Goal: Task Accomplishment & Management: Manage account settings

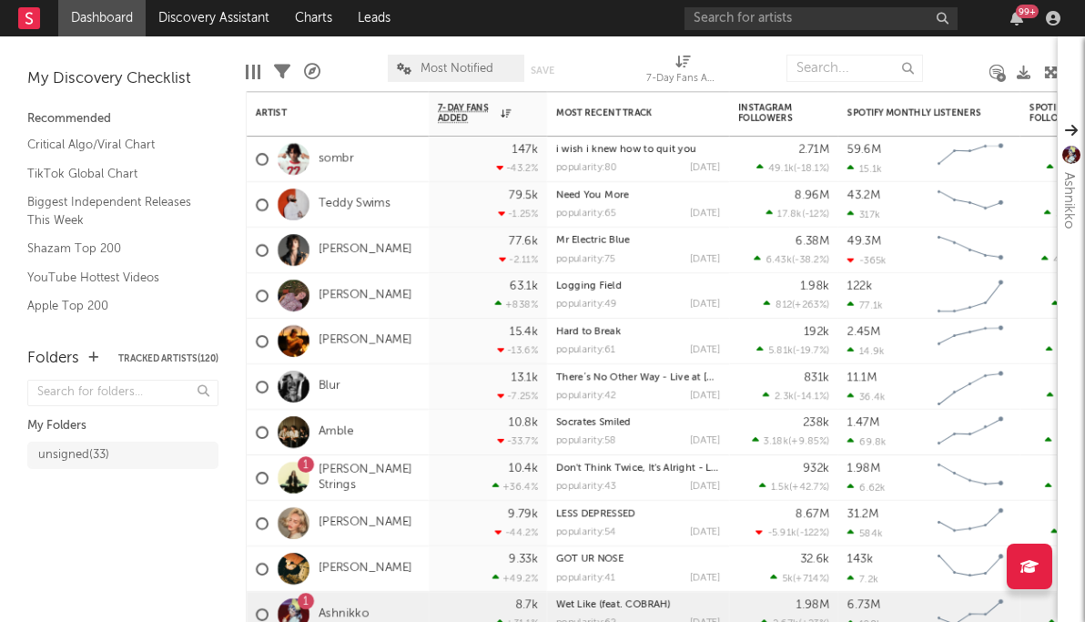
click at [123, 16] on link "Dashboard" at bounding box center [101, 18] width 87 height 36
click at [786, 15] on input "text" at bounding box center [820, 18] width 273 height 23
click at [35, 21] on rect at bounding box center [29, 18] width 22 height 22
click at [105, 9] on link "Dashboard" at bounding box center [101, 18] width 87 height 36
click at [899, 18] on input "text" at bounding box center [820, 18] width 273 height 23
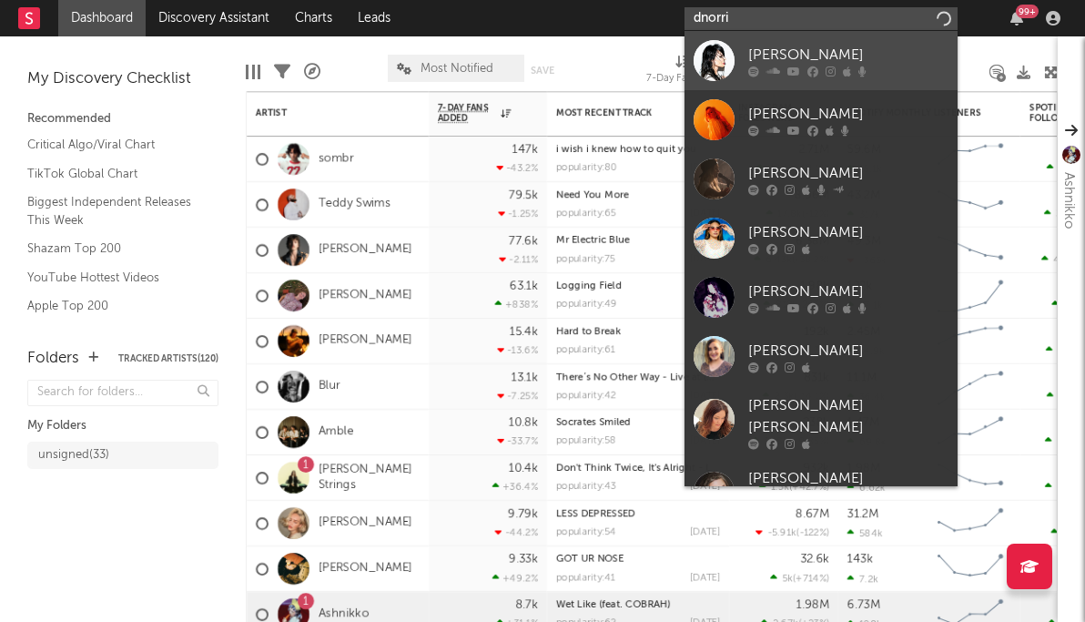
type input "dnorri"
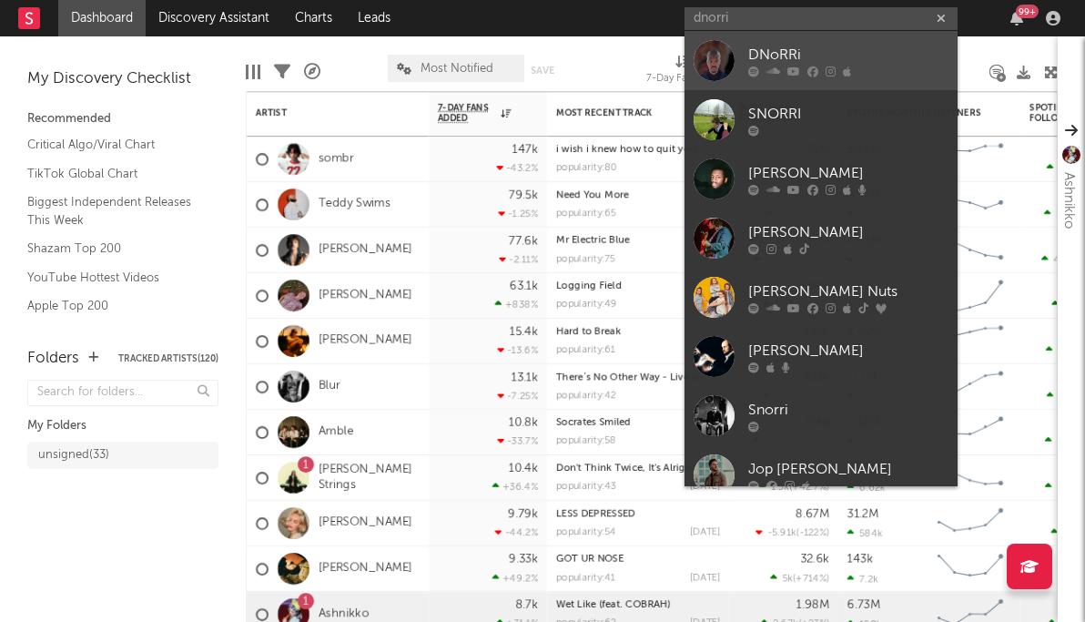
click at [843, 62] on div "DNoRRi" at bounding box center [848, 55] width 200 height 22
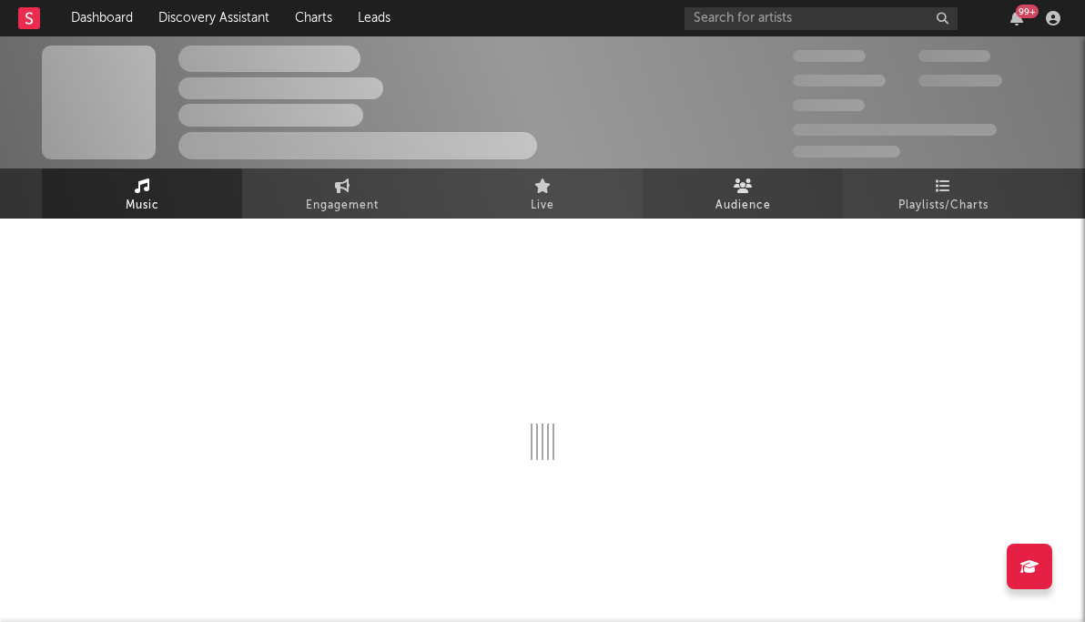
select select "6m"
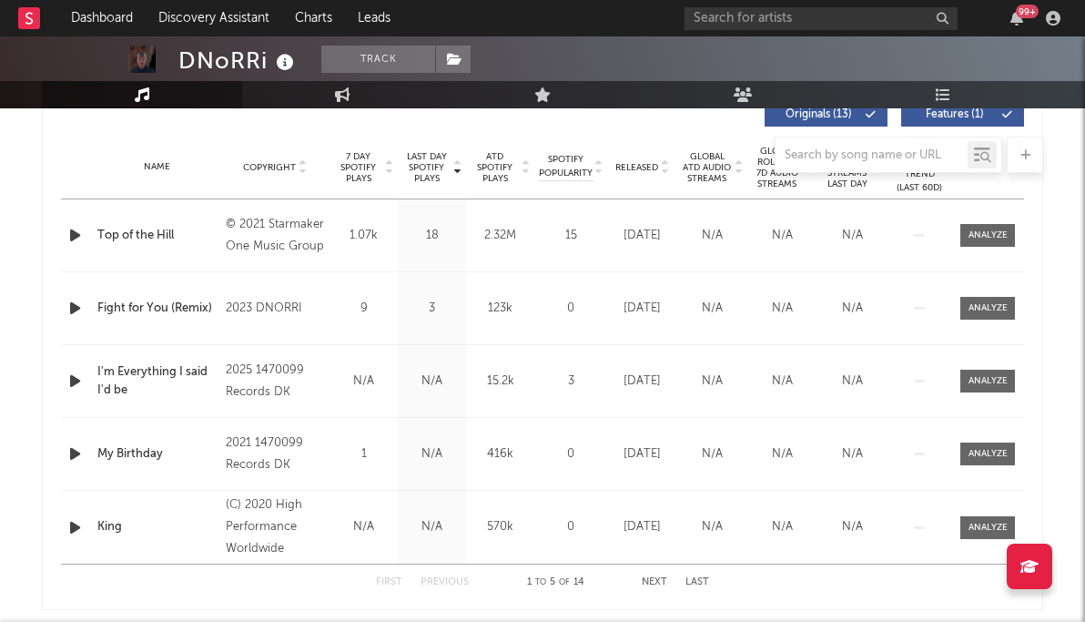
scroll to position [700, 0]
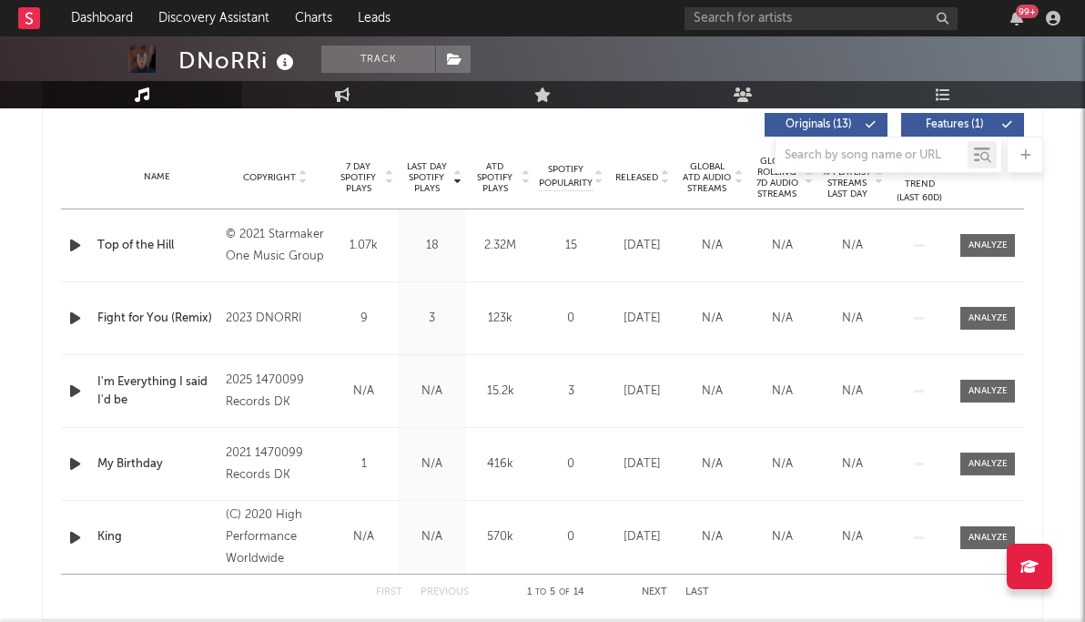
click at [640, 179] on span "Released" at bounding box center [636, 177] width 43 height 11
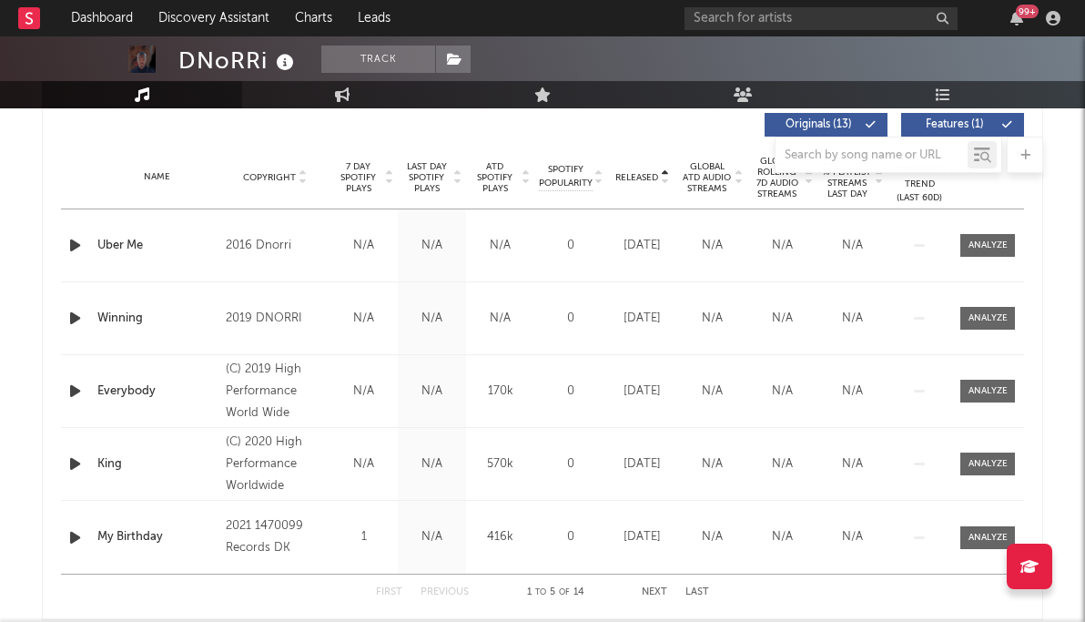
click at [640, 179] on span "Released" at bounding box center [636, 177] width 43 height 11
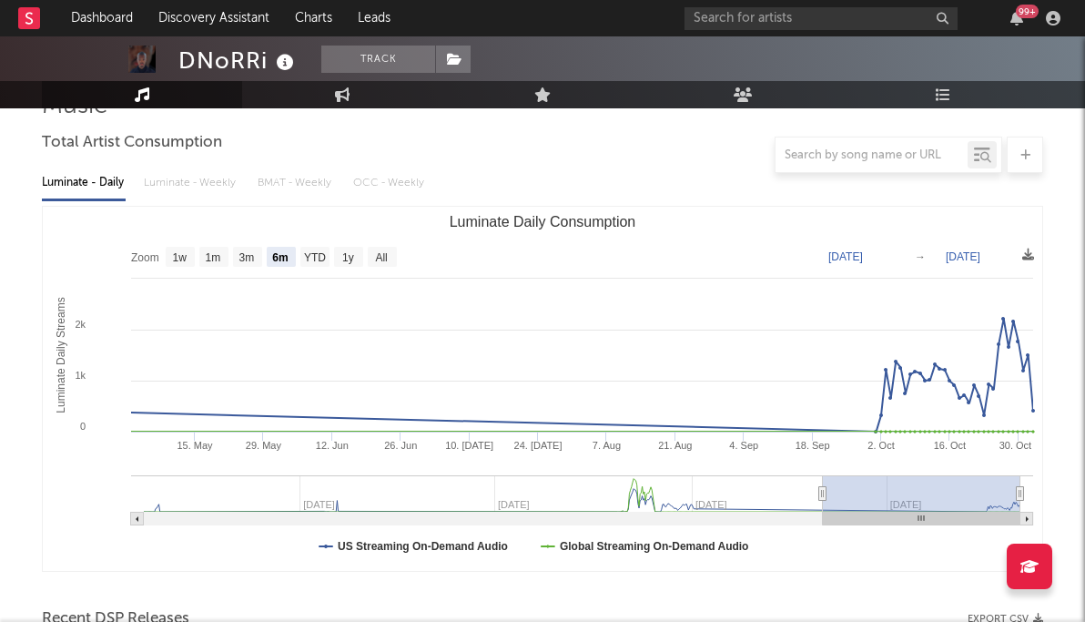
scroll to position [0, 0]
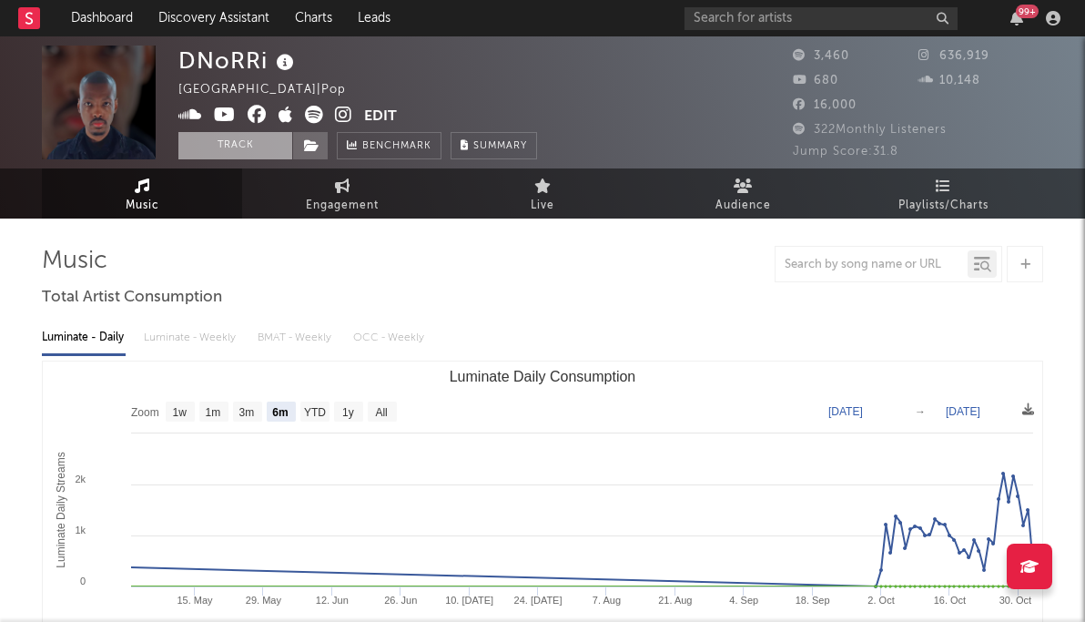
click at [265, 148] on button "Track" at bounding box center [235, 145] width 114 height 27
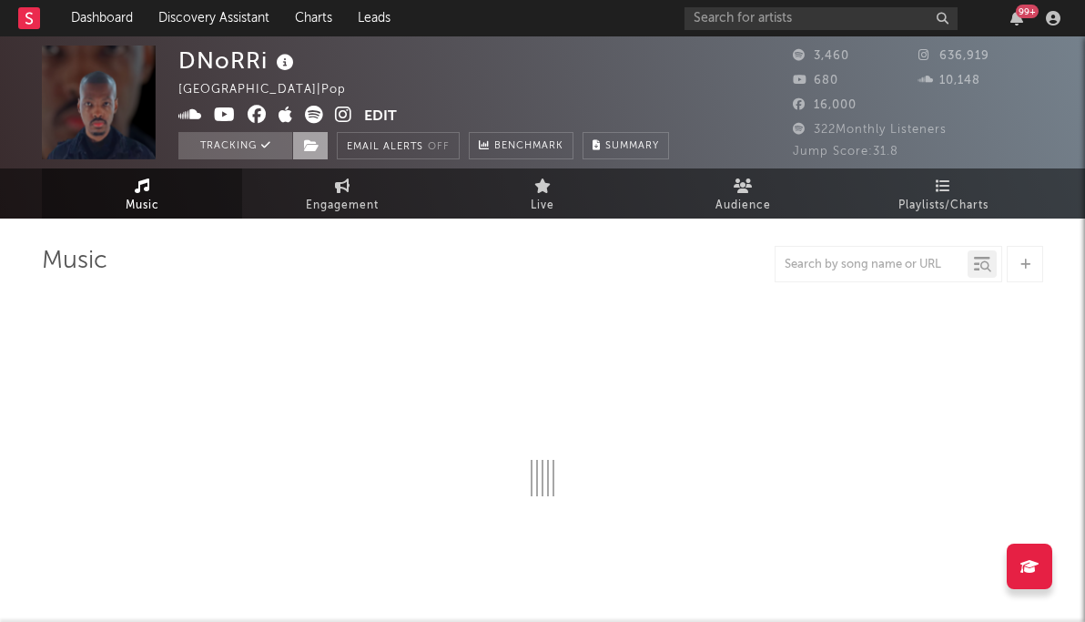
click at [317, 134] on span at bounding box center [310, 145] width 36 height 27
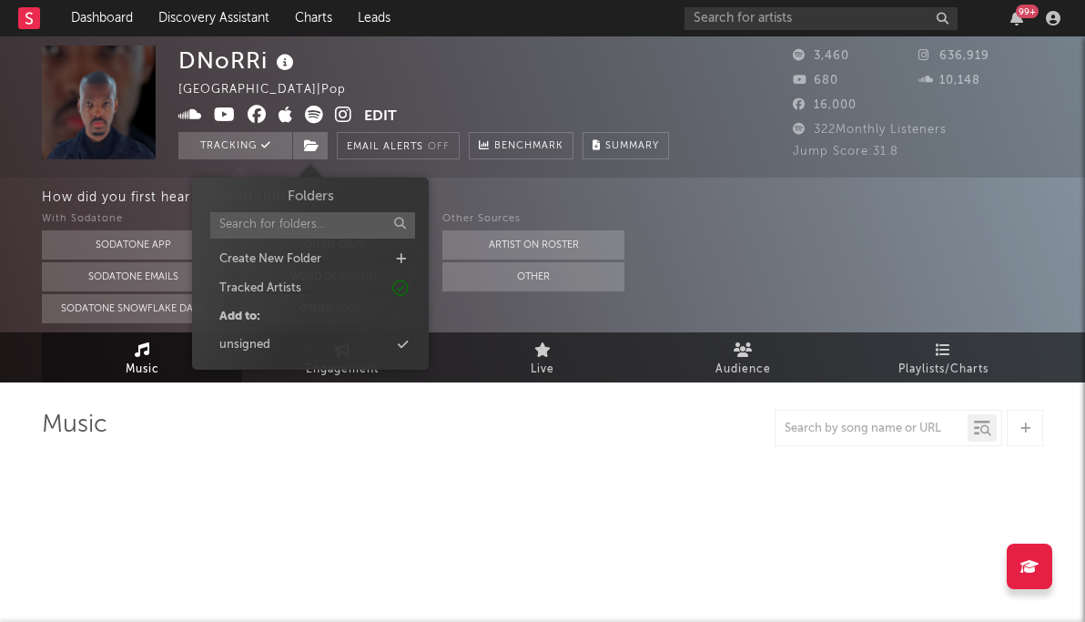
select select "6m"
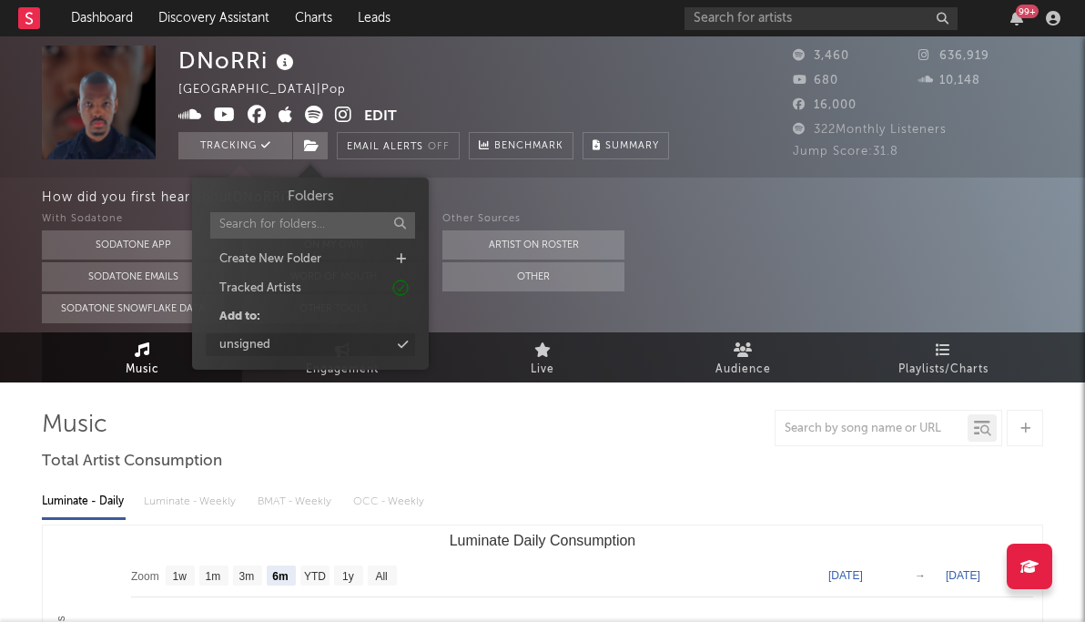
click at [256, 339] on div "unsigned" at bounding box center [244, 345] width 51 height 18
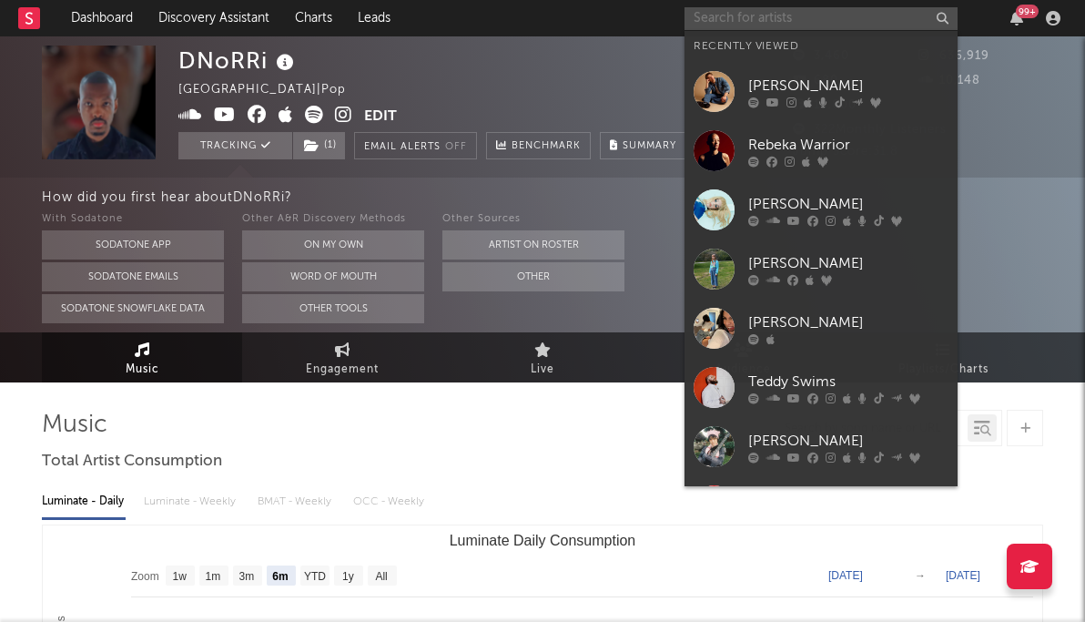
click at [848, 23] on input "text" at bounding box center [820, 18] width 273 height 23
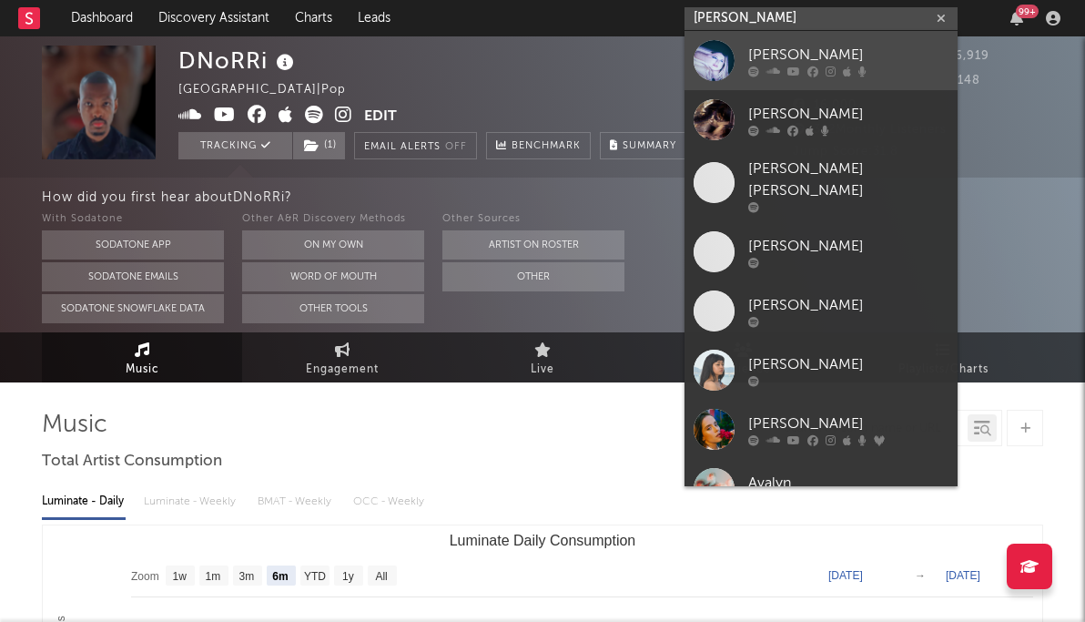
type input "evalyn"
click at [890, 66] on div at bounding box center [848, 71] width 200 height 11
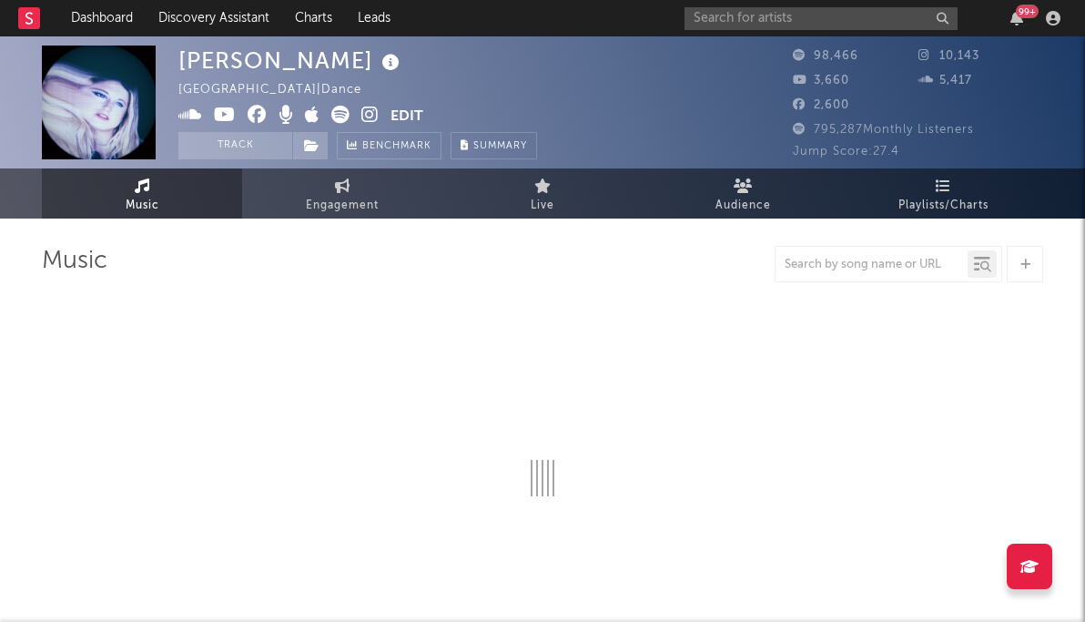
select select "6m"
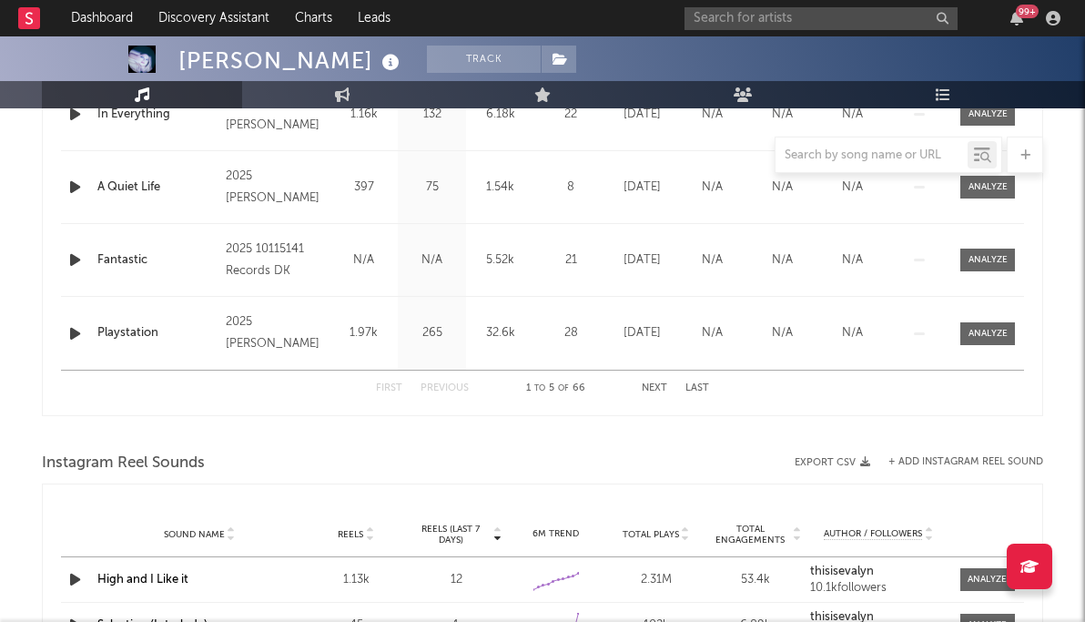
scroll to position [652, 0]
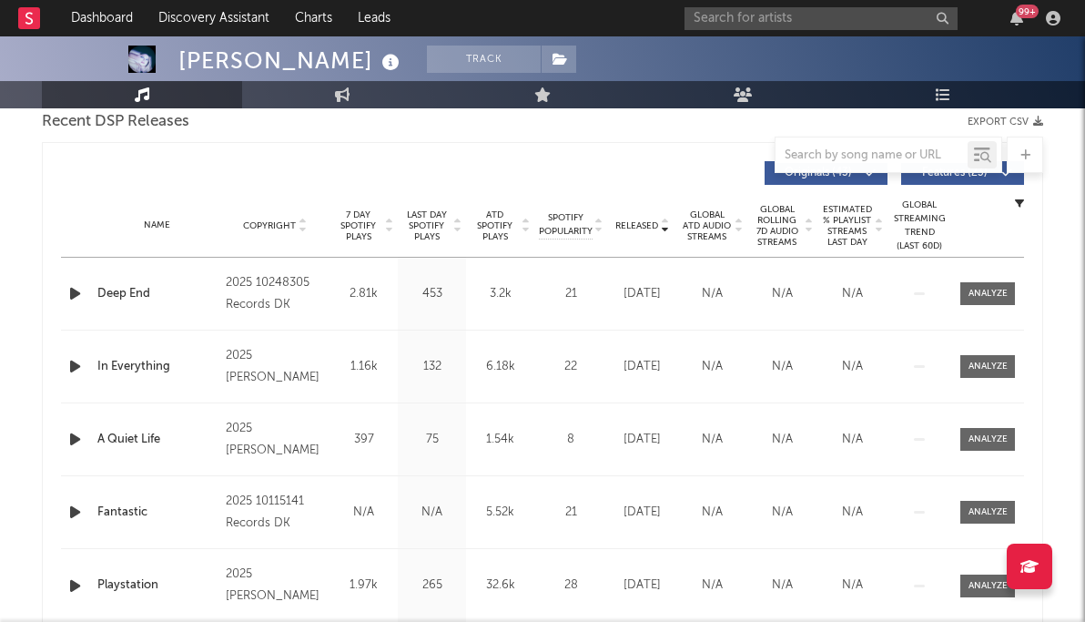
click at [631, 223] on span "Released" at bounding box center [636, 225] width 43 height 11
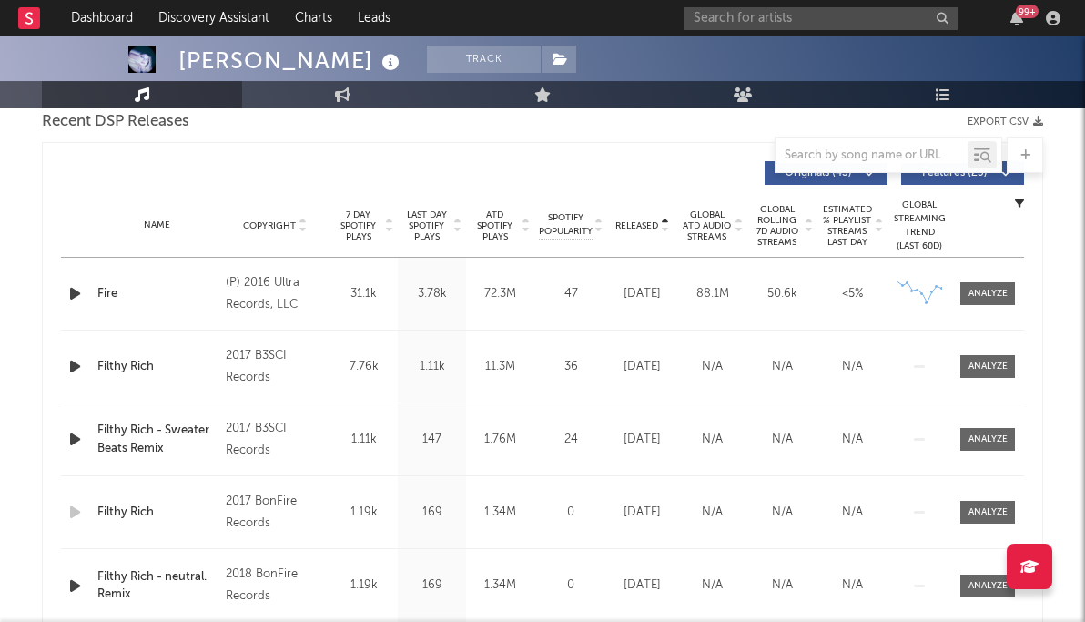
click at [631, 223] on span "Released" at bounding box center [636, 225] width 43 height 11
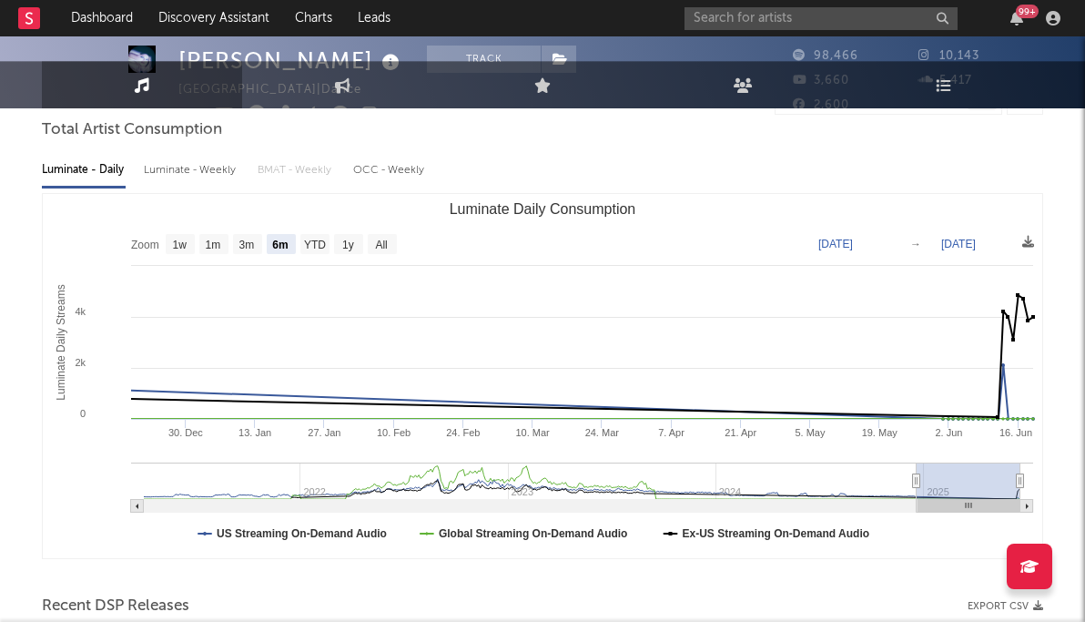
scroll to position [0, 0]
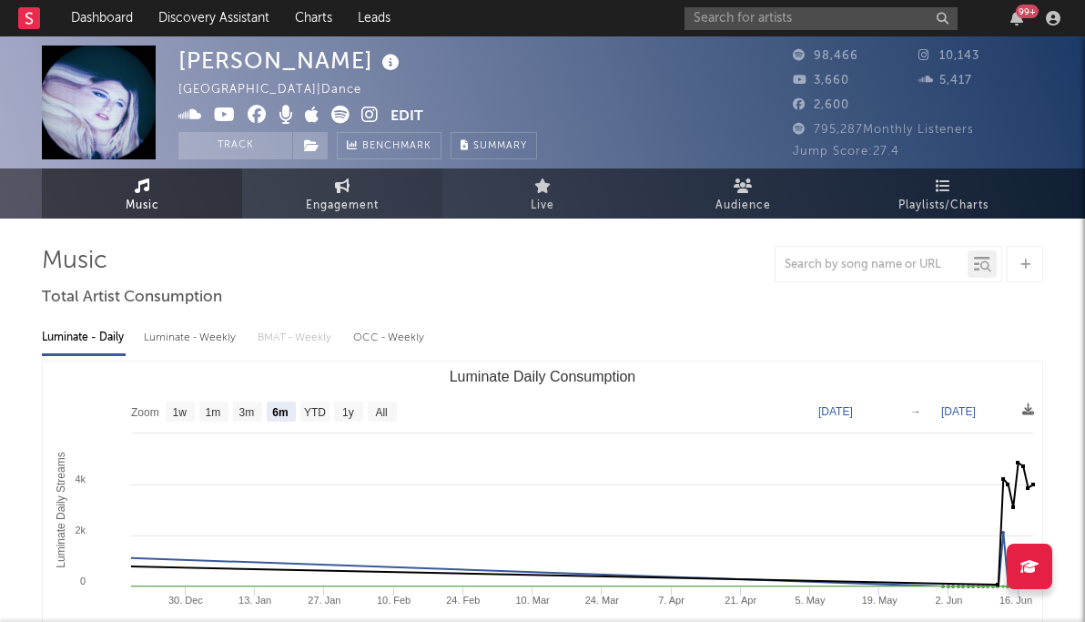
click at [358, 216] on link "Engagement" at bounding box center [342, 193] width 200 height 50
select select "1w"
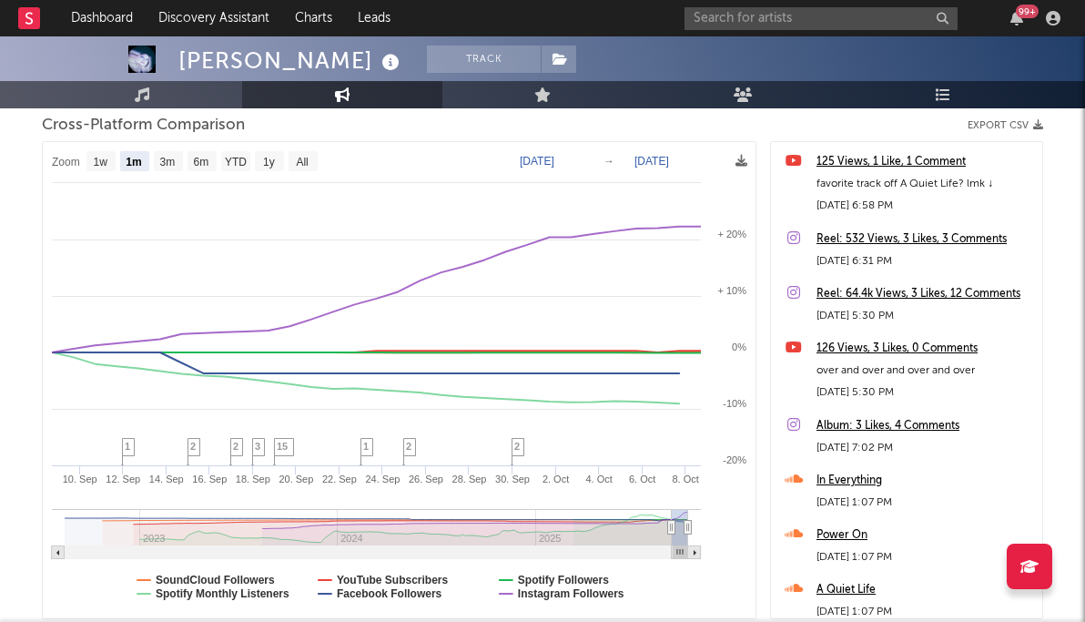
scroll to position [245, 0]
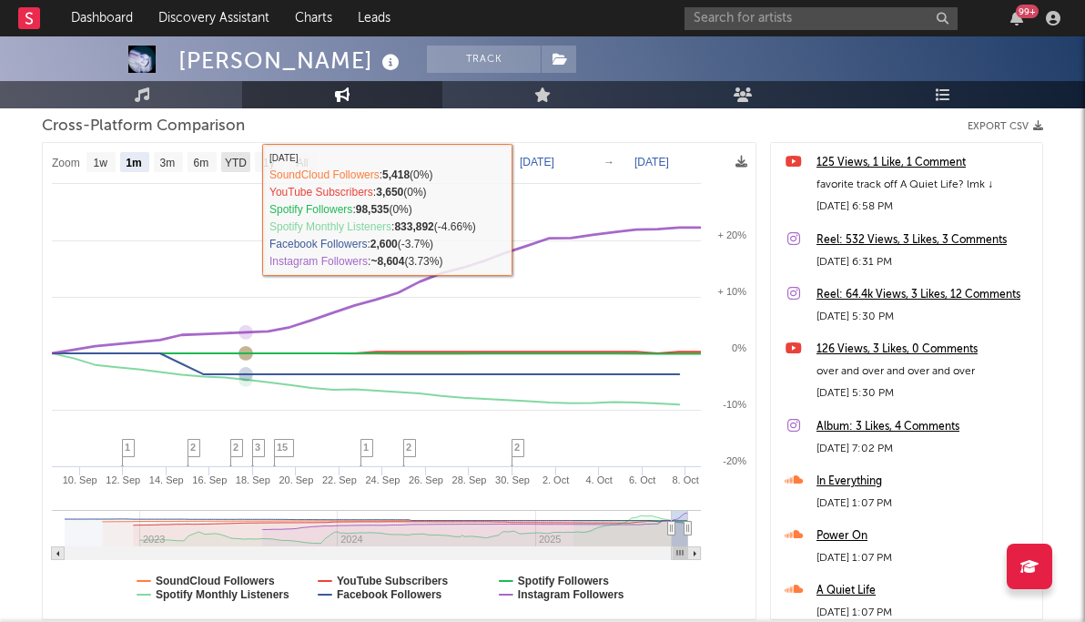
click at [237, 169] on rect at bounding box center [235, 162] width 29 height 20
select select "YTD"
type input "2025-01-01"
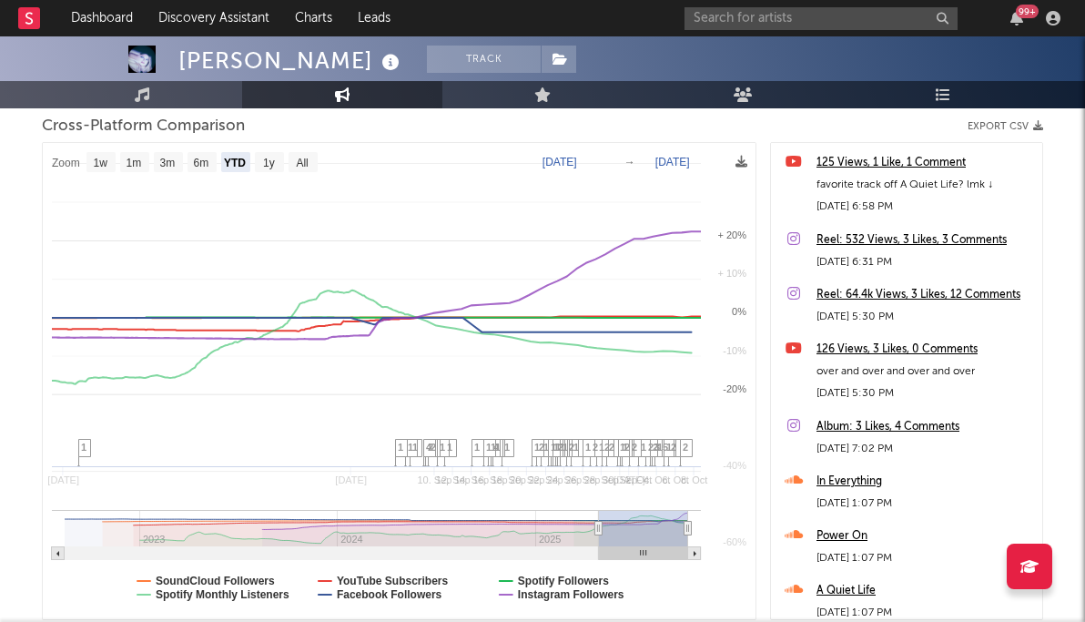
select select "1w"
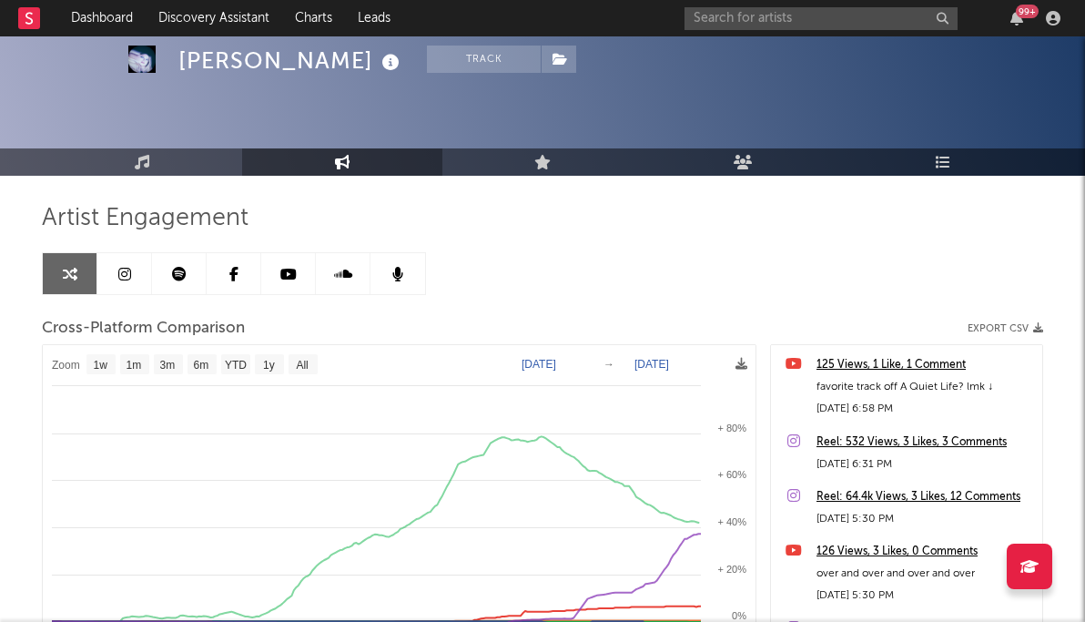
scroll to position [16, 0]
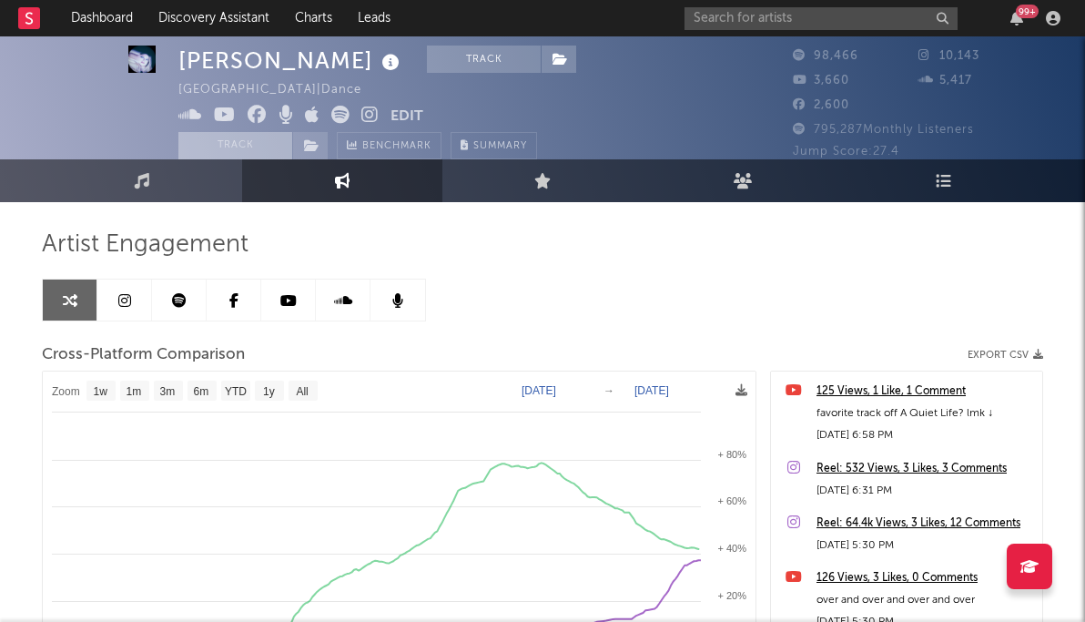
click at [248, 141] on button "Track" at bounding box center [235, 145] width 114 height 27
select select "1w"
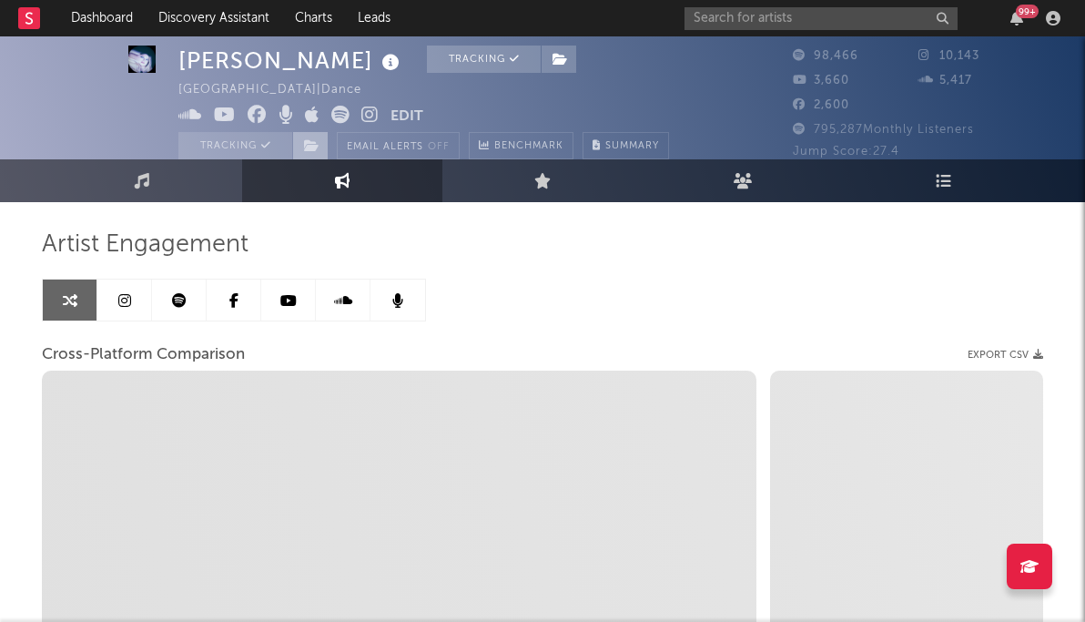
click at [318, 141] on icon at bounding box center [311, 145] width 15 height 13
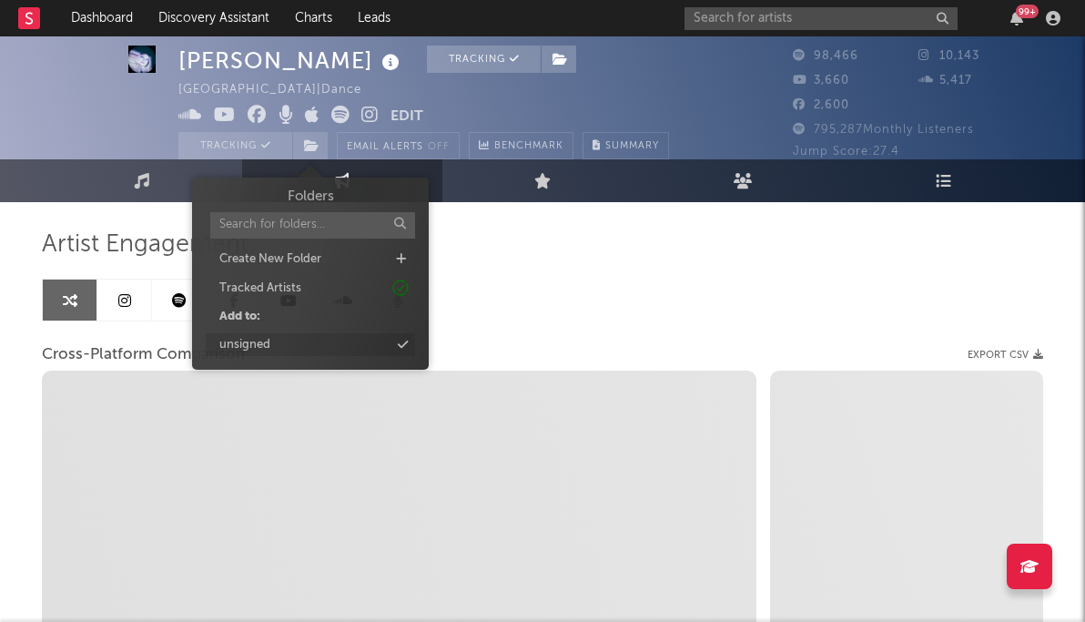
click at [290, 346] on div "unsigned" at bounding box center [310, 345] width 209 height 24
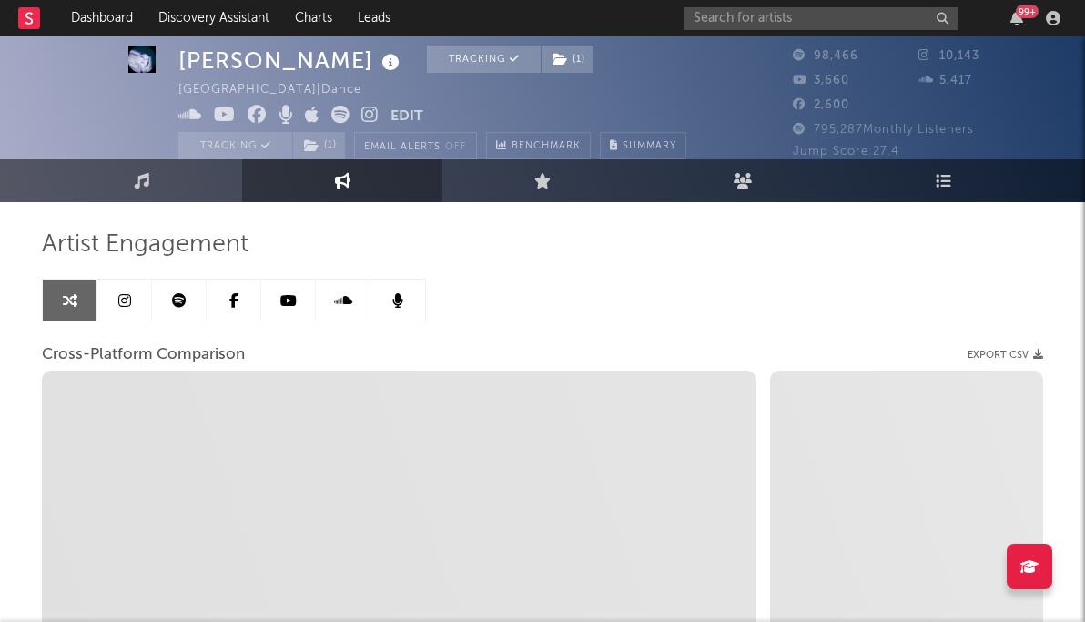
click at [715, 264] on div "Artist Engagement Cross-Platform Comparison Export CSV Zoom 1w 1m 3m 6m YTD 1y …" at bounding box center [542, 538] width 1001 height 619
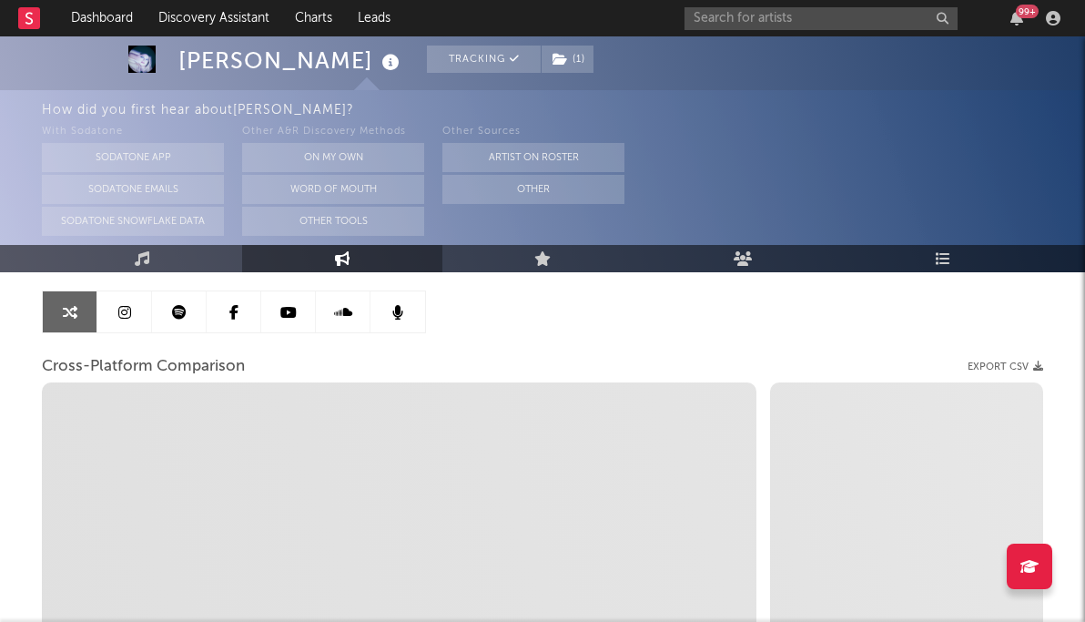
scroll to position [180, 0]
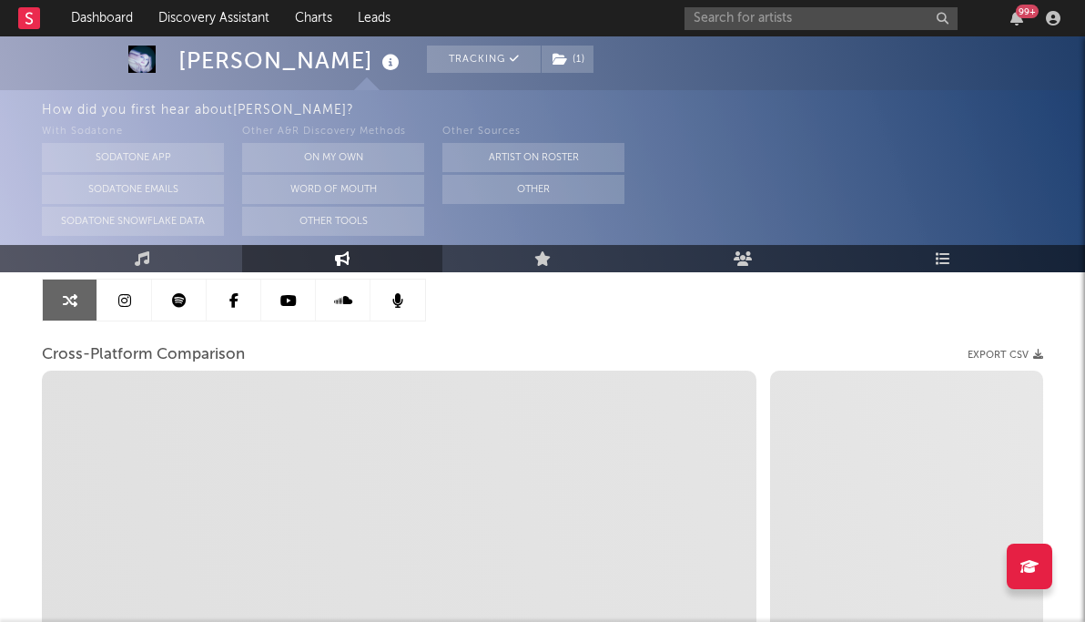
select select "1m"
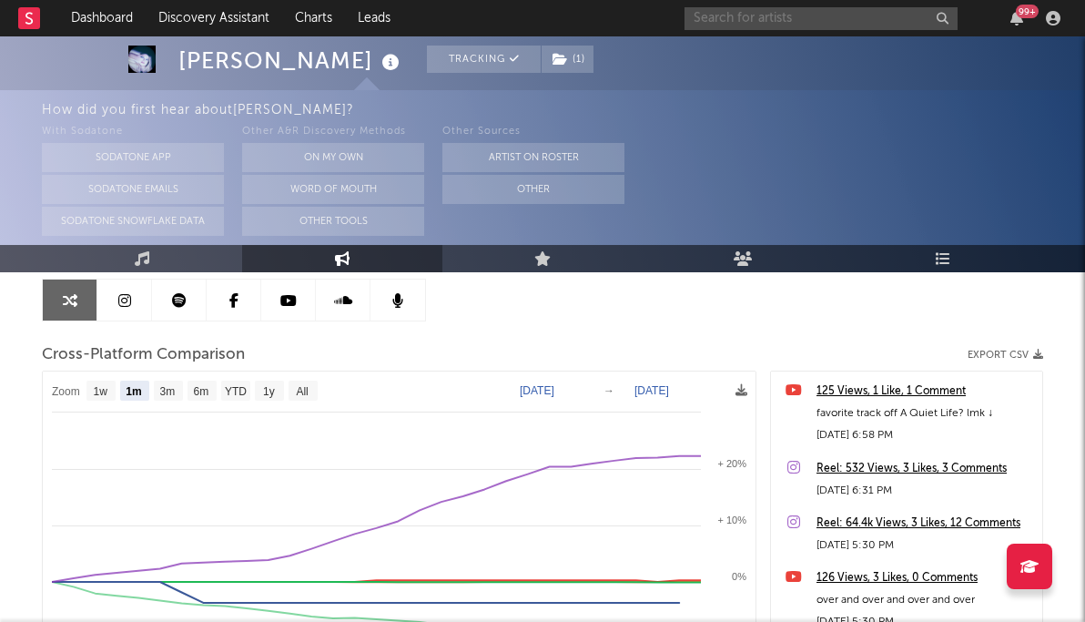
click at [818, 9] on input "text" at bounding box center [820, 18] width 273 height 23
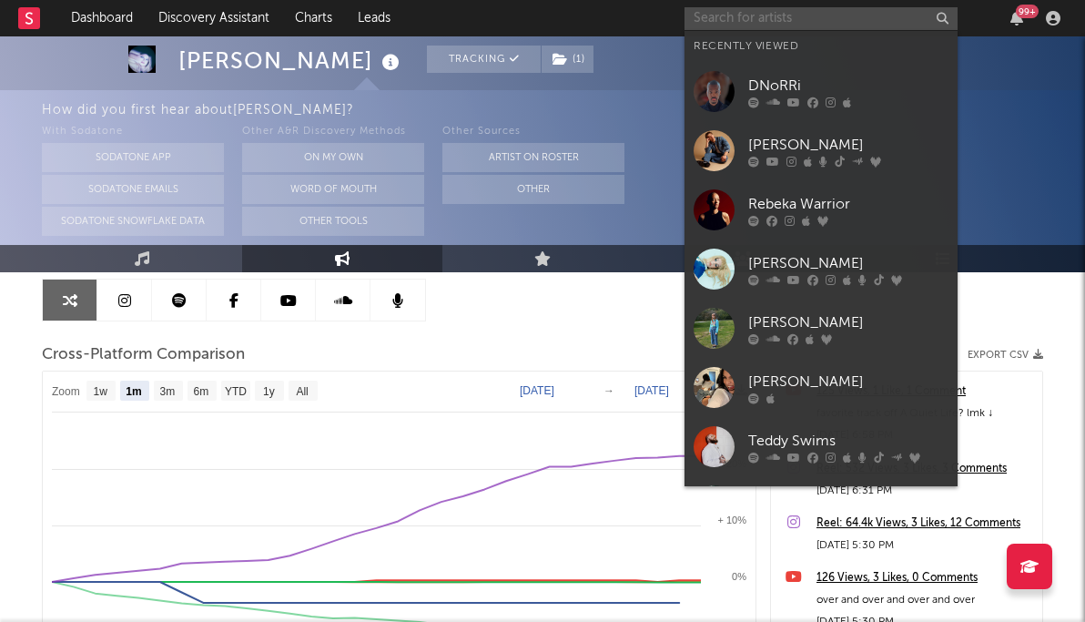
click at [781, 22] on input "text" at bounding box center [820, 18] width 273 height 23
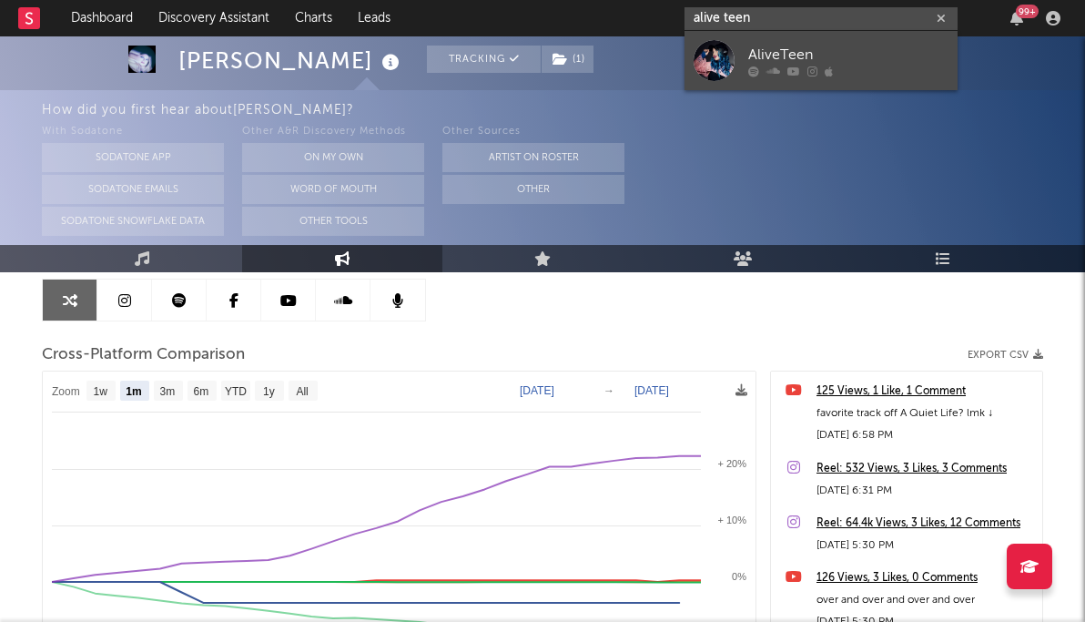
type input "alive teen"
click at [797, 48] on div "AliveTeen" at bounding box center [848, 55] width 200 height 22
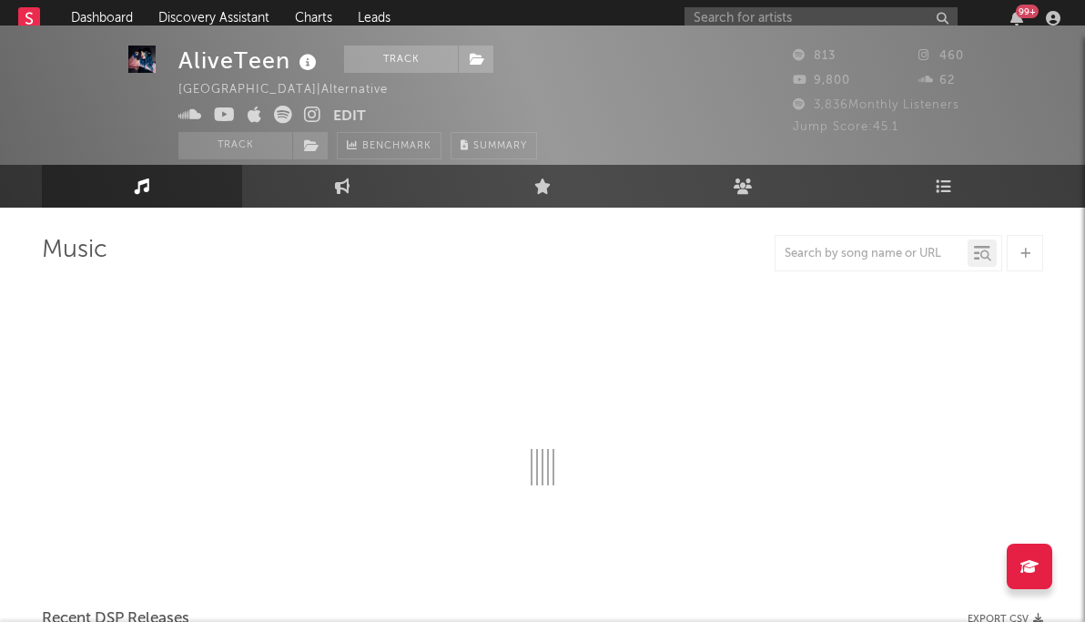
select select "1w"
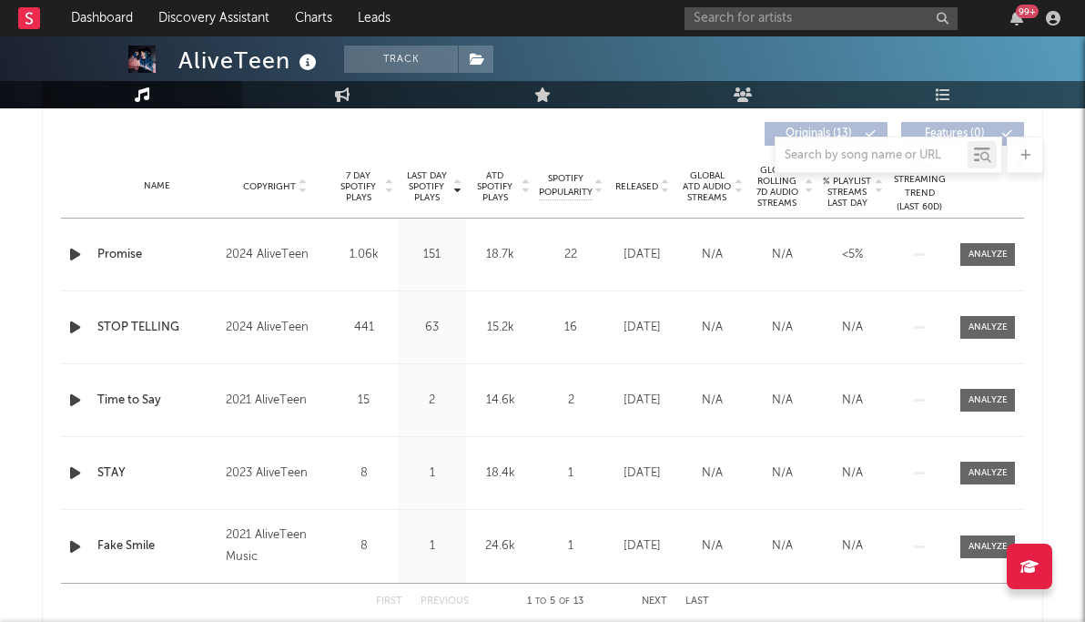
scroll to position [692, 0]
click at [637, 175] on div "Name Copyright Label Album Names Composer Names 7 Day Spotify Plays Last Day Sp…" at bounding box center [542, 186] width 963 height 64
click at [632, 185] on span "Released" at bounding box center [636, 185] width 43 height 11
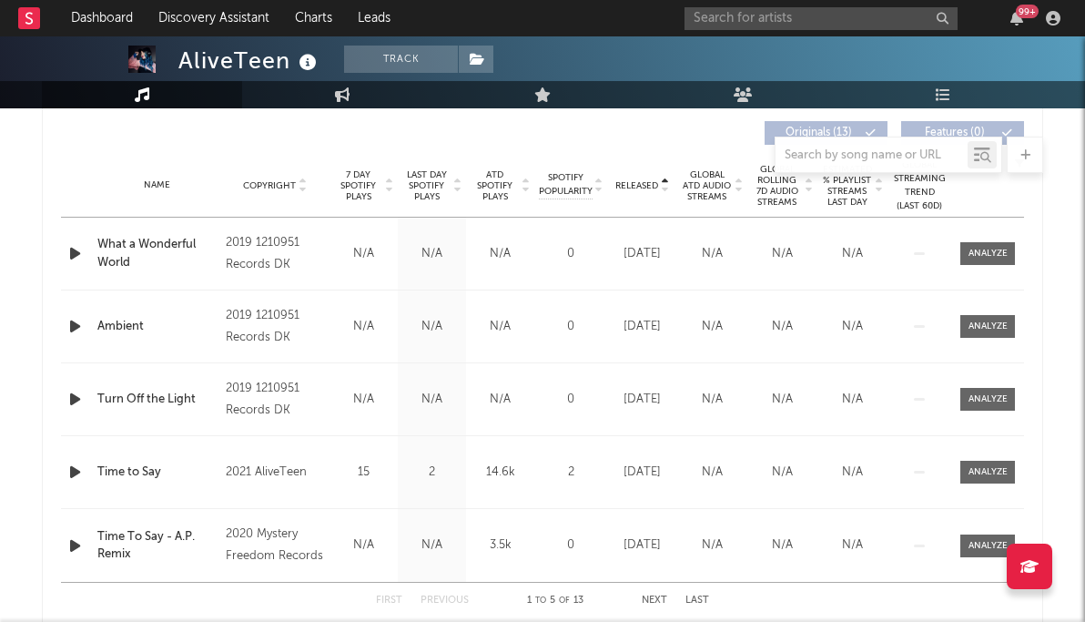
click at [632, 185] on span "Released" at bounding box center [636, 185] width 43 height 11
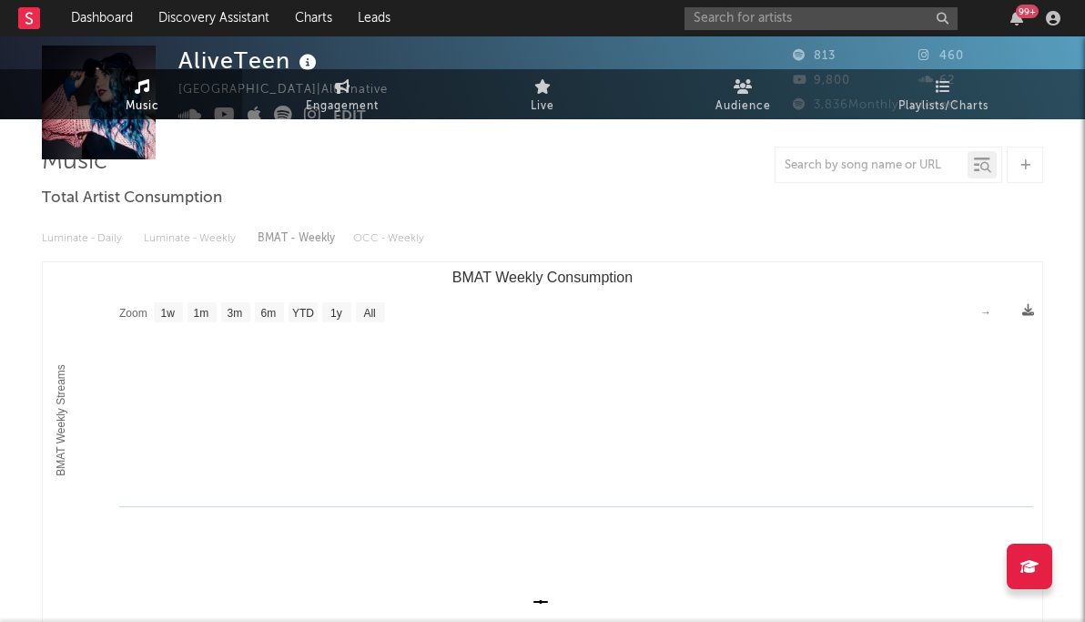
scroll to position [0, 0]
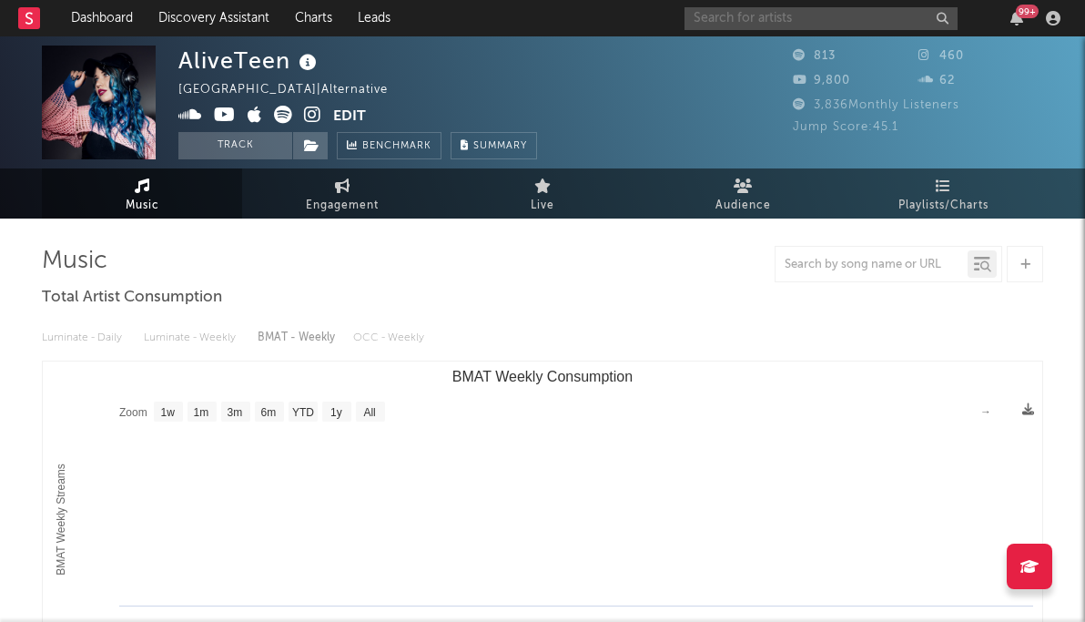
click at [859, 27] on input "text" at bounding box center [820, 18] width 273 height 23
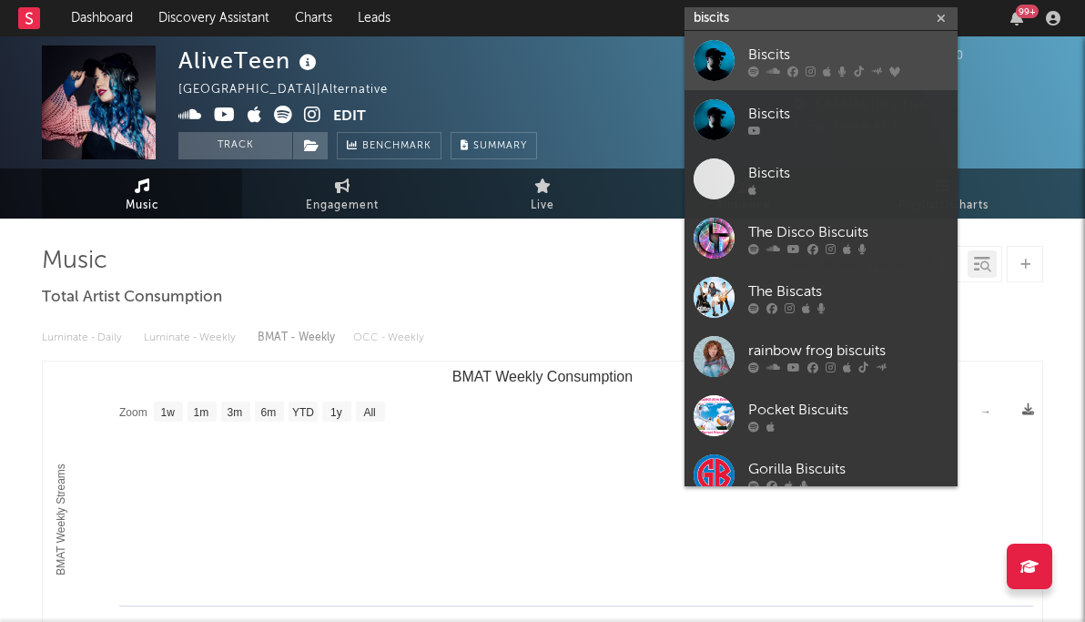
type input "biscits"
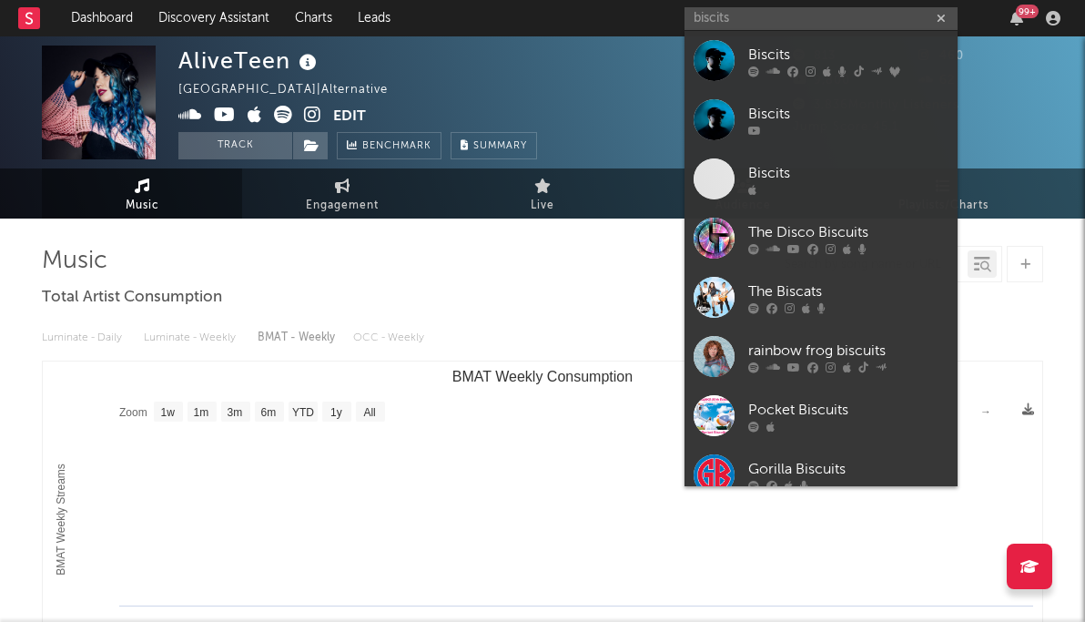
drag, startPoint x: 882, startPoint y: 60, endPoint x: 837, endPoint y: 161, distance: 110.4
click at [882, 60] on div "Biscits" at bounding box center [848, 55] width 200 height 22
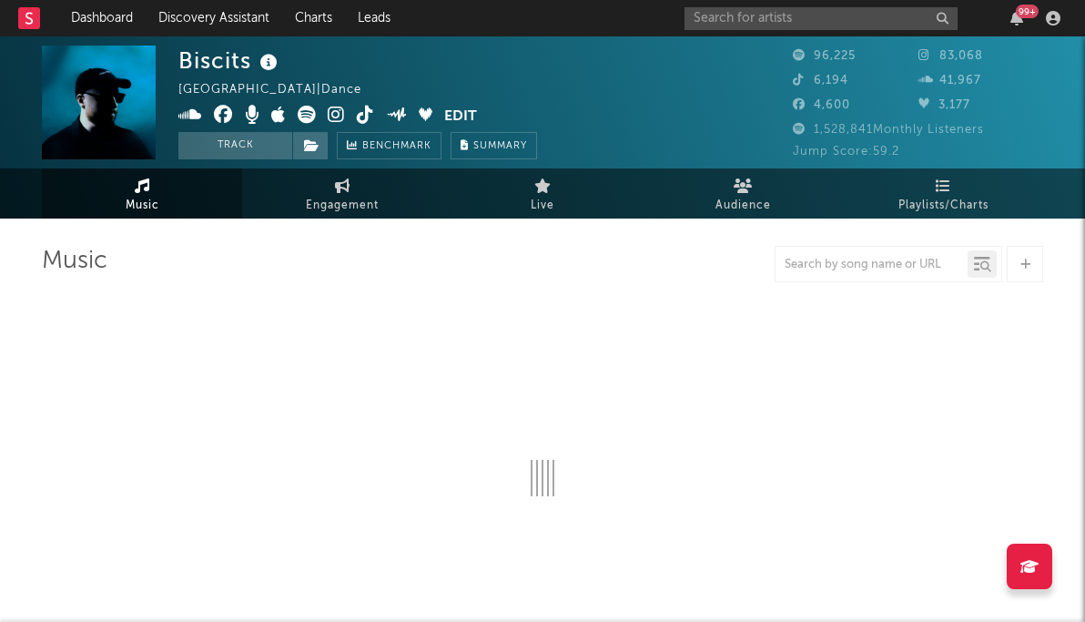
select select "6m"
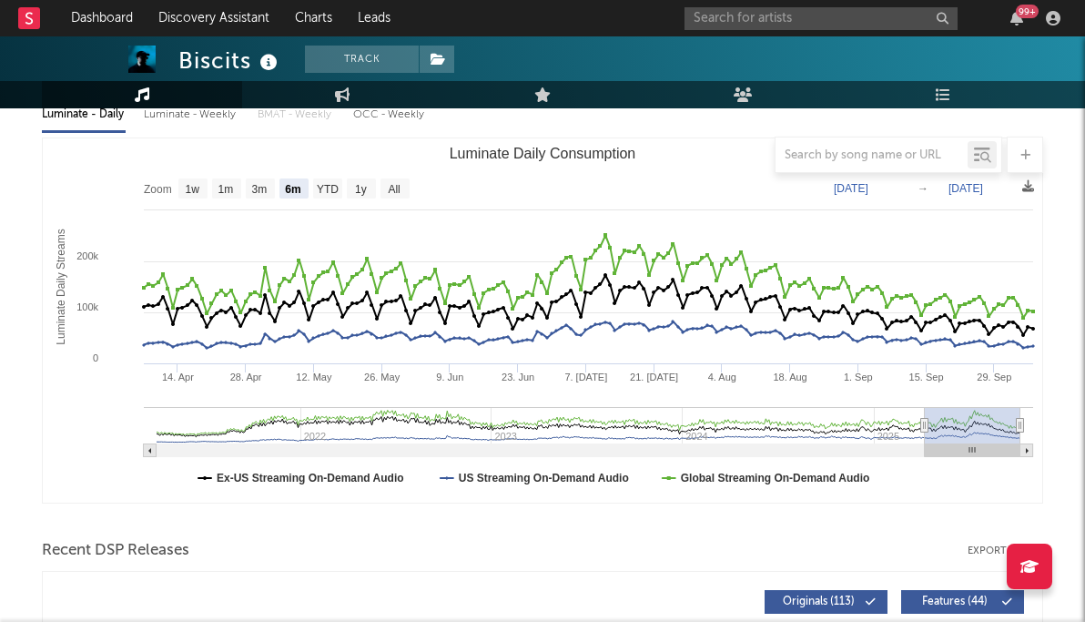
scroll to position [471, 0]
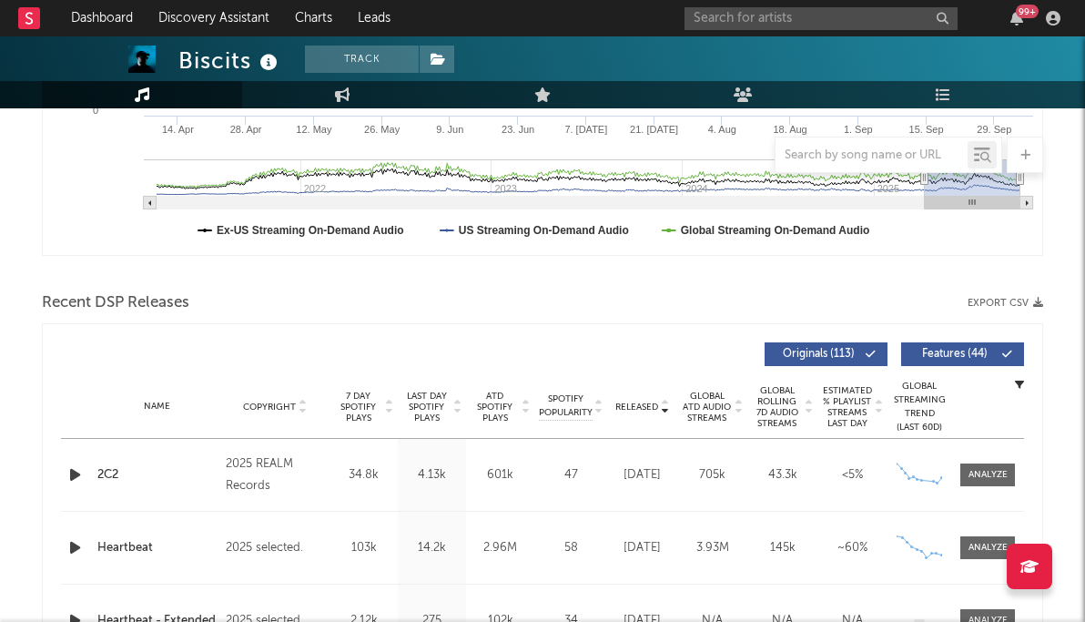
click at [711, 418] on span "Global ATD Audio Streams" at bounding box center [707, 406] width 50 height 33
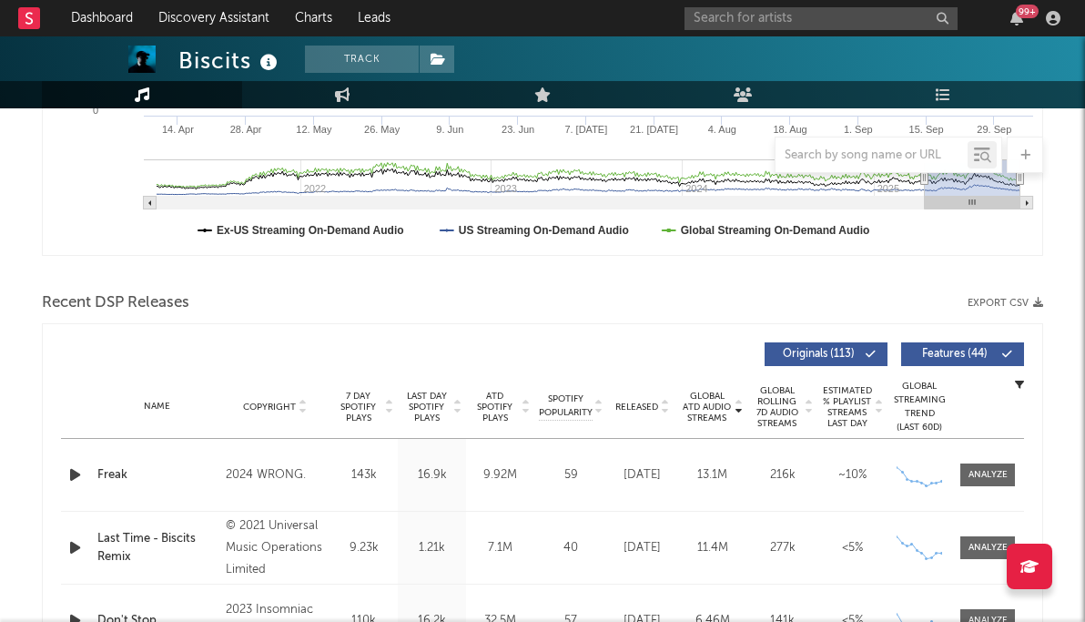
click at [711, 418] on span "Global ATD Audio Streams" at bounding box center [707, 406] width 50 height 33
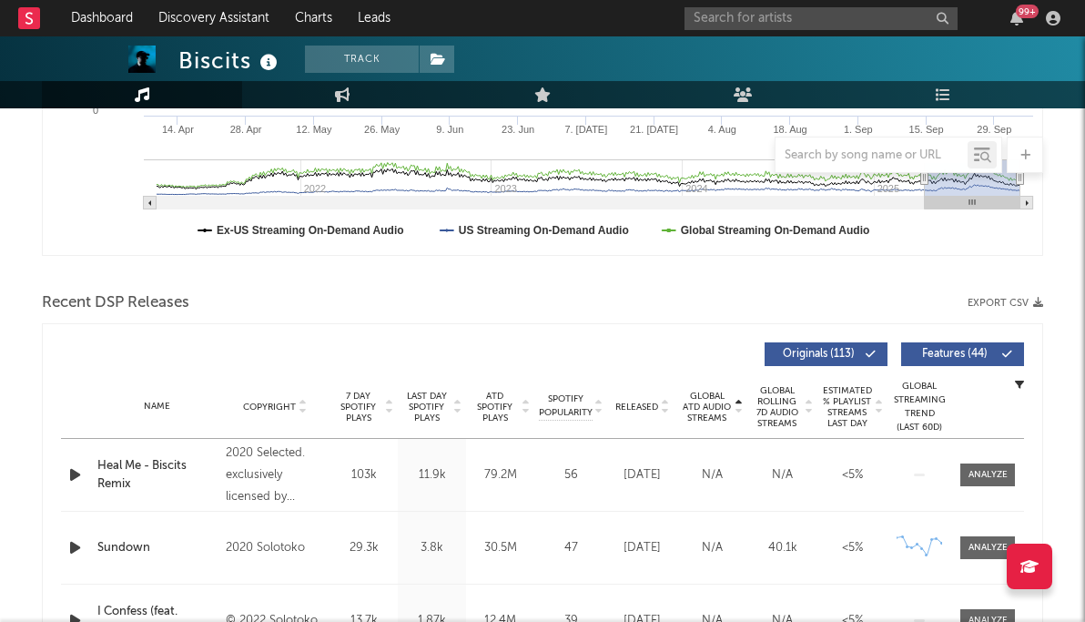
click at [711, 418] on span "Global ATD Audio Streams" at bounding box center [707, 406] width 50 height 33
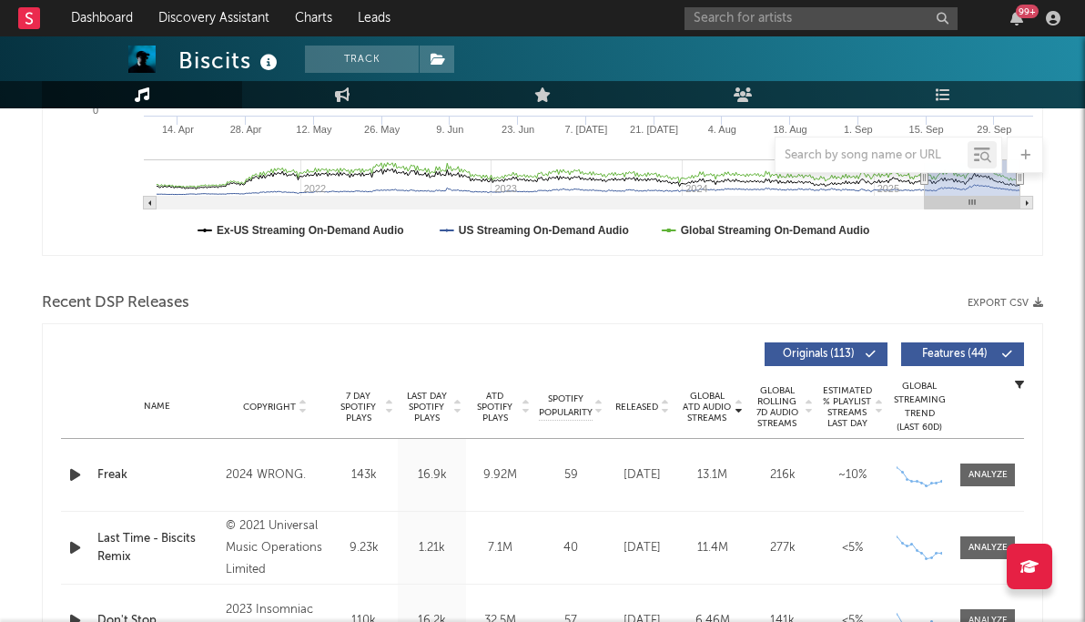
scroll to position [551, 0]
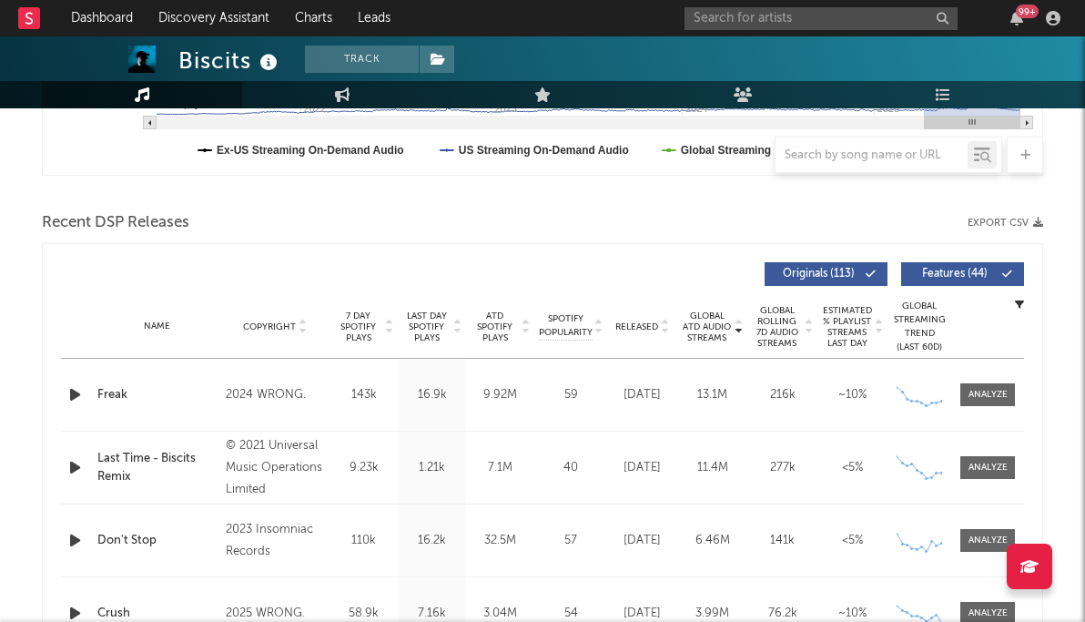
click at [694, 328] on span "Global ATD Audio Streams" at bounding box center [707, 326] width 50 height 33
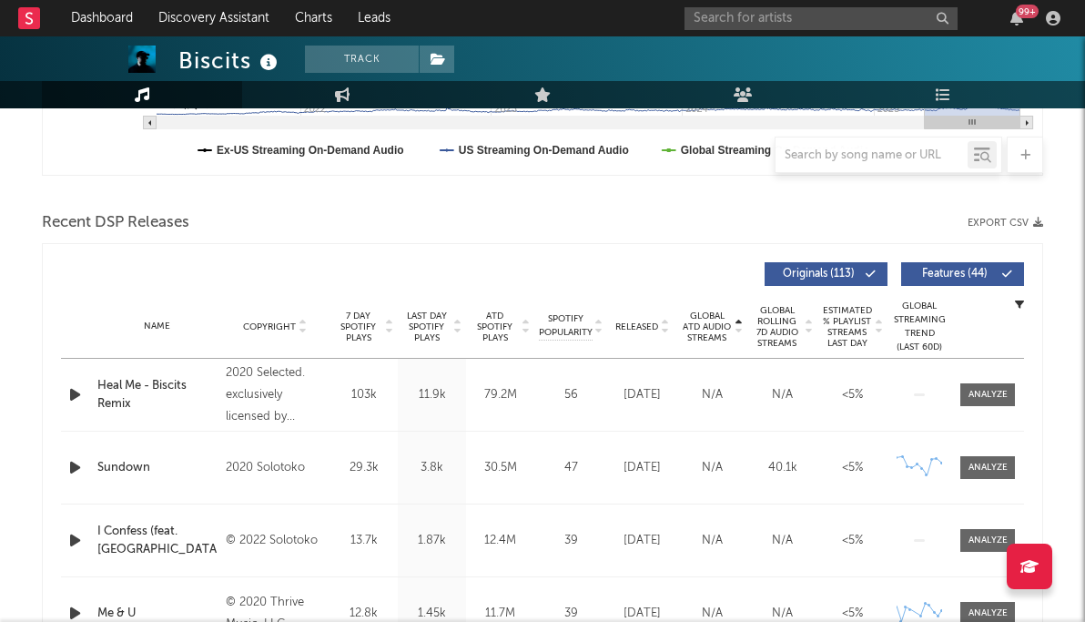
click at [633, 325] on span "Released" at bounding box center [636, 326] width 43 height 11
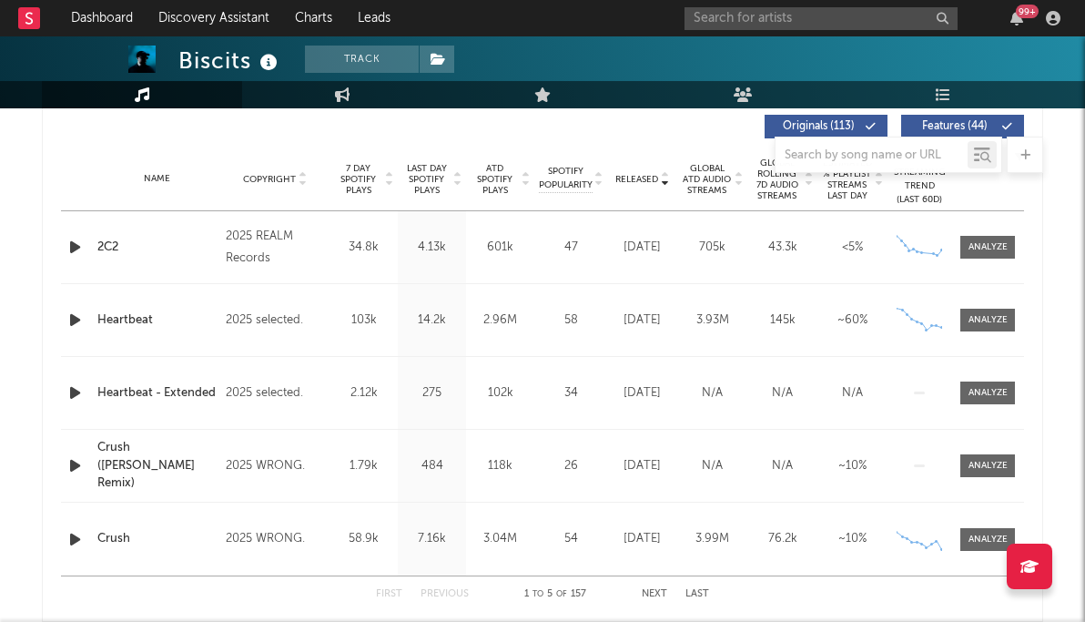
scroll to position [701, 0]
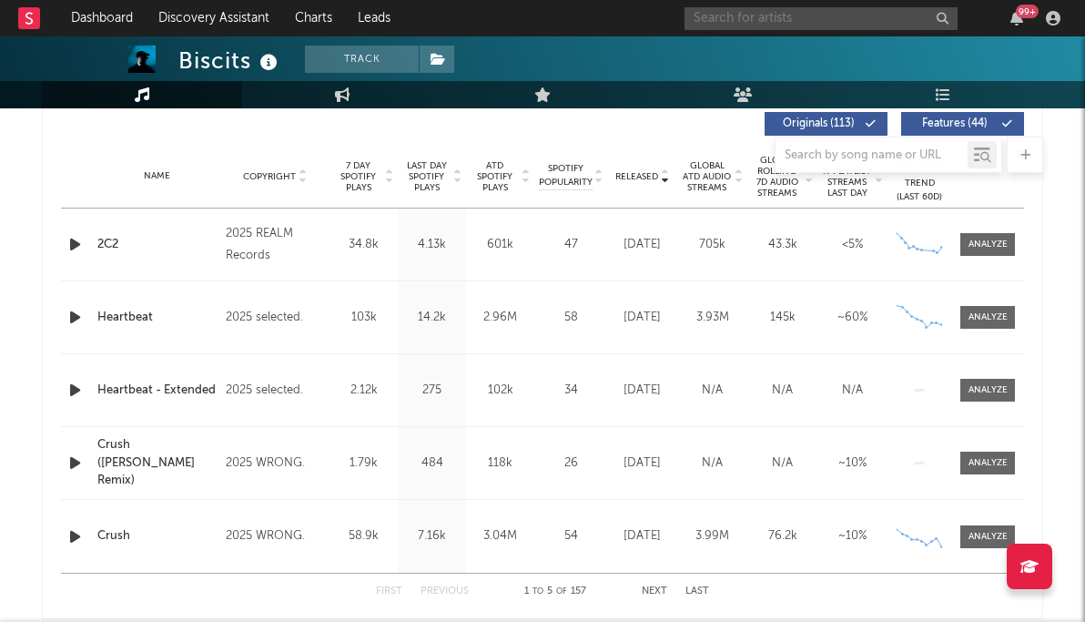
click at [744, 13] on input "text" at bounding box center [820, 18] width 273 height 23
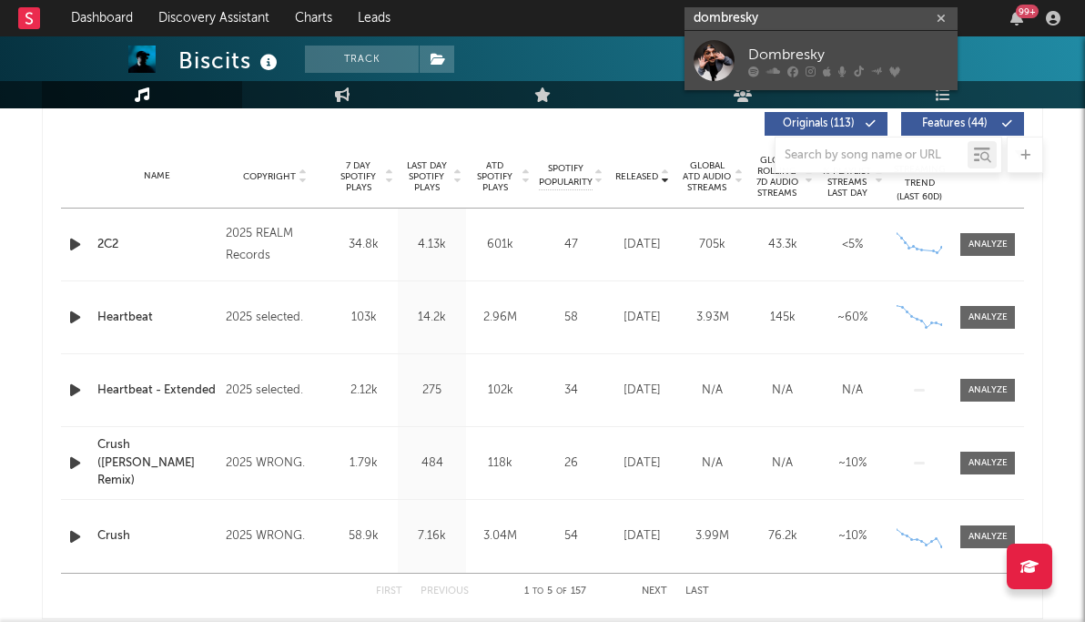
type input "dombresky"
click at [877, 65] on icon at bounding box center [876, 70] width 11 height 11
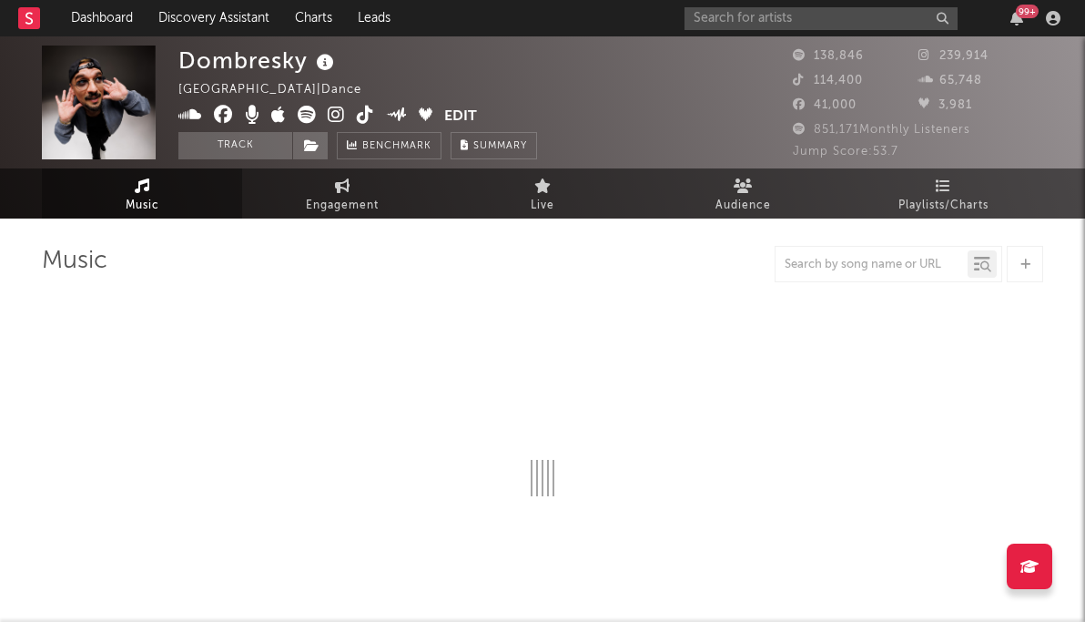
select select "6m"
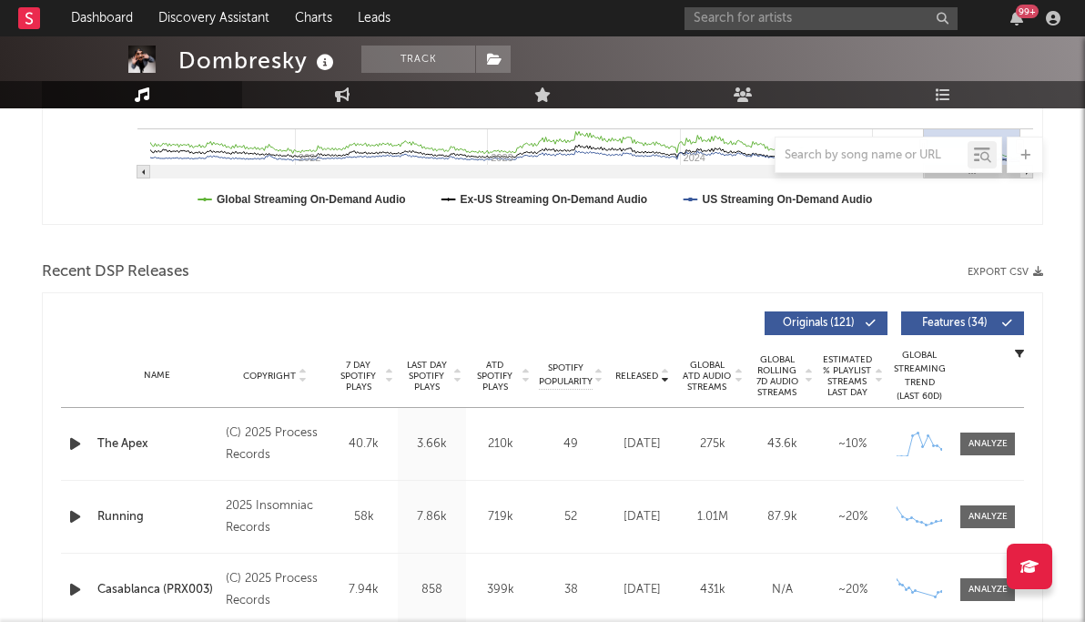
scroll to position [506, 0]
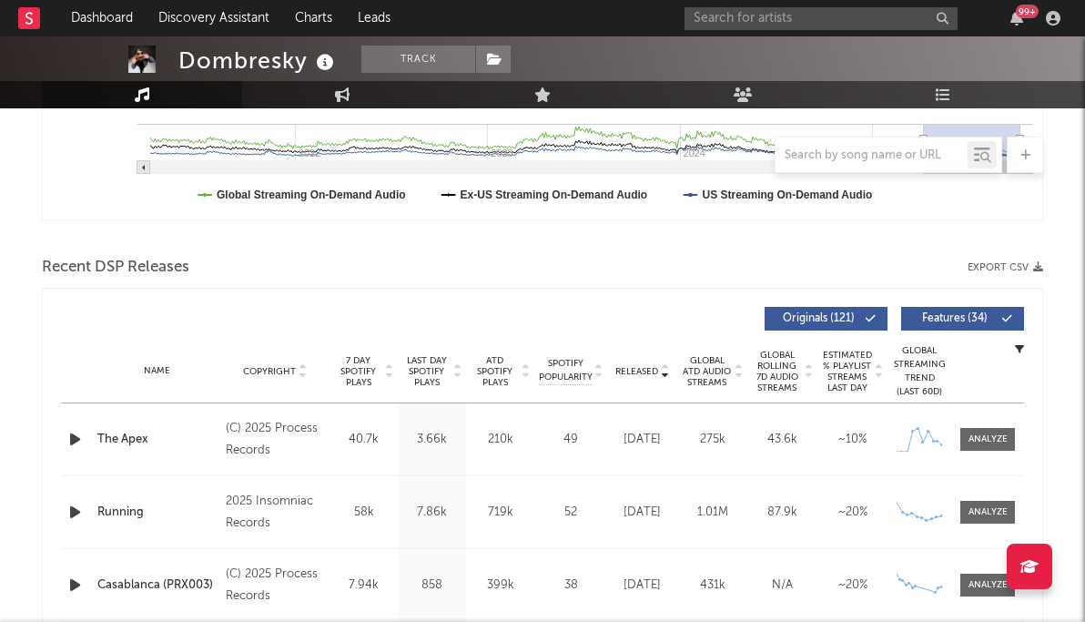
click at [627, 366] on span "Released" at bounding box center [636, 371] width 43 height 11
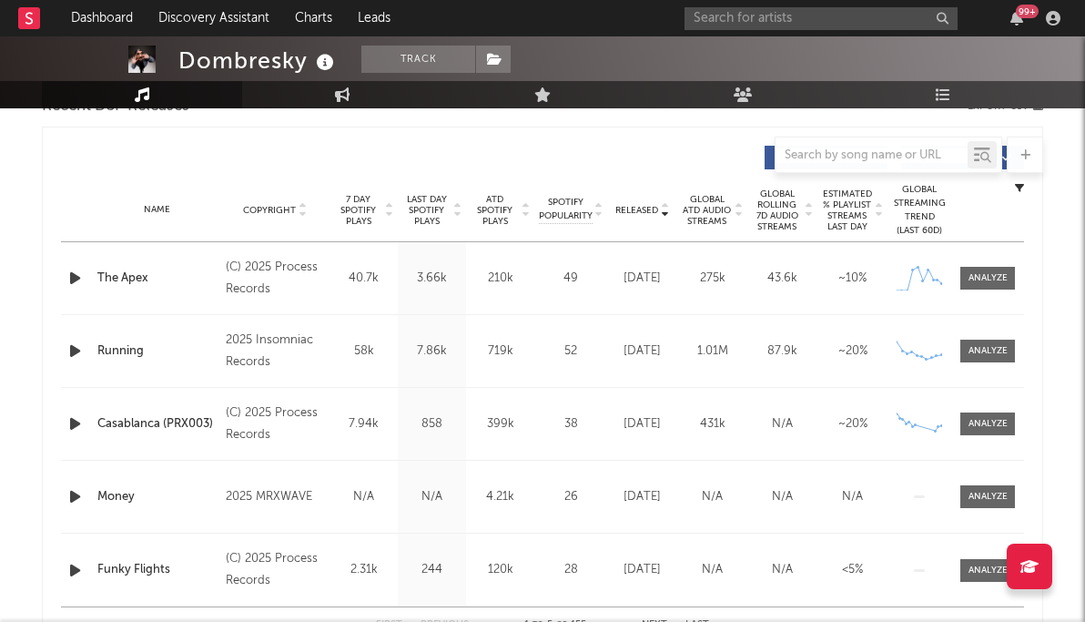
scroll to position [663, 0]
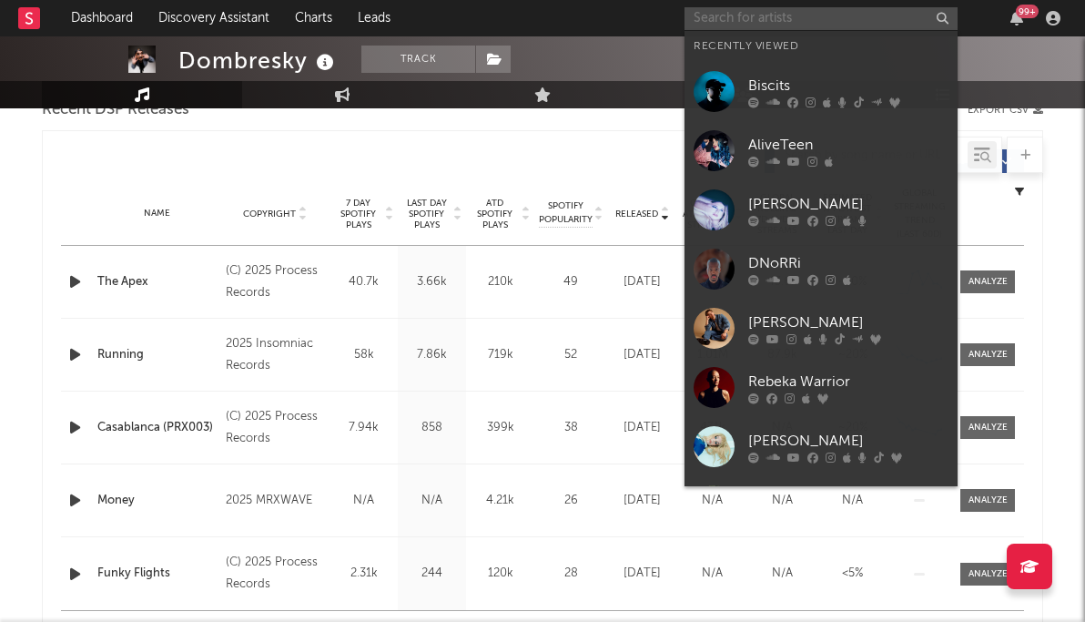
click at [704, 20] on input "text" at bounding box center [820, 18] width 273 height 23
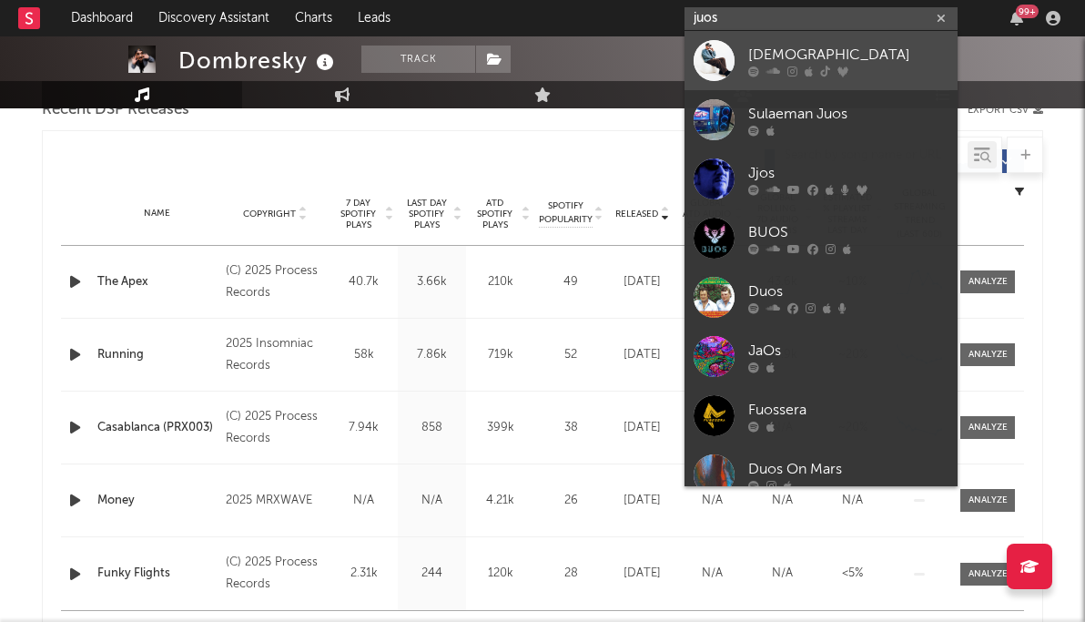
type input "juos"
click at [783, 53] on div "Juos" at bounding box center [848, 55] width 200 height 22
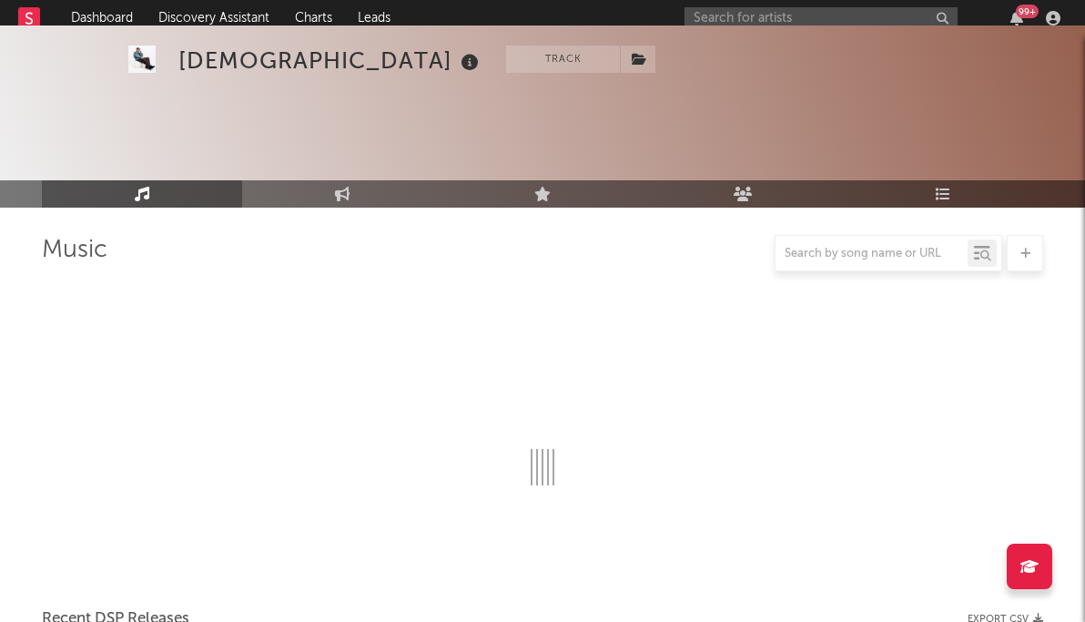
scroll to position [663, 0]
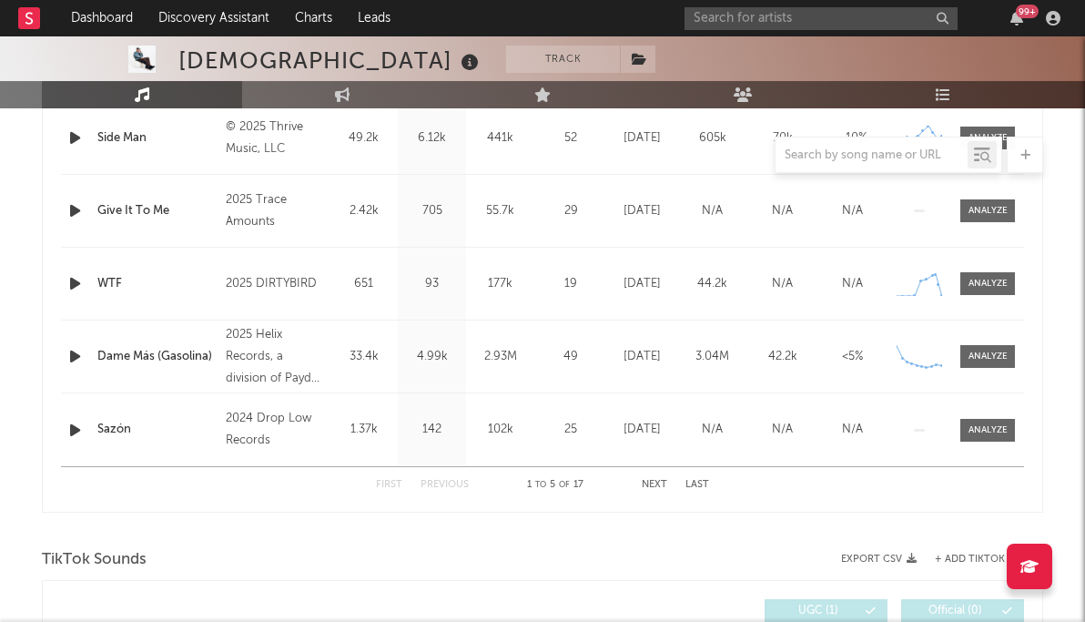
select select "6m"
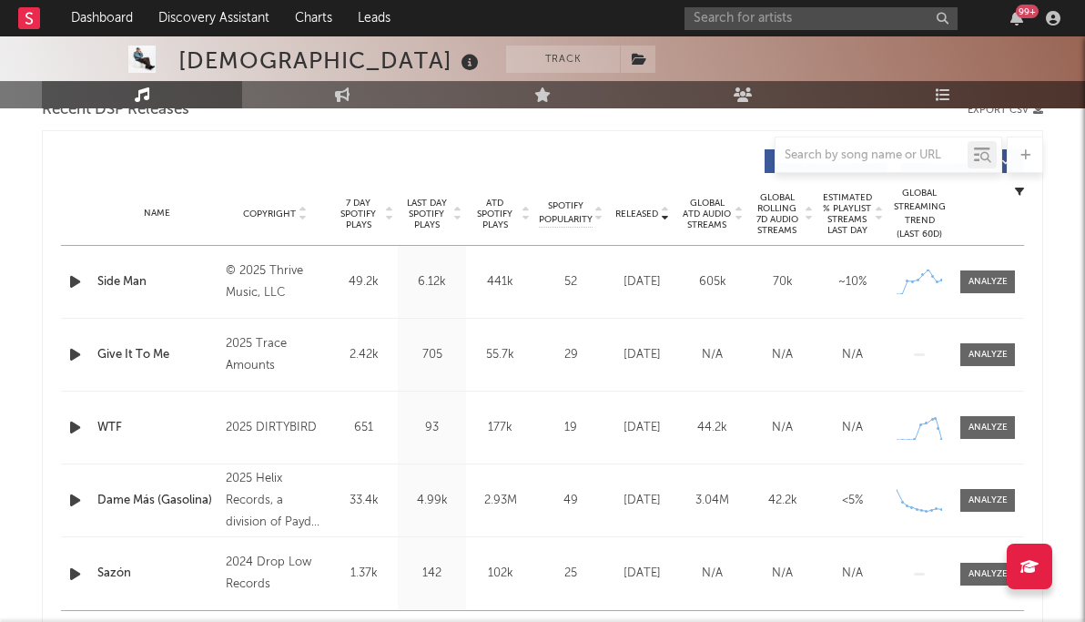
click at [640, 210] on span "Released" at bounding box center [636, 213] width 43 height 11
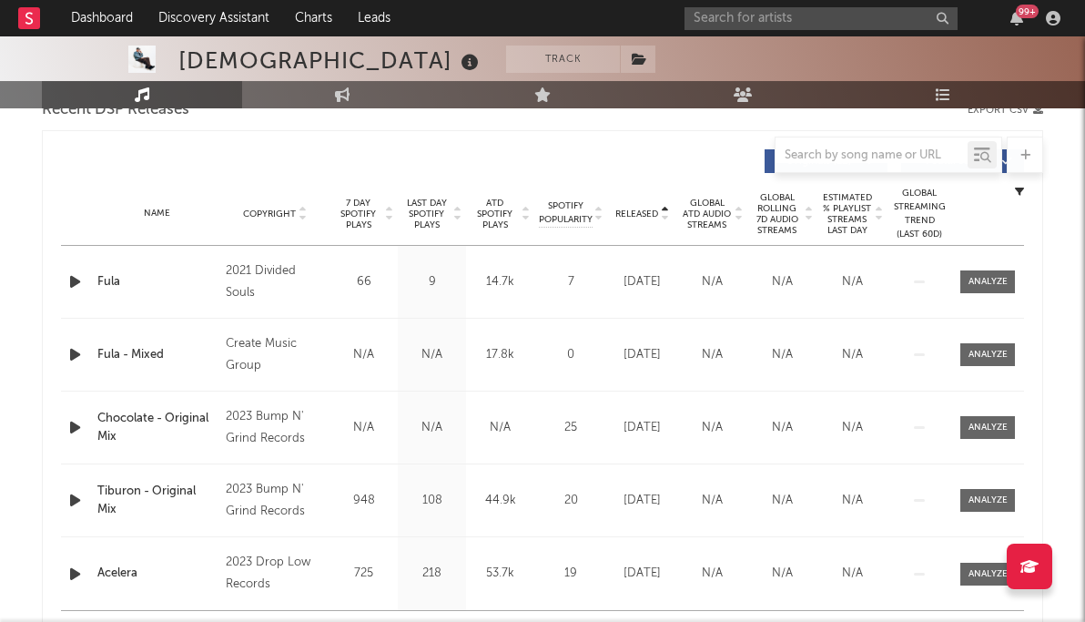
click at [640, 210] on span "Released" at bounding box center [636, 213] width 43 height 11
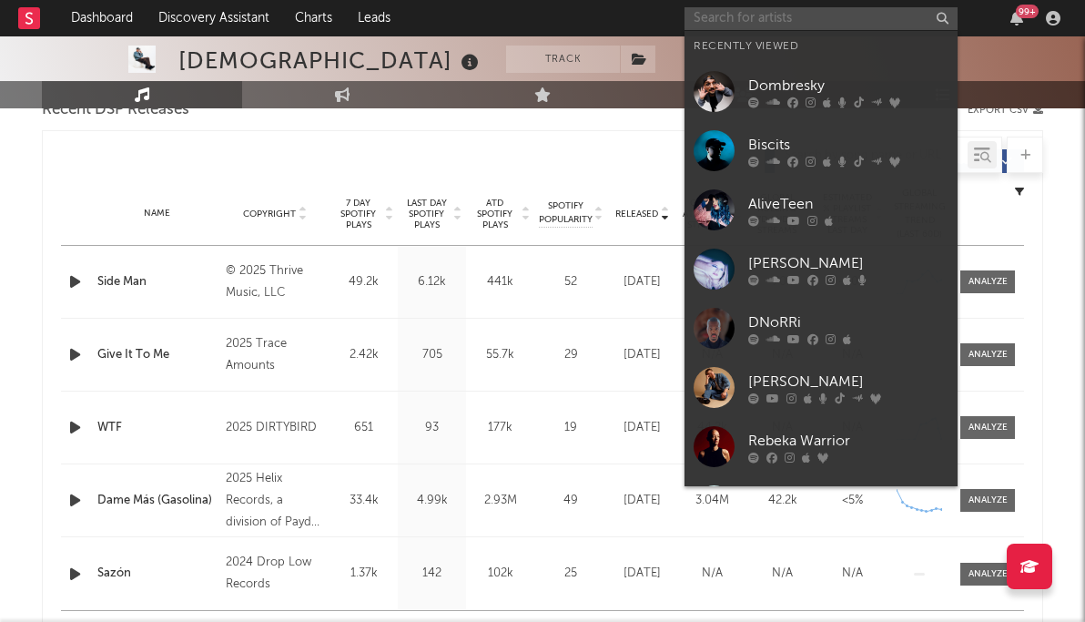
click at [866, 13] on input "text" at bounding box center [820, 18] width 273 height 23
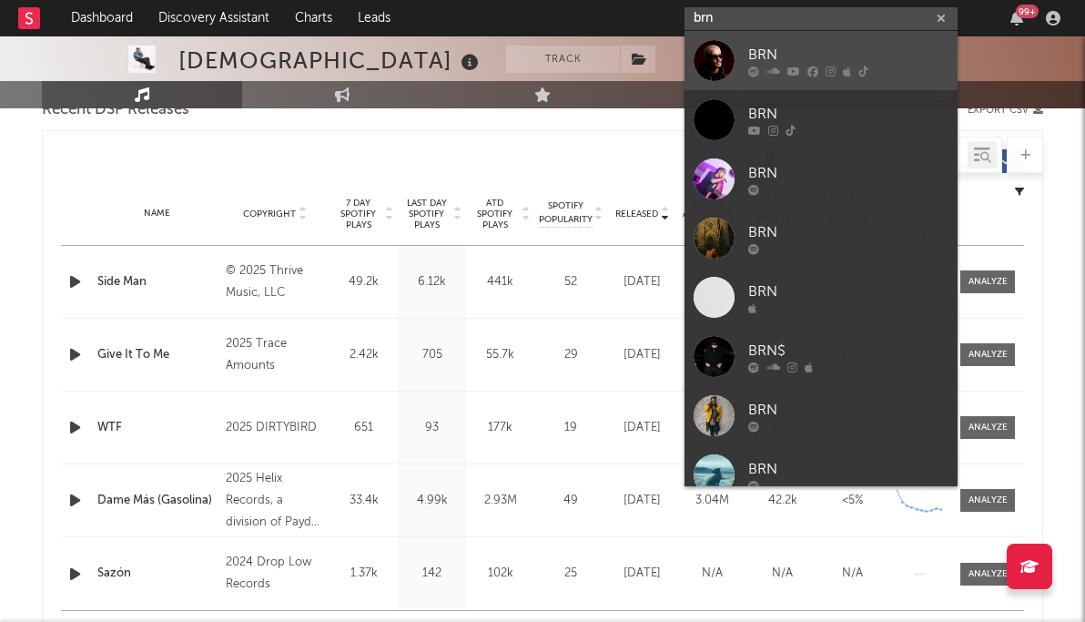
type input "brn"
click at [785, 47] on div "BRN" at bounding box center [848, 55] width 200 height 22
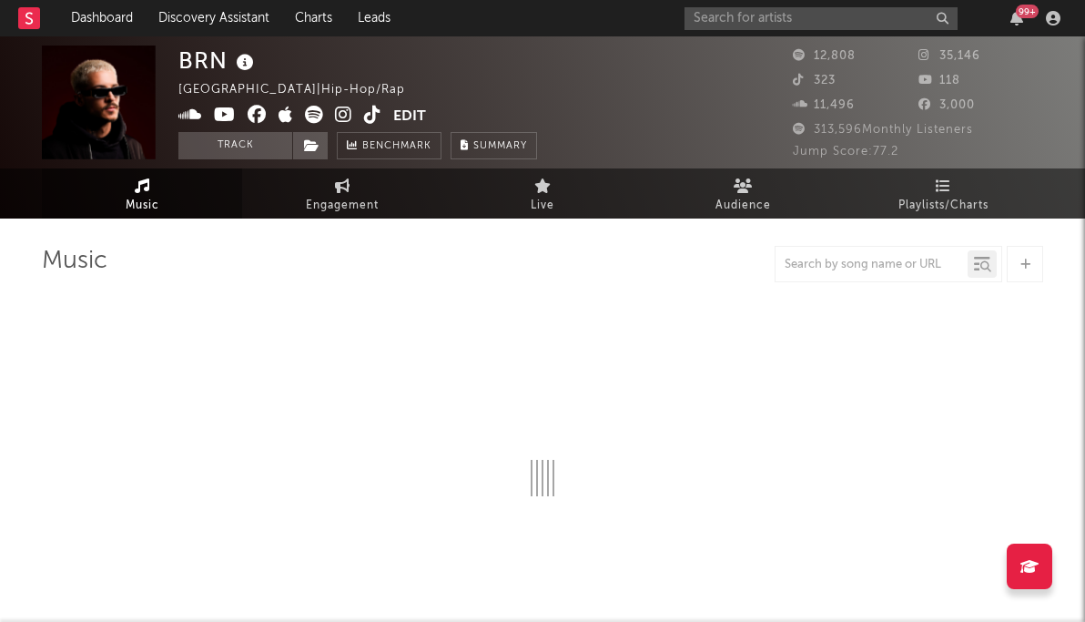
select select "6m"
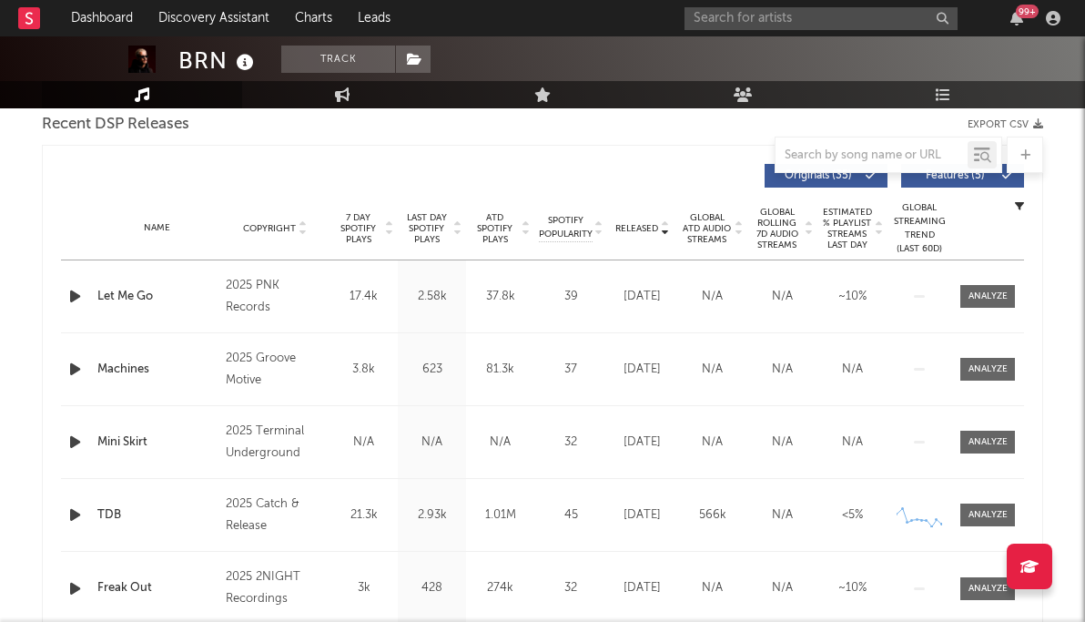
scroll to position [697, 0]
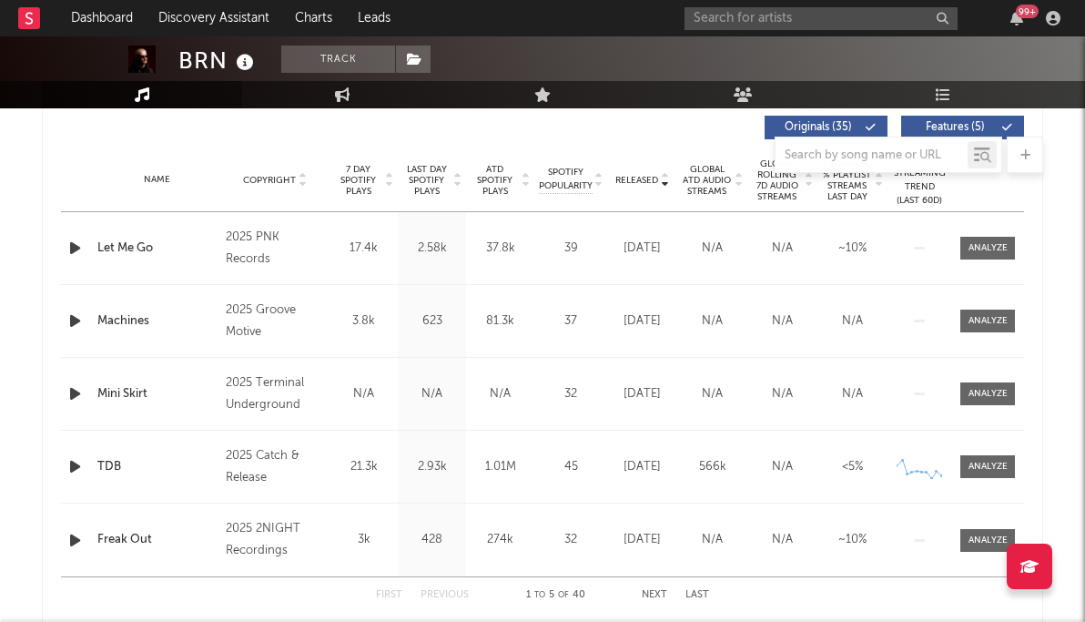
click at [629, 187] on div "Released" at bounding box center [642, 180] width 61 height 14
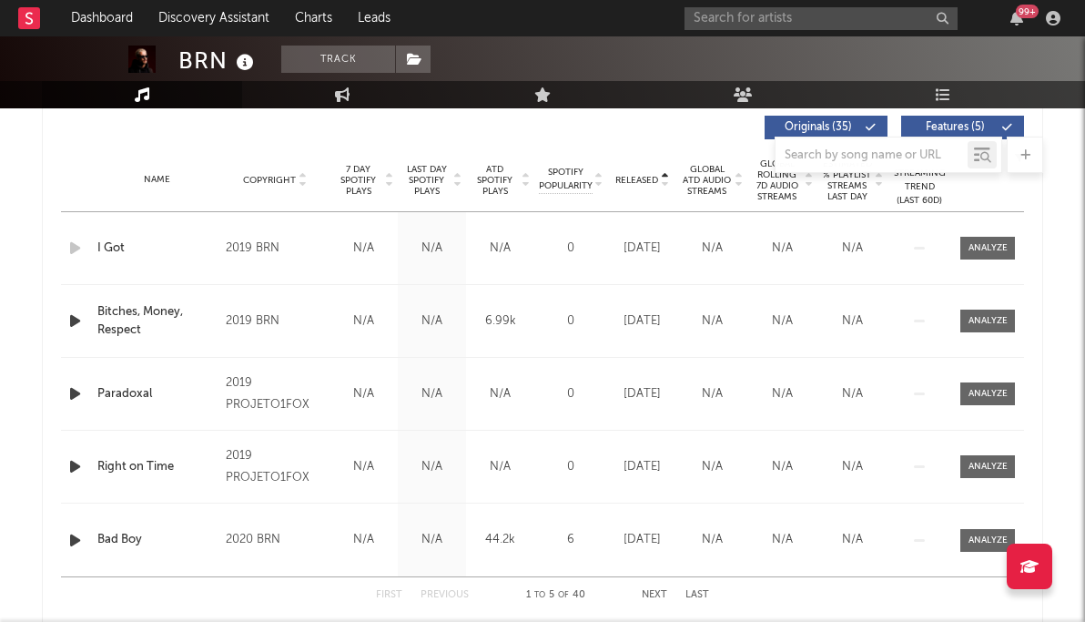
click at [629, 187] on div "Released" at bounding box center [642, 180] width 61 height 14
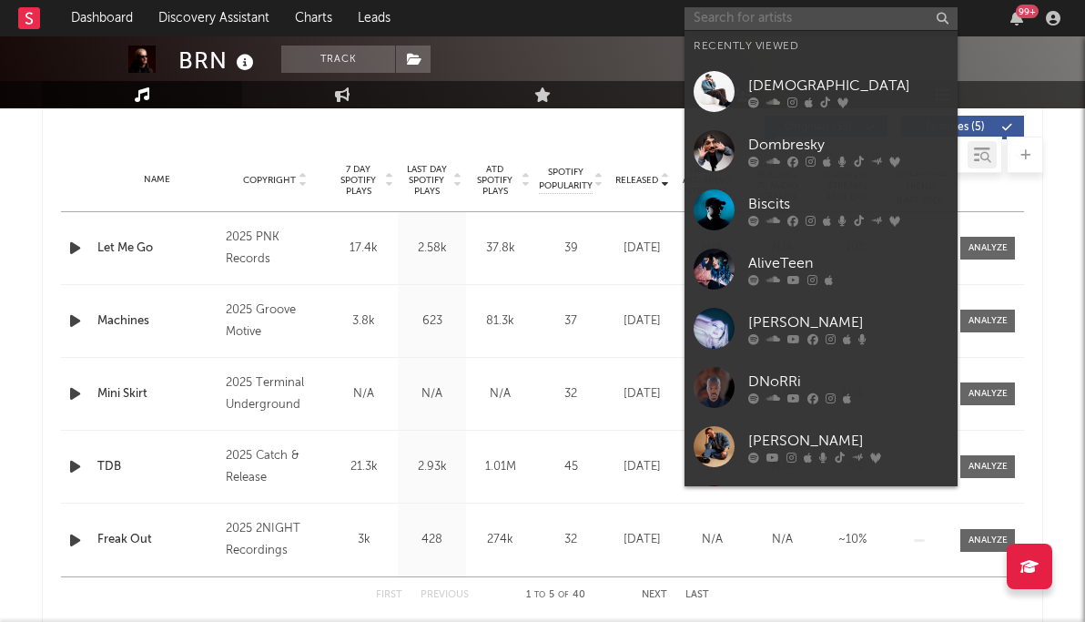
click at [787, 27] on input "text" at bounding box center [820, 18] width 273 height 23
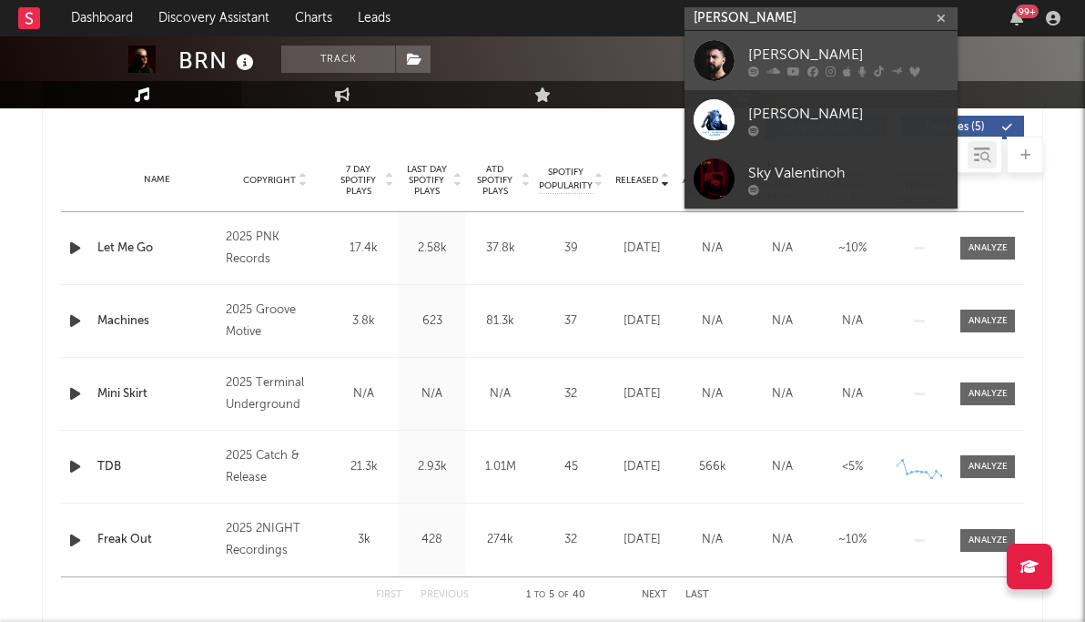
type input "valentino kh"
click at [806, 46] on div "Valentino Khan" at bounding box center [848, 55] width 200 height 22
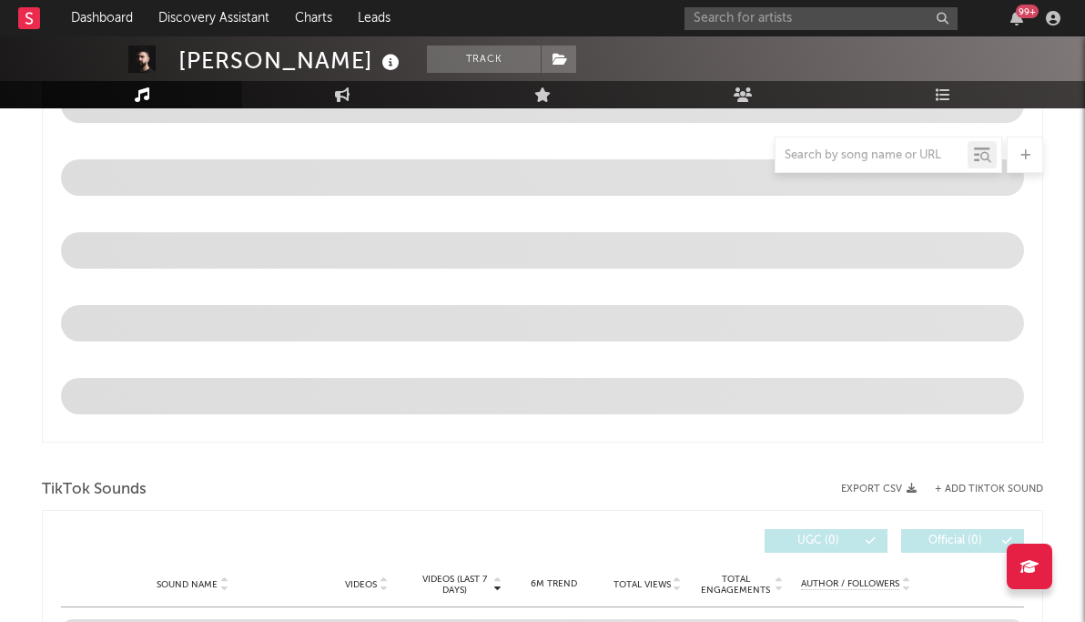
scroll to position [602, 0]
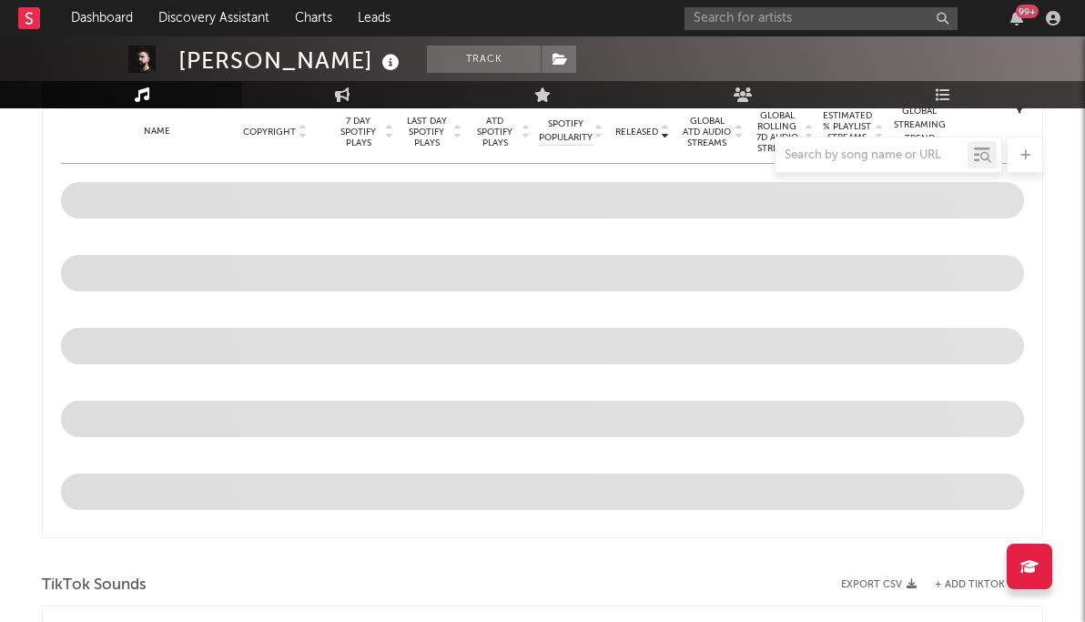
select select "6m"
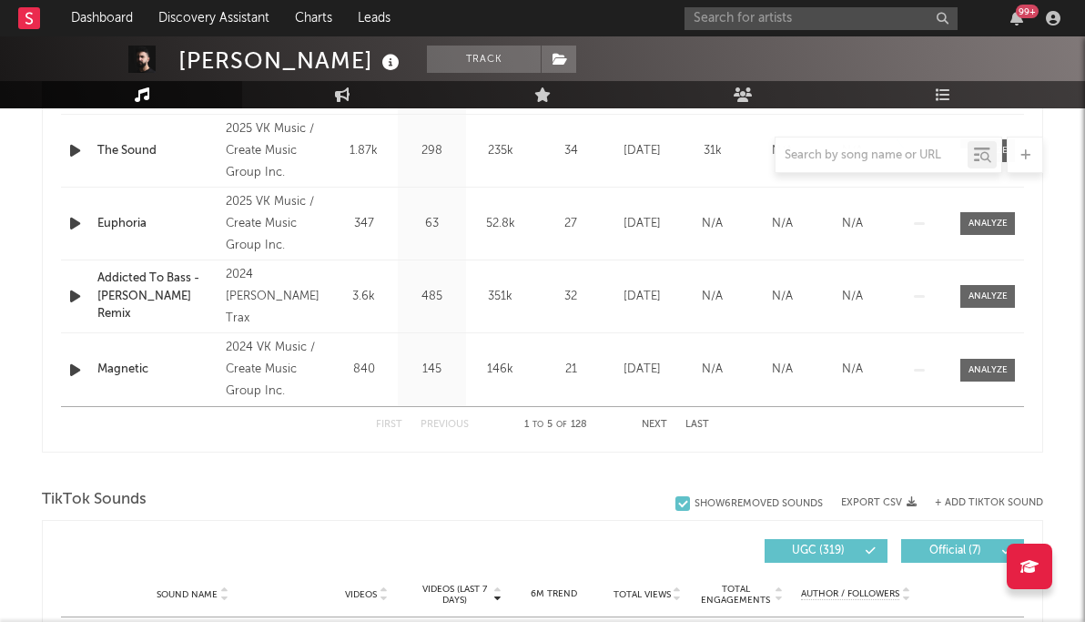
scroll to position [655, 0]
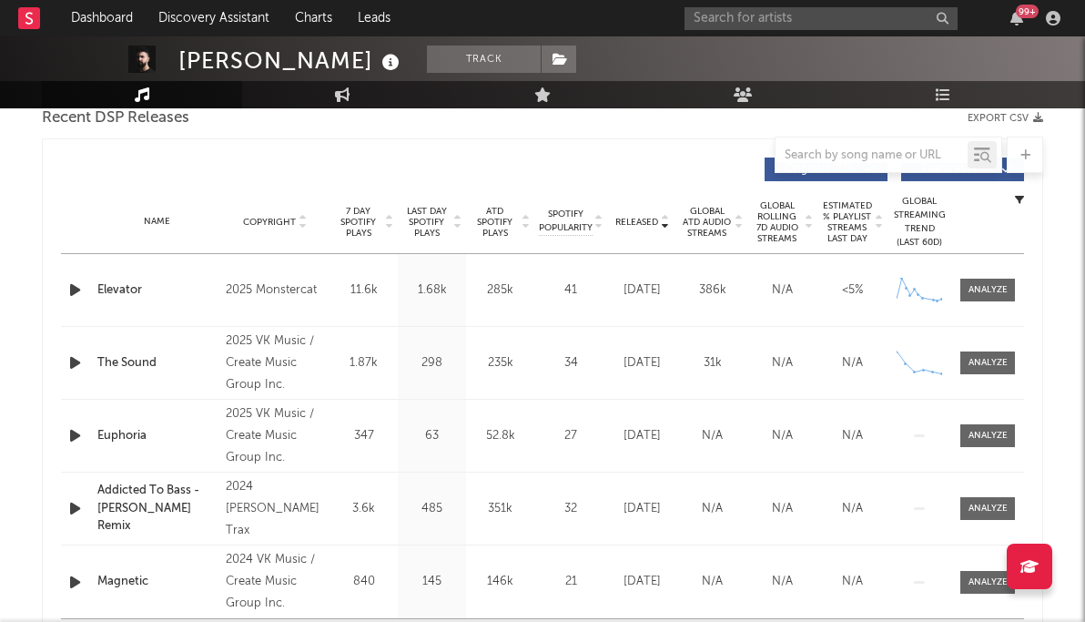
click at [644, 218] on span "Released" at bounding box center [636, 222] width 43 height 11
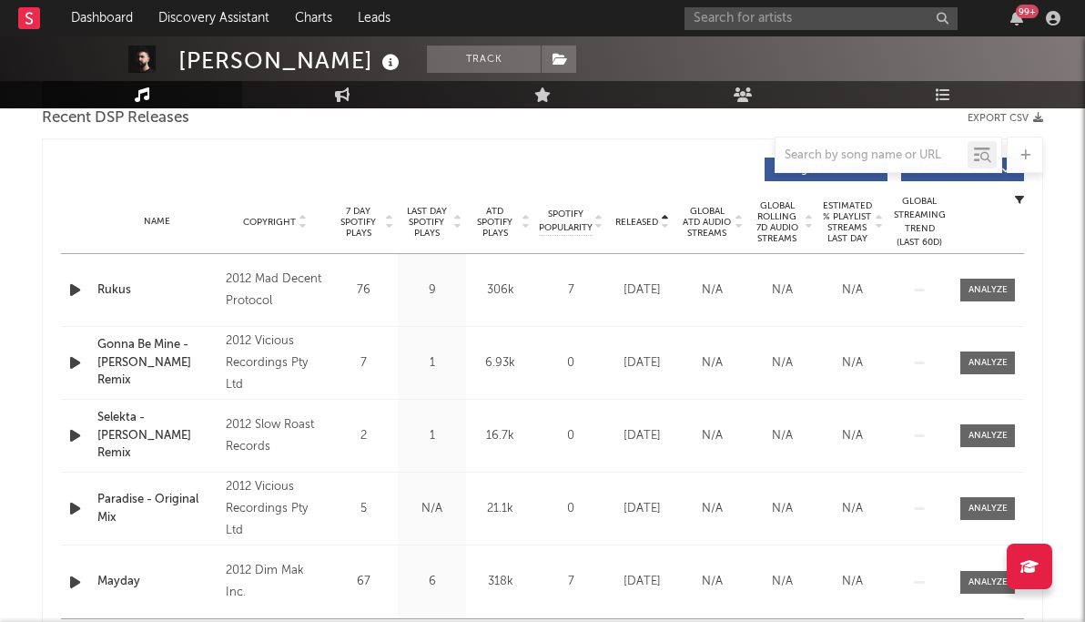
click at [644, 218] on span "Released" at bounding box center [636, 222] width 43 height 11
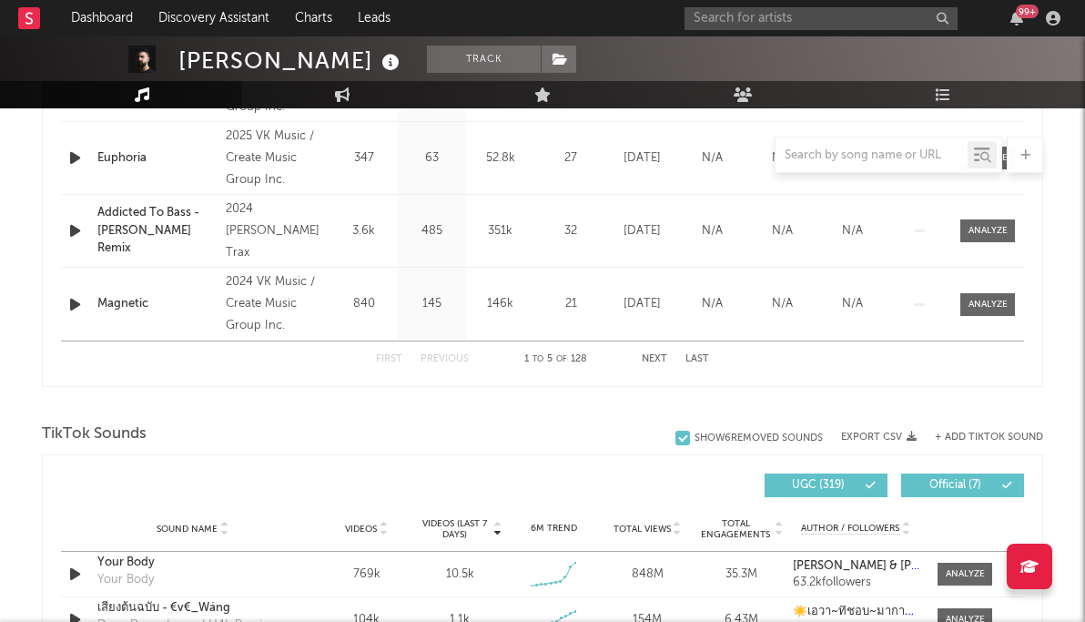
scroll to position [957, 0]
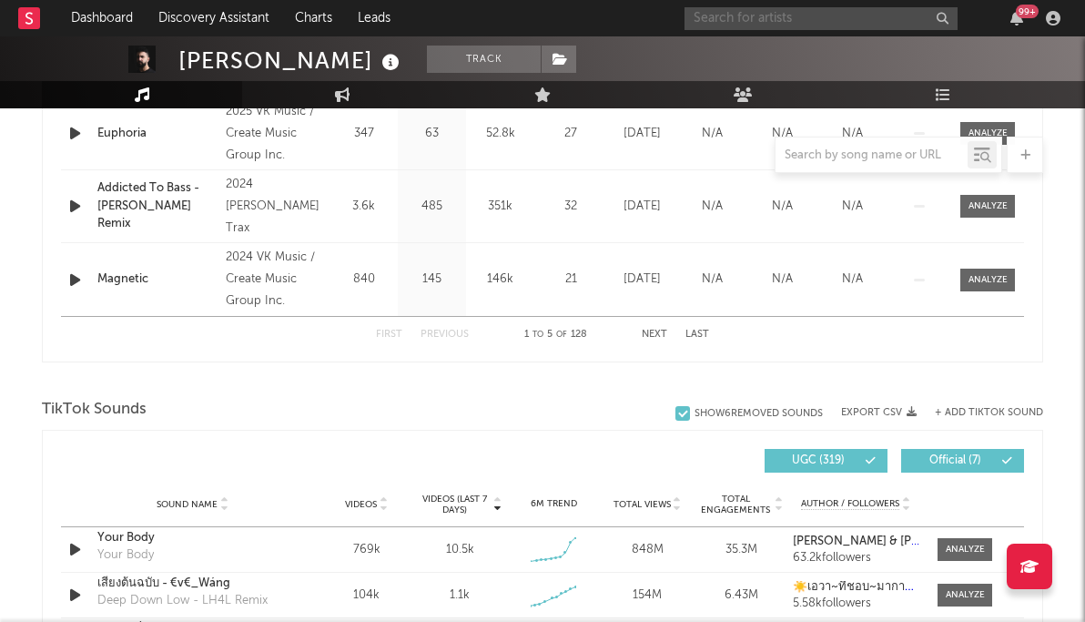
click at [745, 16] on input "text" at bounding box center [820, 18] width 273 height 23
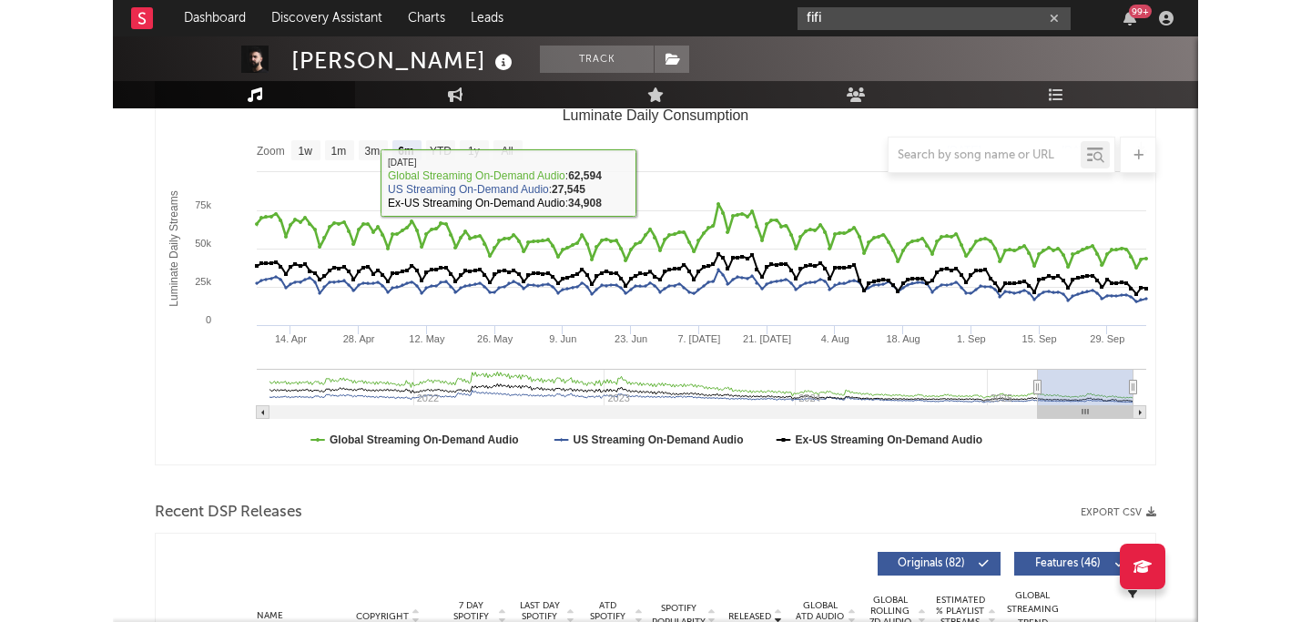
scroll to position [185, 0]
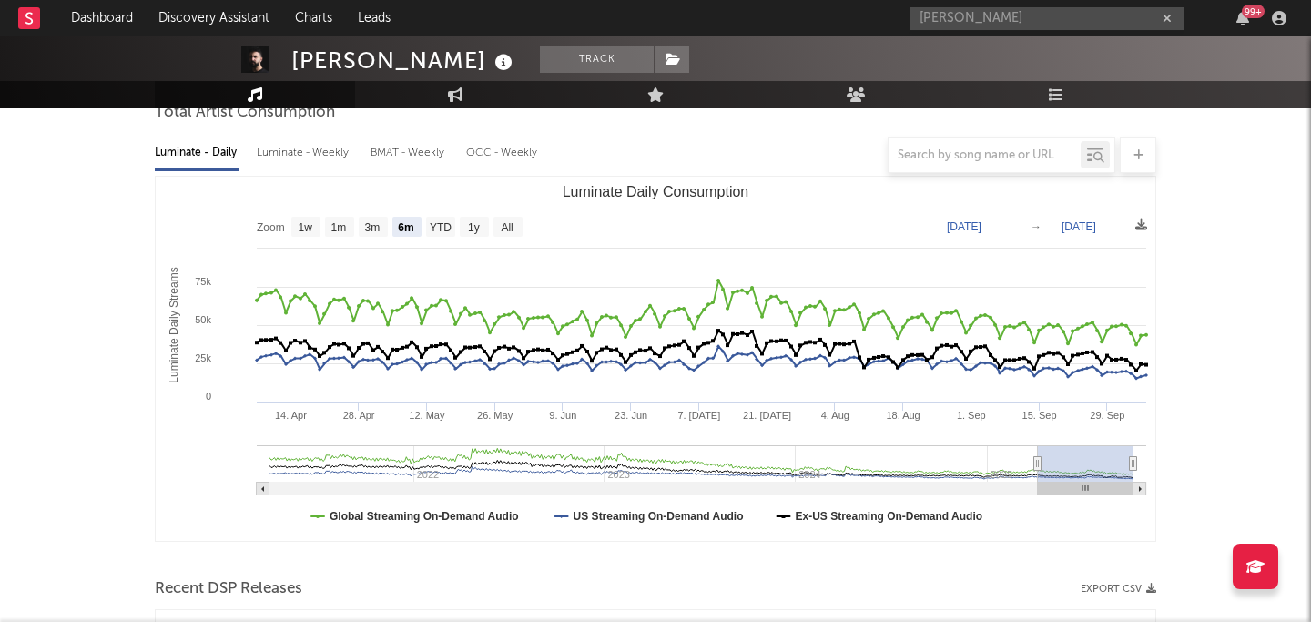
drag, startPoint x: 1010, startPoint y: 25, endPoint x: 842, endPoint y: 11, distance: 169.0
click at [842, 11] on nav "Dashboard Discovery Assistant Charts Leads fiona zanetti 99 +" at bounding box center [655, 18] width 1311 height 36
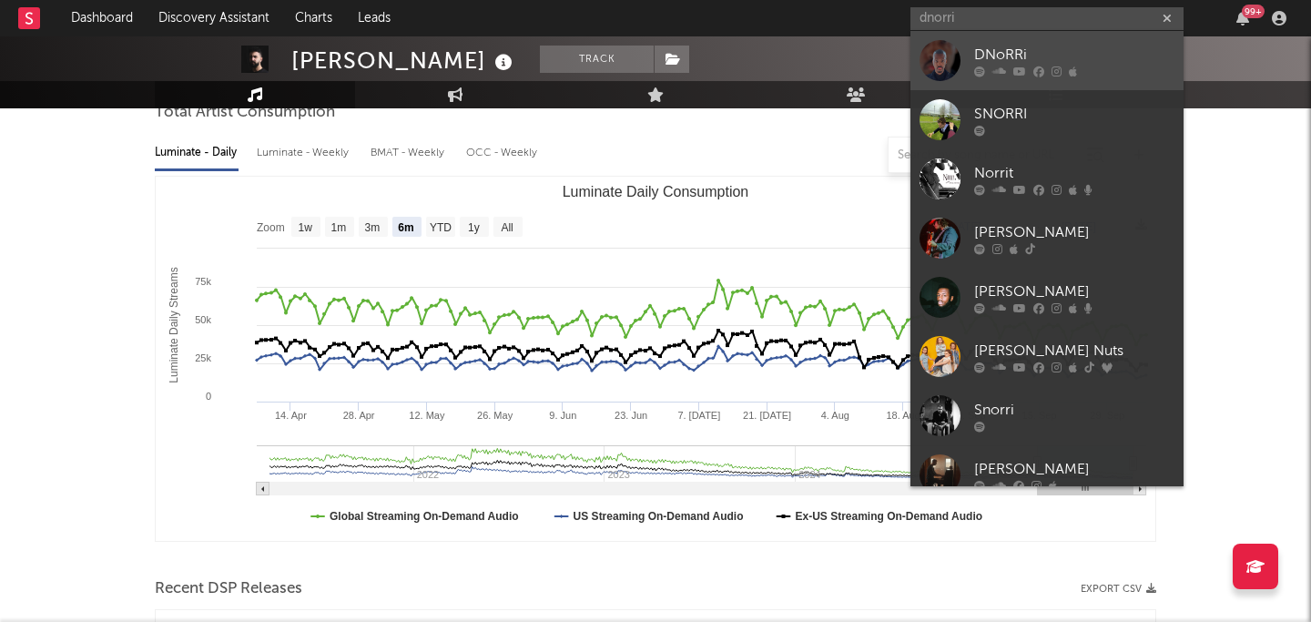
type input "dnorri"
click at [988, 46] on div "DNoRRi" at bounding box center [1074, 55] width 200 height 22
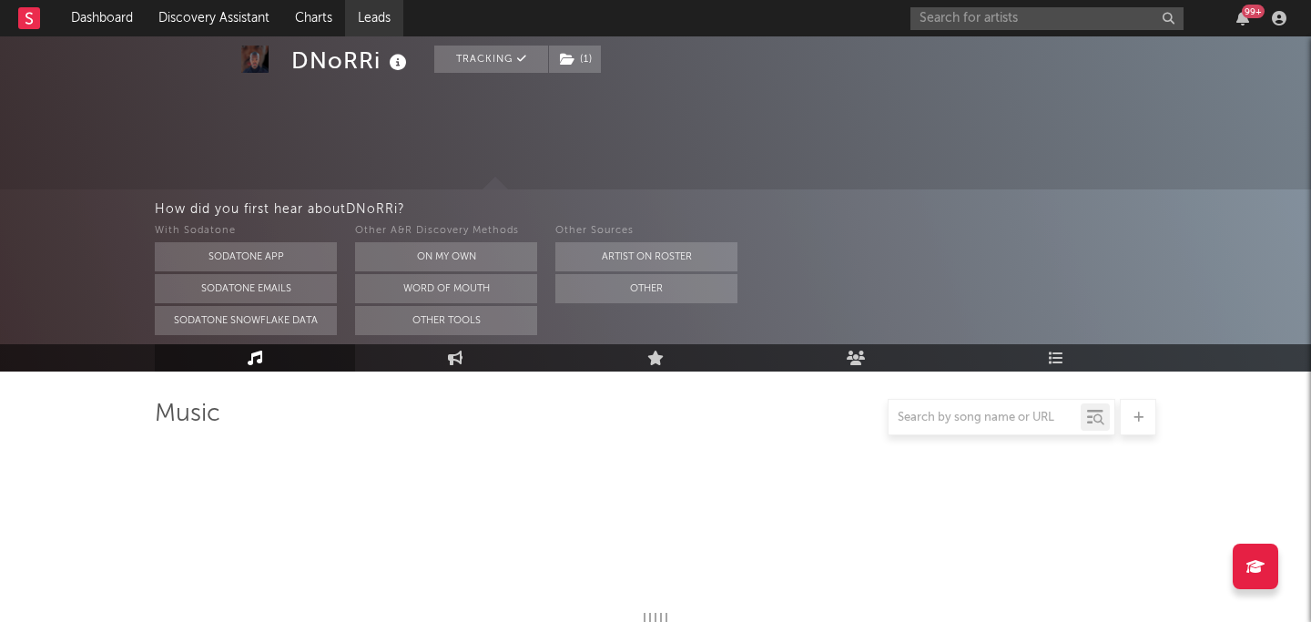
scroll to position [349, 0]
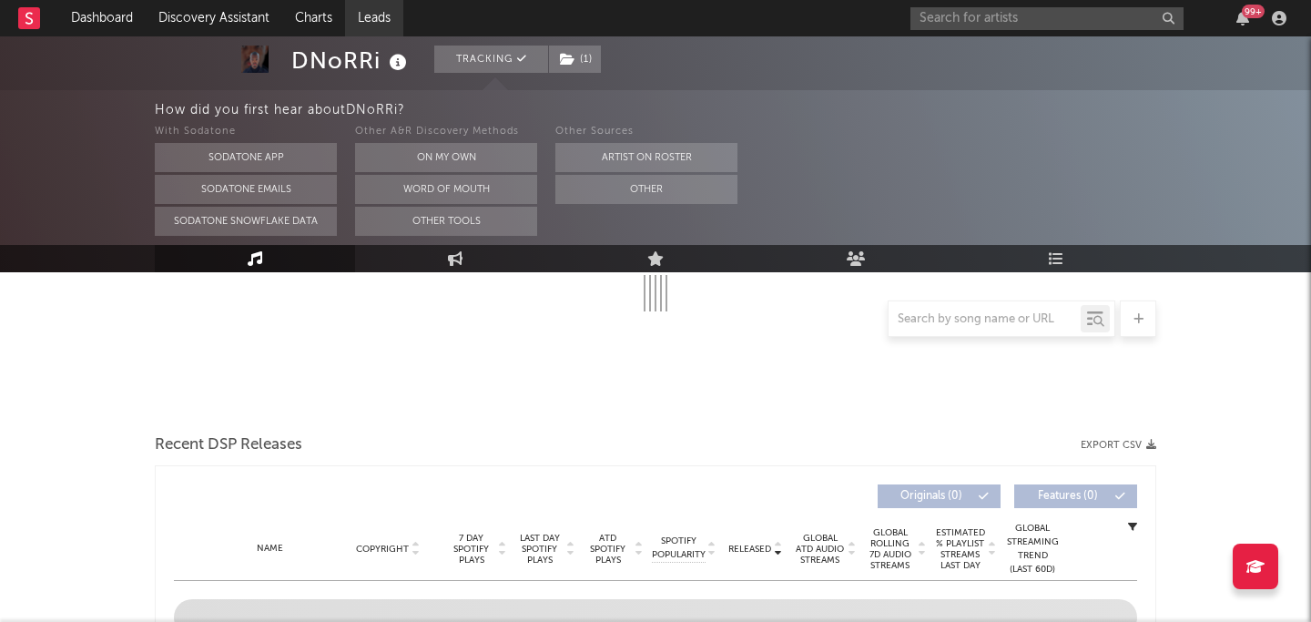
select select "6m"
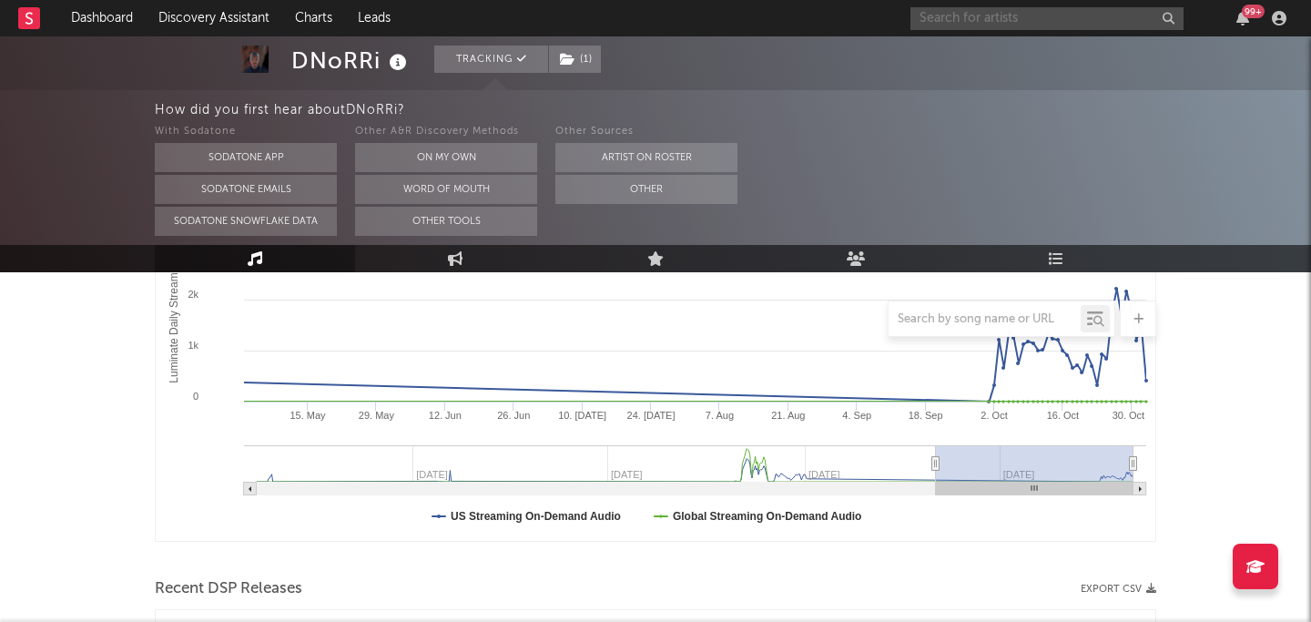
click at [1003, 18] on input "text" at bounding box center [1046, 18] width 273 height 23
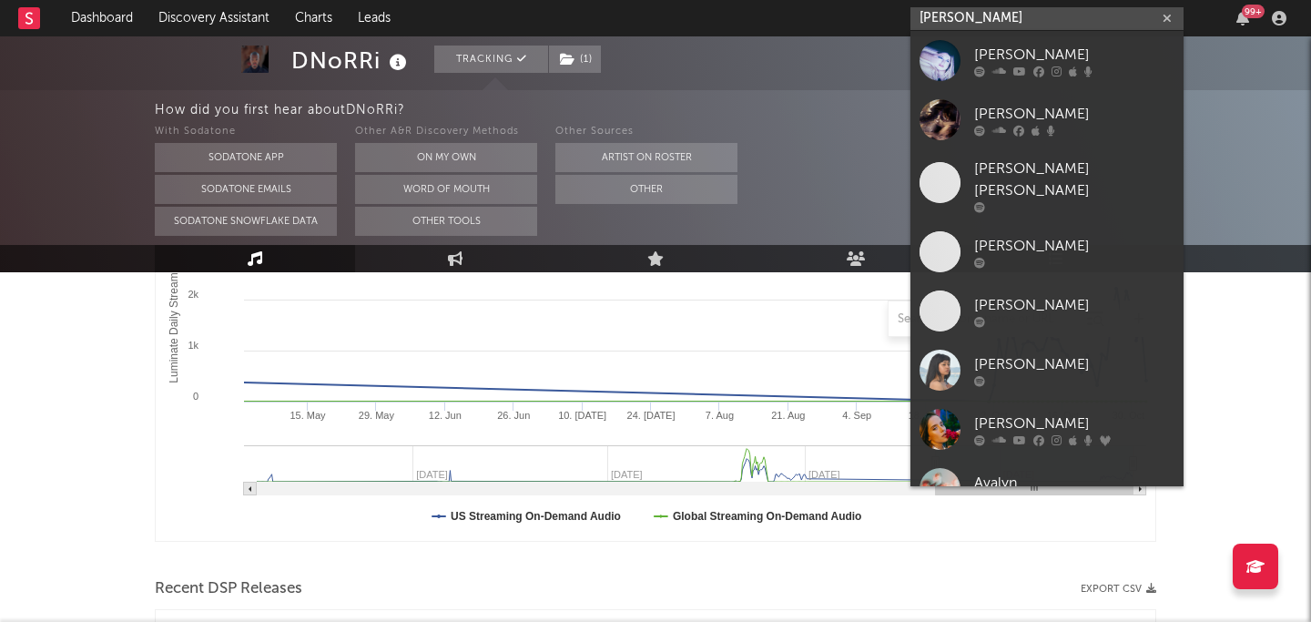
type input "evalyn"
click at [947, 63] on div at bounding box center [939, 60] width 41 height 41
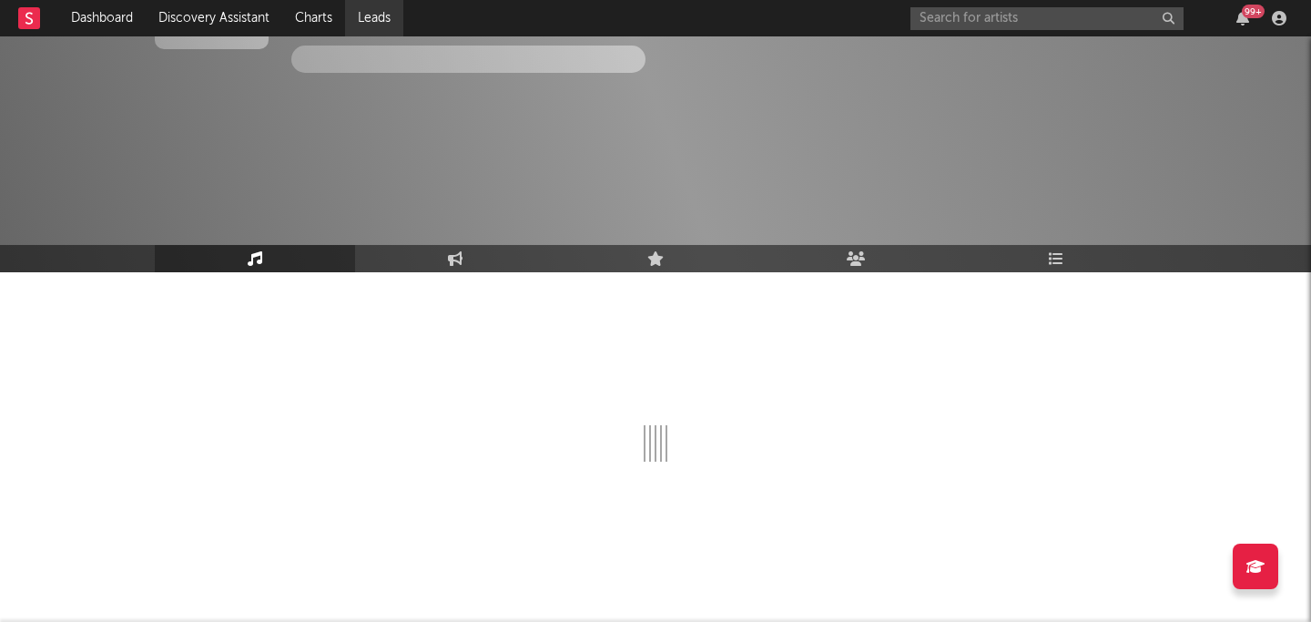
scroll to position [349, 0]
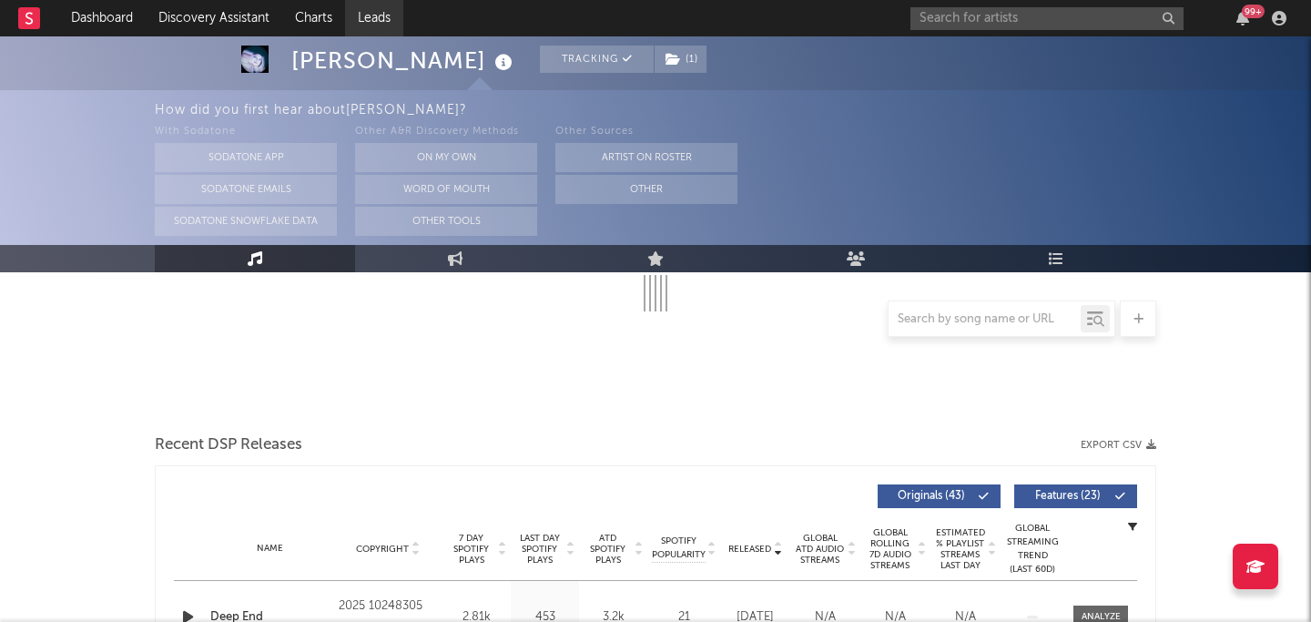
select select "6m"
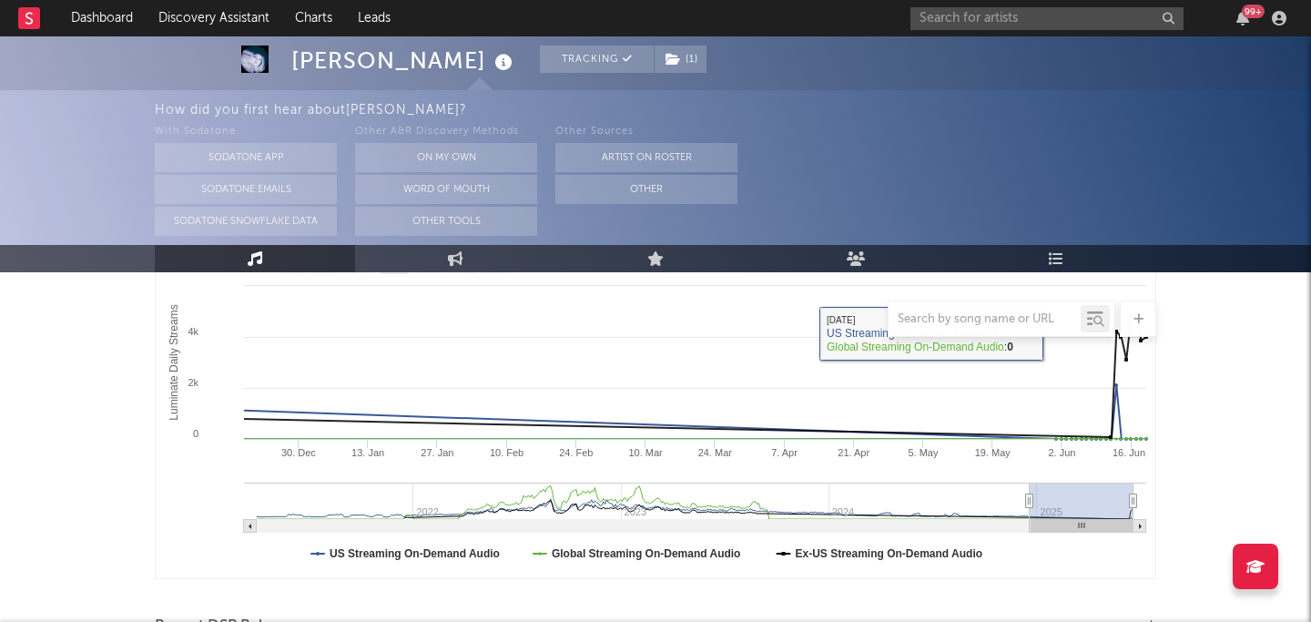
scroll to position [289, 0]
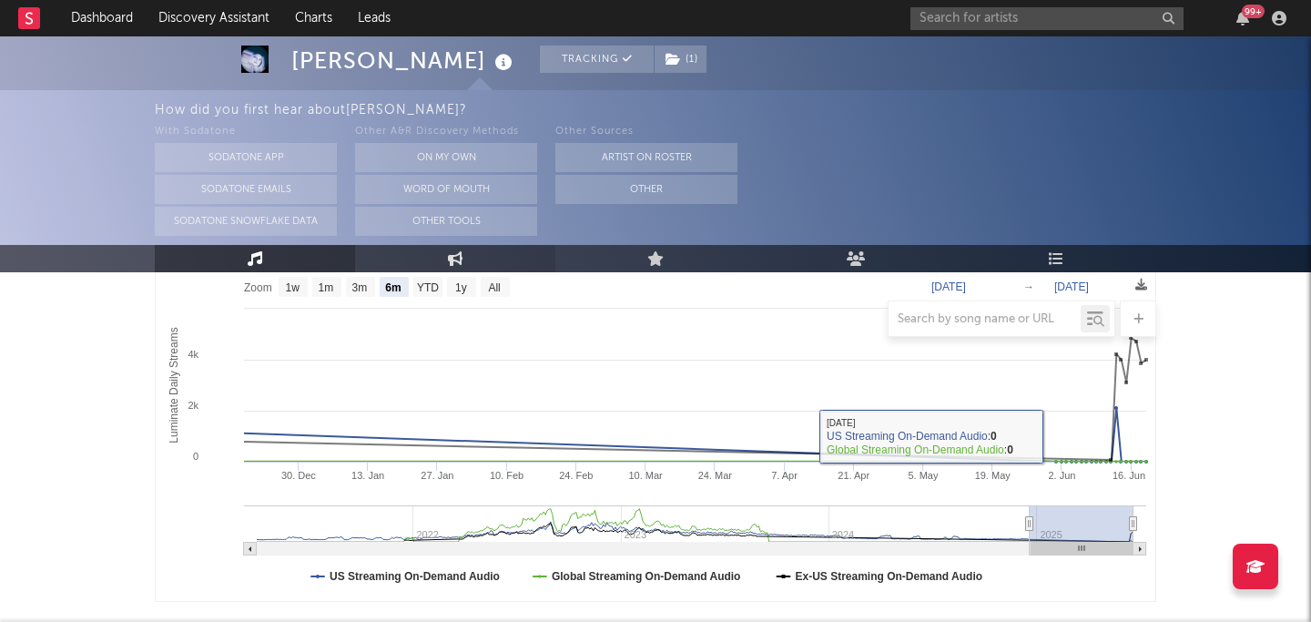
click at [437, 255] on link "Engagement" at bounding box center [455, 258] width 200 height 27
select select "1w"
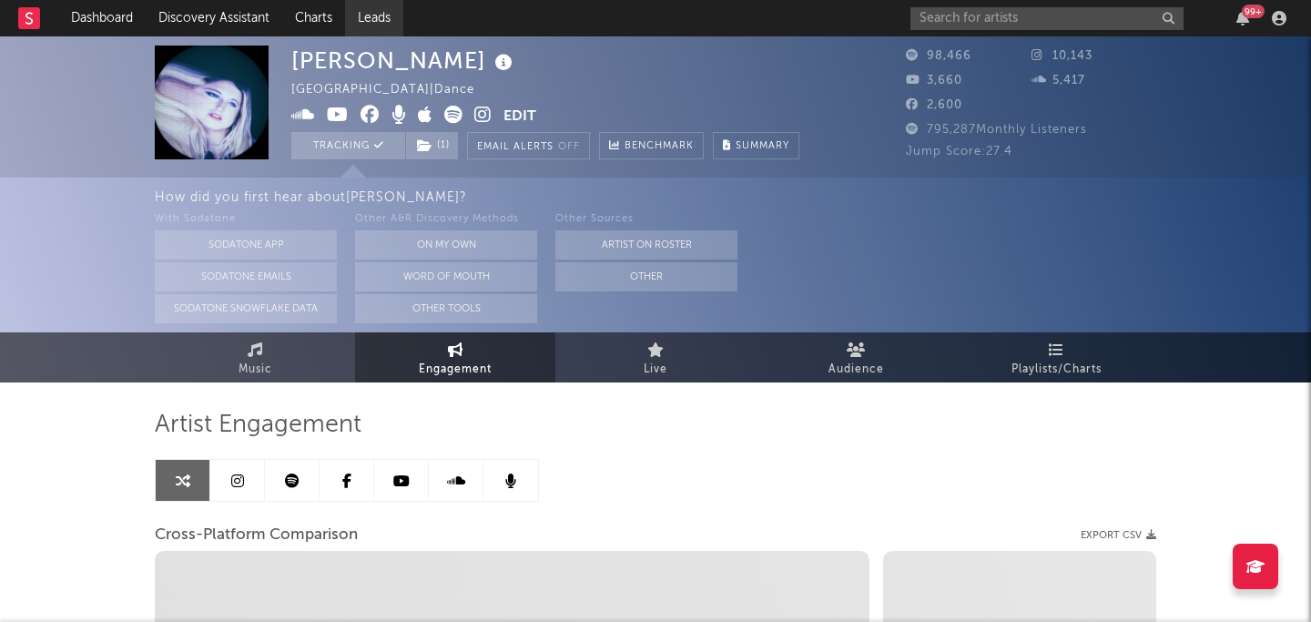
select select "1m"
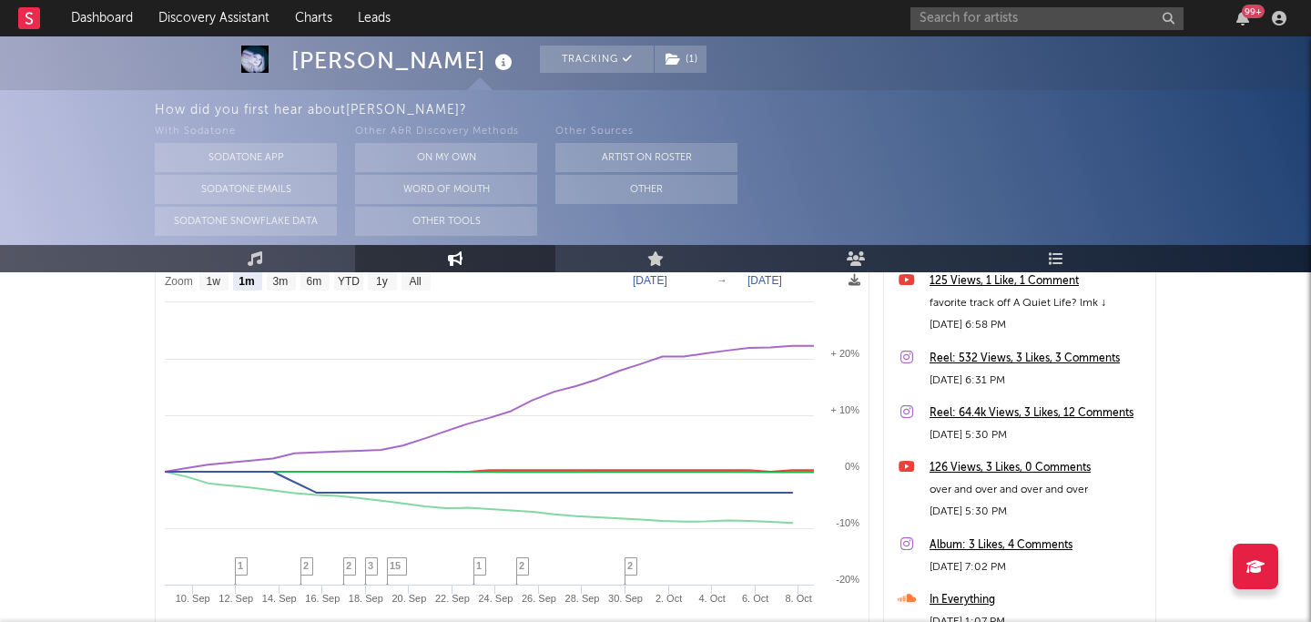
scroll to position [310, 0]
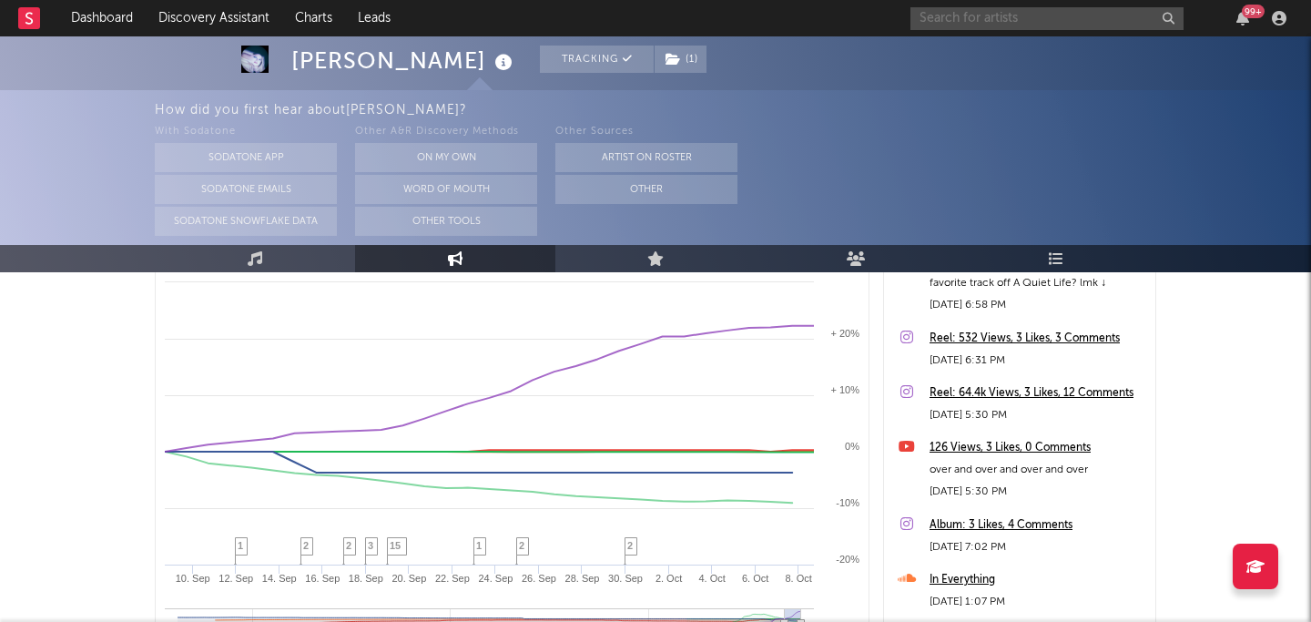
click at [1021, 14] on input "text" at bounding box center [1046, 18] width 273 height 23
type input "fifi"
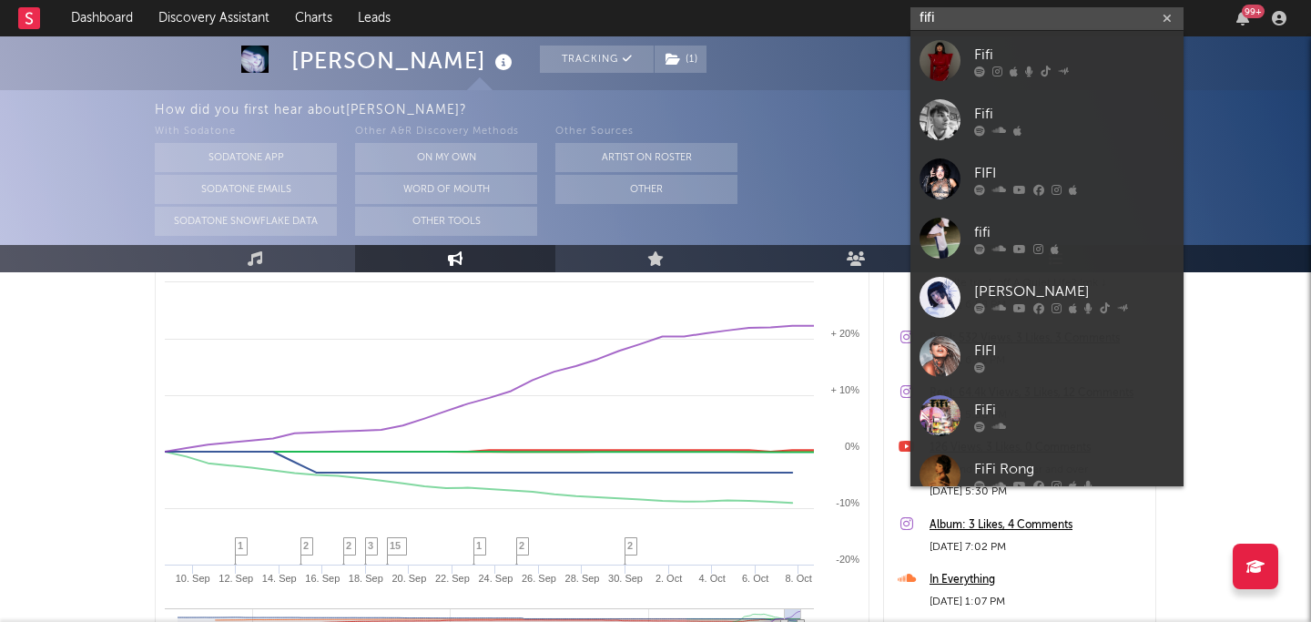
drag, startPoint x: 1022, startPoint y: 25, endPoint x: 846, endPoint y: 12, distance: 176.2
click at [846, 12] on nav "Dashboard Discovery Assistant Charts Leads fifi 99 +" at bounding box center [655, 18] width 1311 height 36
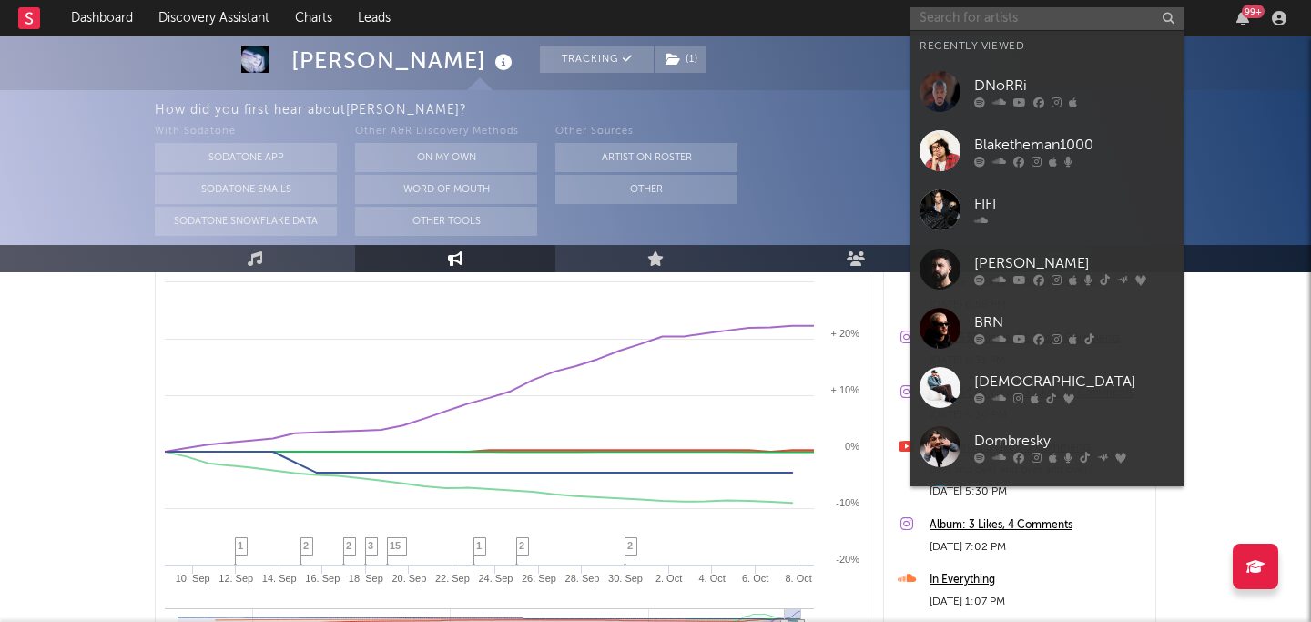
paste input "https://soundcloud.com/fionazanetti"
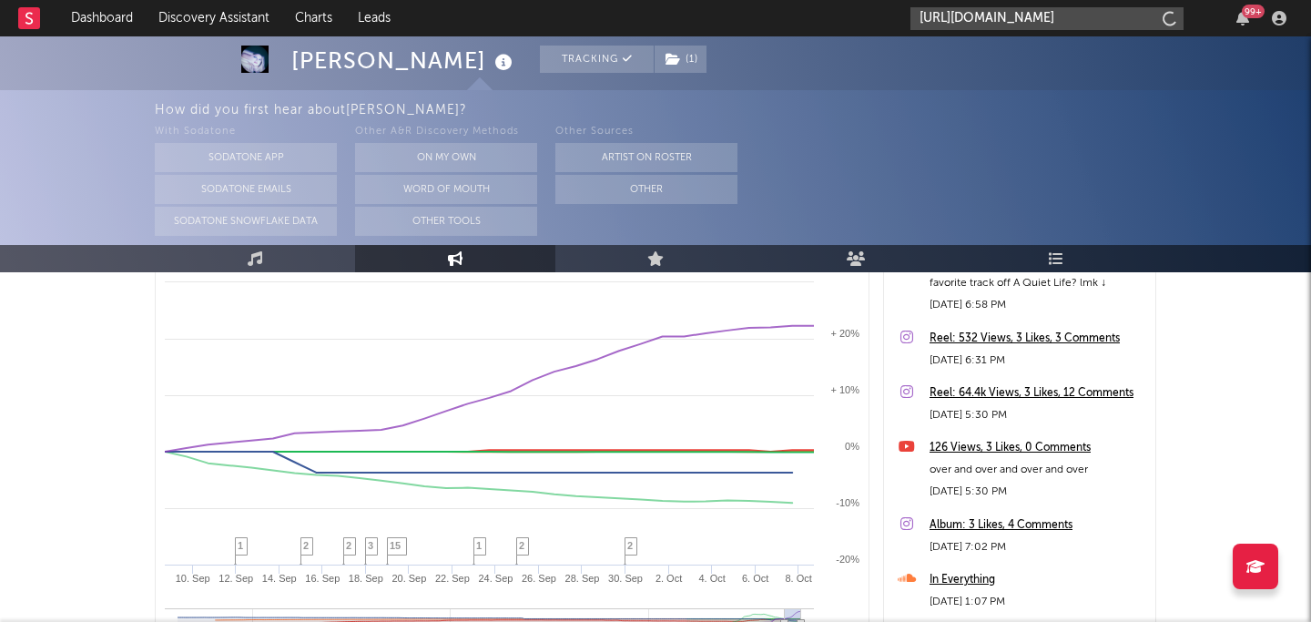
type input "https://soundcloud.com/fionazanetti"
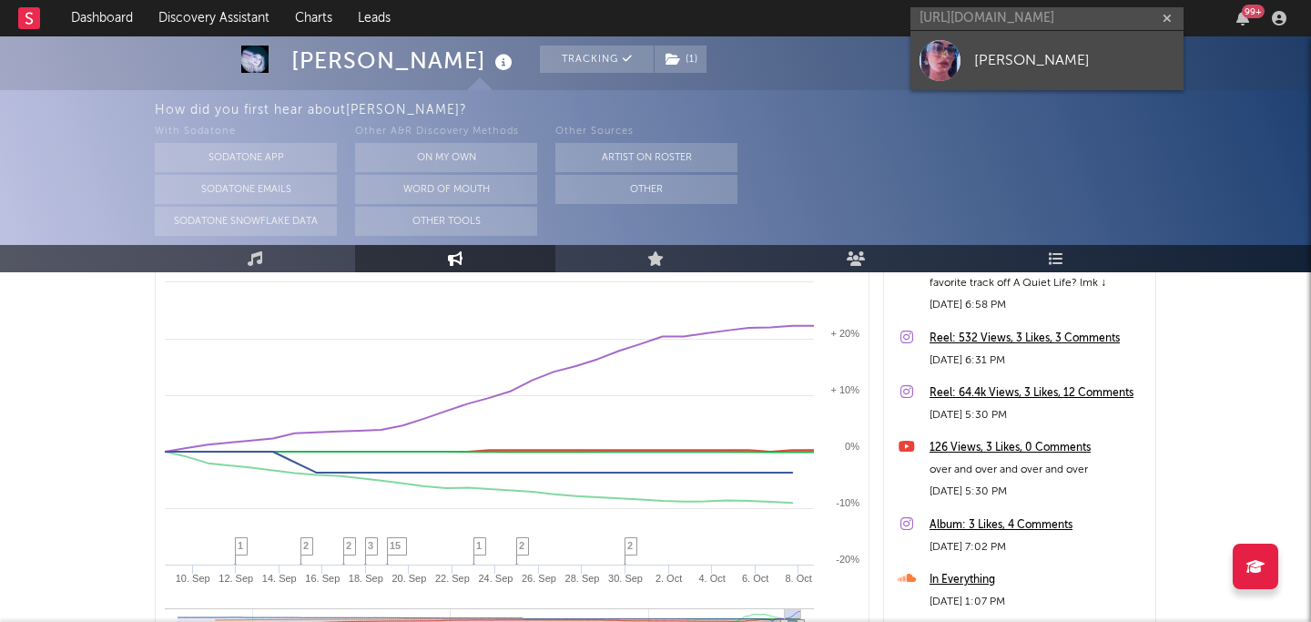
click at [1084, 53] on div "FIONA" at bounding box center [1074, 60] width 200 height 22
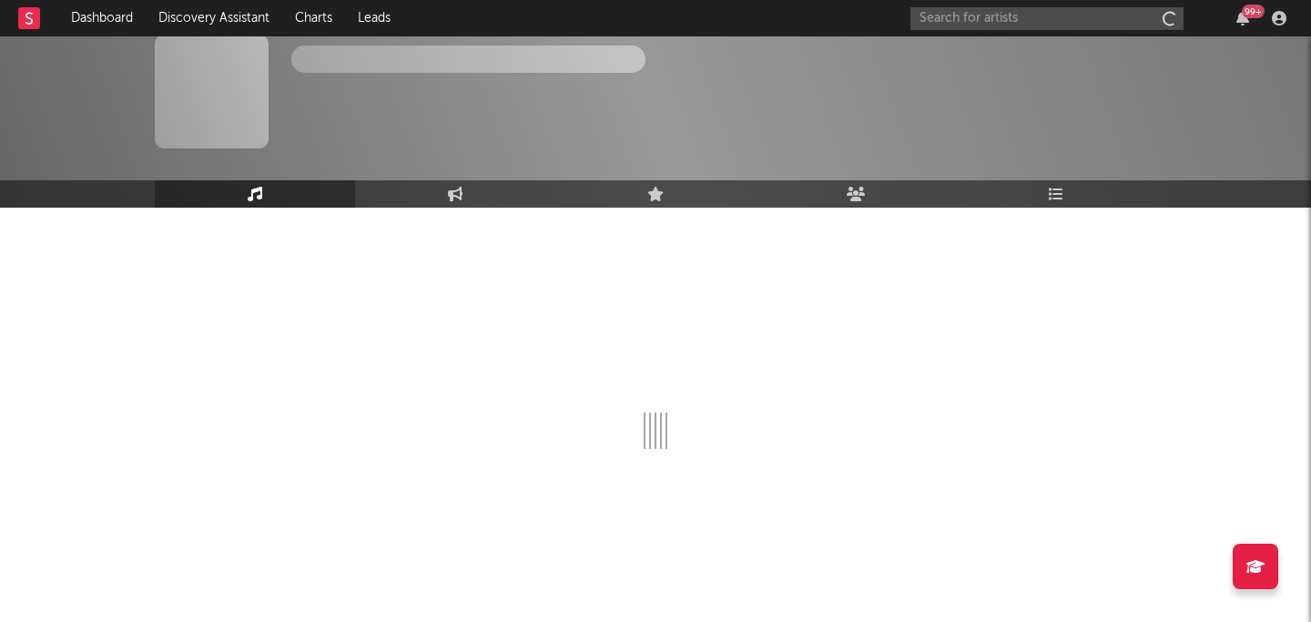
scroll to position [11, 0]
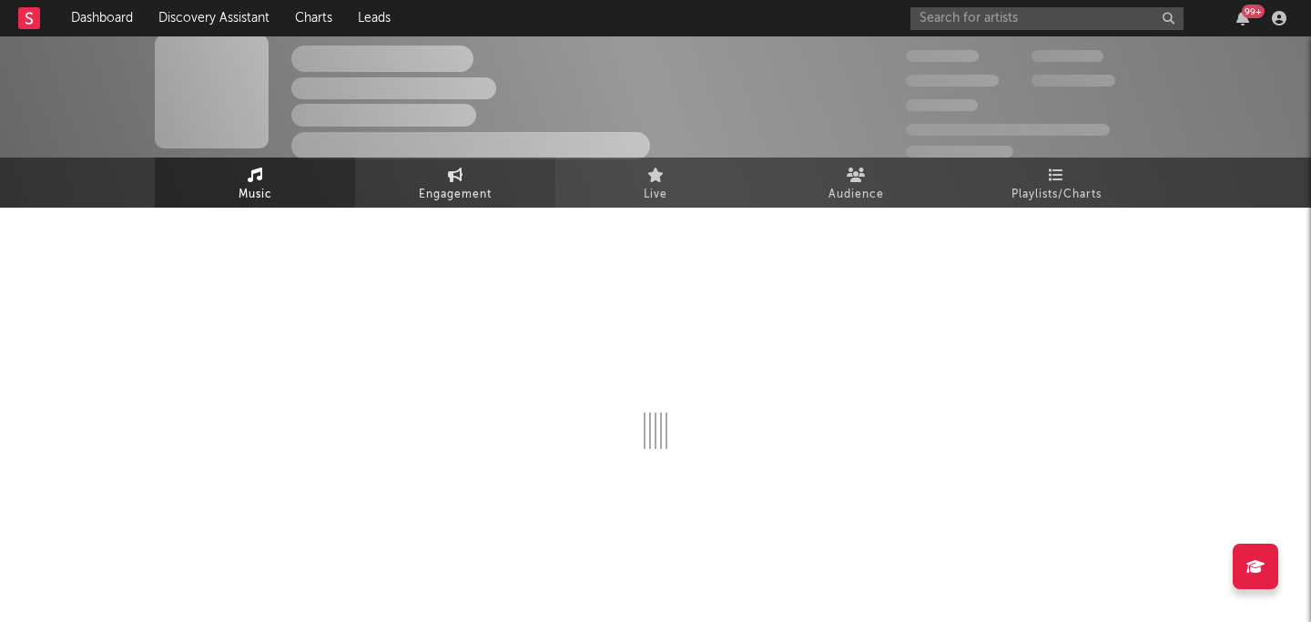
select select "1w"
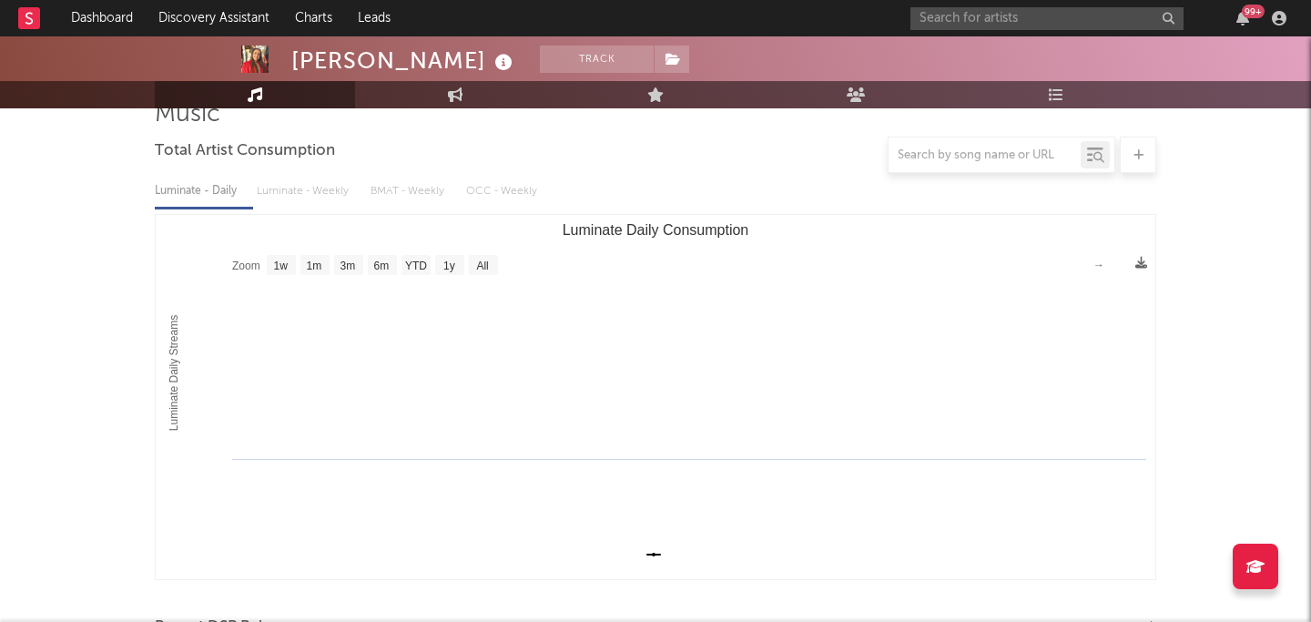
scroll to position [0, 0]
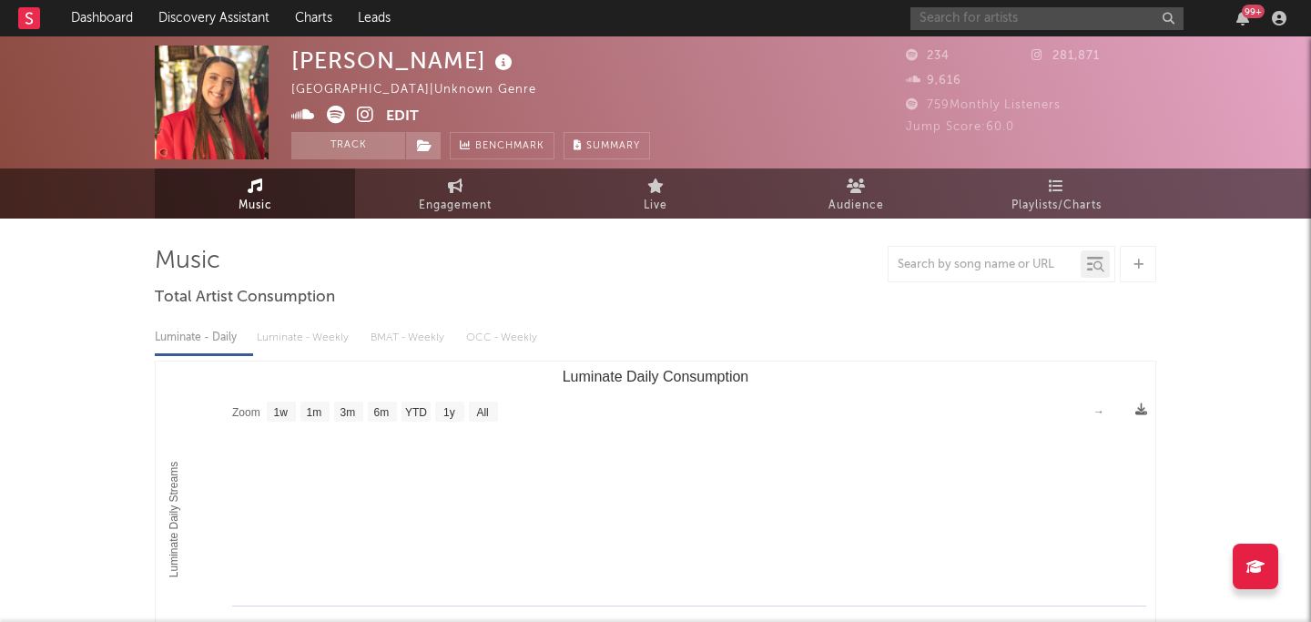
click at [957, 16] on input "text" at bounding box center [1046, 18] width 273 height 23
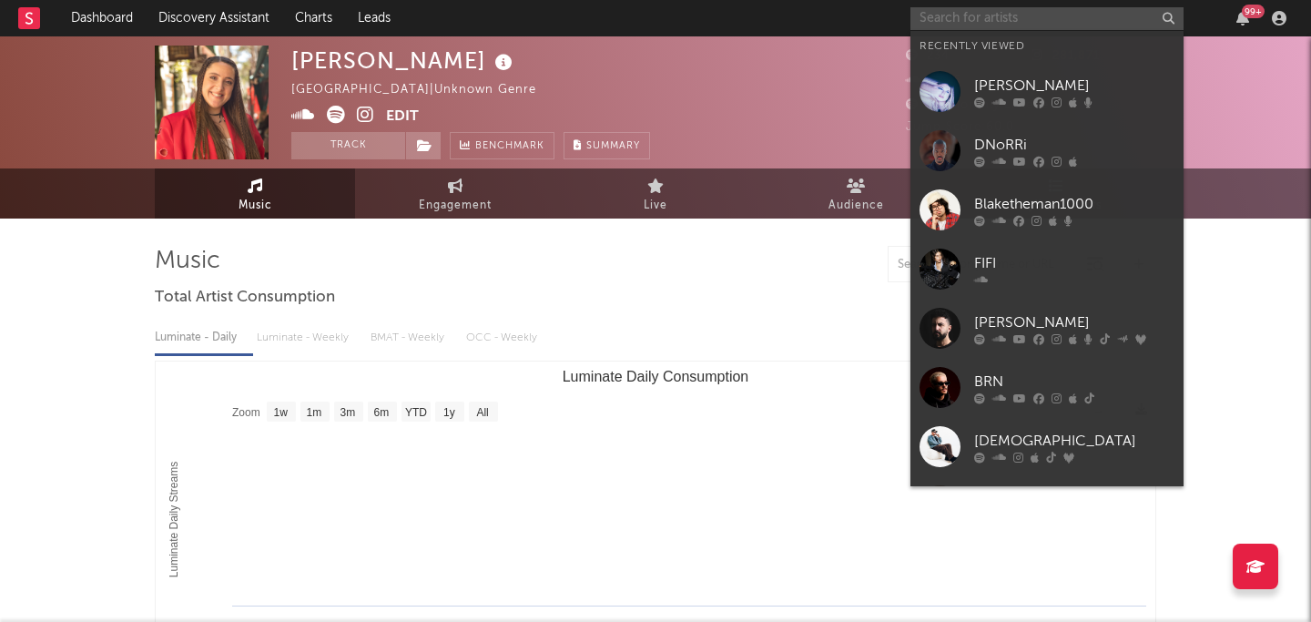
paste input "https://soundcloud.com/fionazanetti"
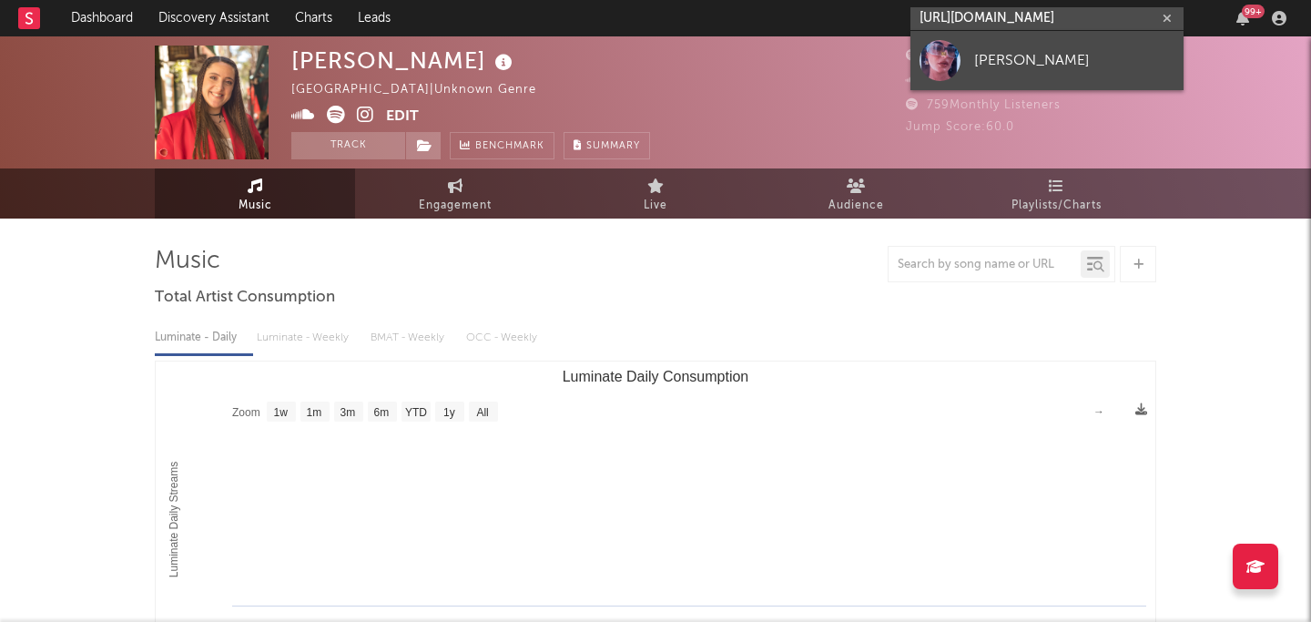
type input "https://soundcloud.com/fionazanetti"
click at [947, 58] on div at bounding box center [939, 60] width 41 height 41
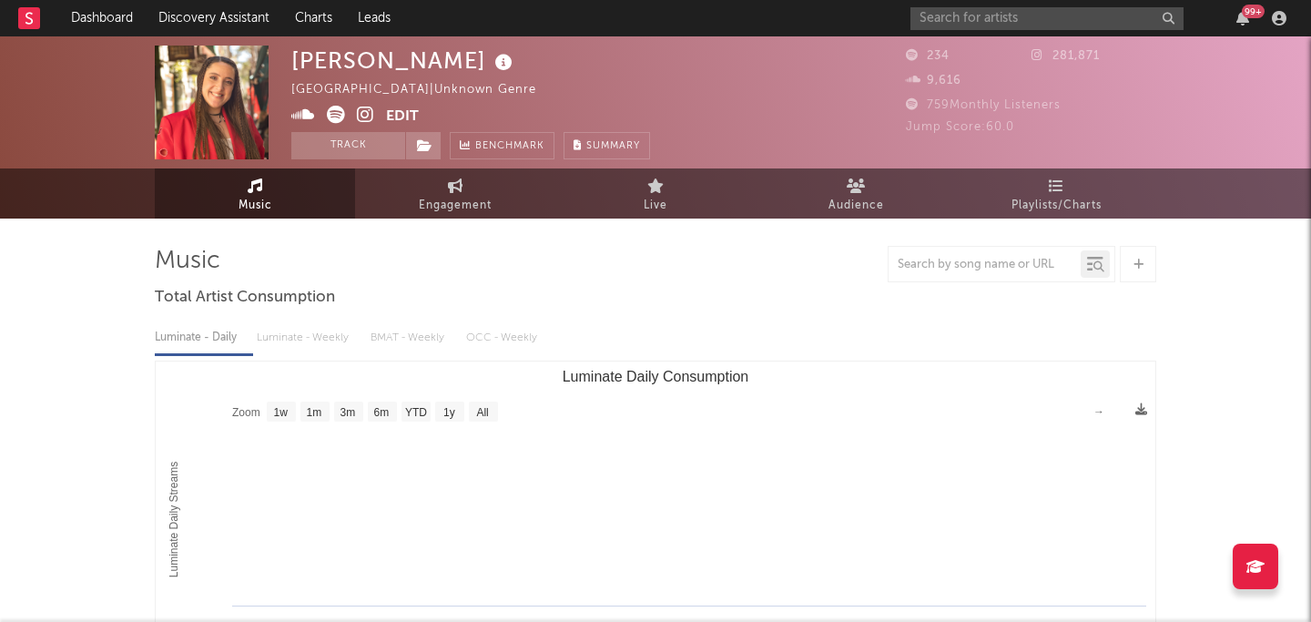
click at [362, 119] on icon at bounding box center [365, 115] width 17 height 18
click at [337, 116] on icon at bounding box center [336, 115] width 18 height 18
click at [395, 116] on button "Edit" at bounding box center [402, 117] width 33 height 23
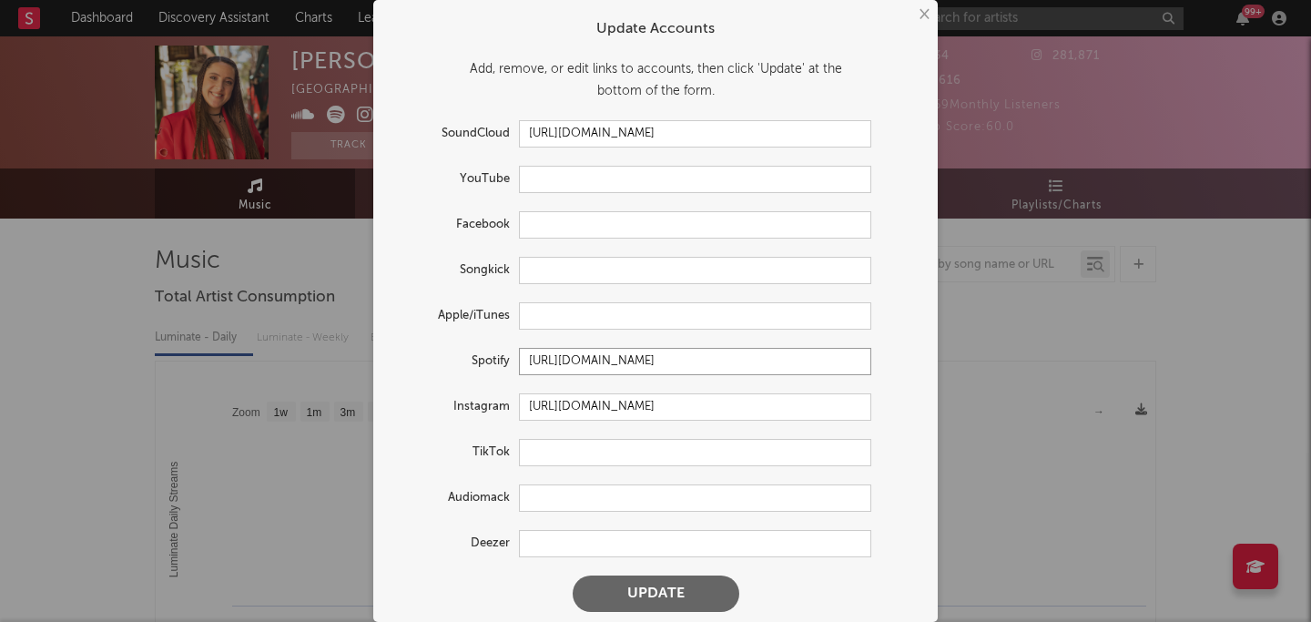
drag, startPoint x: 532, startPoint y: 365, endPoint x: 945, endPoint y: 371, distance: 413.3
click at [945, 371] on div "× Update Accounts Add, remove, or edit links to accounts, then click 'Update' a…" at bounding box center [655, 311] width 1311 height 622
click at [642, 600] on button "Update" at bounding box center [655, 593] width 167 height 36
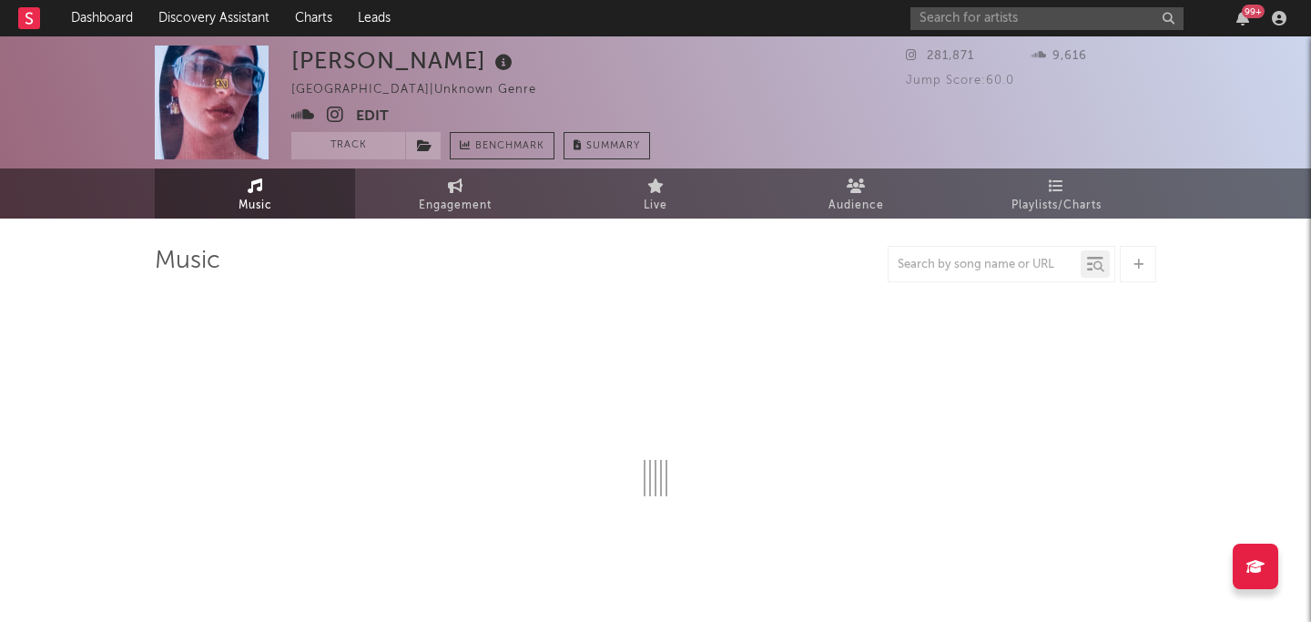
select select "1w"
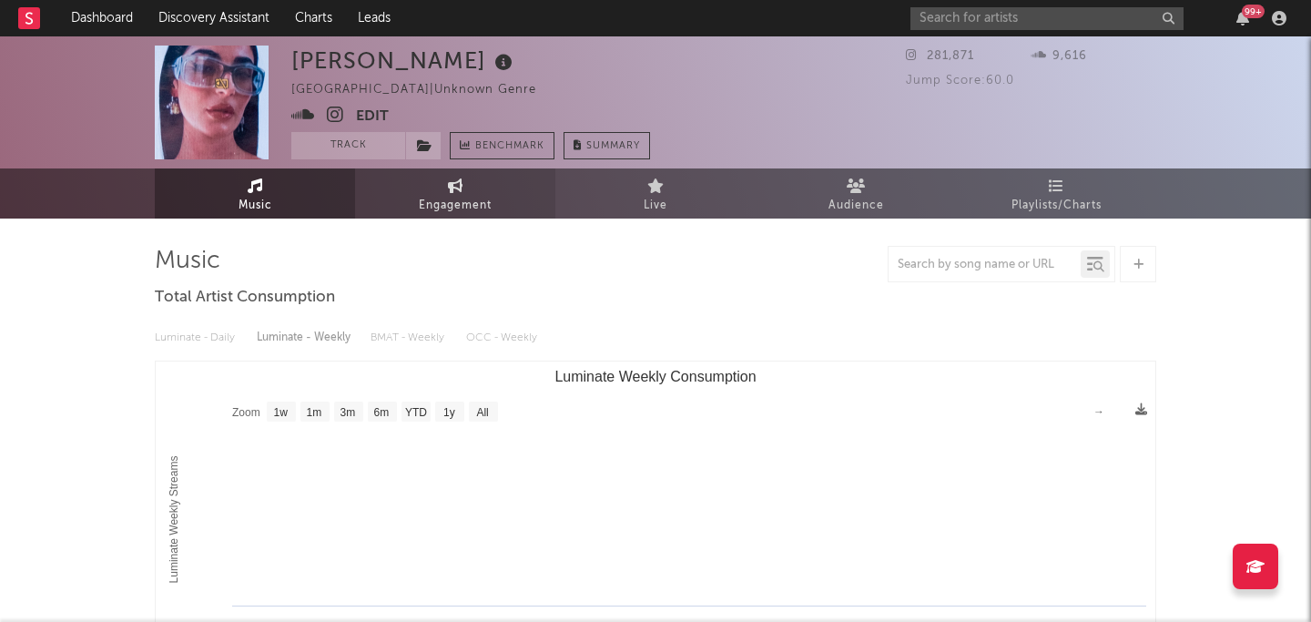
click at [481, 193] on link "Engagement" at bounding box center [455, 193] width 200 height 50
select select "1w"
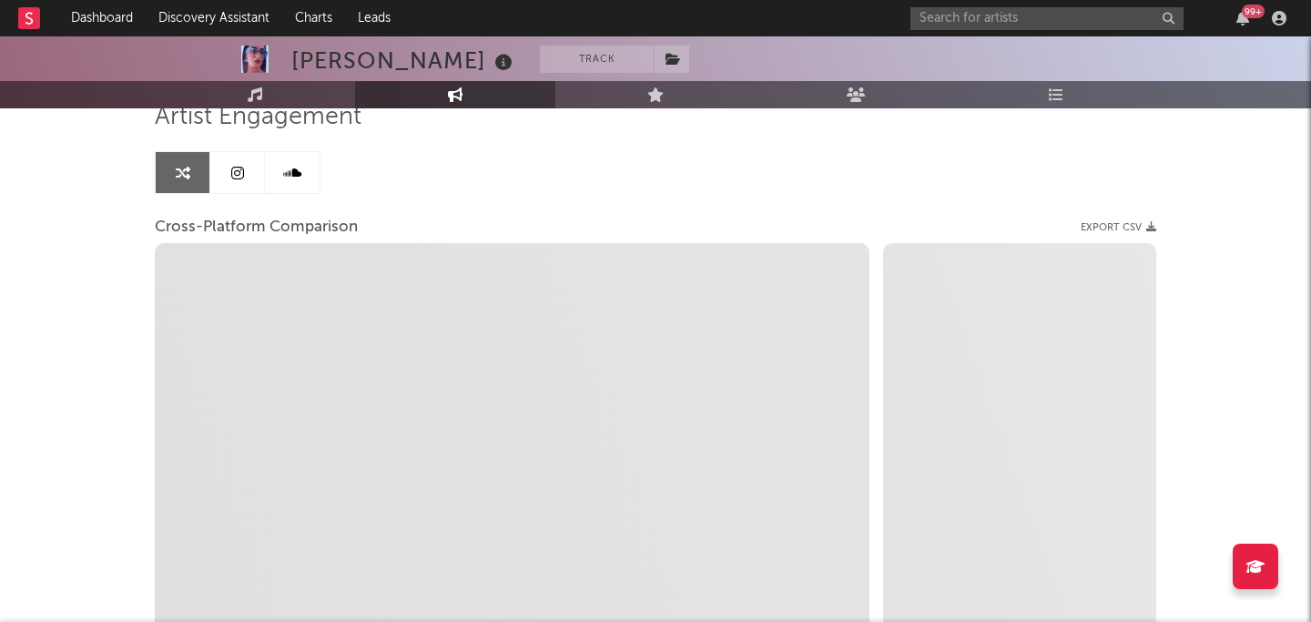
scroll to position [168, 0]
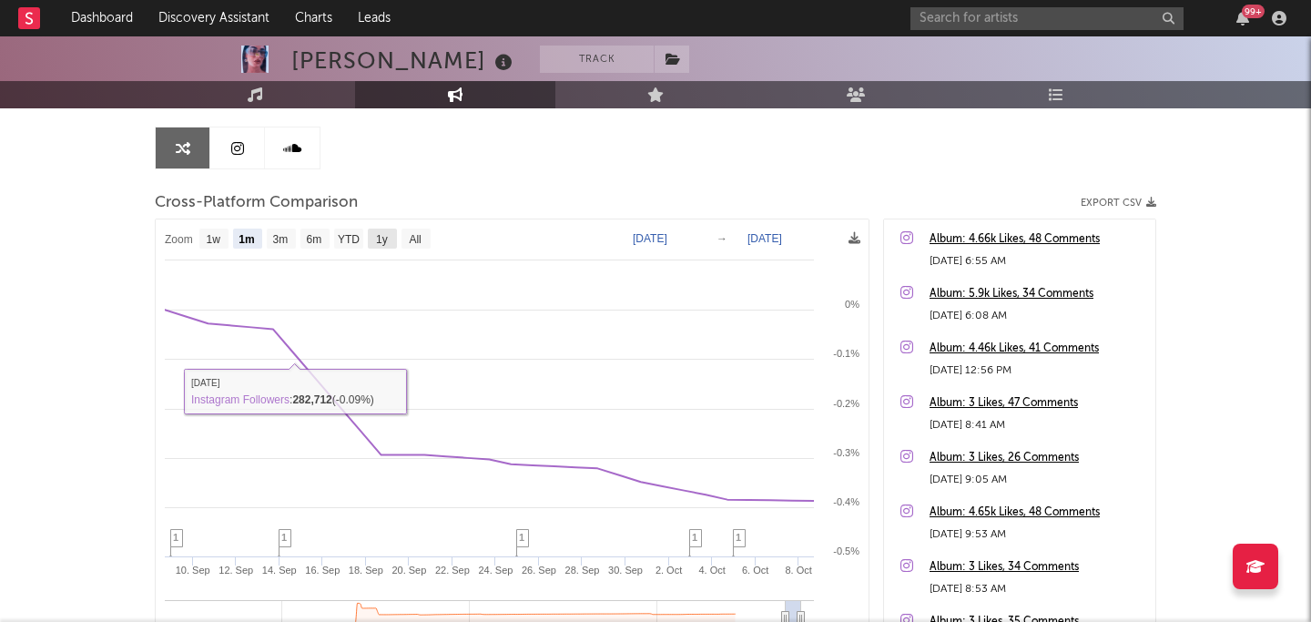
click at [370, 236] on rect at bounding box center [382, 238] width 29 height 20
select select "1y"
type input "2024-10-08"
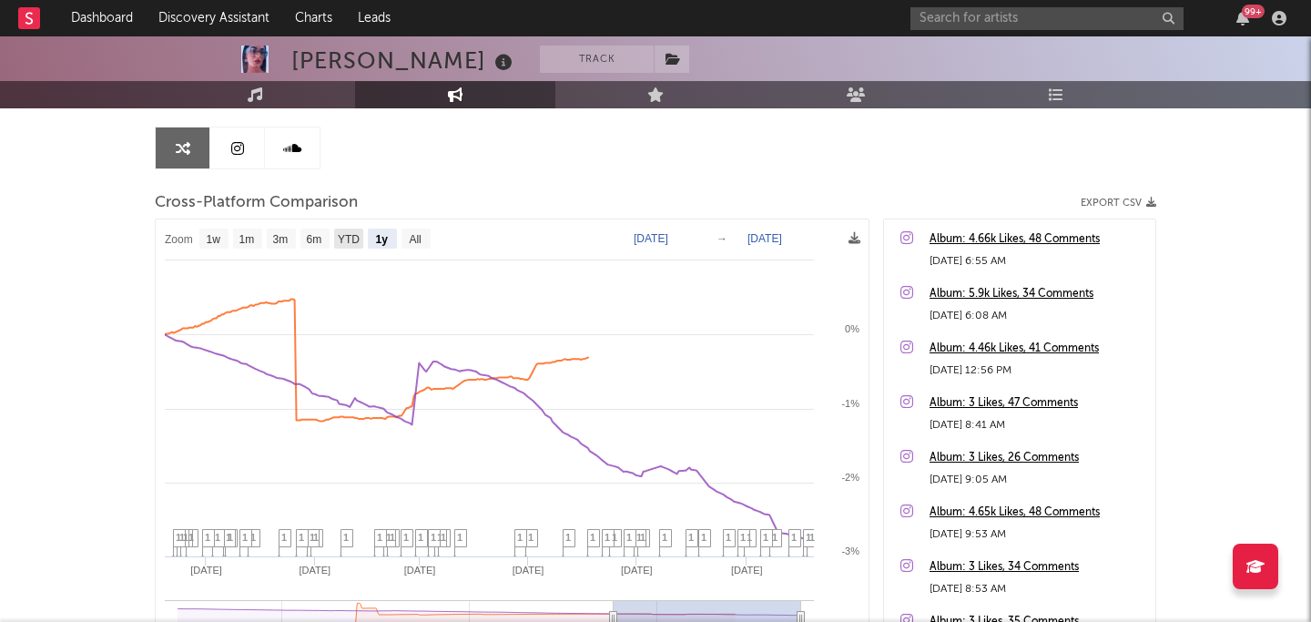
click at [353, 241] on text "YTD" at bounding box center [349, 239] width 22 height 13
select select "YTD"
type input "2025-01-01"
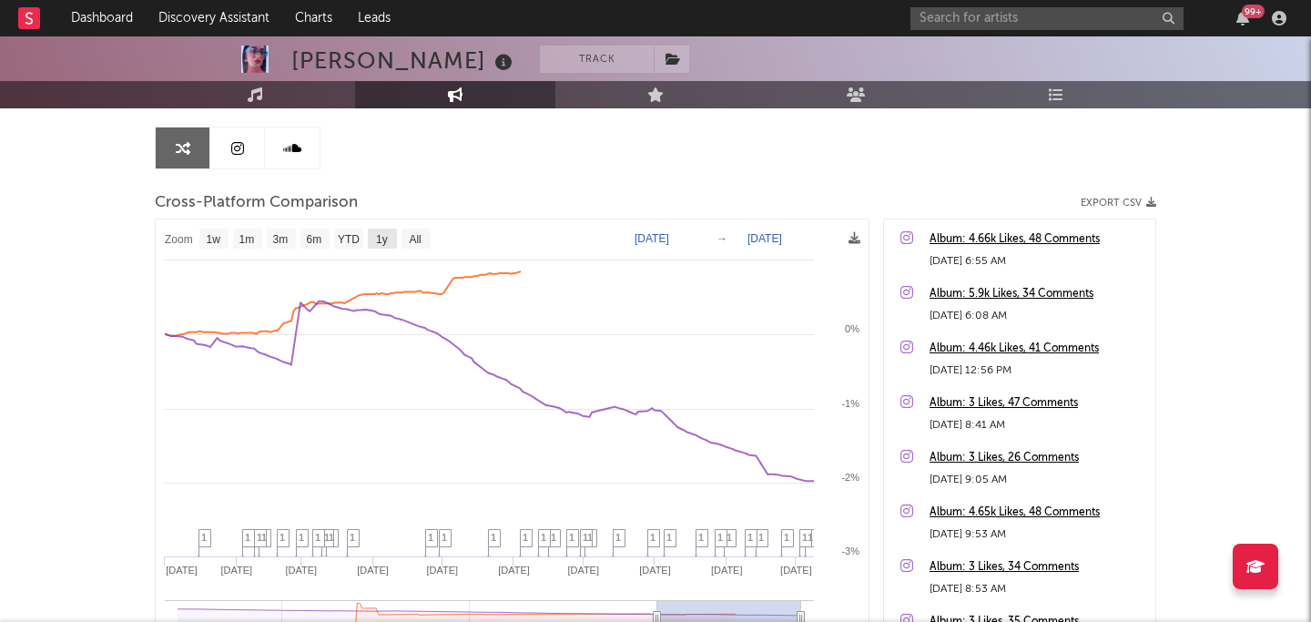
click at [379, 240] on text "1y" at bounding box center [382, 239] width 12 height 13
select select "1y"
type input "2024-10-08"
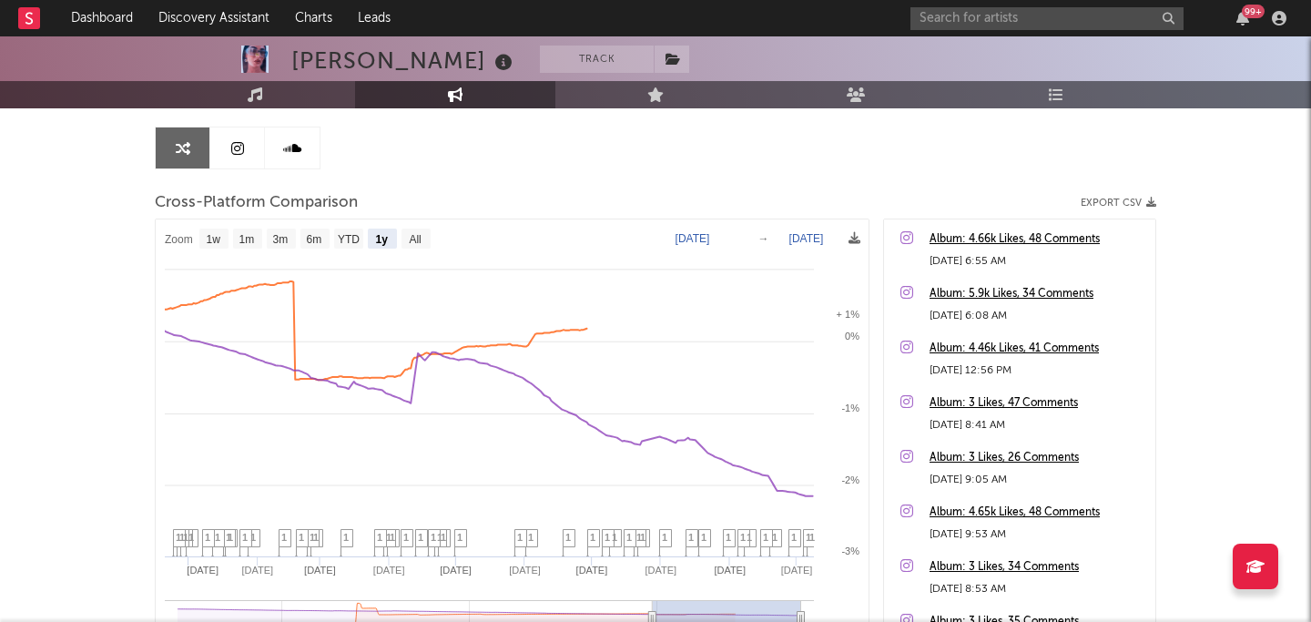
select select "1y"
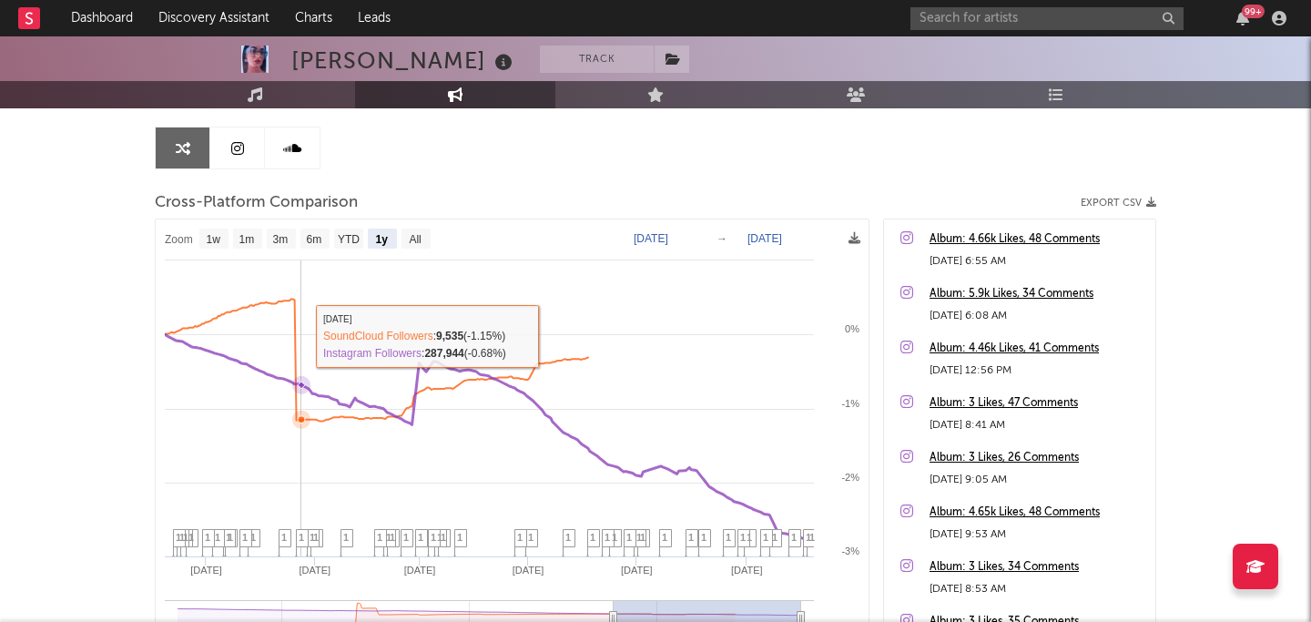
scroll to position [0, 0]
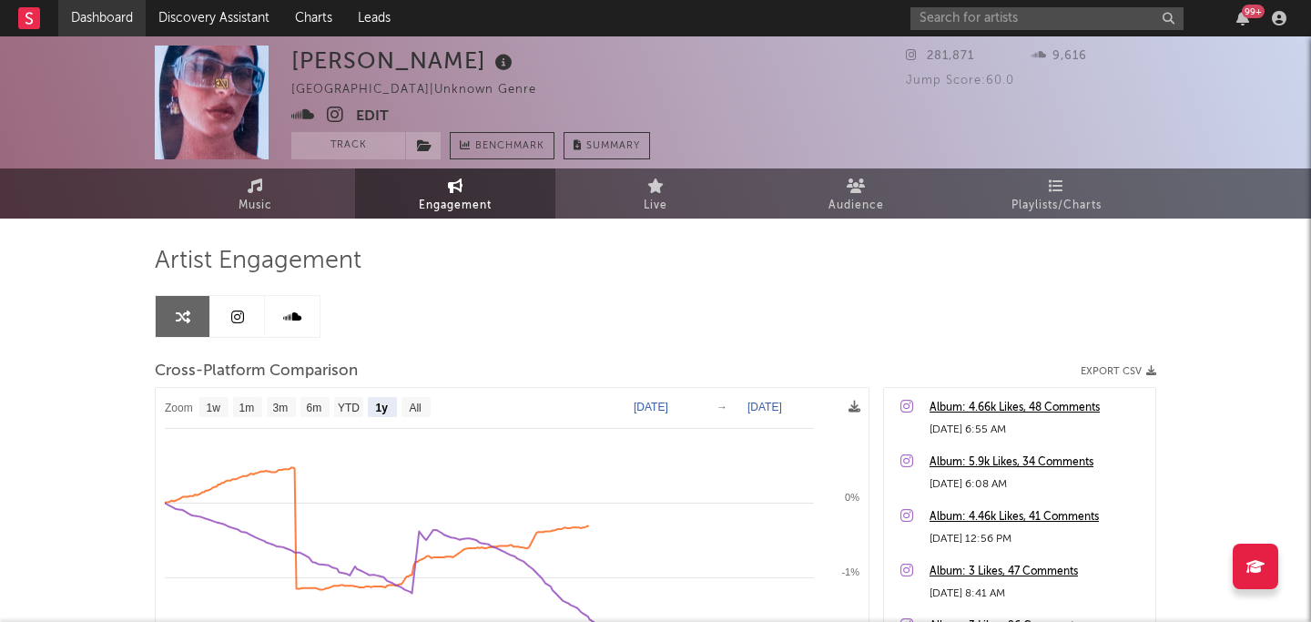
click at [106, 14] on link "Dashboard" at bounding box center [101, 18] width 87 height 36
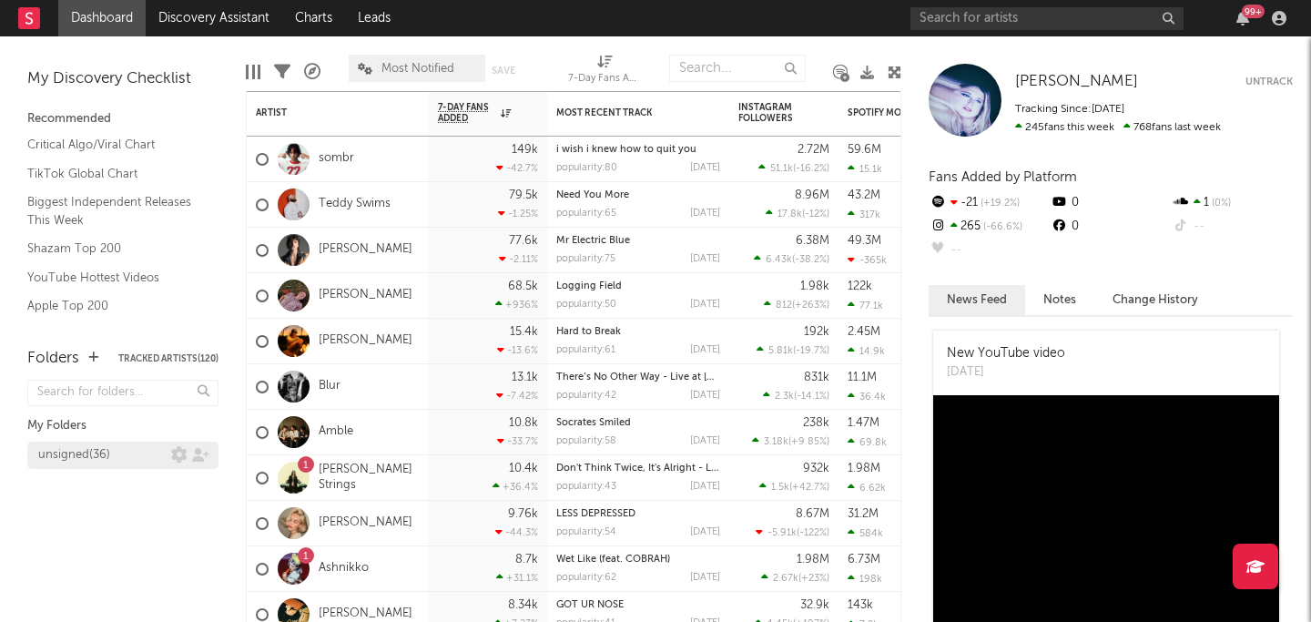
click at [77, 451] on div "unsigned ( 36 )" at bounding box center [74, 455] width 72 height 22
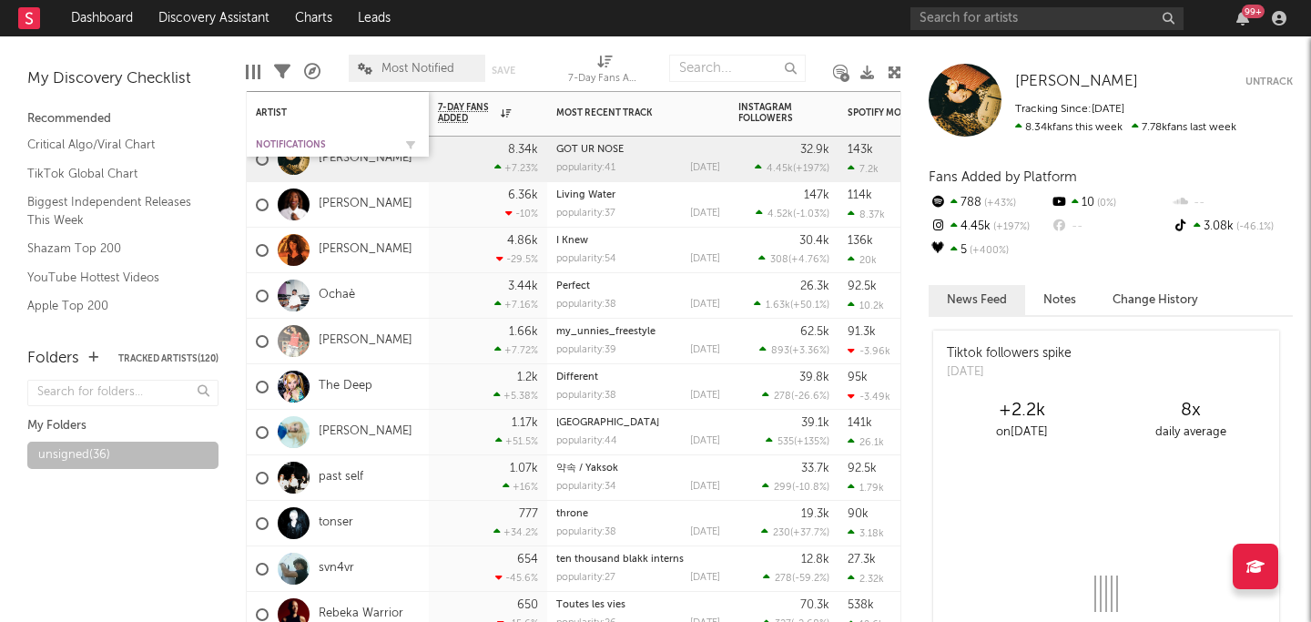
click at [308, 143] on div "Notifications" at bounding box center [324, 144] width 137 height 11
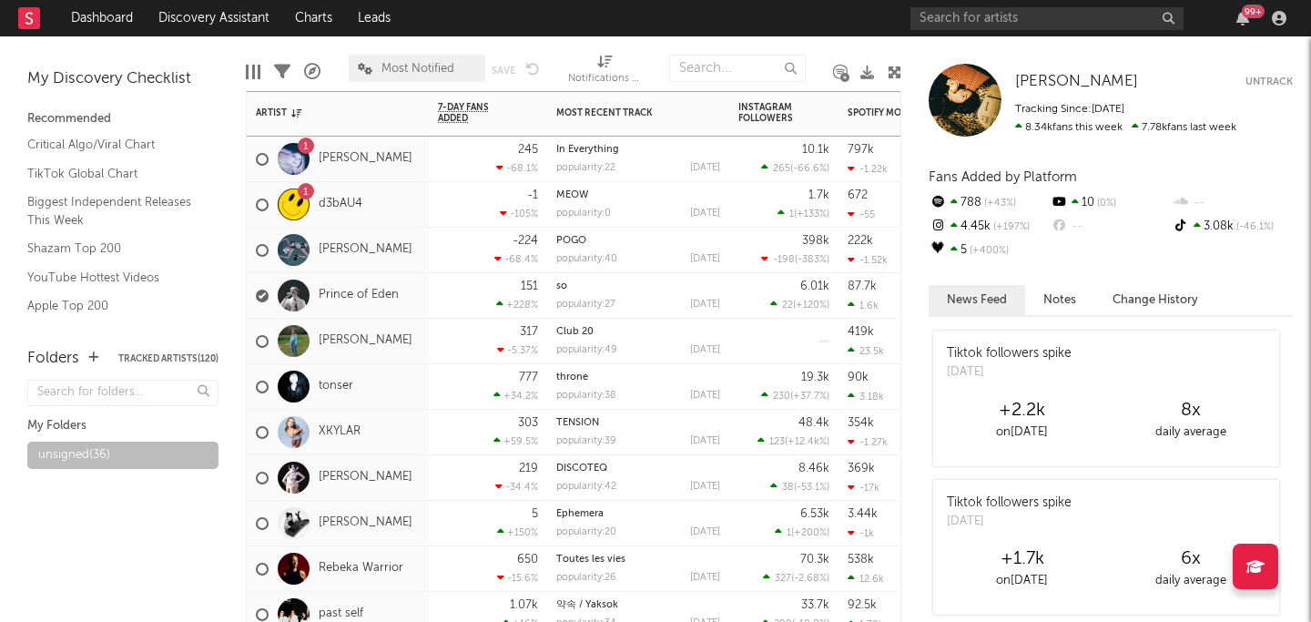
click at [448, 167] on div "245 -68.1 %" at bounding box center [488, 159] width 100 height 45
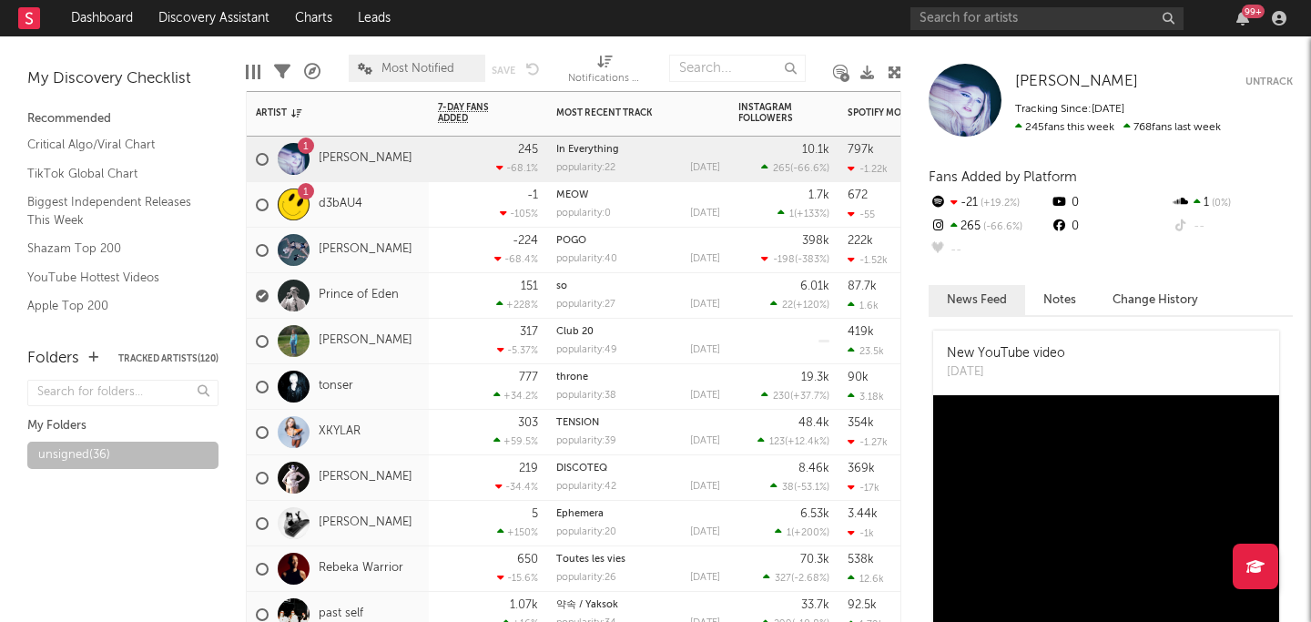
click at [470, 200] on div "-1 -105 %" at bounding box center [488, 204] width 100 height 45
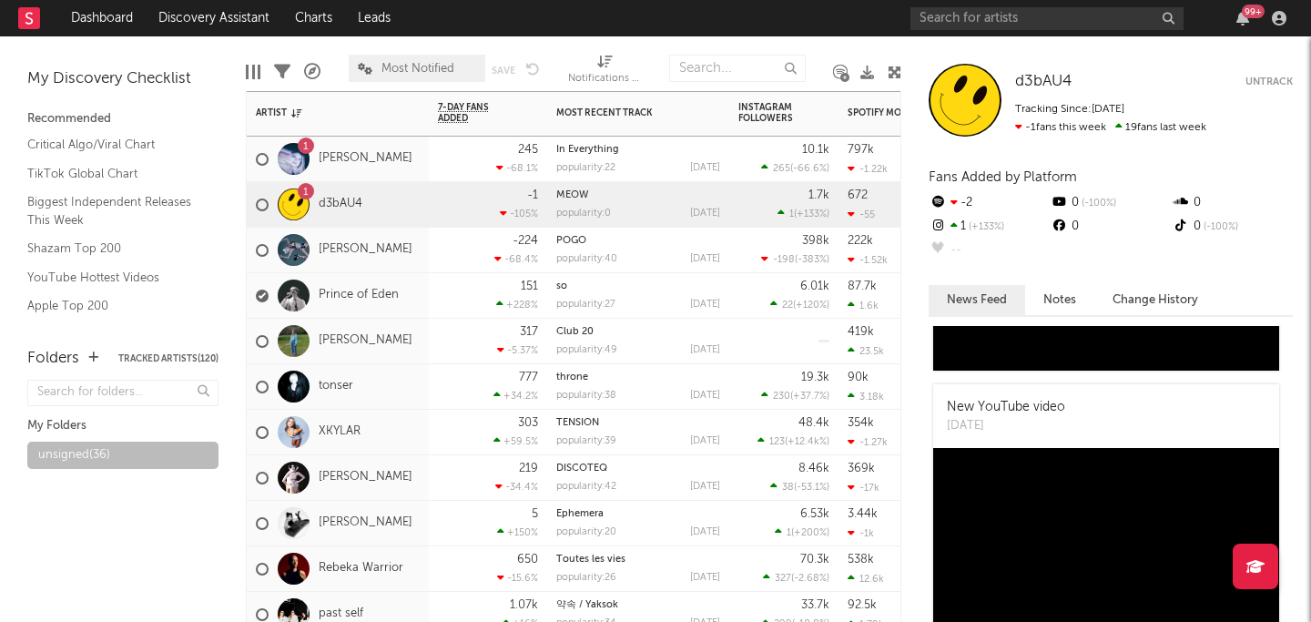
scroll to position [1567, 0]
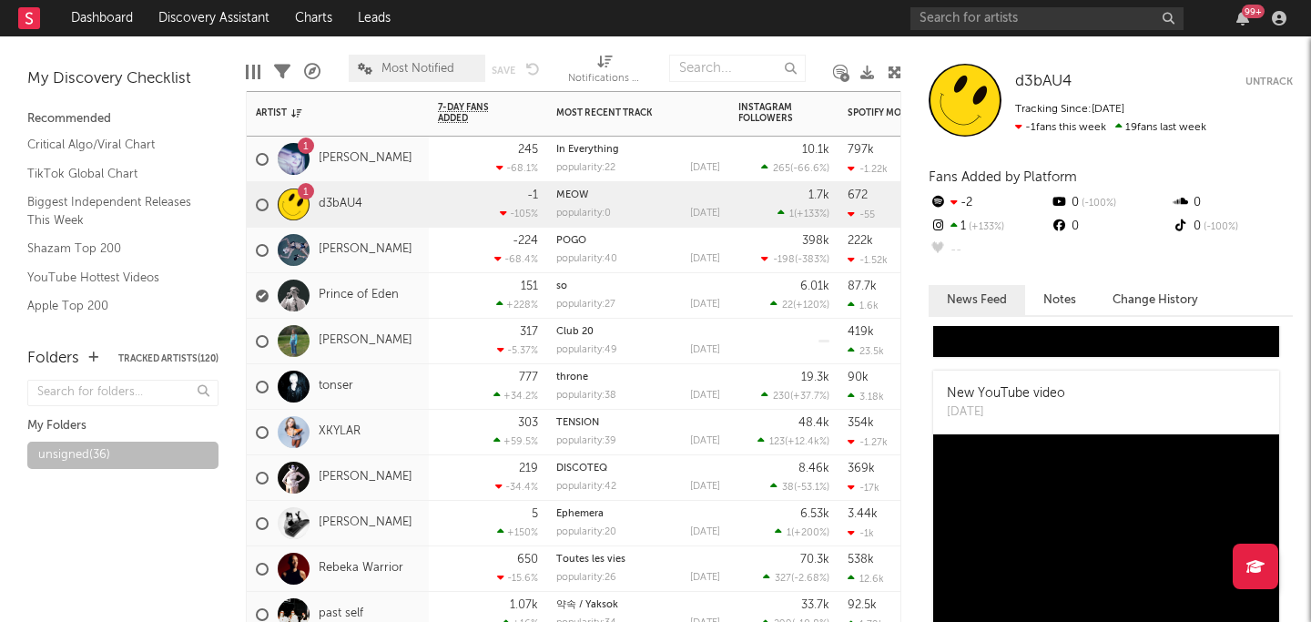
click at [455, 253] on div "-224 -68.4 %" at bounding box center [488, 250] width 100 height 45
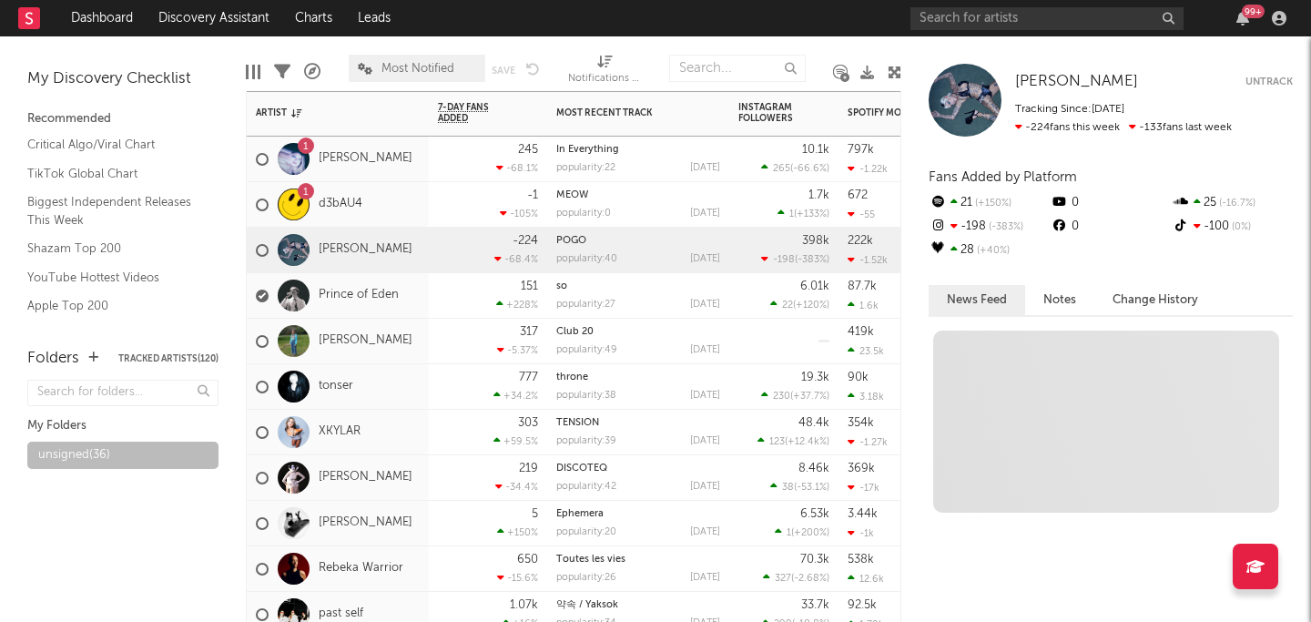
scroll to position [0, 0]
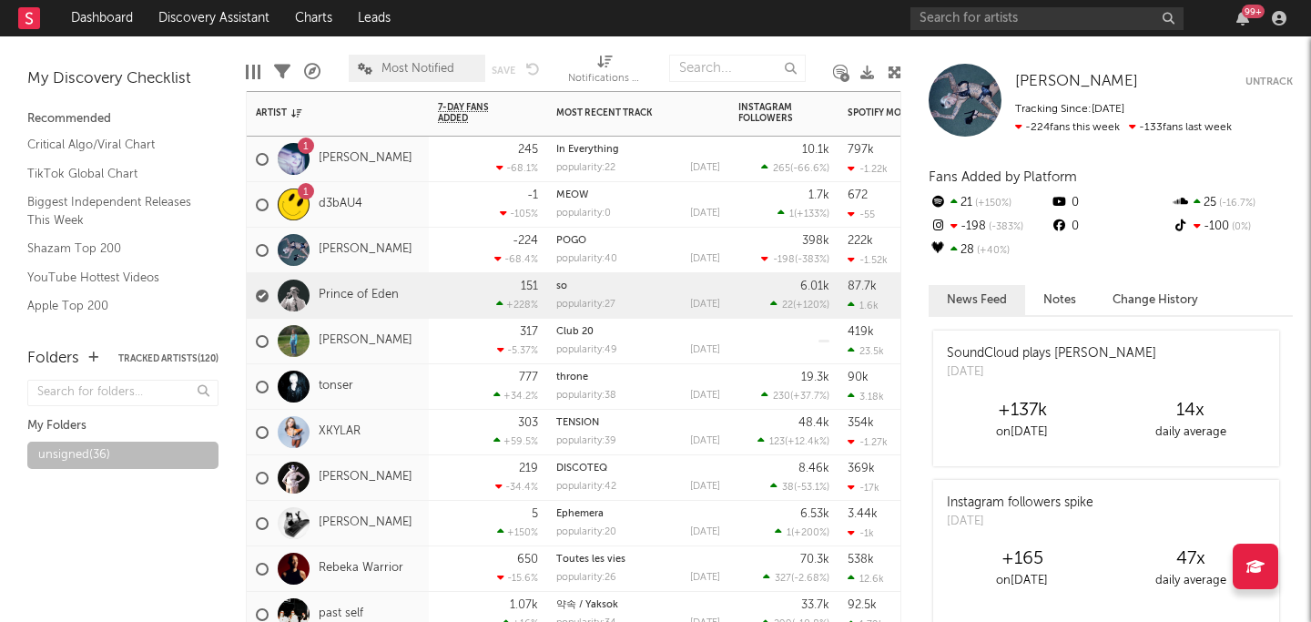
click at [454, 298] on div "151 +228 %" at bounding box center [488, 295] width 100 height 45
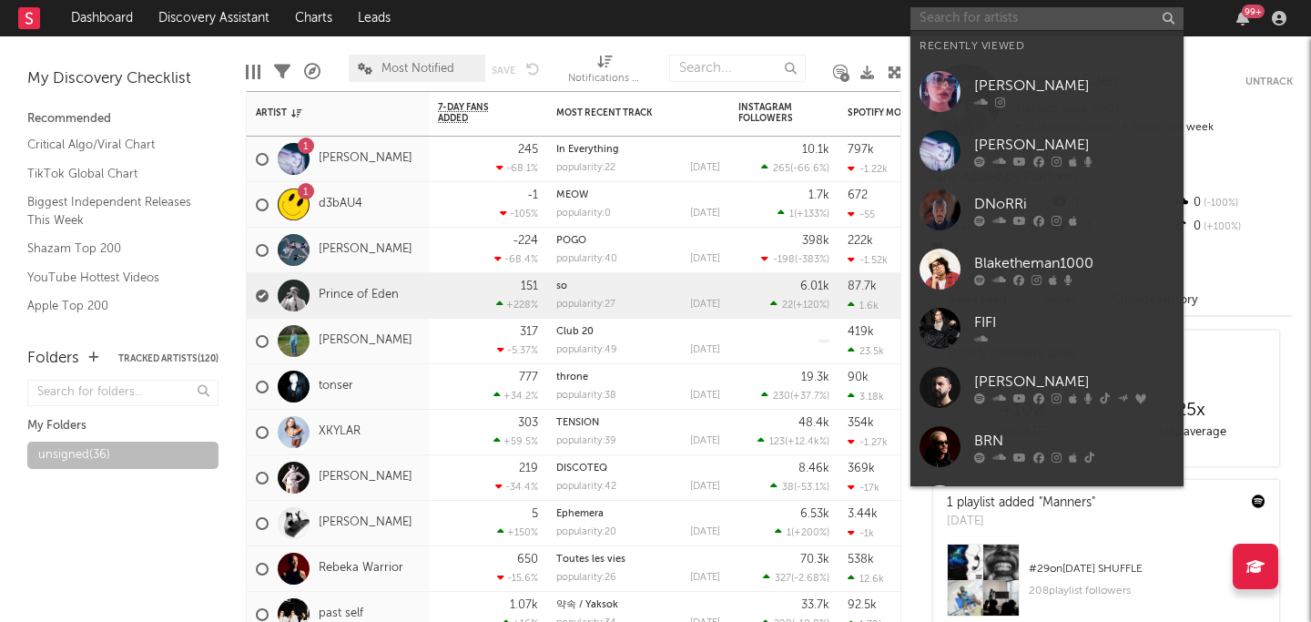
click at [1024, 9] on input "text" at bounding box center [1046, 18] width 273 height 23
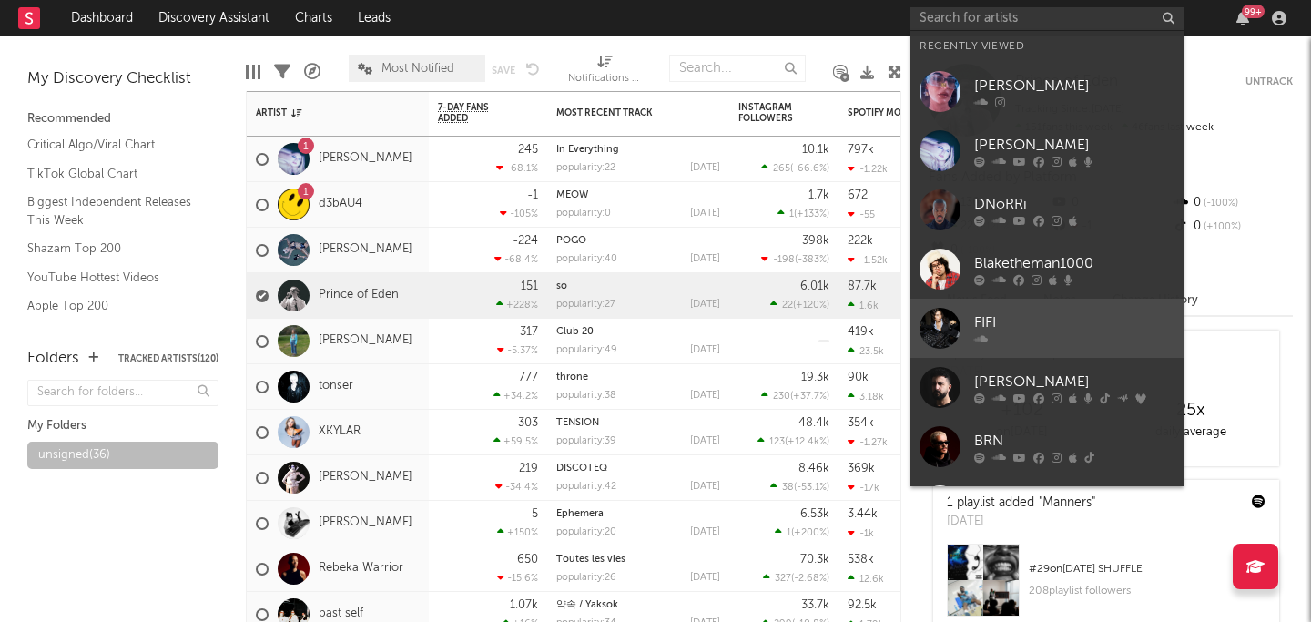
click at [1001, 336] on div at bounding box center [1074, 338] width 200 height 11
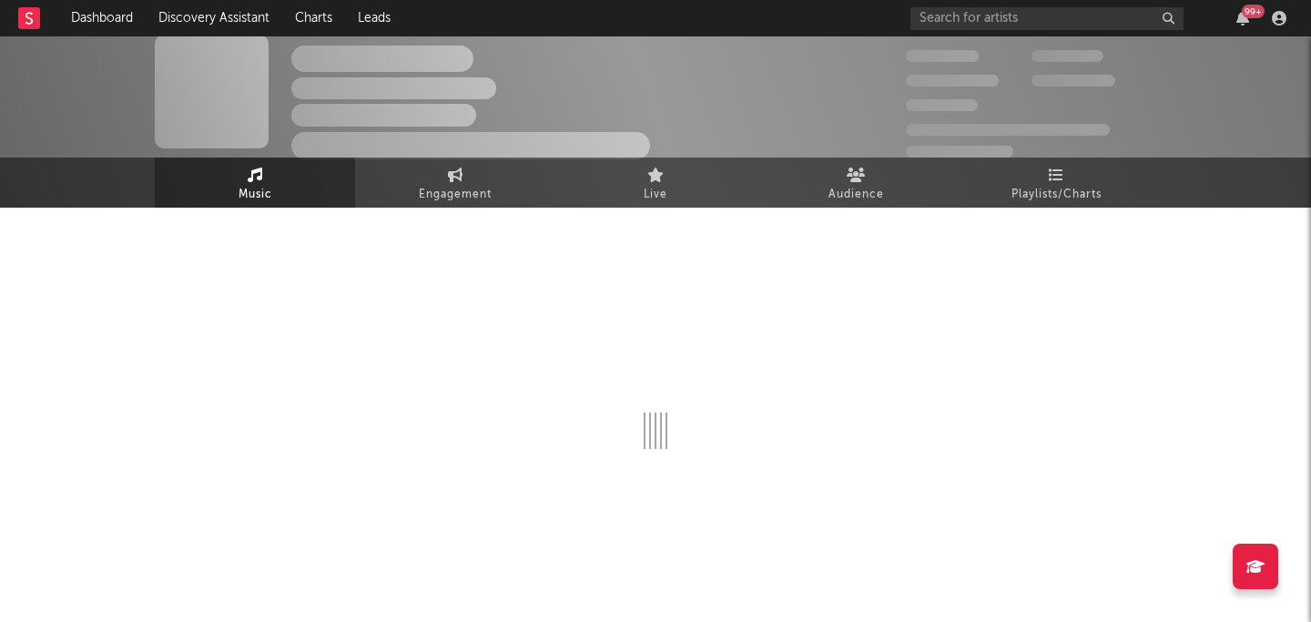
select select "1w"
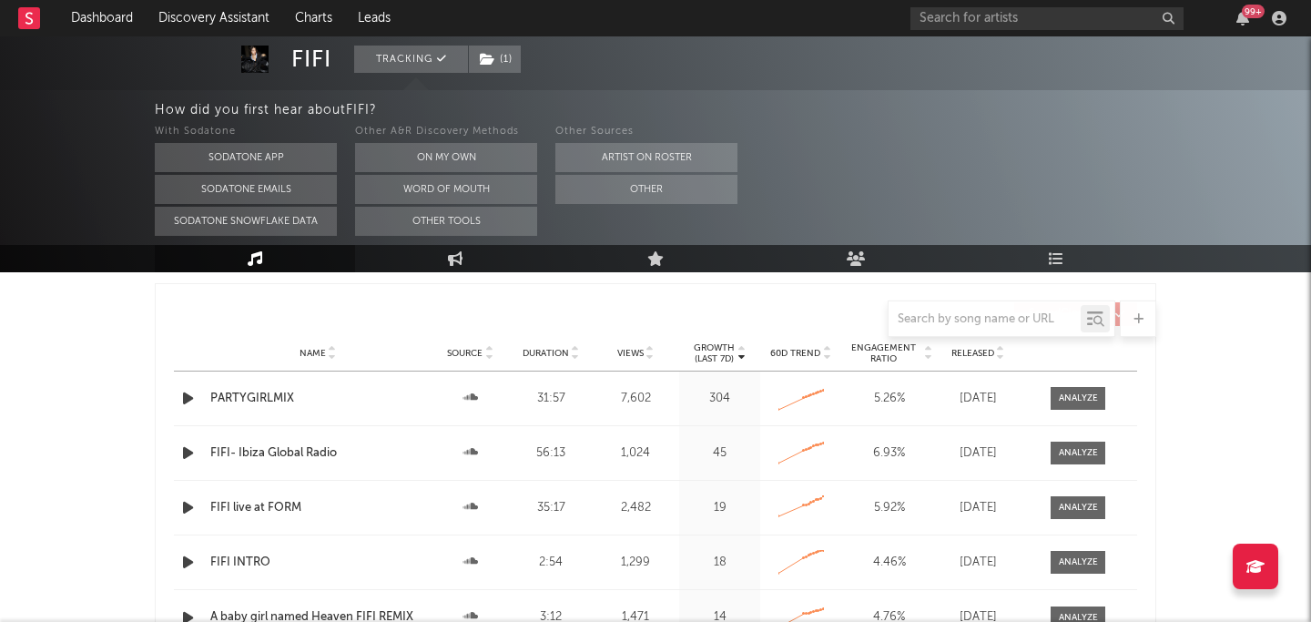
scroll to position [880, 0]
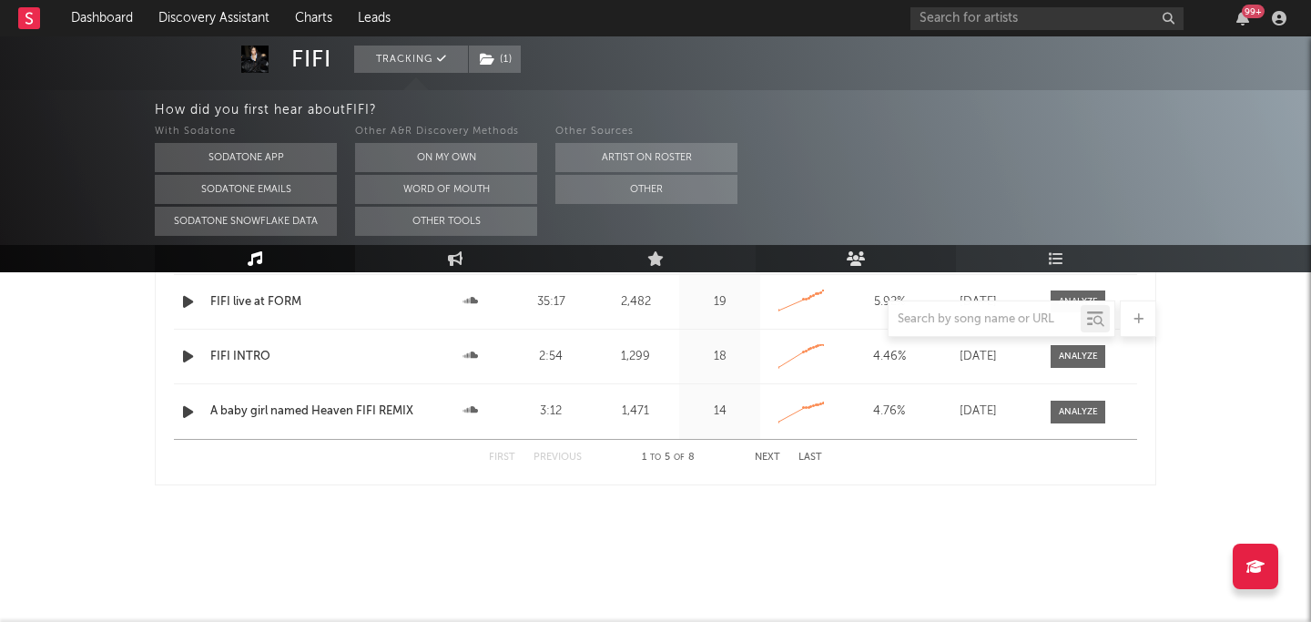
click at [825, 260] on link "Audience" at bounding box center [855, 258] width 200 height 27
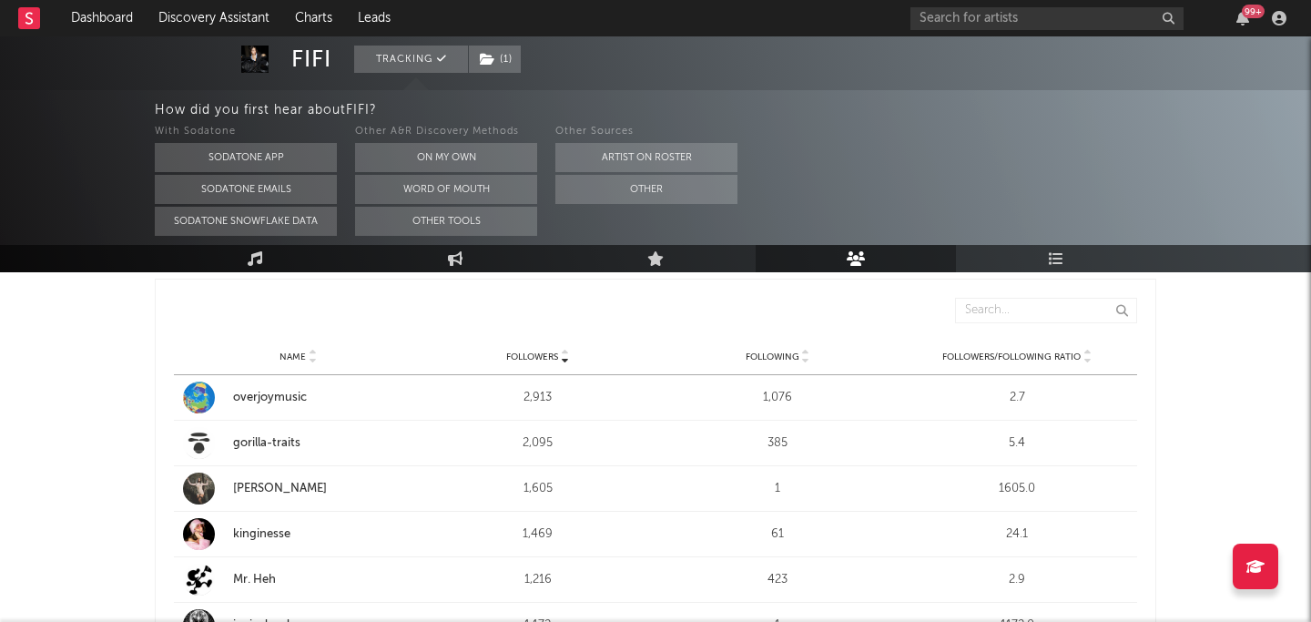
scroll to position [256, 0]
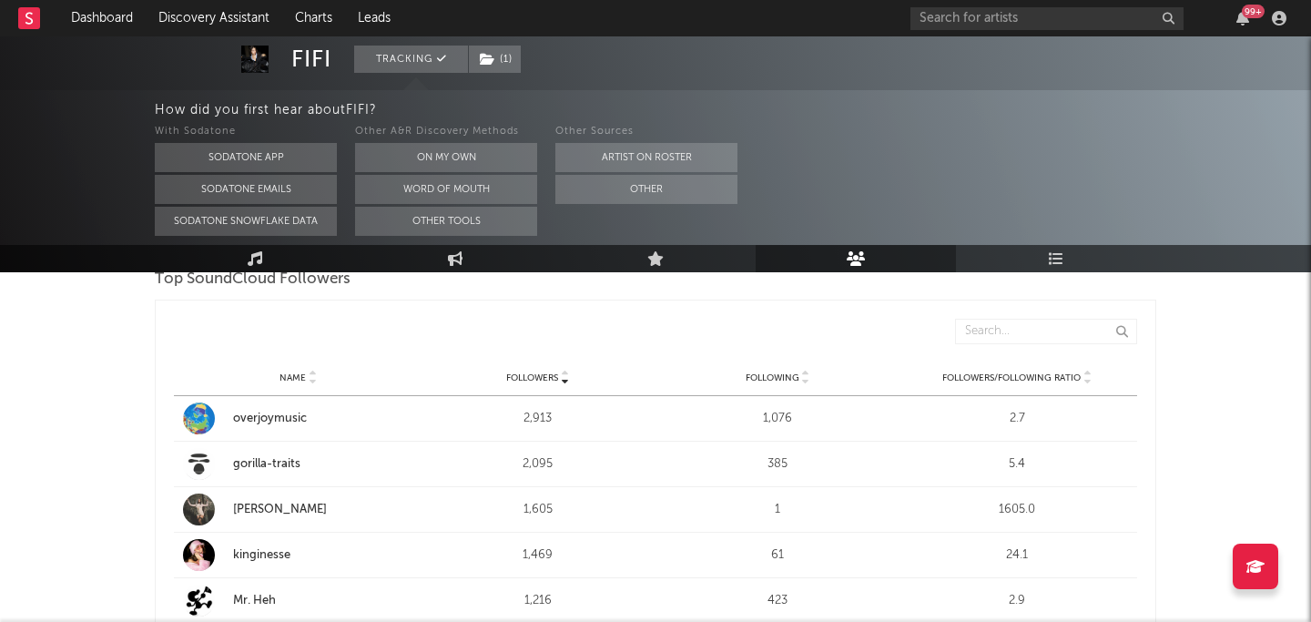
click at [777, 383] on div "Following" at bounding box center [778, 377] width 230 height 14
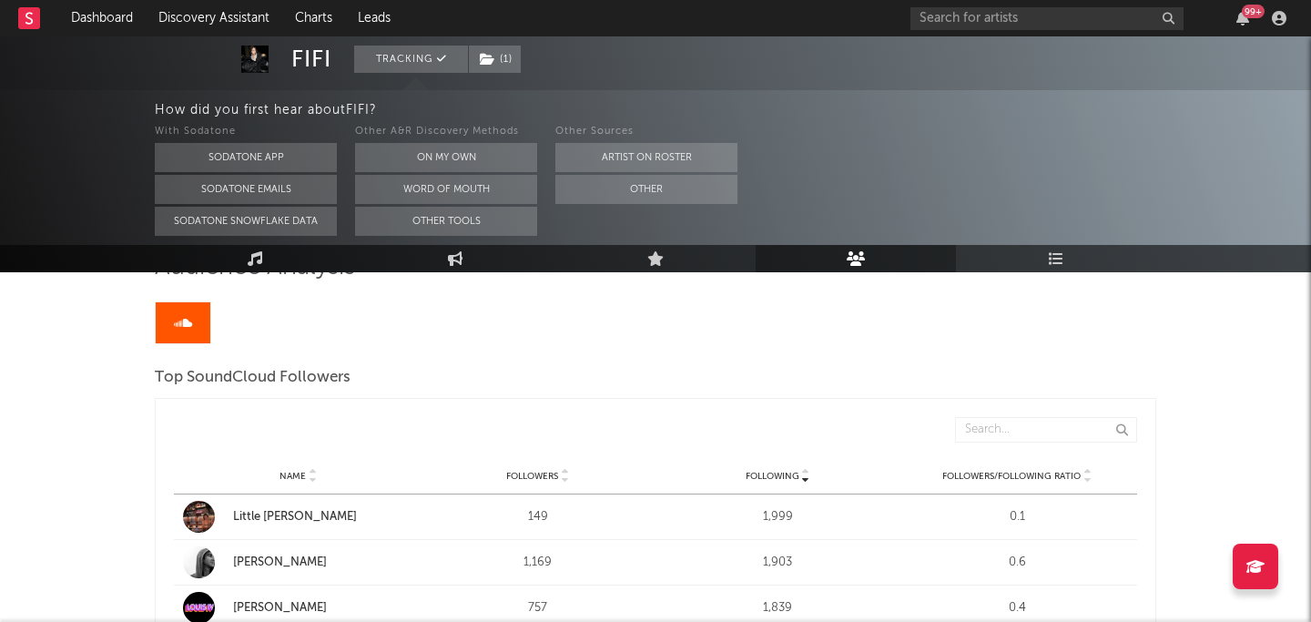
scroll to position [221, 0]
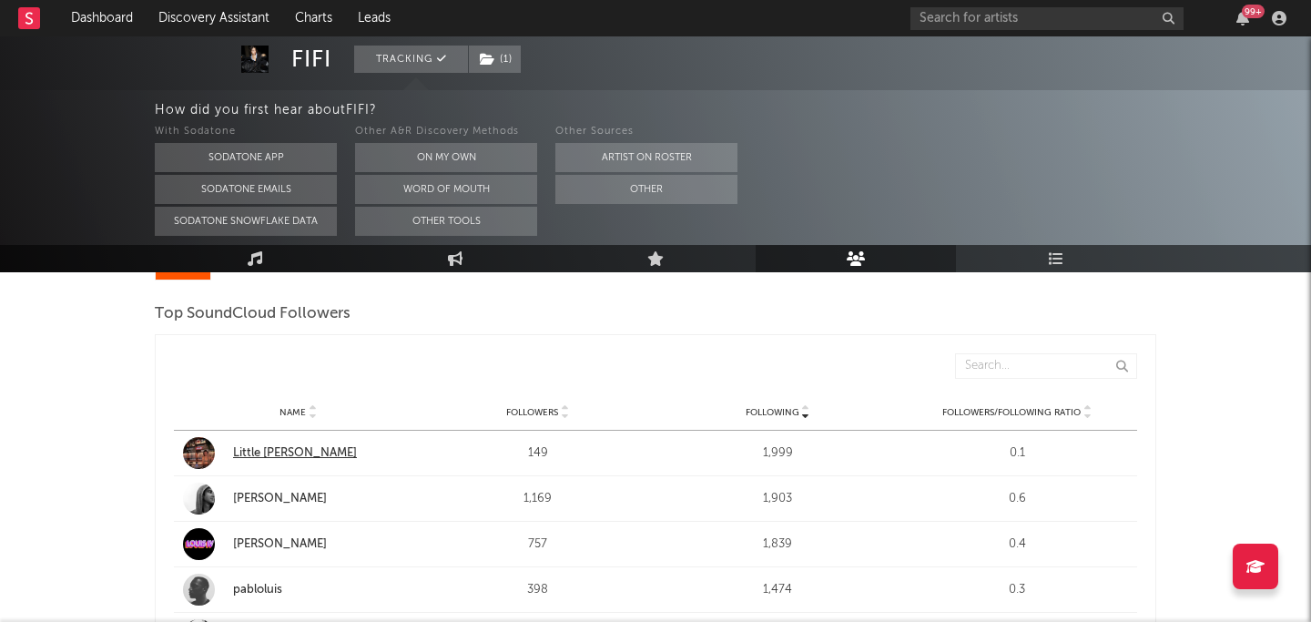
click at [279, 450] on div "Little Luce" at bounding box center [323, 453] width 180 height 18
click at [537, 410] on span "Followers" at bounding box center [532, 412] width 52 height 11
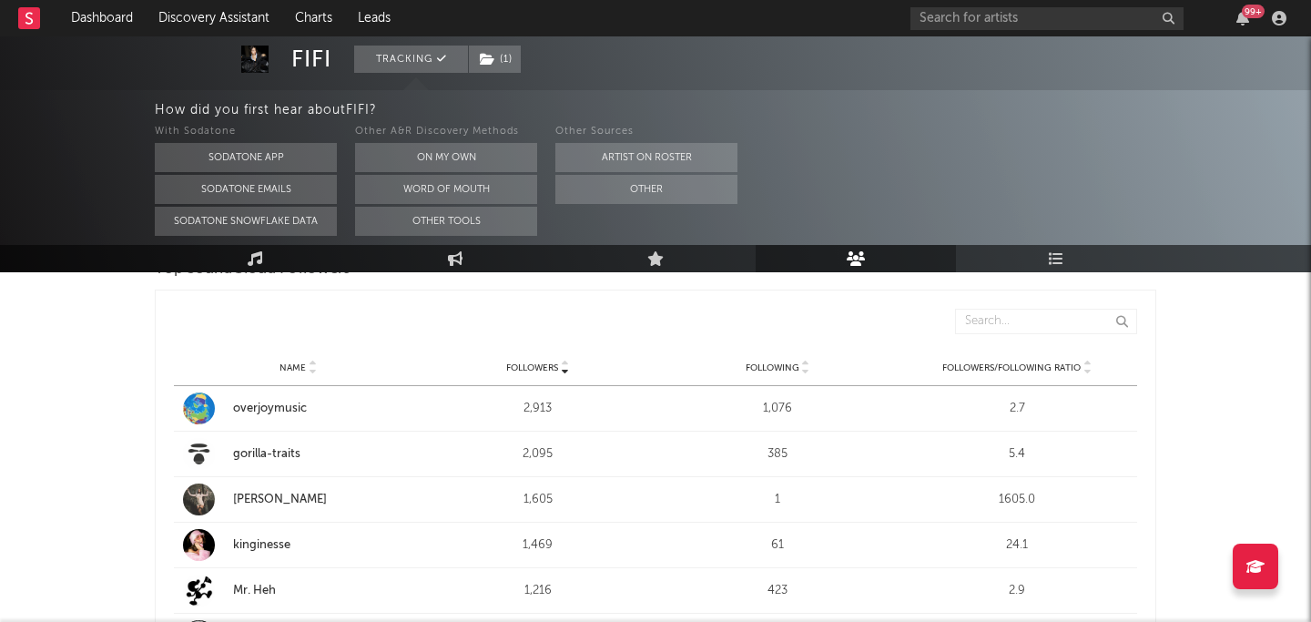
scroll to position [269, 0]
click at [281, 400] on div "overjoymusic" at bounding box center [323, 405] width 180 height 18
click at [1011, 5] on div "99 +" at bounding box center [1101, 18] width 382 height 36
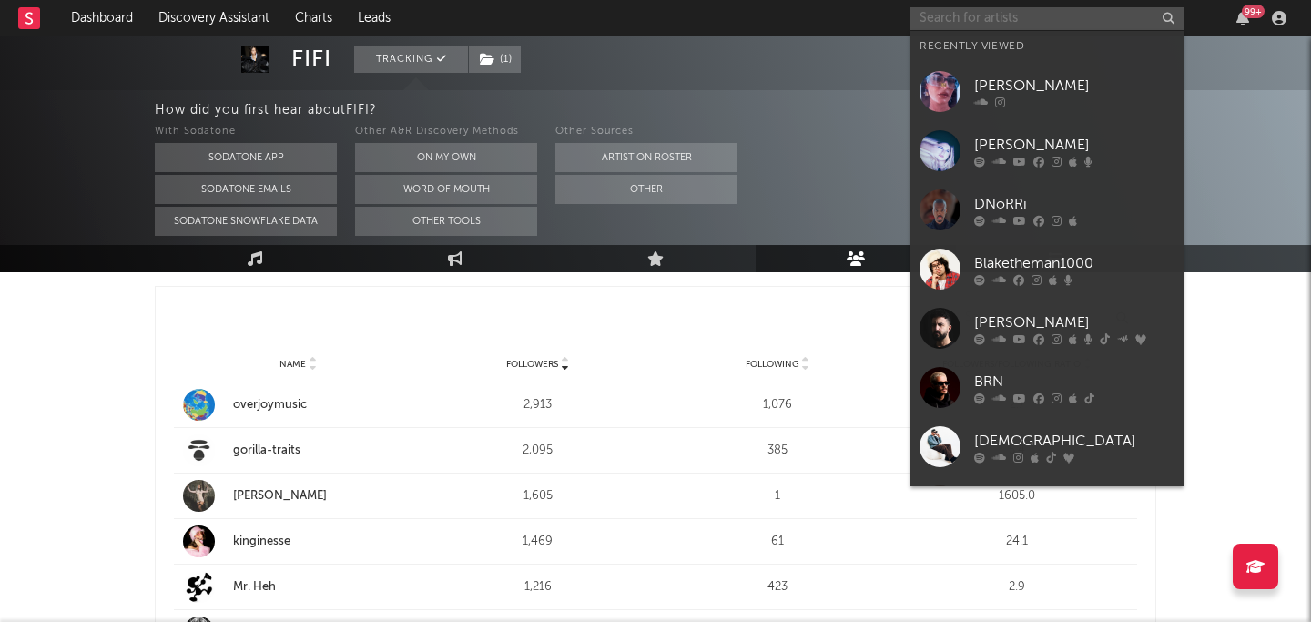
click at [1003, 9] on input "text" at bounding box center [1046, 18] width 273 height 23
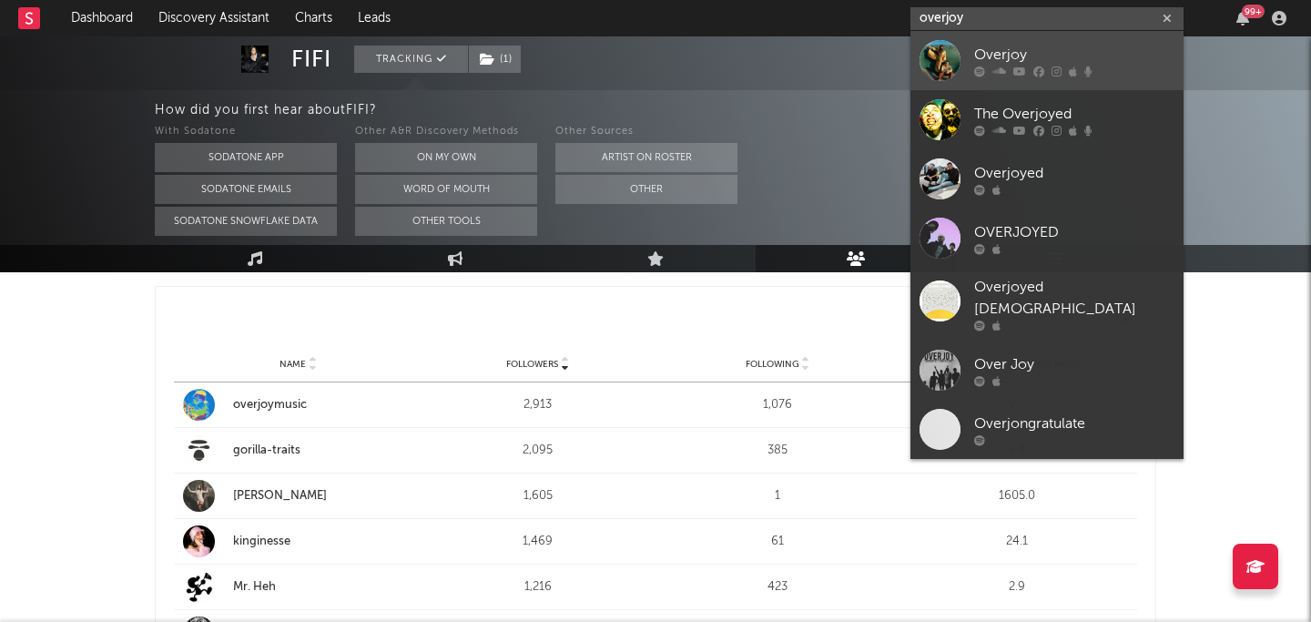
type input "overjoy"
click at [1037, 52] on div "Overjoy" at bounding box center [1074, 55] width 200 height 22
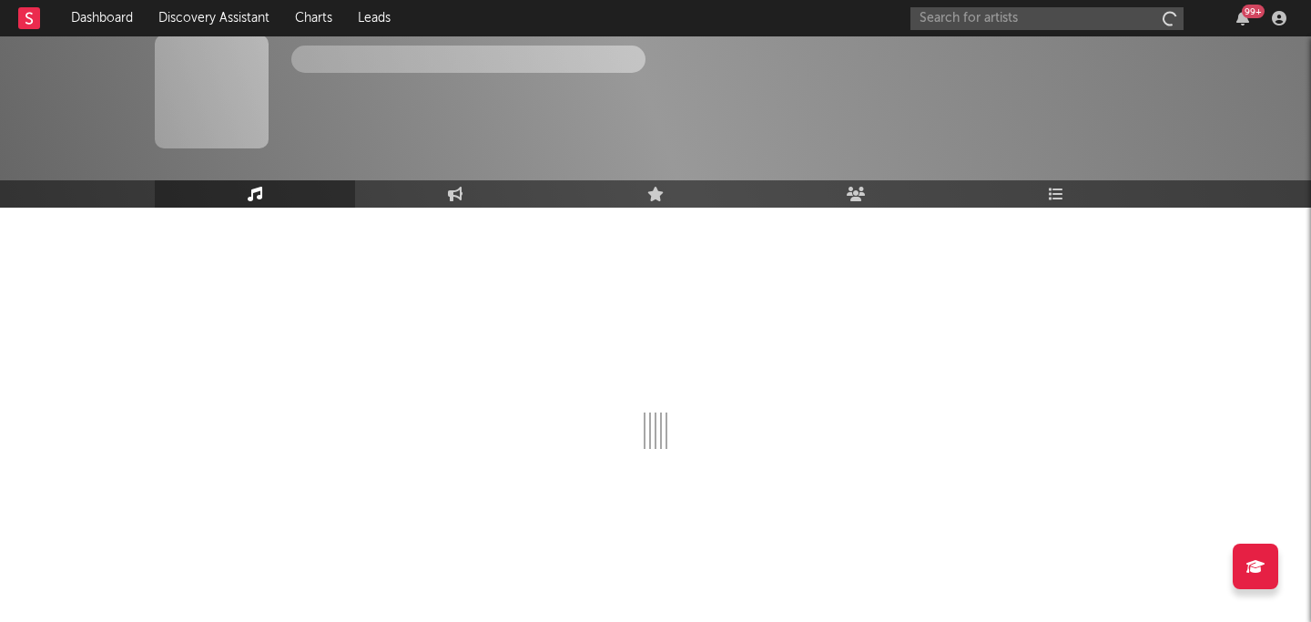
scroll to position [11, 0]
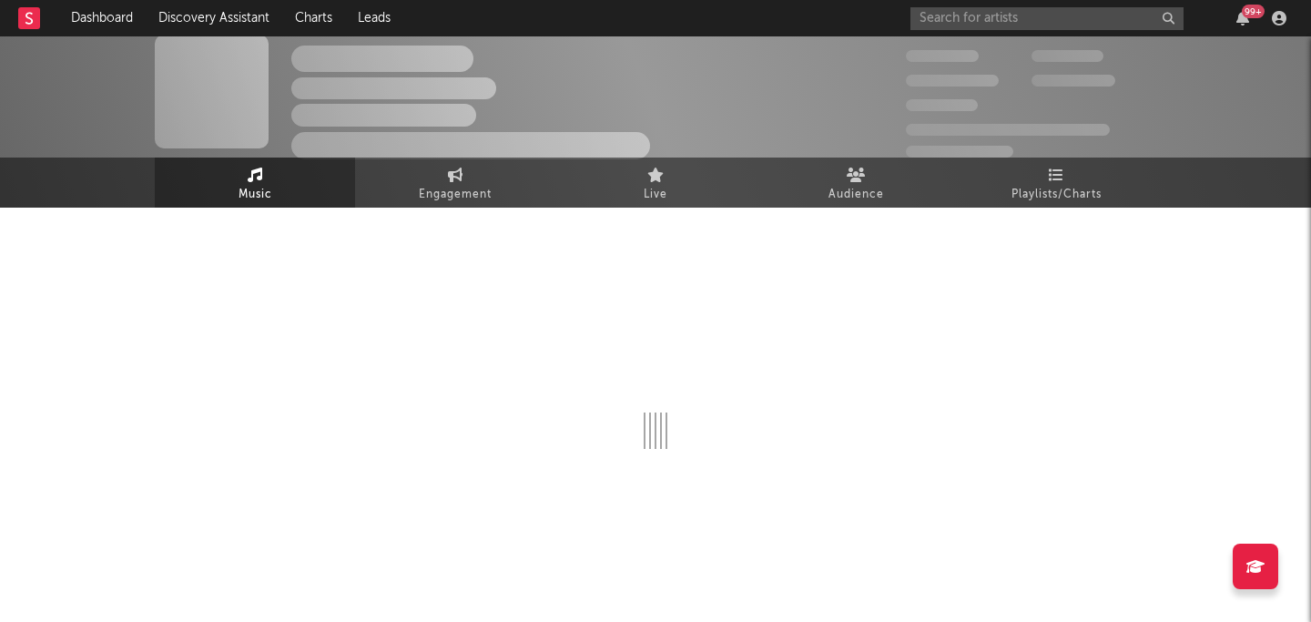
select select "1w"
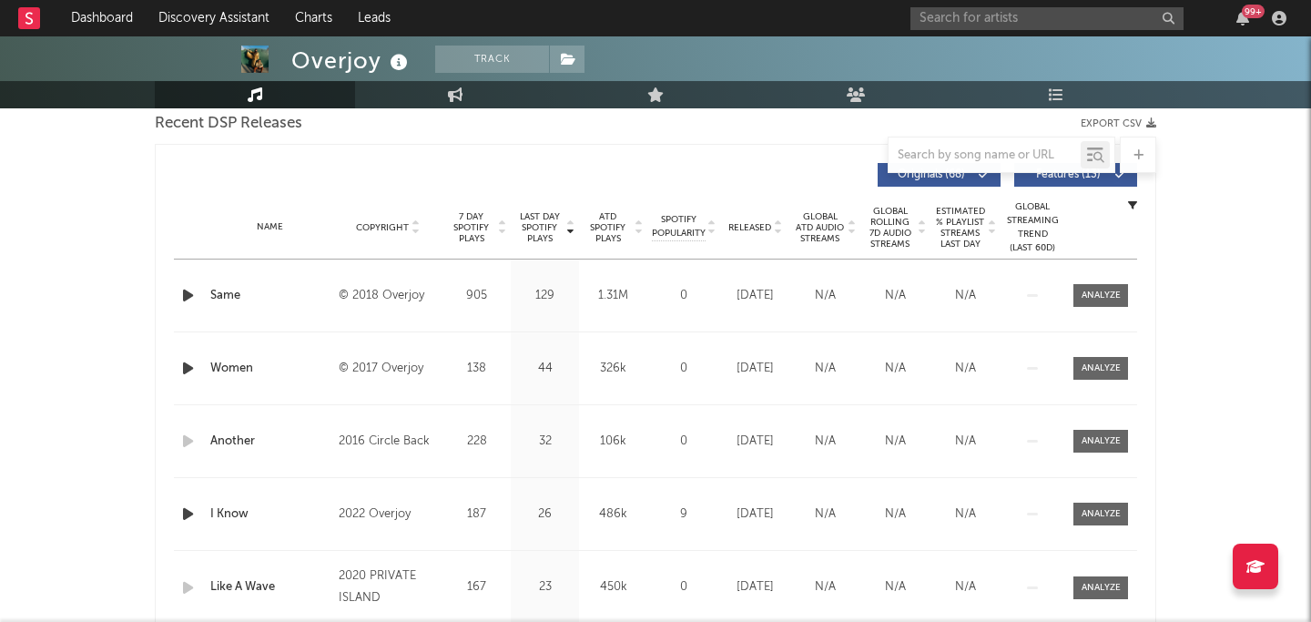
scroll to position [667, 0]
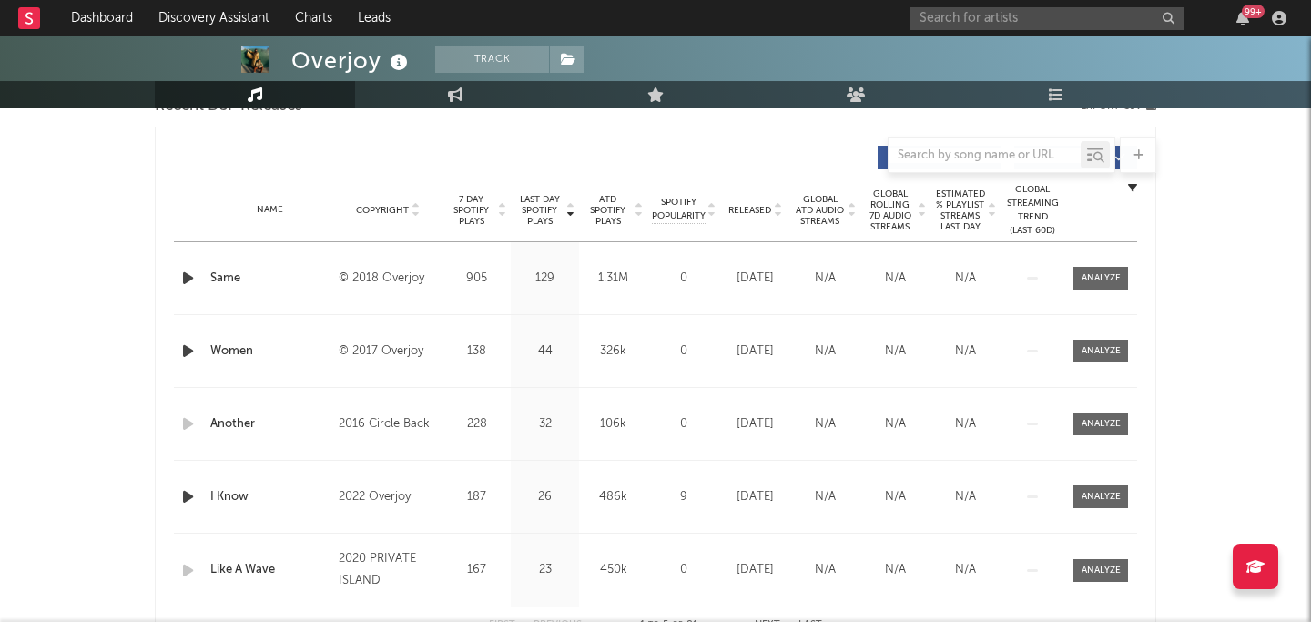
click at [744, 216] on div "Released" at bounding box center [754, 210] width 61 height 14
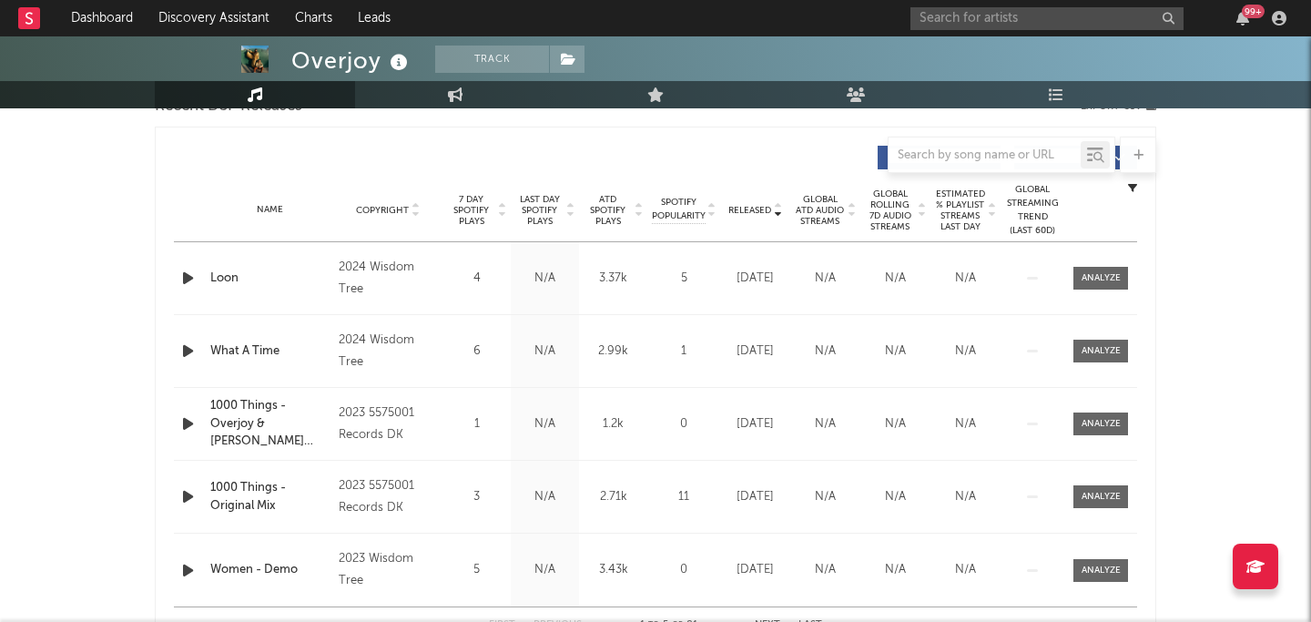
click at [744, 216] on div "Released" at bounding box center [754, 210] width 61 height 14
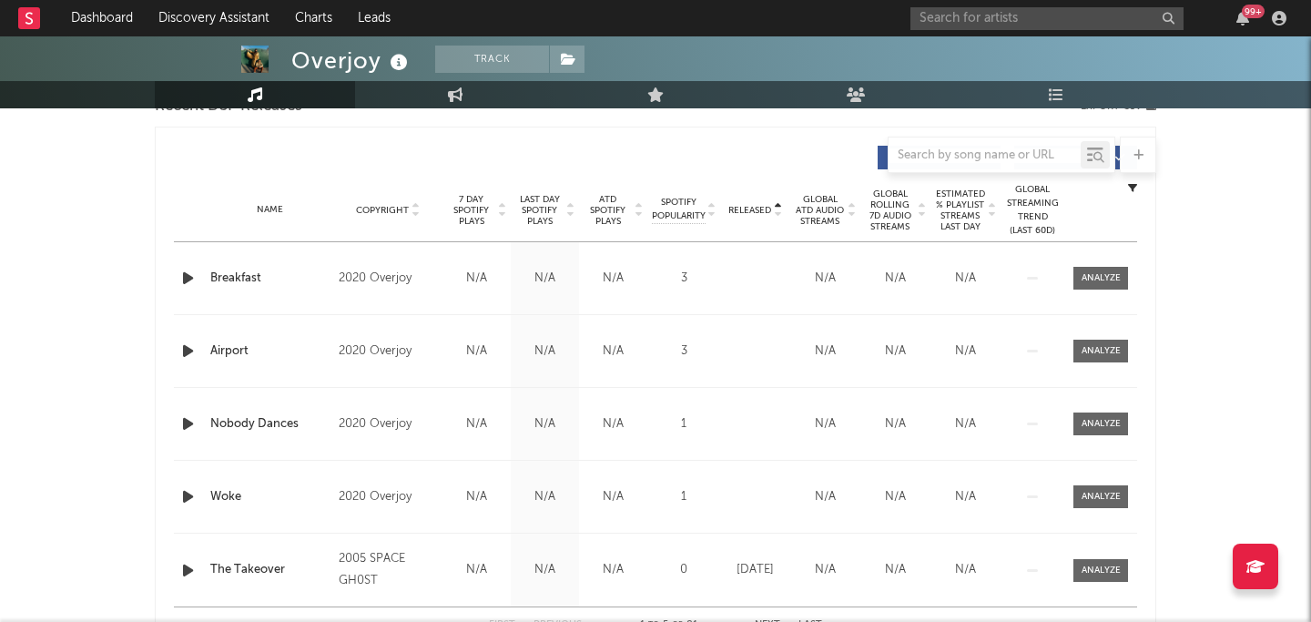
click at [744, 216] on div "Released" at bounding box center [754, 210] width 61 height 14
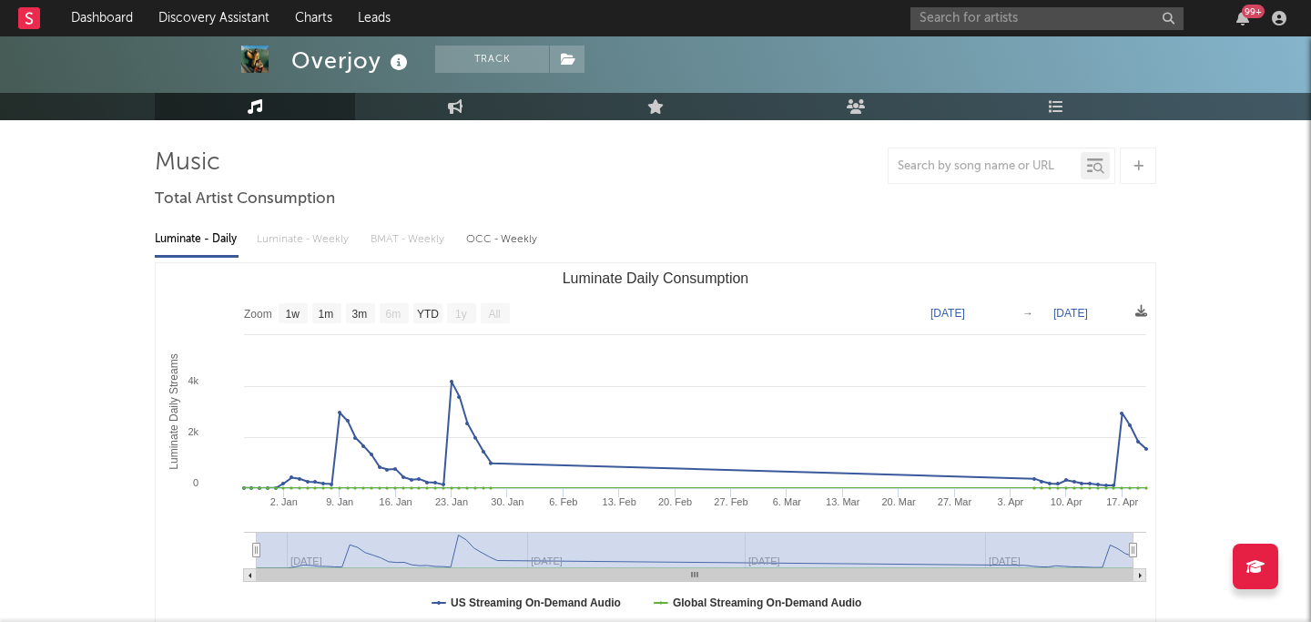
scroll to position [104, 0]
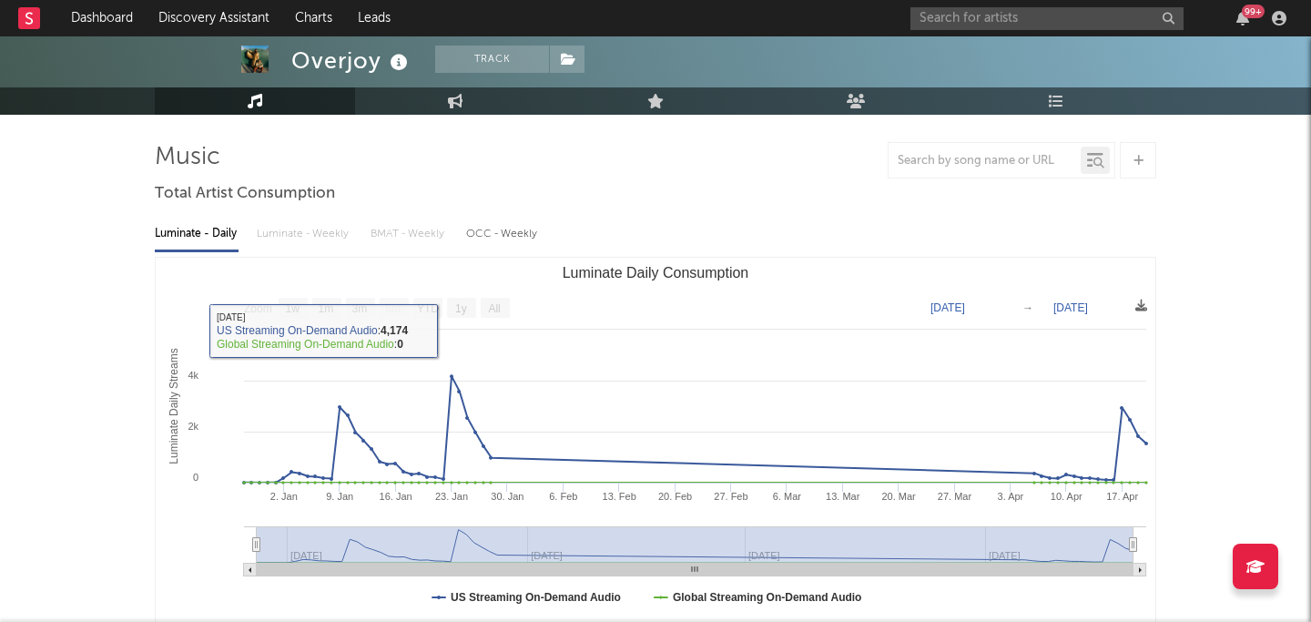
click at [307, 236] on div "Luminate - Daily Luminate - Weekly BMAT - Weekly OCC - Weekly" at bounding box center [655, 233] width 1001 height 31
click at [332, 233] on div "Luminate - Daily Luminate - Weekly BMAT - Weekly OCC - Weekly" at bounding box center [655, 233] width 1001 height 31
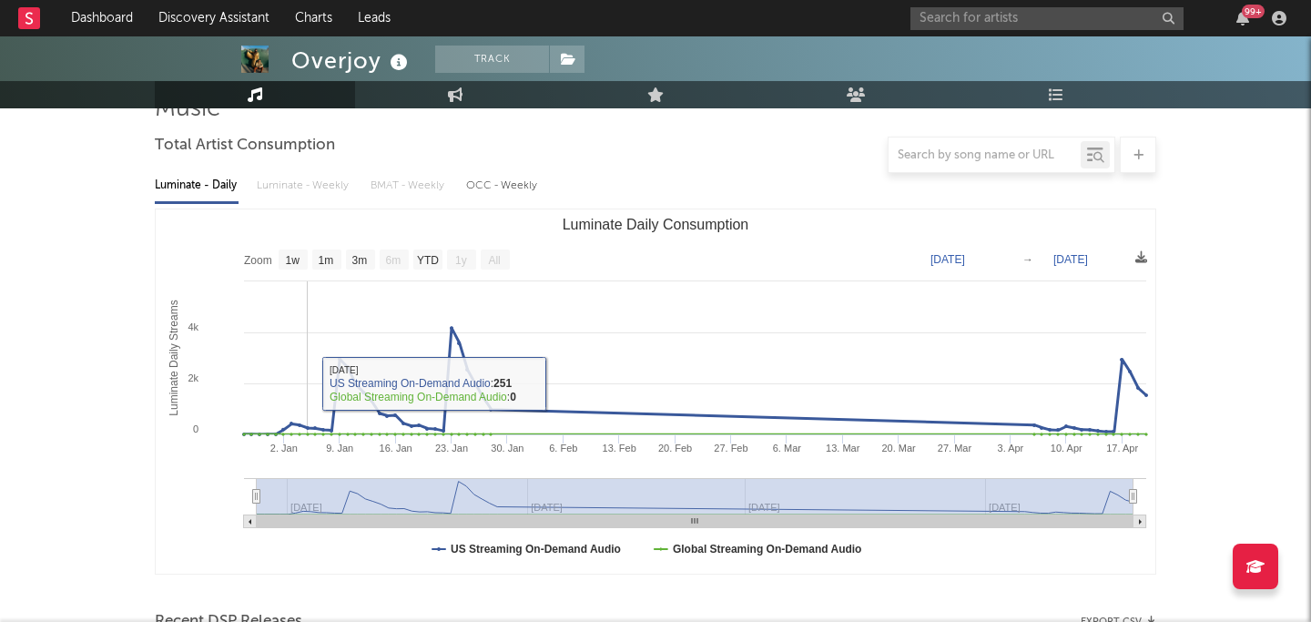
scroll to position [161, 0]
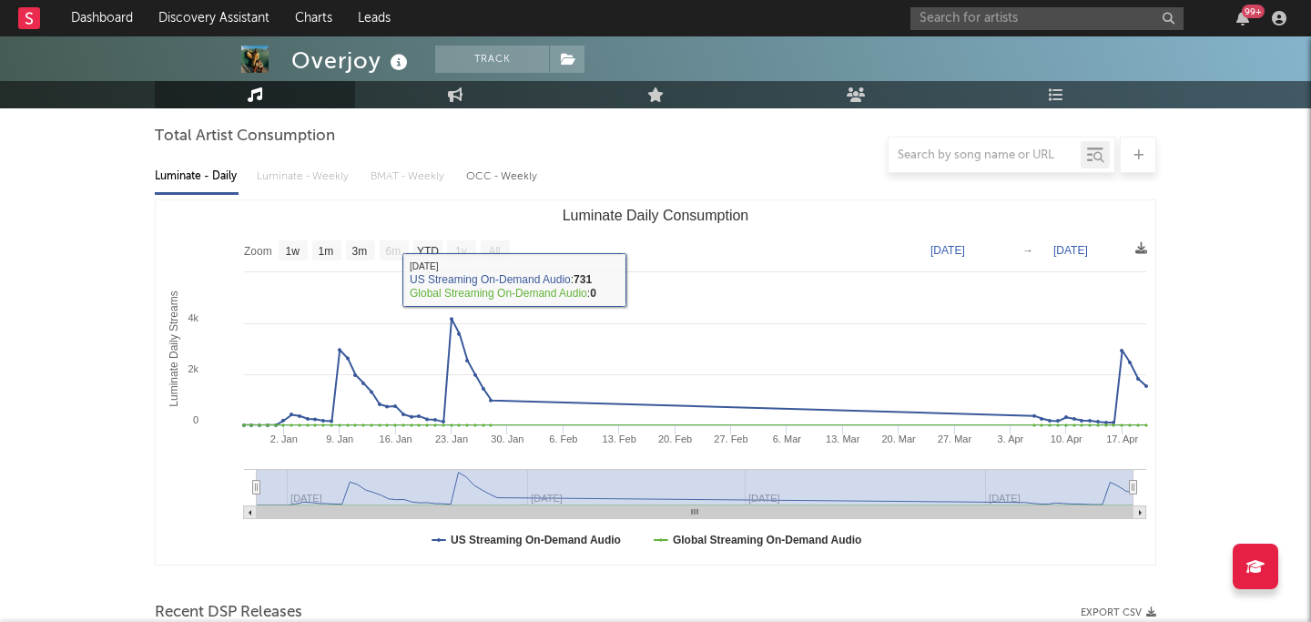
click at [321, 181] on div "Luminate - Daily Luminate - Weekly BMAT - Weekly OCC - Weekly" at bounding box center [655, 176] width 1001 height 31
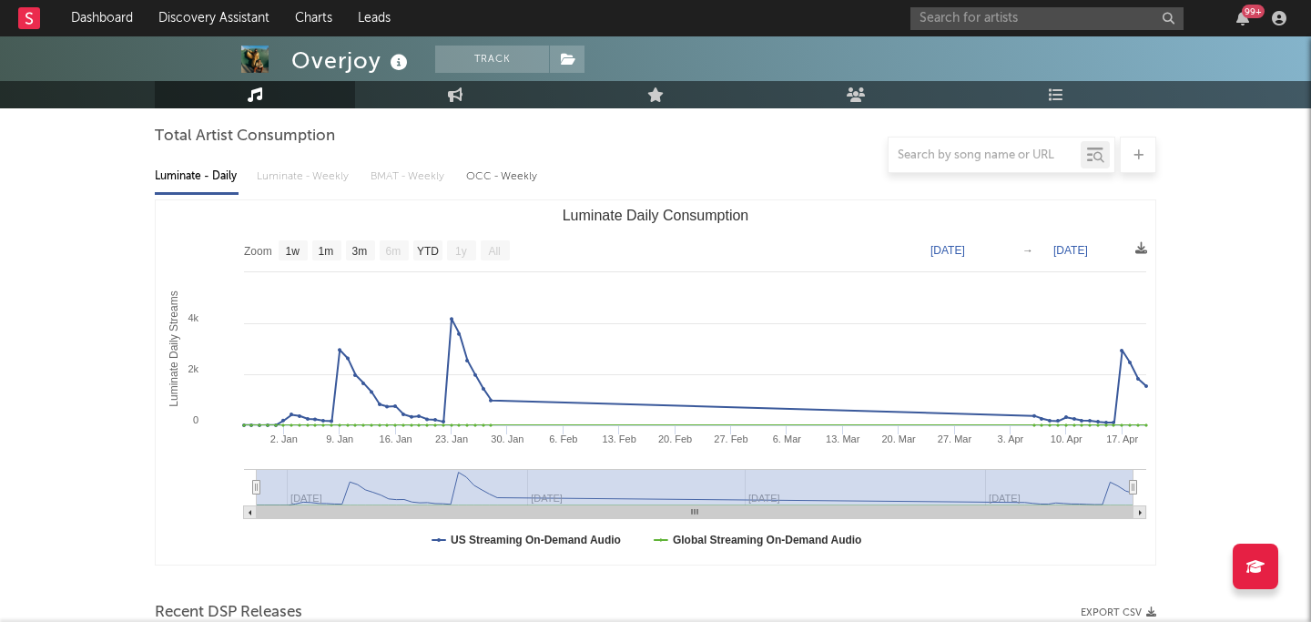
click at [310, 176] on div "Luminate - Daily Luminate - Weekly BMAT - Weekly OCC - Weekly" at bounding box center [655, 176] width 1001 height 31
click at [431, 105] on link "Engagement" at bounding box center [455, 94] width 200 height 27
select select "1w"
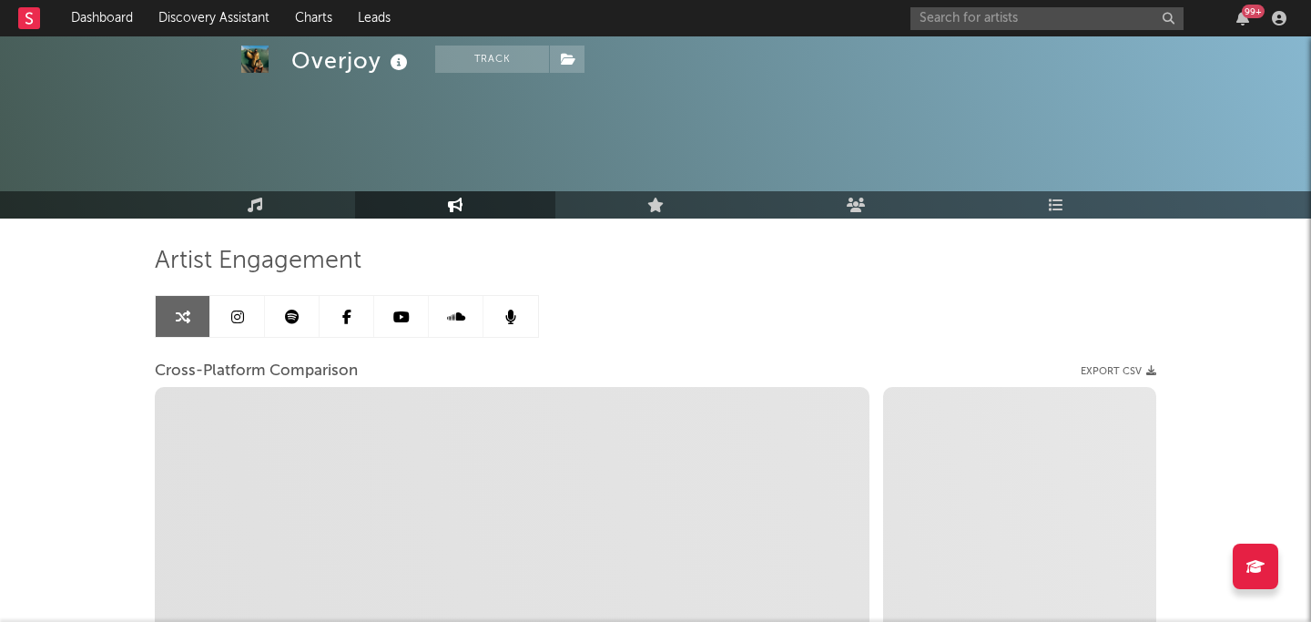
select select "1m"
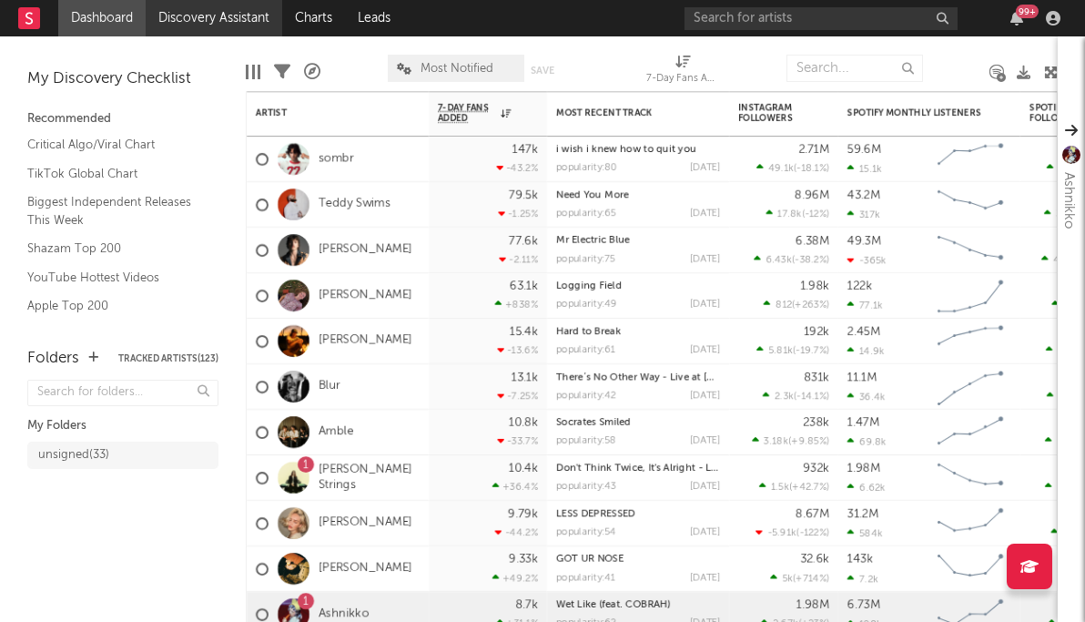
click at [237, 14] on link "Discovery Assistant" at bounding box center [214, 18] width 137 height 36
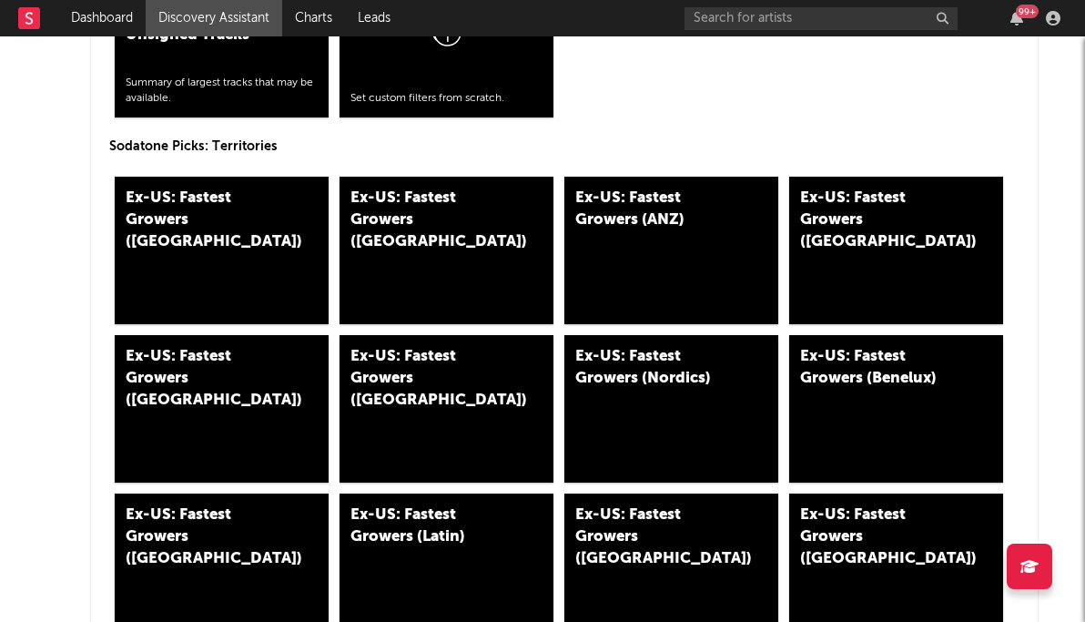
scroll to position [9386, 0]
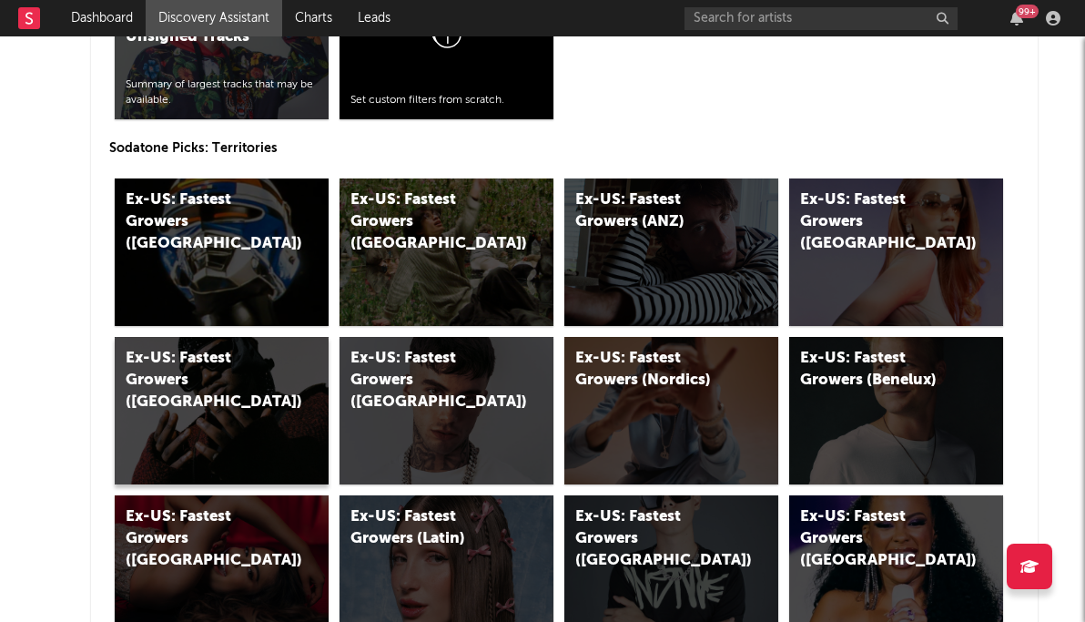
click at [247, 431] on div "Ex-US: Fastest Growers ([GEOGRAPHIC_DATA])" at bounding box center [222, 410] width 214 height 147
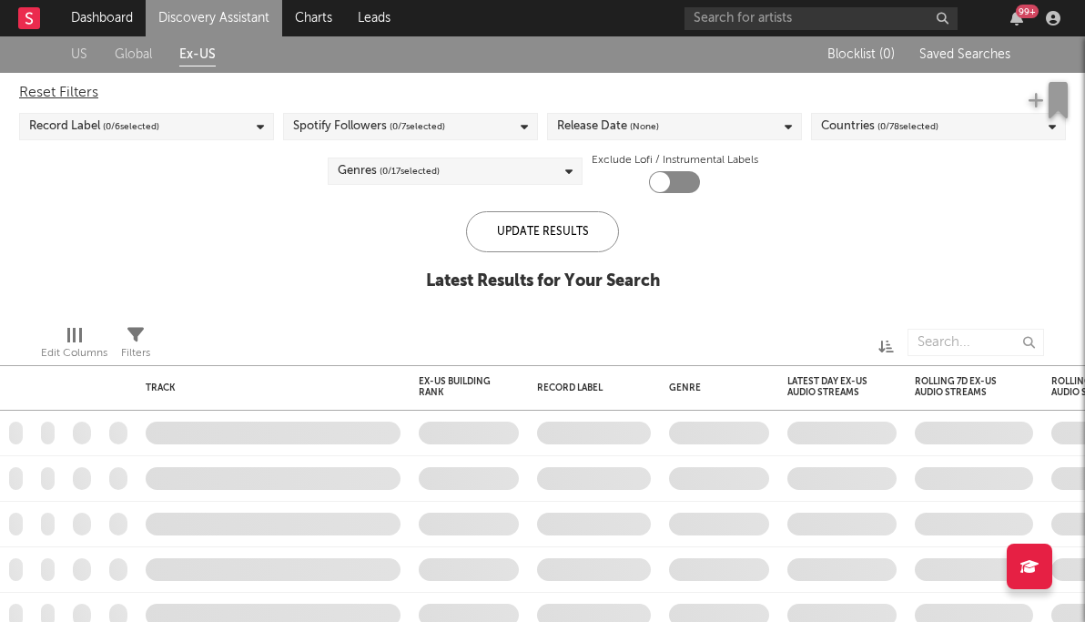
checkbox input "true"
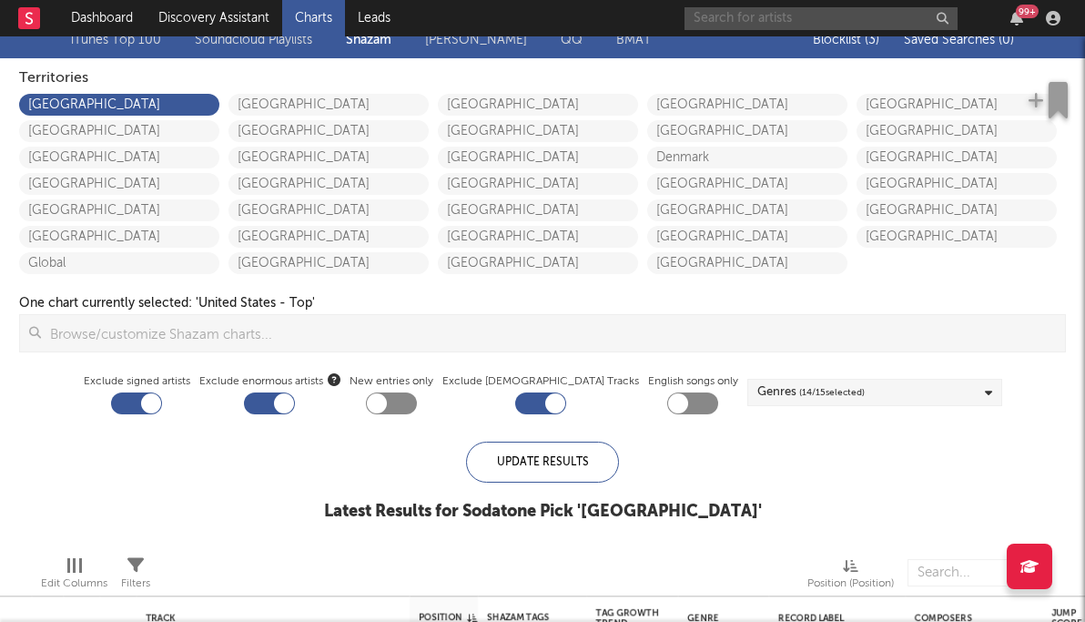
click at [814, 20] on input "text" at bounding box center [820, 18] width 273 height 23
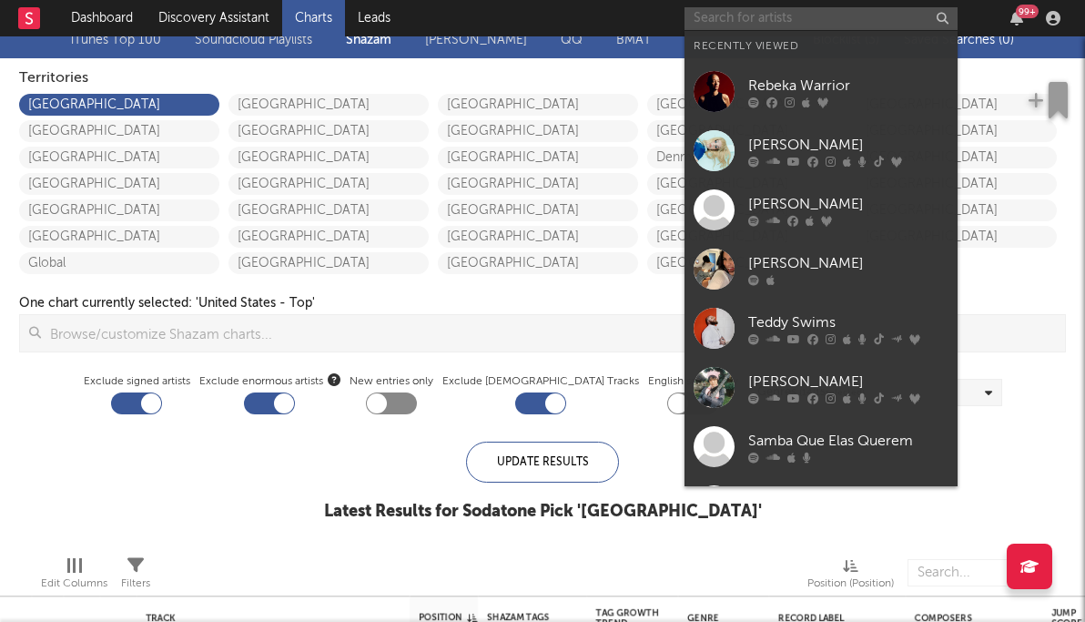
paste input "https://soundcloud.com/sophia-ziskin-693113507?ref=clipboard&p=i&c=1&si=5256E97…"
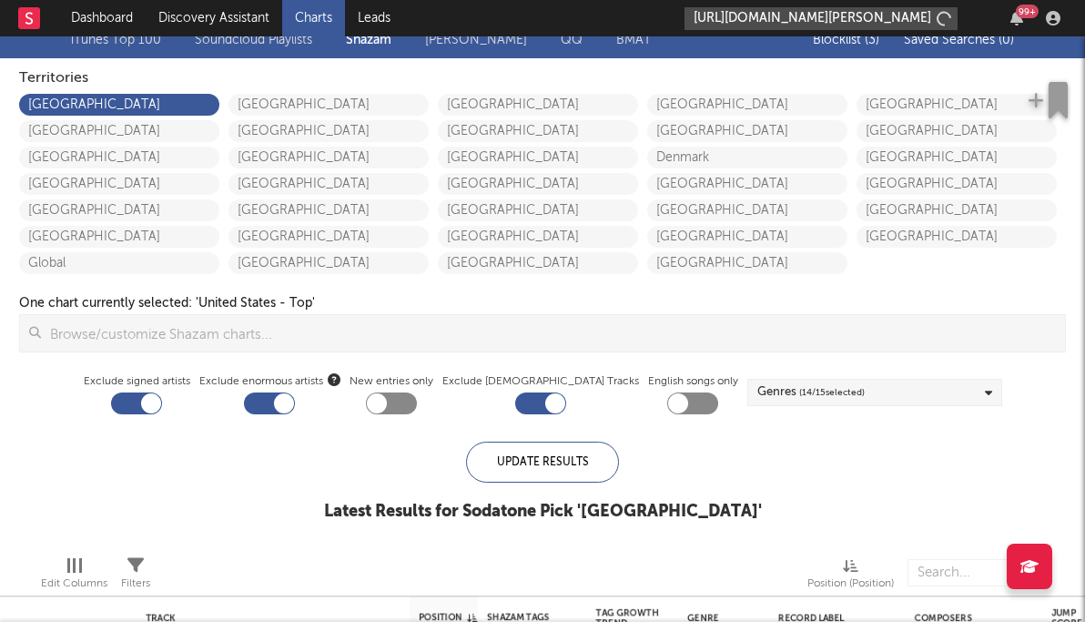
type input "https://soundcloud.com/sophia-ziskin-693113507?ref=clipboard&p=i&c=1&si=5256E97…"
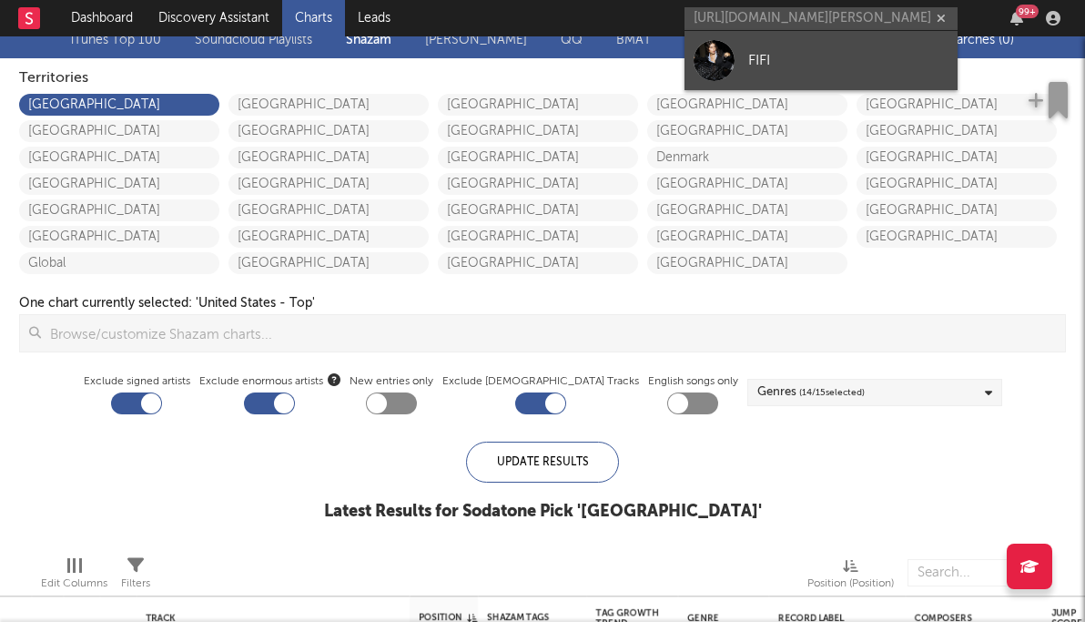
scroll to position [0, 0]
click at [810, 54] on div "FIFI" at bounding box center [848, 60] width 200 height 22
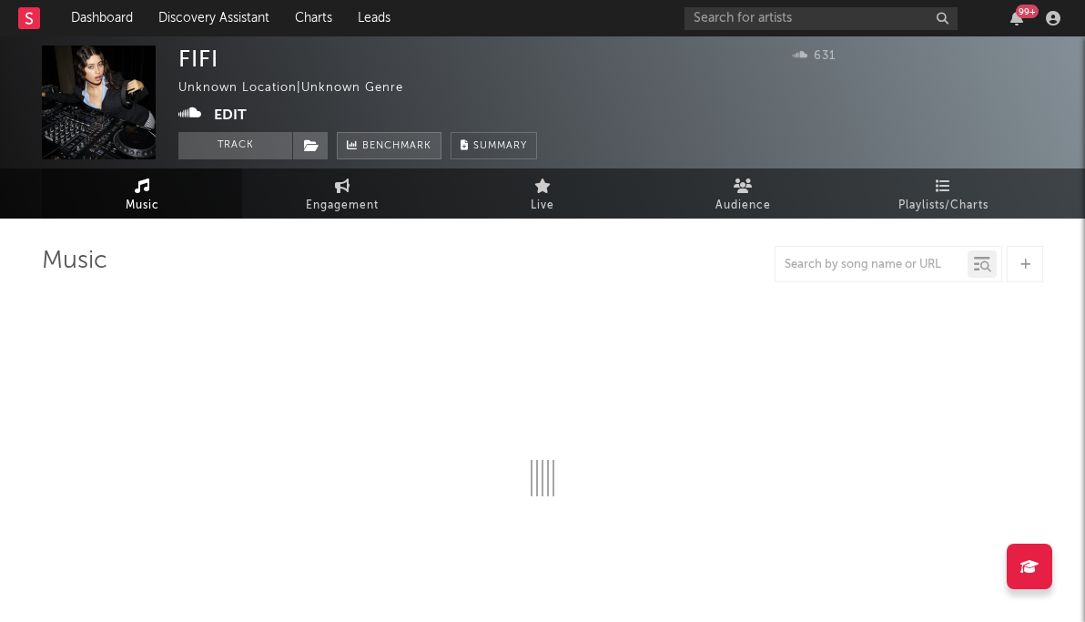
select select "1w"
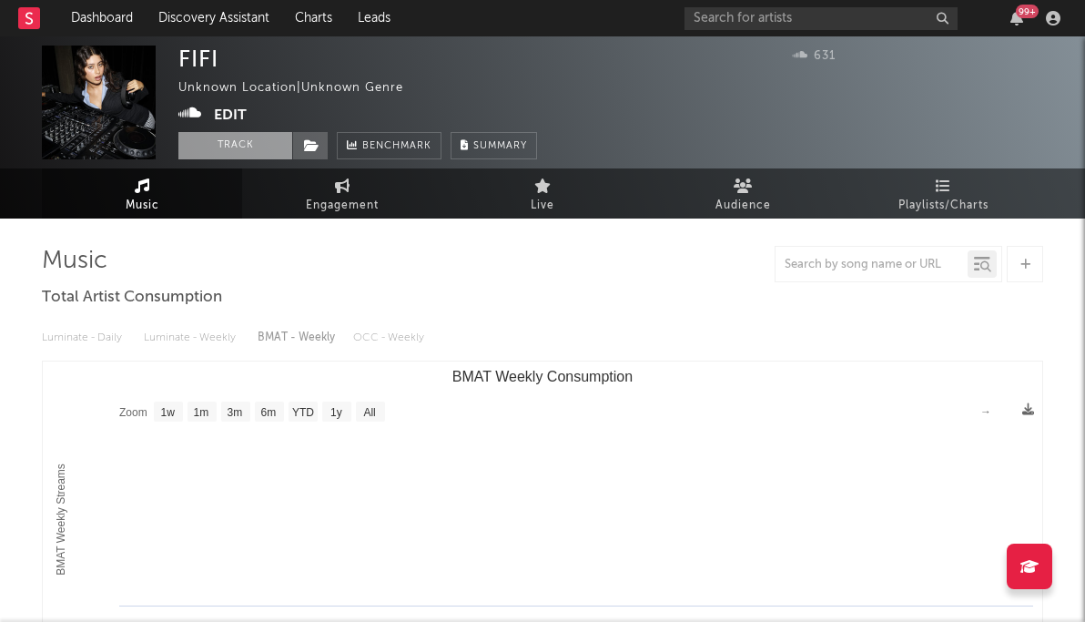
click at [261, 143] on button "Track" at bounding box center [235, 145] width 114 height 27
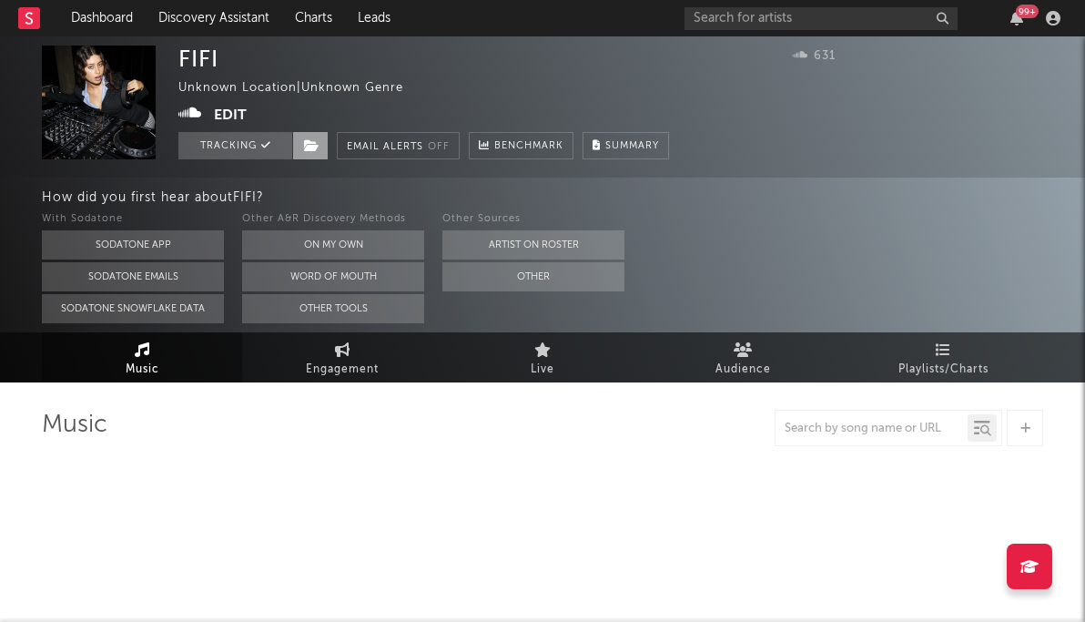
select select "1w"
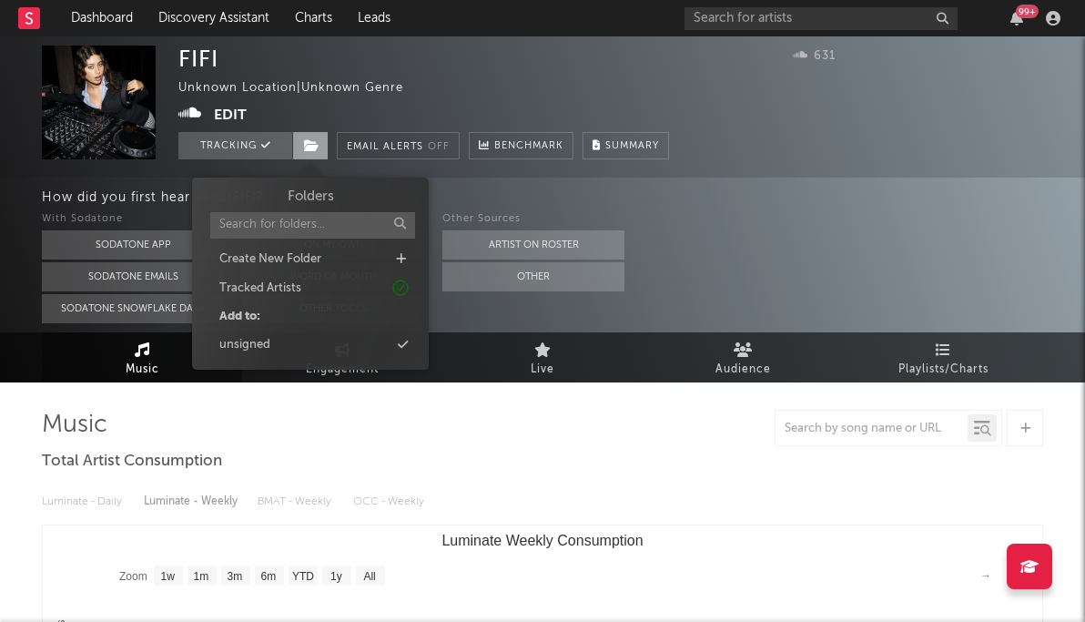
click at [310, 147] on icon at bounding box center [311, 145] width 15 height 13
click at [289, 346] on div "unsigned" at bounding box center [310, 345] width 209 height 24
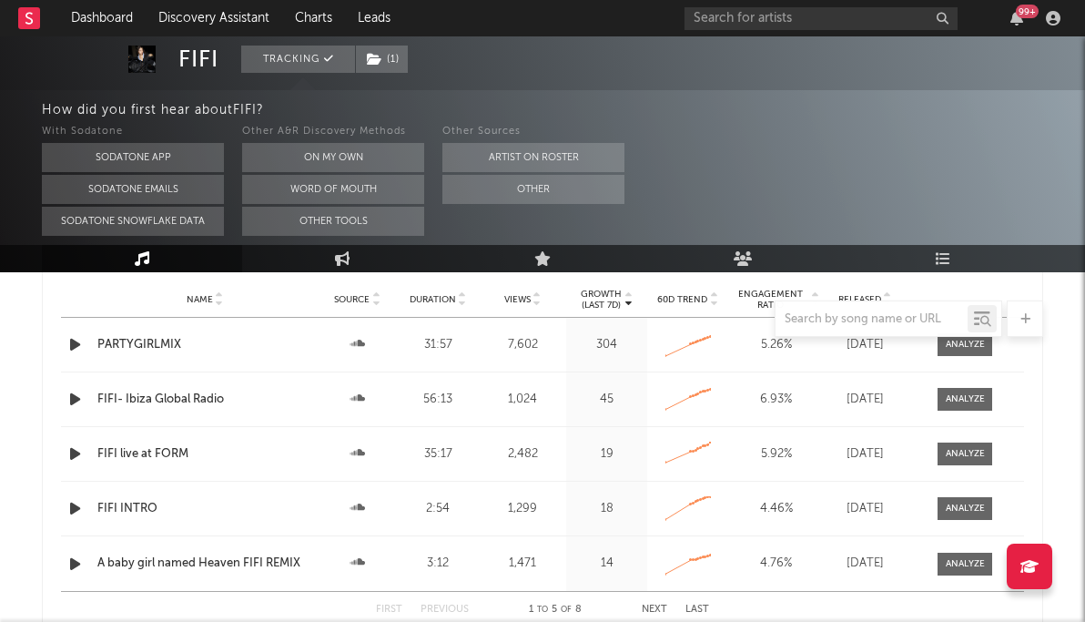
scroll to position [729, 0]
click at [695, 354] on rect at bounding box center [688, 343] width 46 height 25
click at [951, 344] on div at bounding box center [965, 344] width 39 height 14
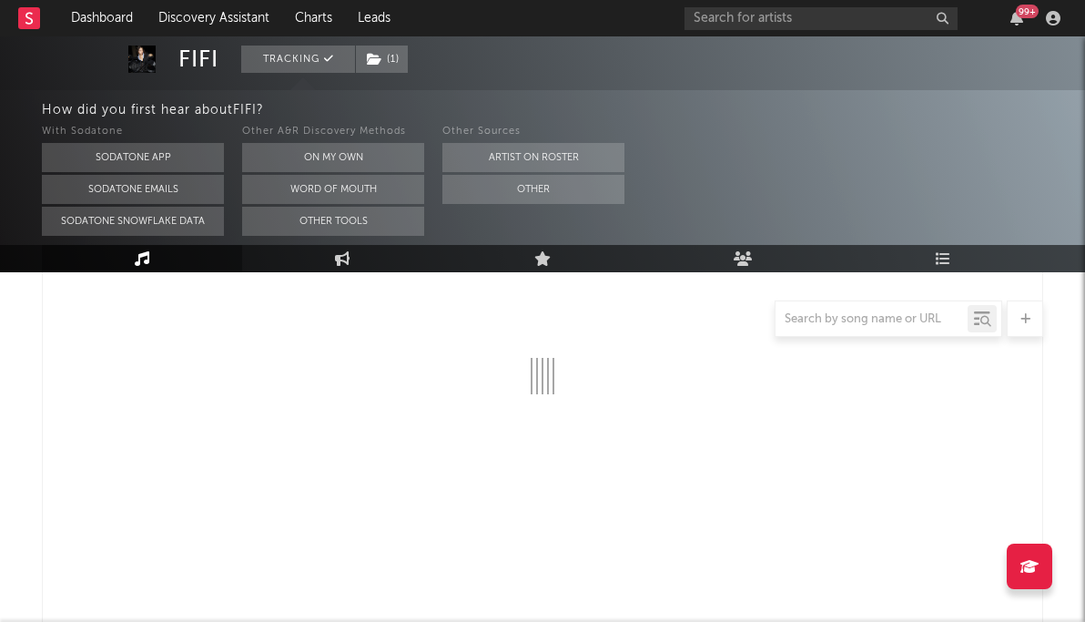
select select "6m"
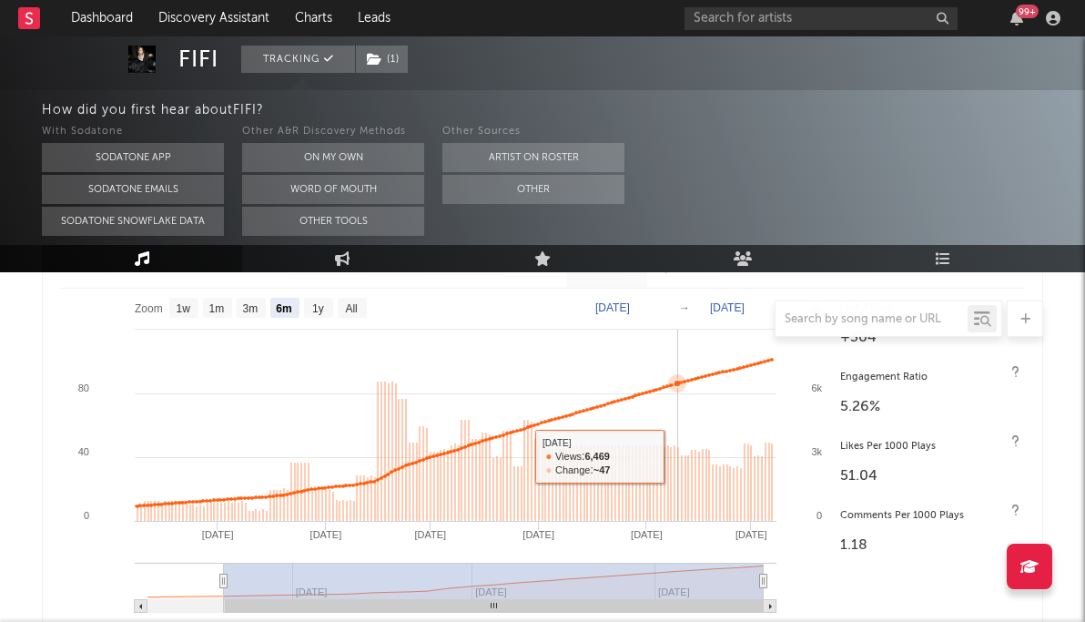
scroll to position [804, 0]
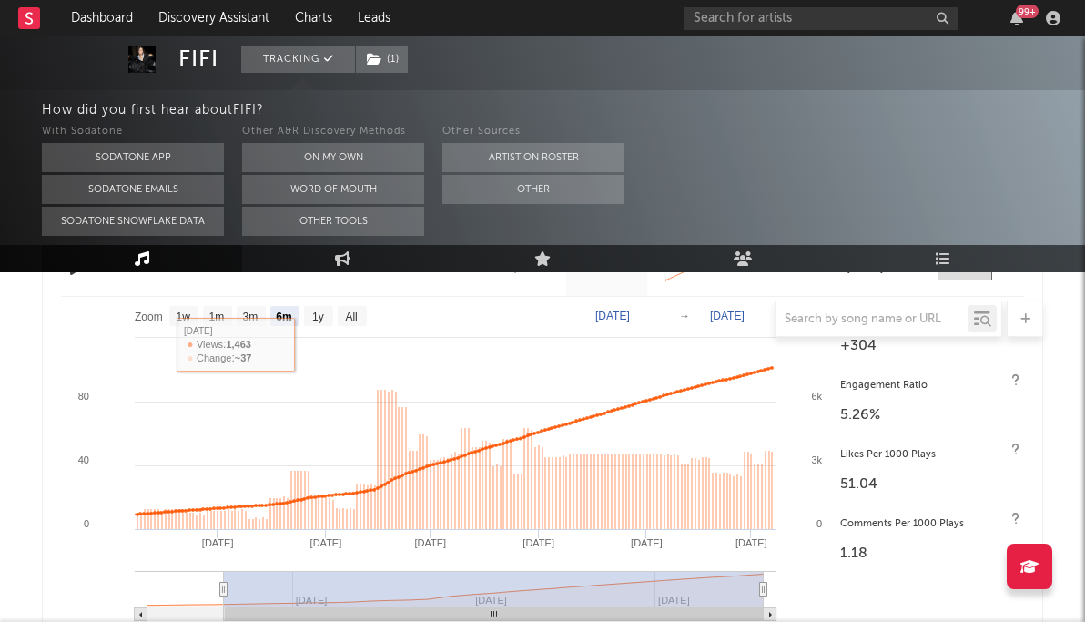
click at [319, 313] on div at bounding box center [542, 318] width 1001 height 36
click at [317, 319] on div at bounding box center [542, 318] width 1001 height 36
click at [301, 319] on div at bounding box center [542, 318] width 1001 height 36
click at [287, 319] on div at bounding box center [542, 318] width 1001 height 36
click at [248, 321] on div at bounding box center [542, 318] width 1001 height 36
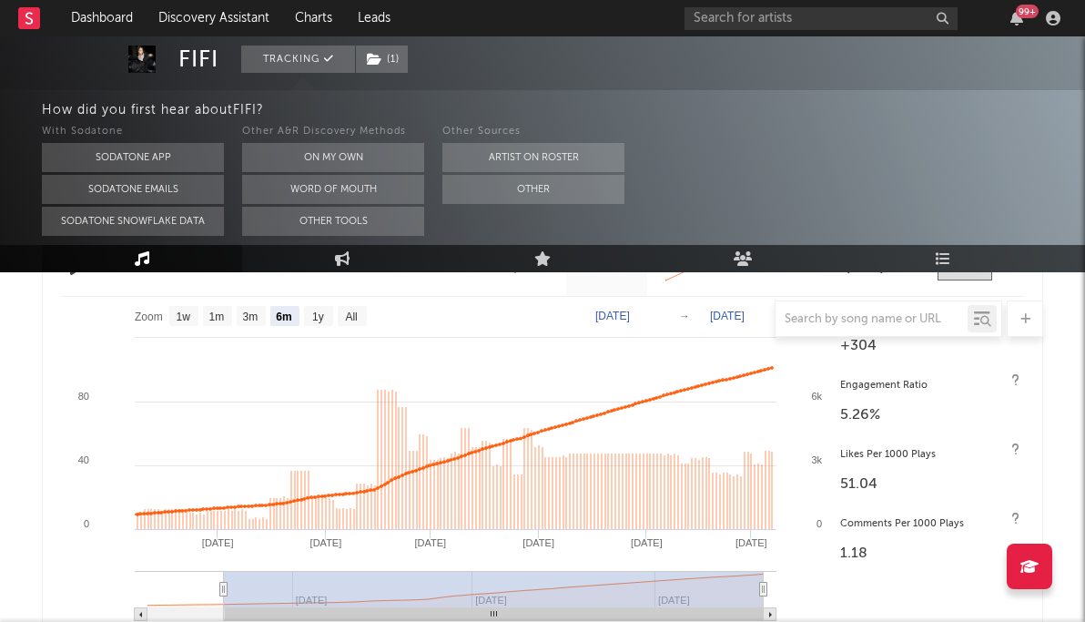
click at [289, 304] on div at bounding box center [542, 318] width 1001 height 36
click at [219, 313] on div at bounding box center [542, 318] width 1001 height 36
click at [379, 418] on rect at bounding box center [446, 465] width 770 height 337
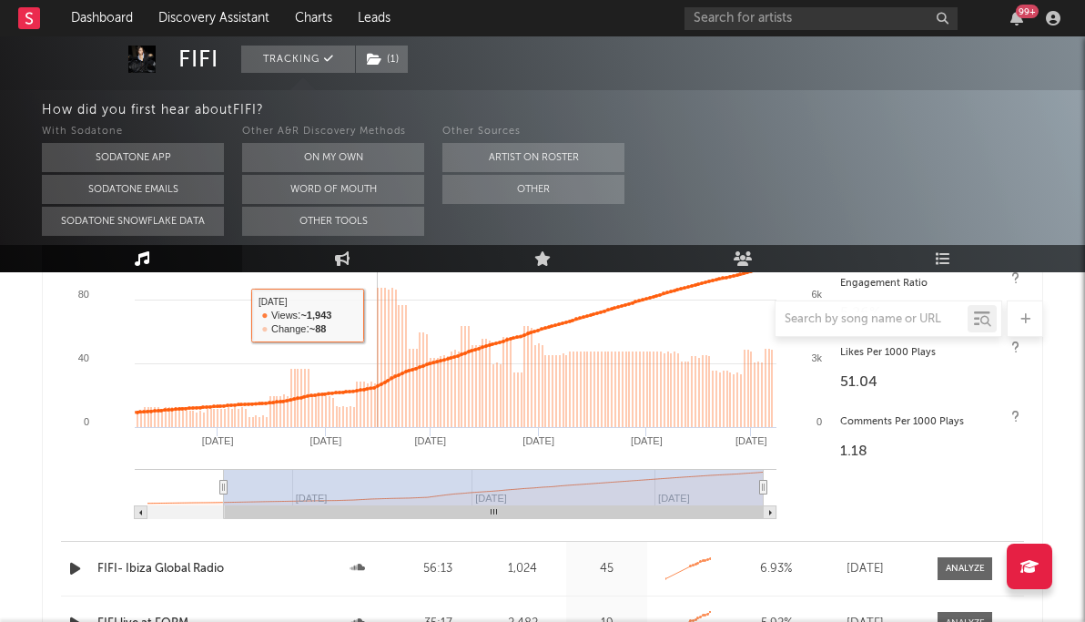
scroll to position [811, 0]
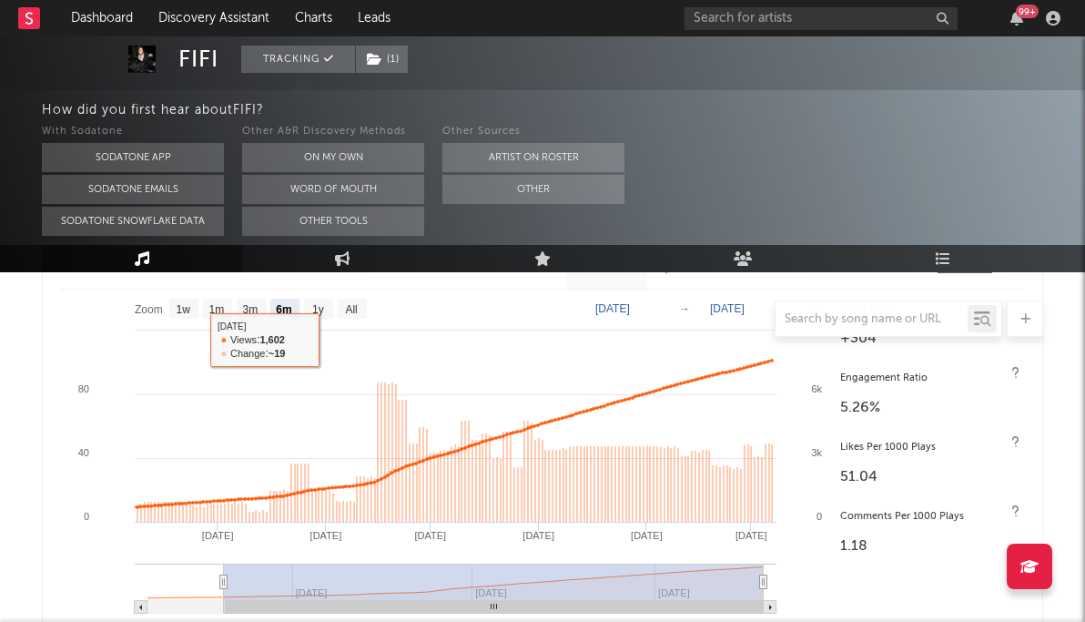
click at [314, 311] on div at bounding box center [542, 318] width 1001 height 36
click at [241, 311] on div at bounding box center [542, 318] width 1001 height 36
click at [349, 307] on div at bounding box center [542, 318] width 1001 height 36
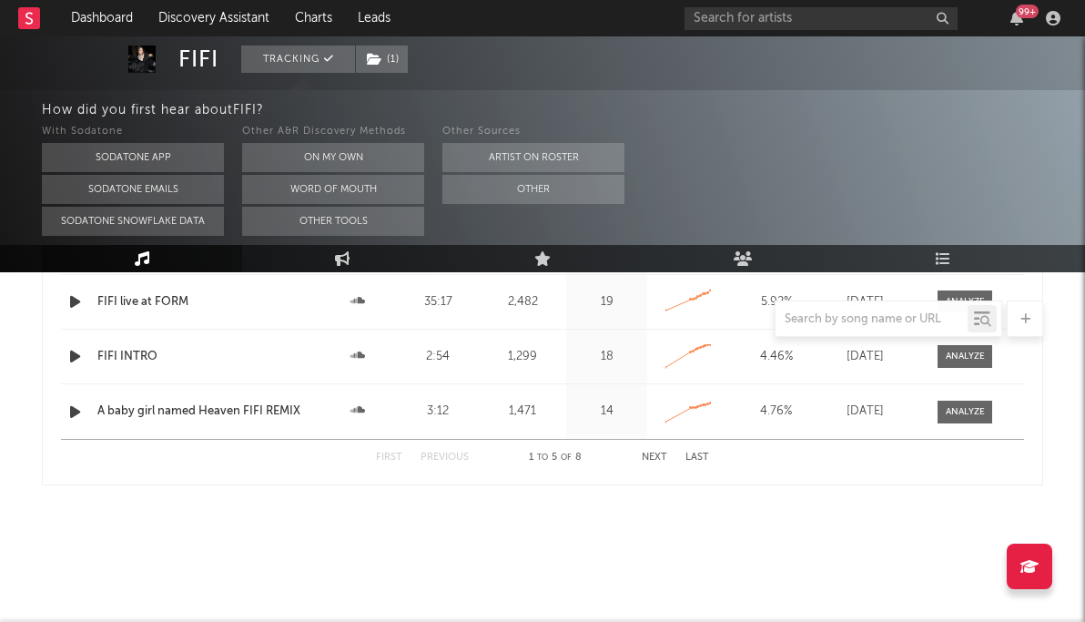
scroll to position [1038, 0]
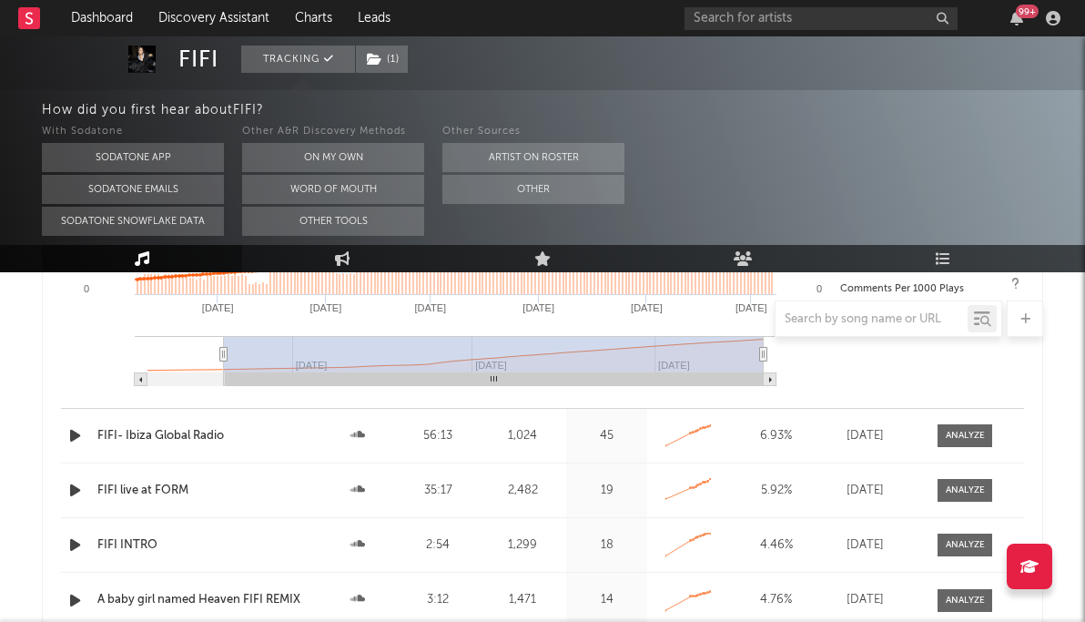
click at [239, 541] on div "FIFI INTRO" at bounding box center [204, 545] width 215 height 18
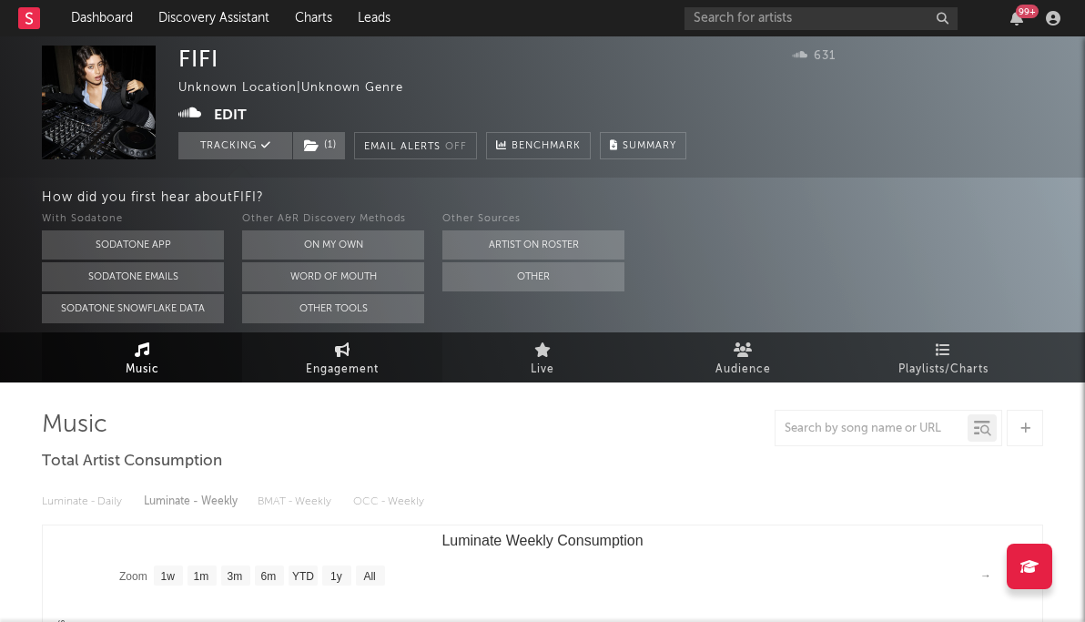
click at [339, 354] on icon at bounding box center [342, 349] width 15 height 15
select select "1w"
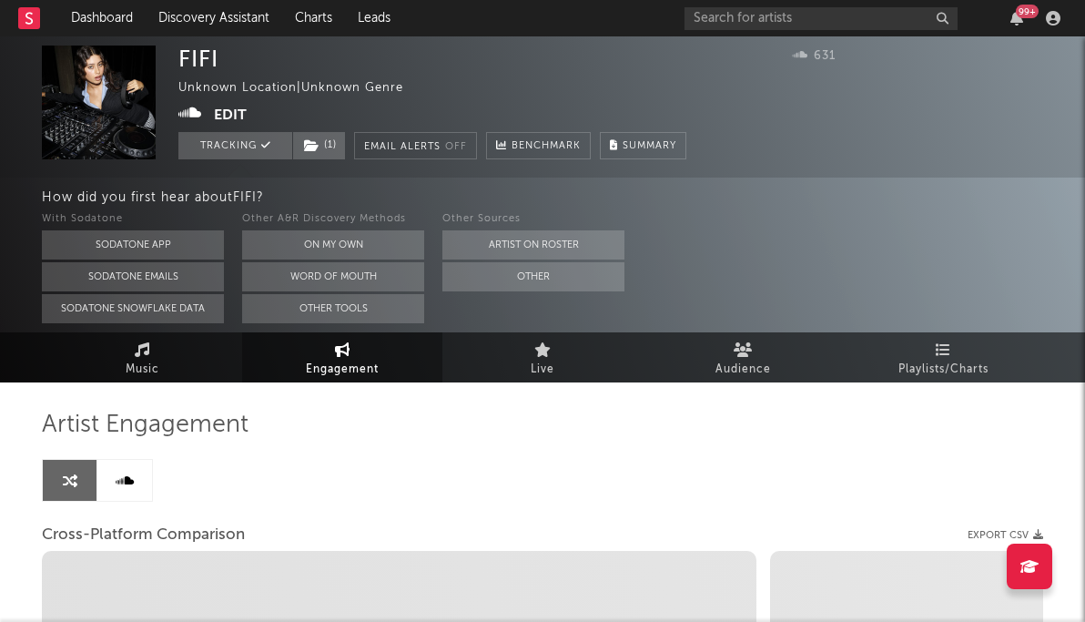
click at [229, 122] on button "Edit" at bounding box center [230, 115] width 33 height 23
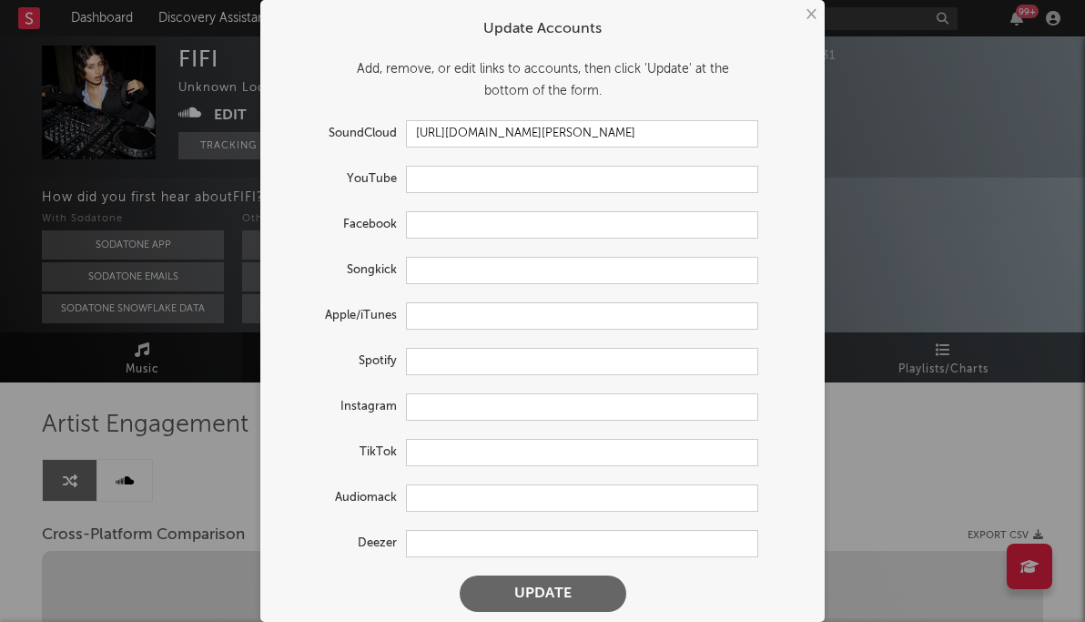
select select "1m"
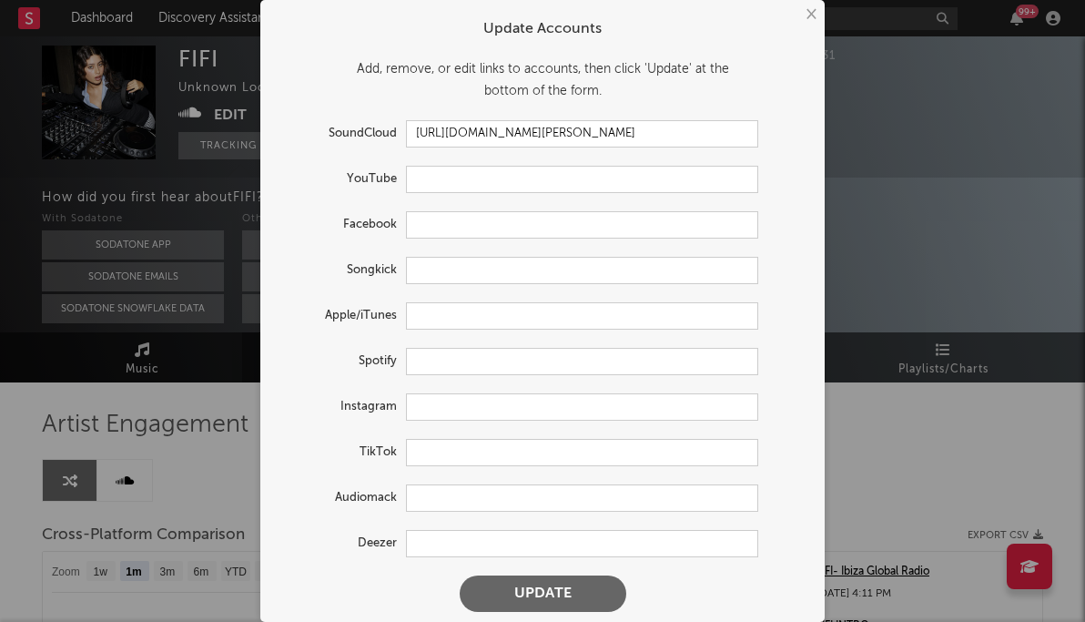
click at [491, 425] on form "Update Accounts Add, remove, or edit links to accounts, then click 'Update' at …" at bounding box center [542, 315] width 546 height 612
click at [491, 424] on form "Update Accounts Add, remove, or edit links to accounts, then click 'Update' at …" at bounding box center [542, 315] width 546 height 612
click at [491, 404] on input "text" at bounding box center [582, 406] width 352 height 27
paste input "https://www.instagram.com/sophiaziskin/"
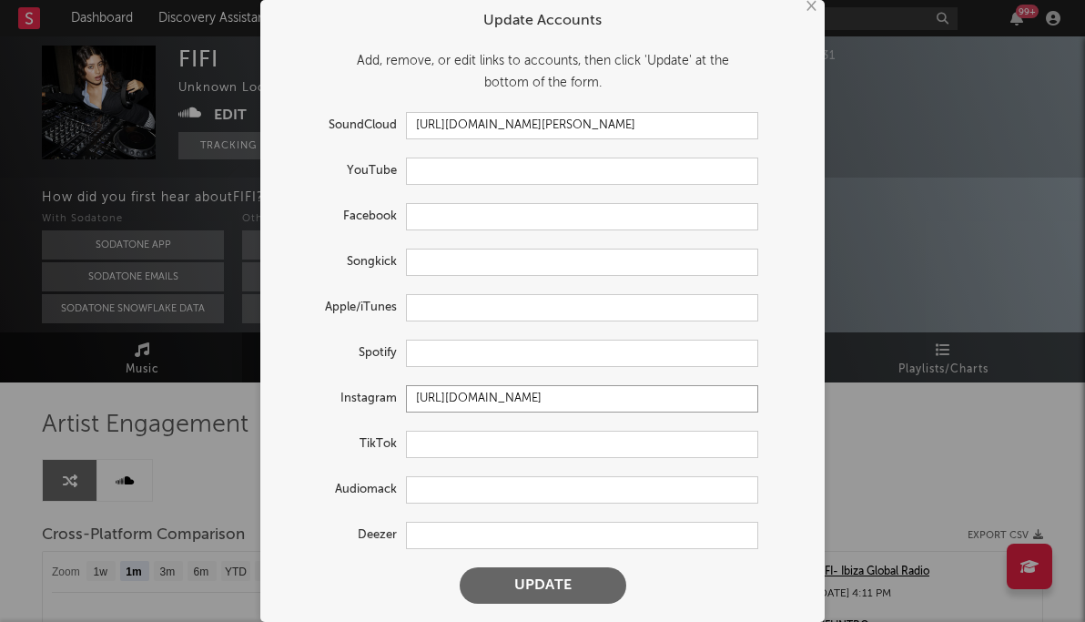
type input "https://www.instagram.com/sophiaziskin/"
click at [885, 25] on div "× Update Accounts Add, remove, or edit links to accounts, then click 'Update' a…" at bounding box center [542, 311] width 1085 height 622
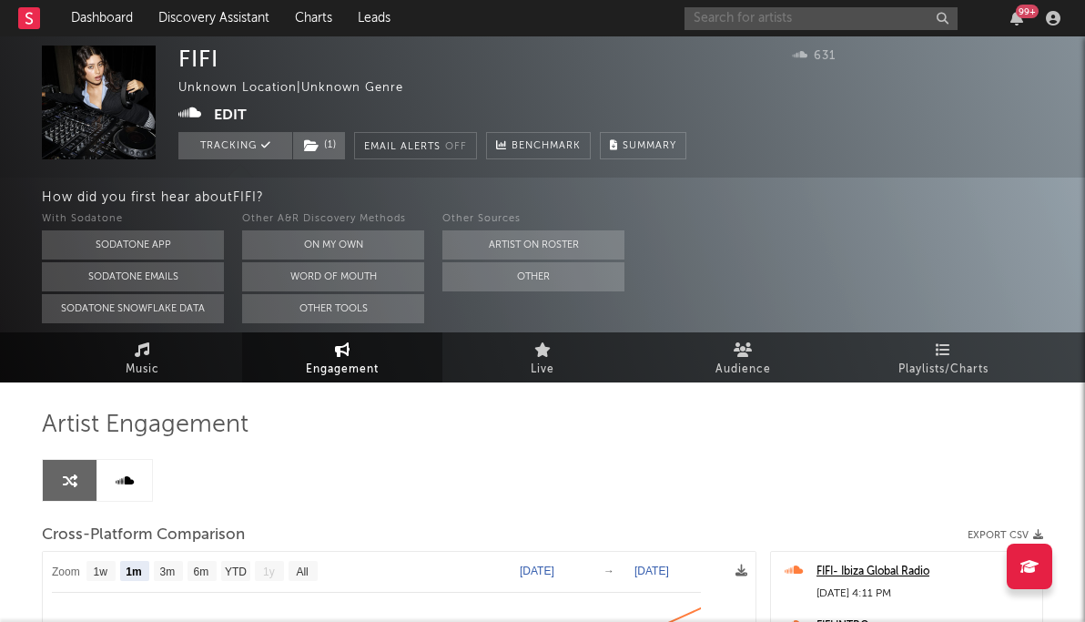
click at [842, 21] on input "text" at bounding box center [820, 18] width 273 height 23
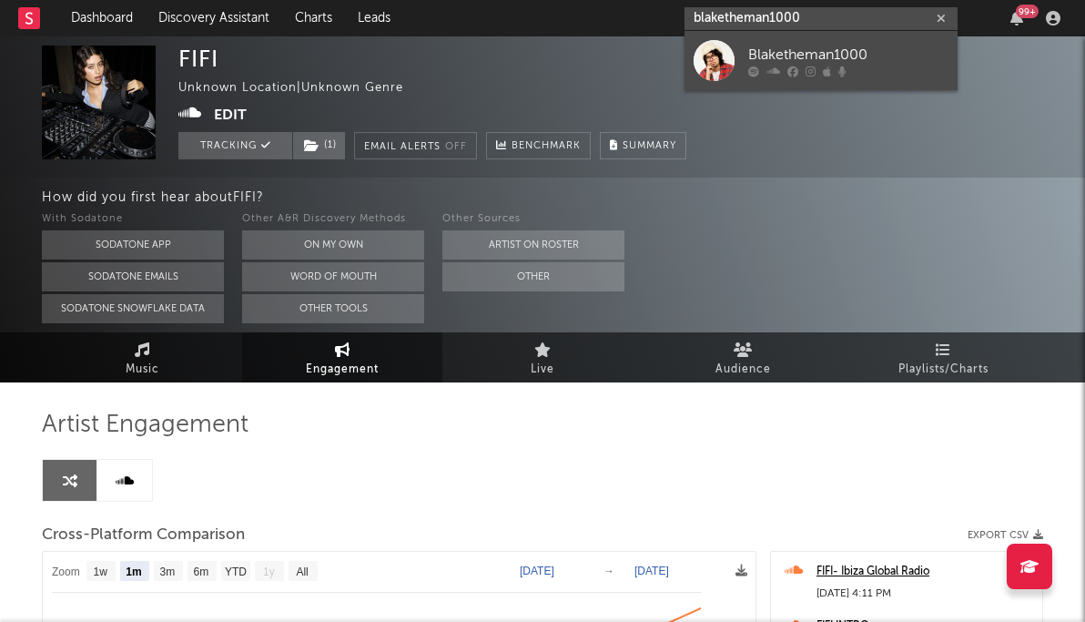
type input "blaketheman1000"
click at [867, 58] on div "Blaketheman1000" at bounding box center [848, 55] width 200 height 22
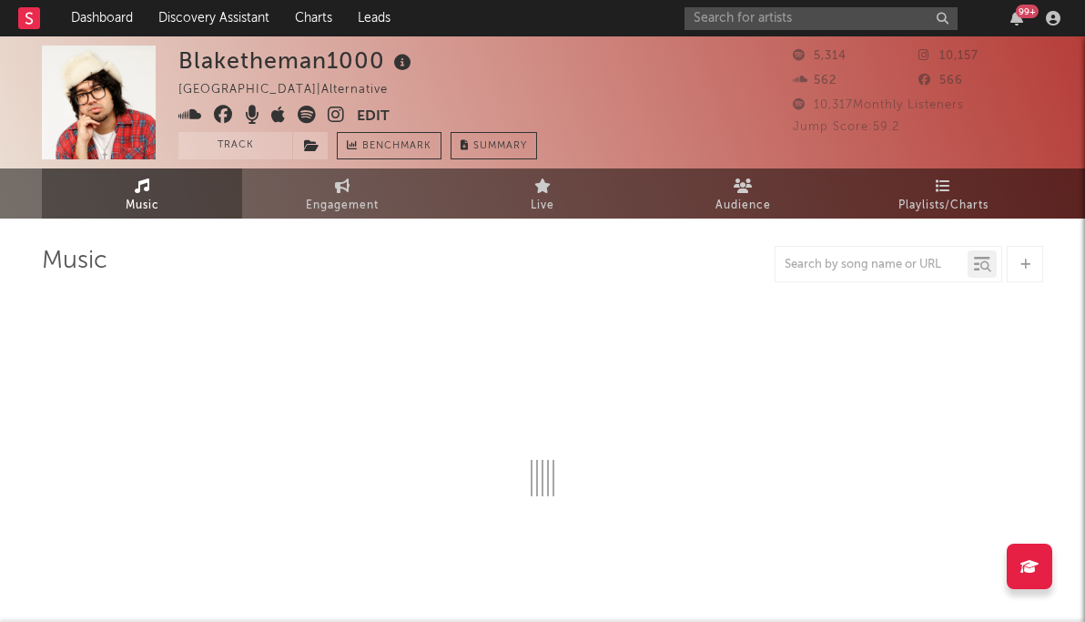
select select "6m"
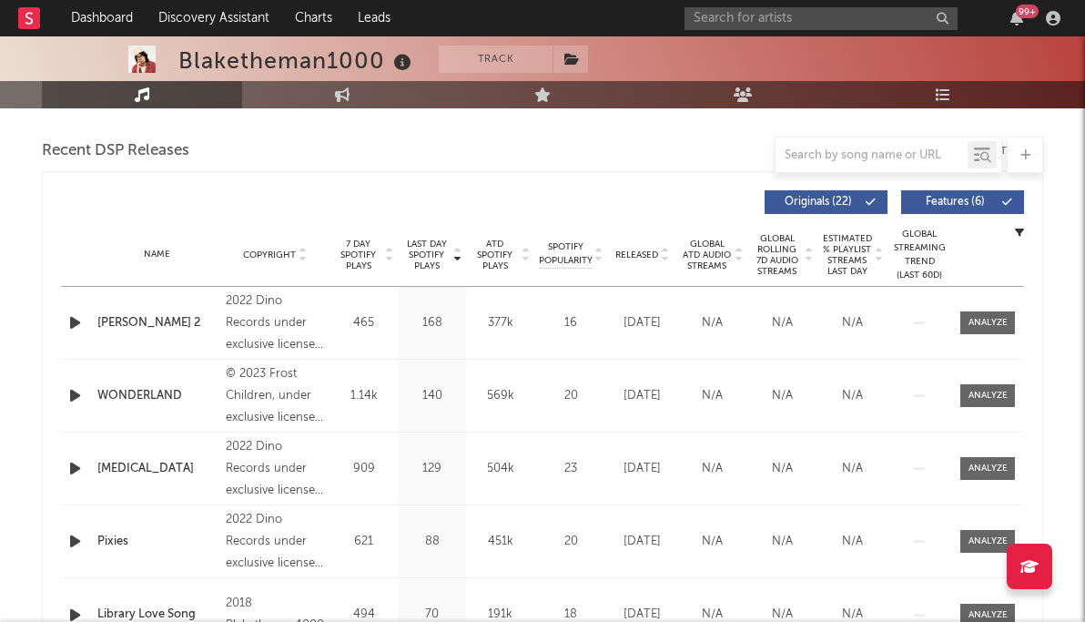
scroll to position [637, 0]
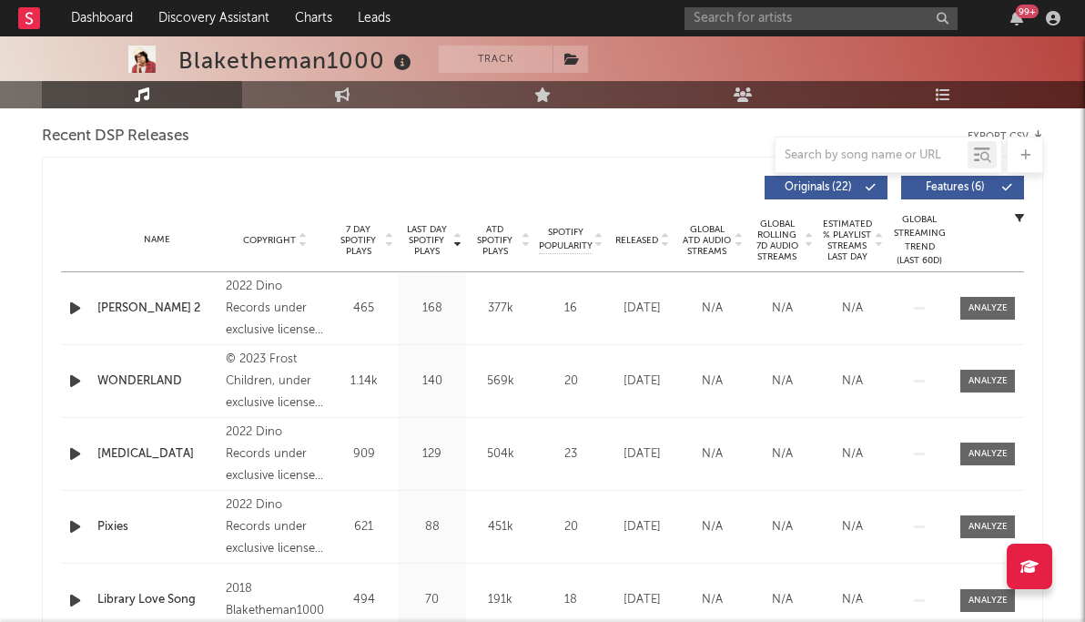
click at [651, 233] on div "Released" at bounding box center [642, 240] width 61 height 14
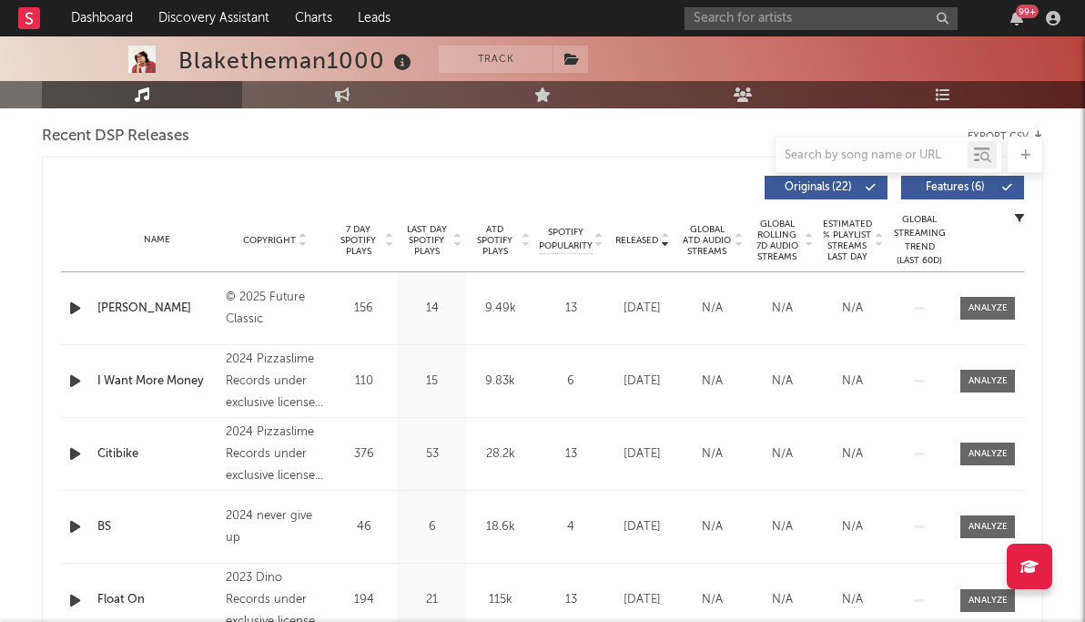
click at [651, 233] on div "Released" at bounding box center [642, 240] width 61 height 14
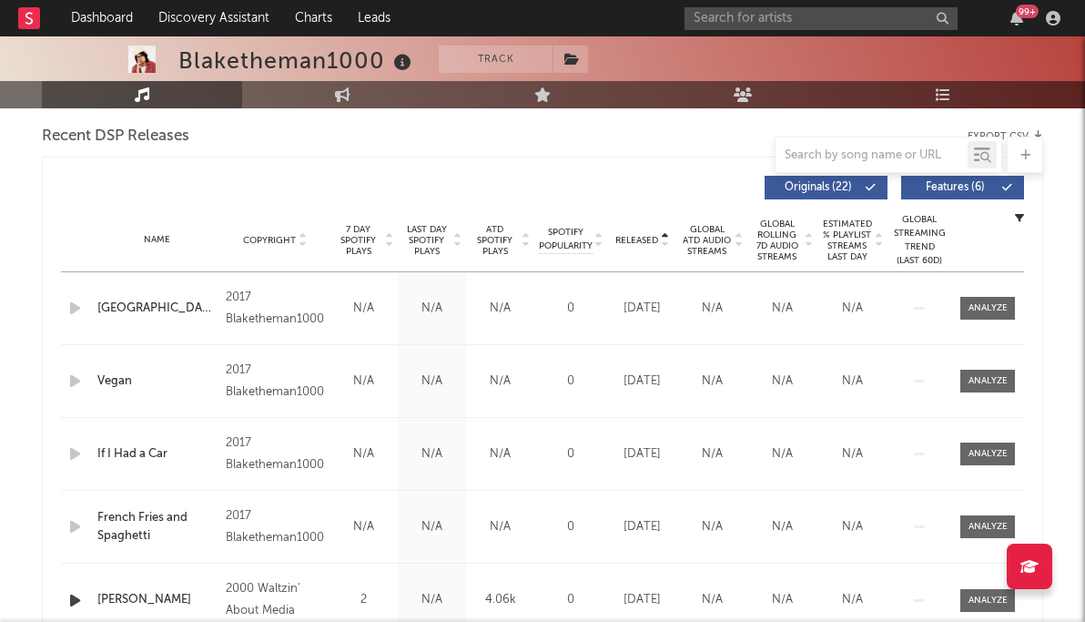
click at [651, 233] on div "Released" at bounding box center [642, 240] width 61 height 14
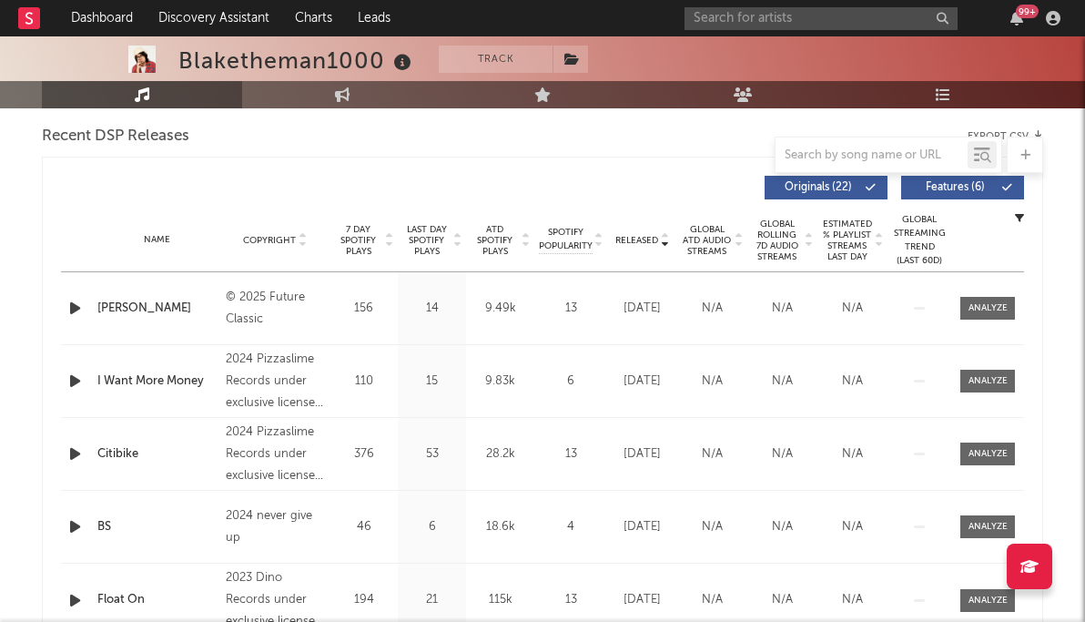
click at [260, 308] on div "© 2025 Future Classic" at bounding box center [275, 309] width 99 height 44
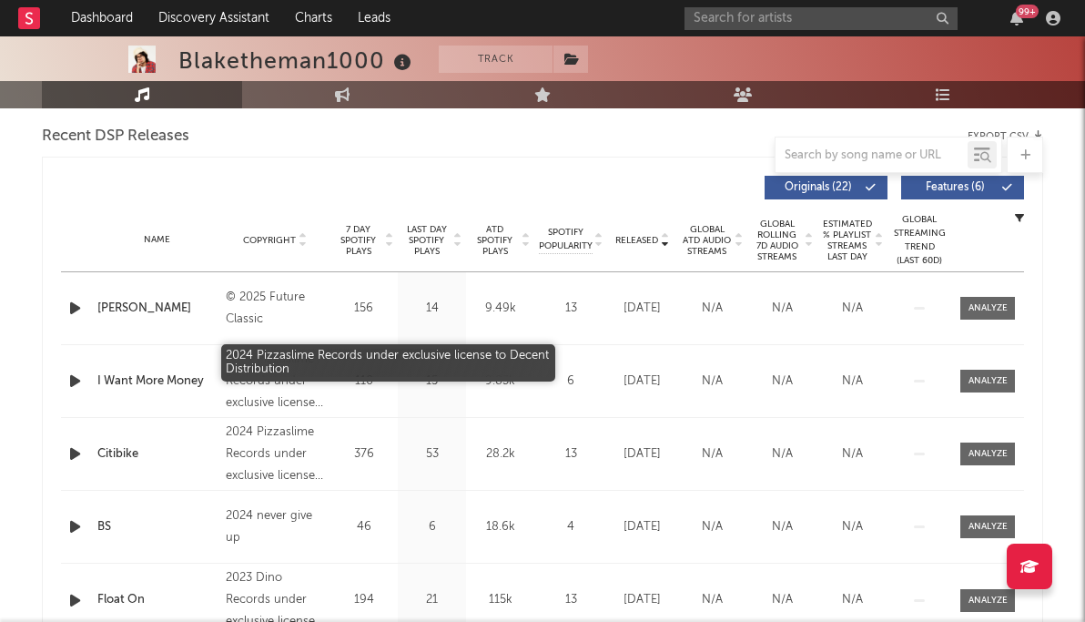
click at [259, 402] on div "2024 Pizzaslime Records under exclusive license to Decent Distribution" at bounding box center [275, 382] width 99 height 66
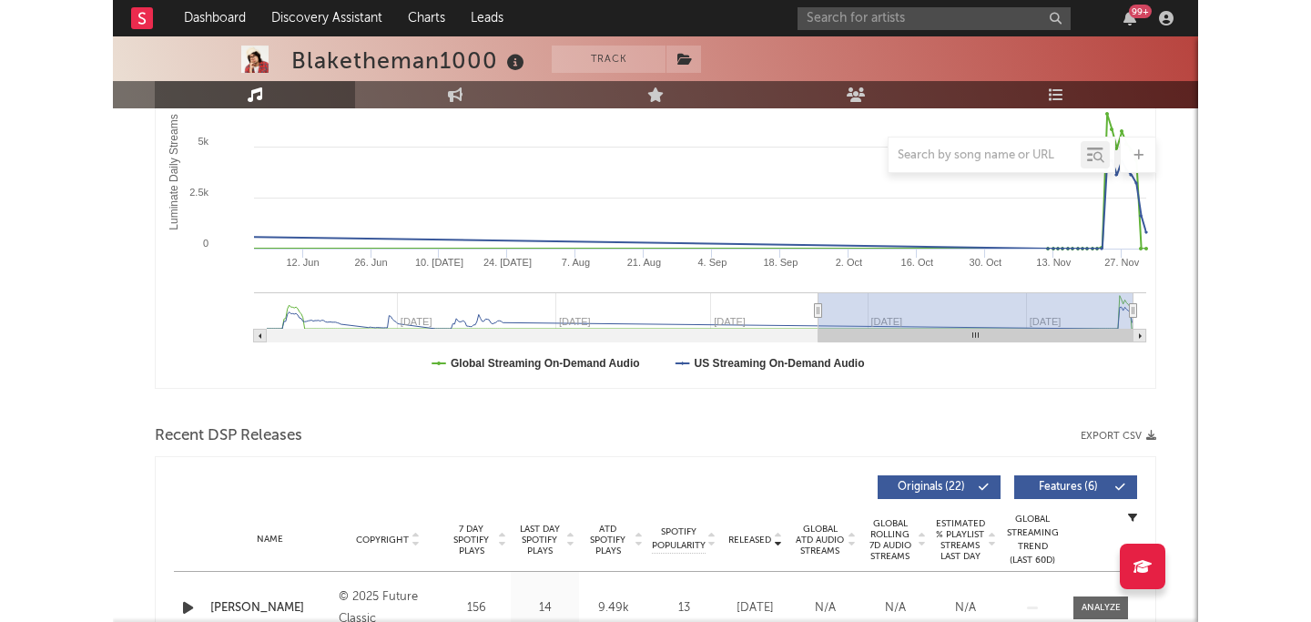
scroll to position [0, 0]
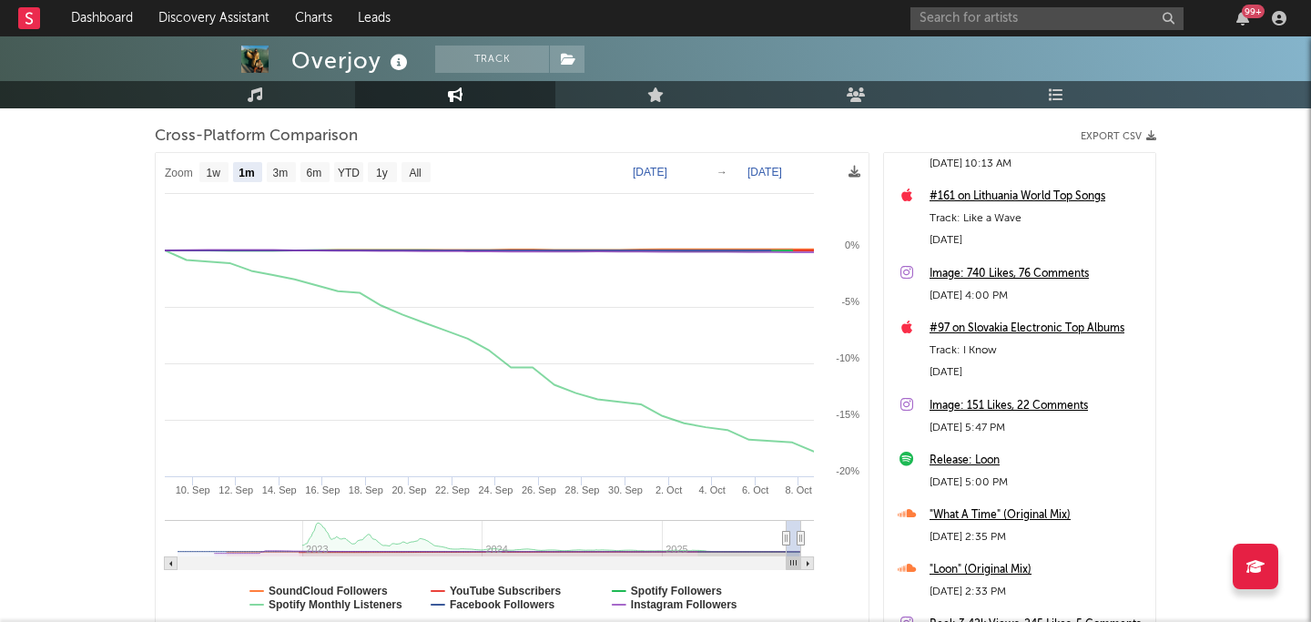
scroll to position [84, 0]
click at [380, 176] on text "1y" at bounding box center [382, 173] width 12 height 13
select select "1y"
type input "2024-10-08"
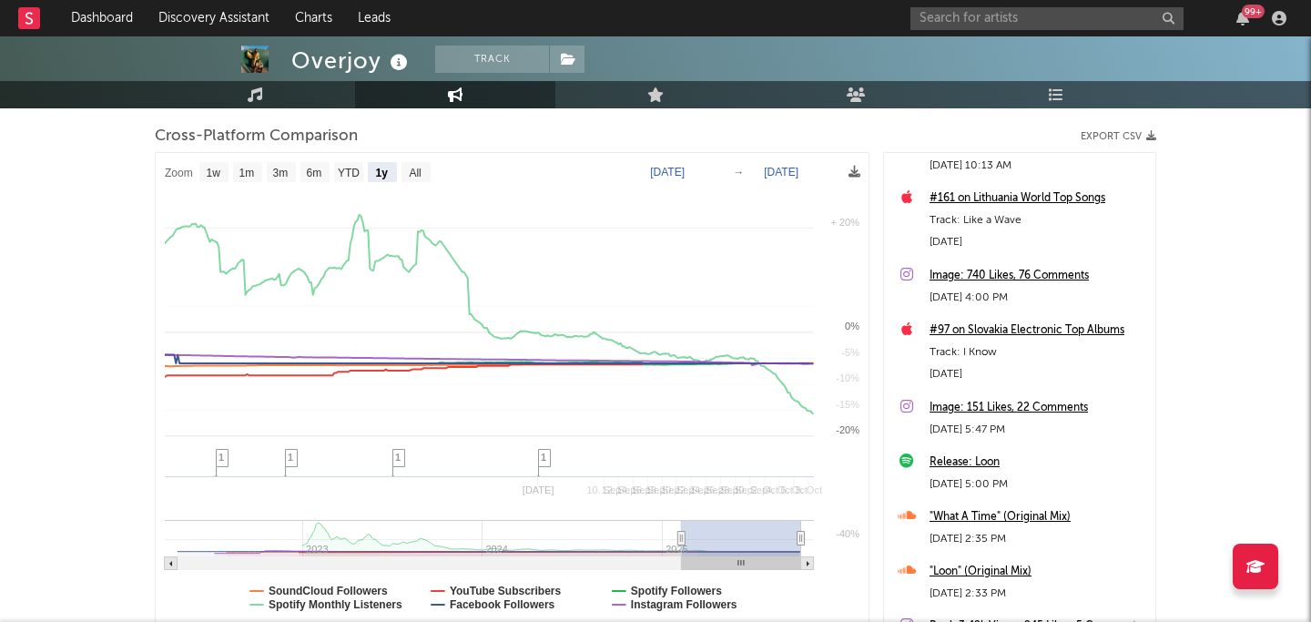
select select "1y"
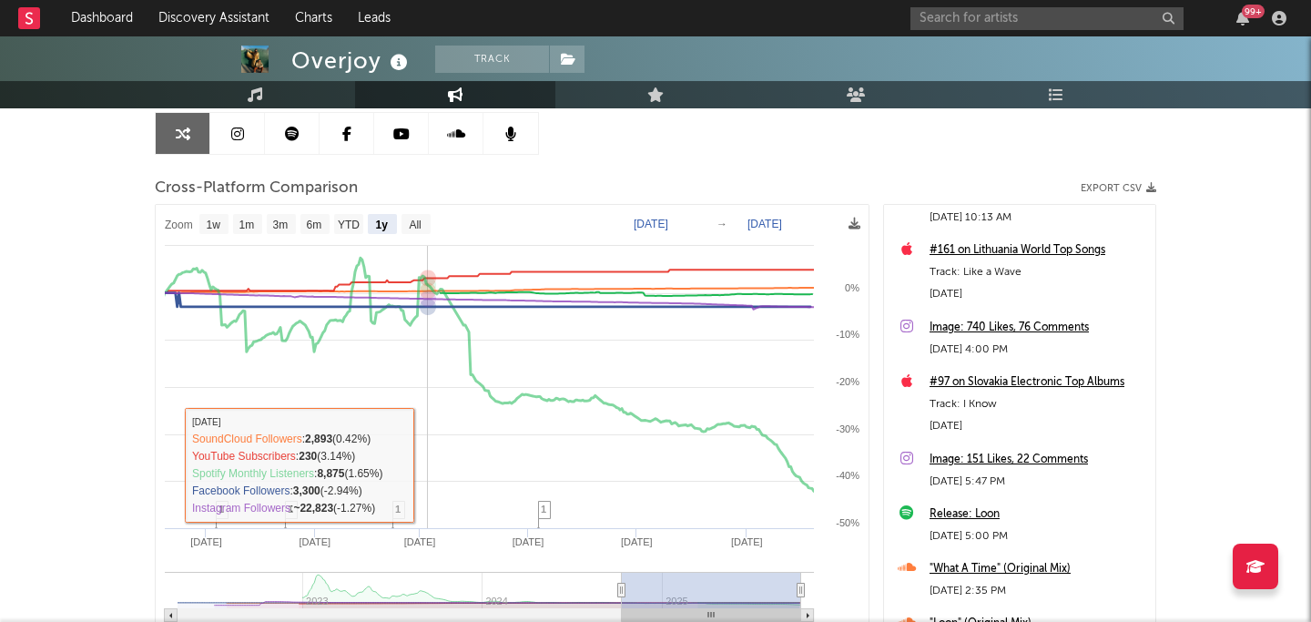
scroll to position [182, 0]
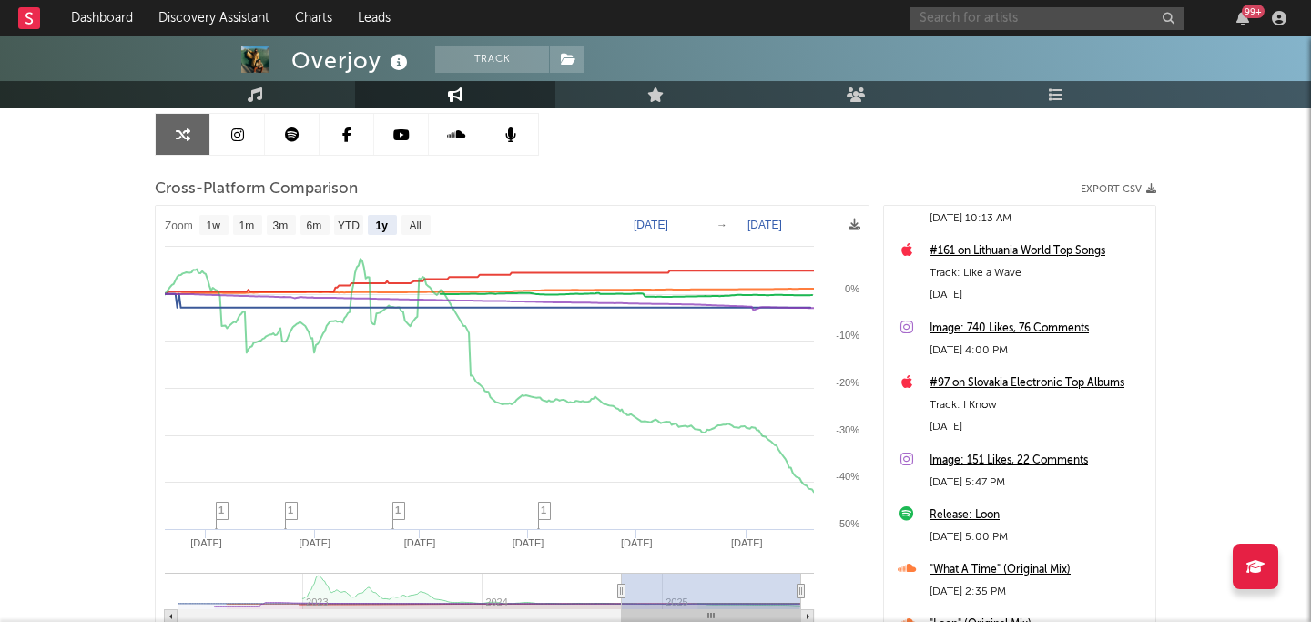
click at [1018, 11] on input "text" at bounding box center [1046, 18] width 273 height 23
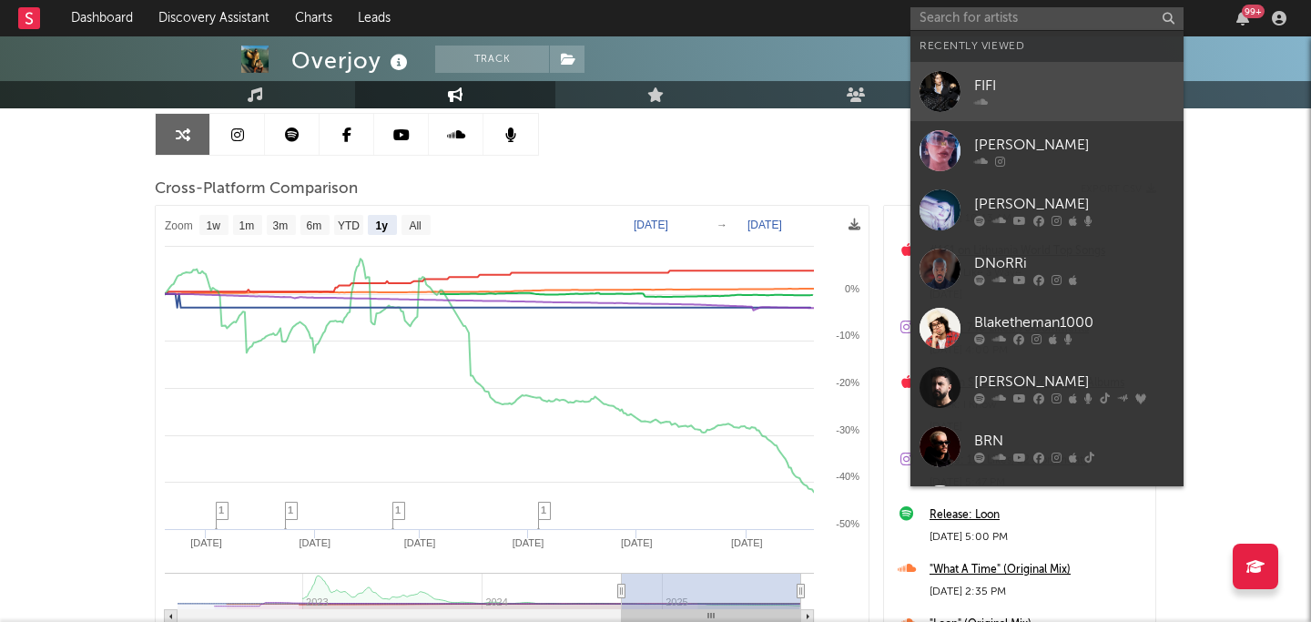
click at [975, 83] on div "FIFI" at bounding box center [1074, 86] width 200 height 22
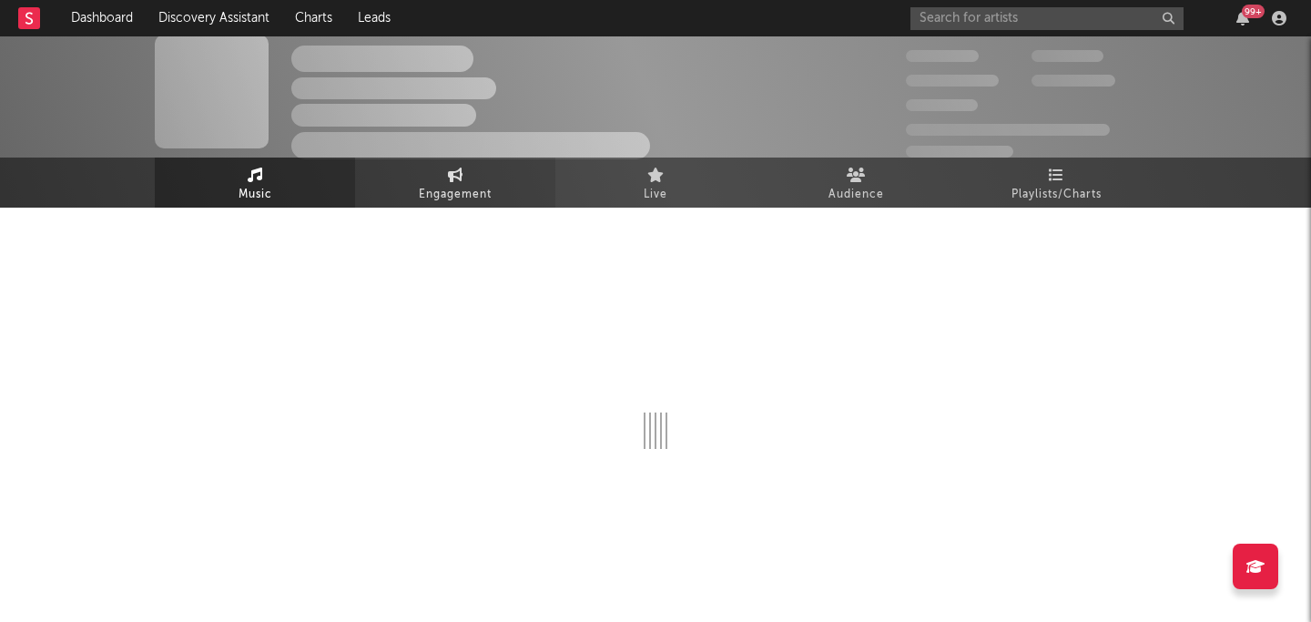
select select "1w"
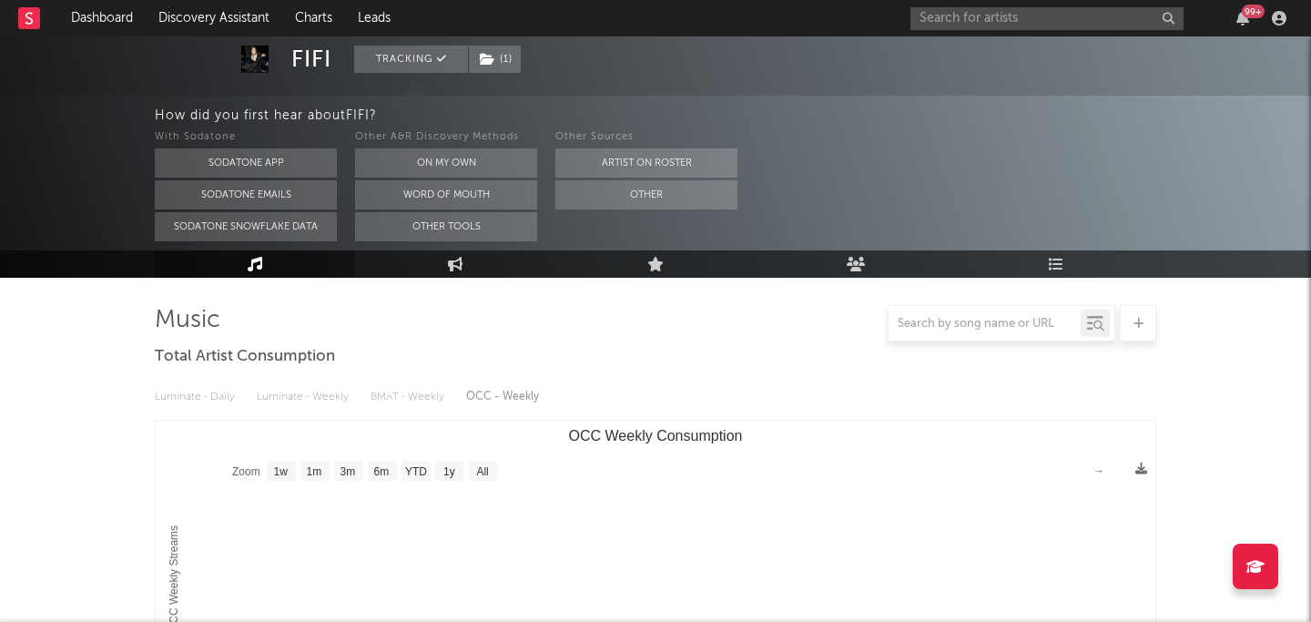
scroll to position [123, 0]
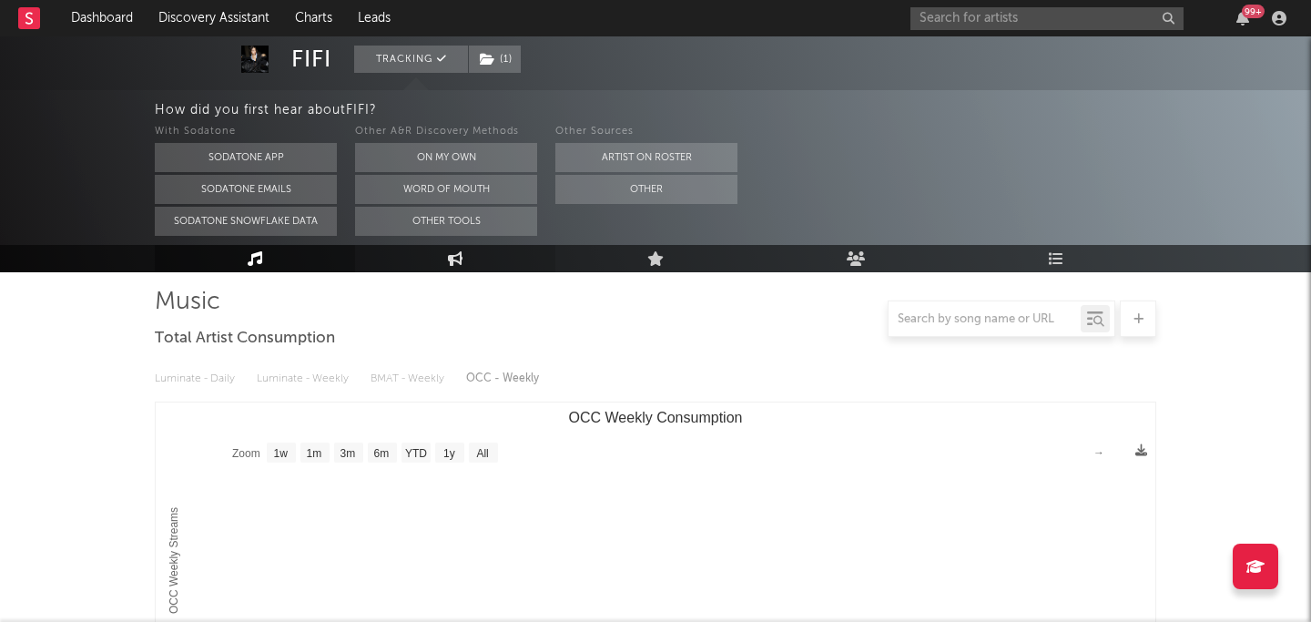
click at [463, 257] on link "Engagement" at bounding box center [455, 258] width 200 height 27
select select "1w"
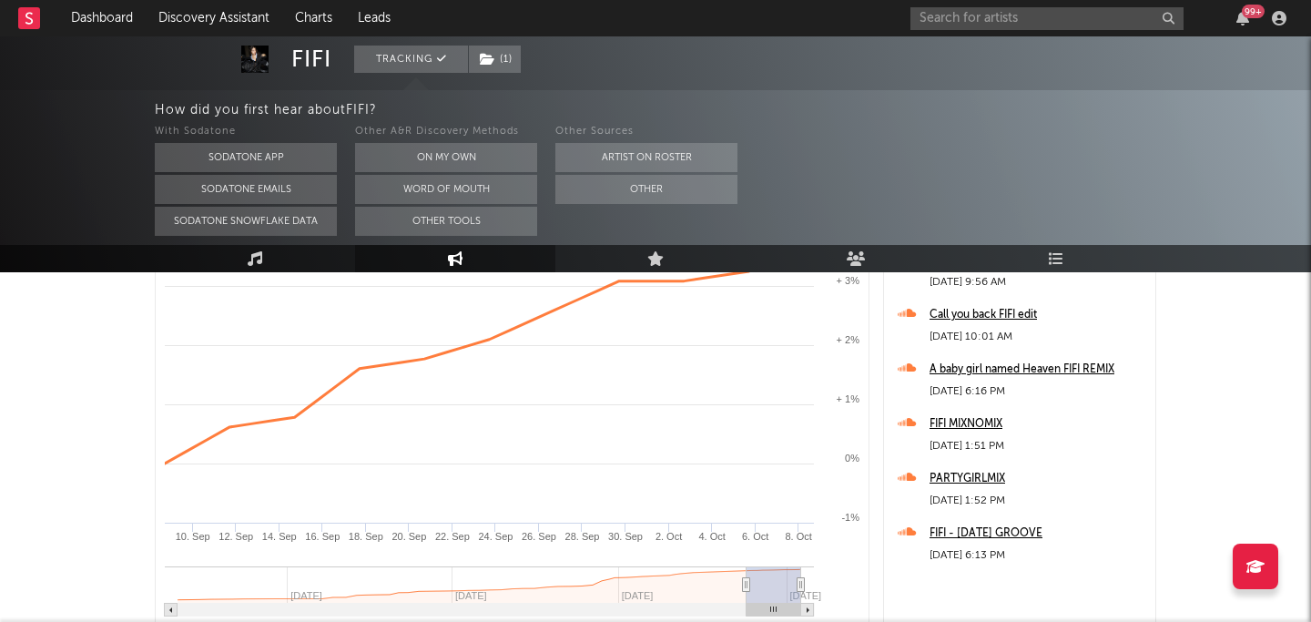
scroll to position [264, 0]
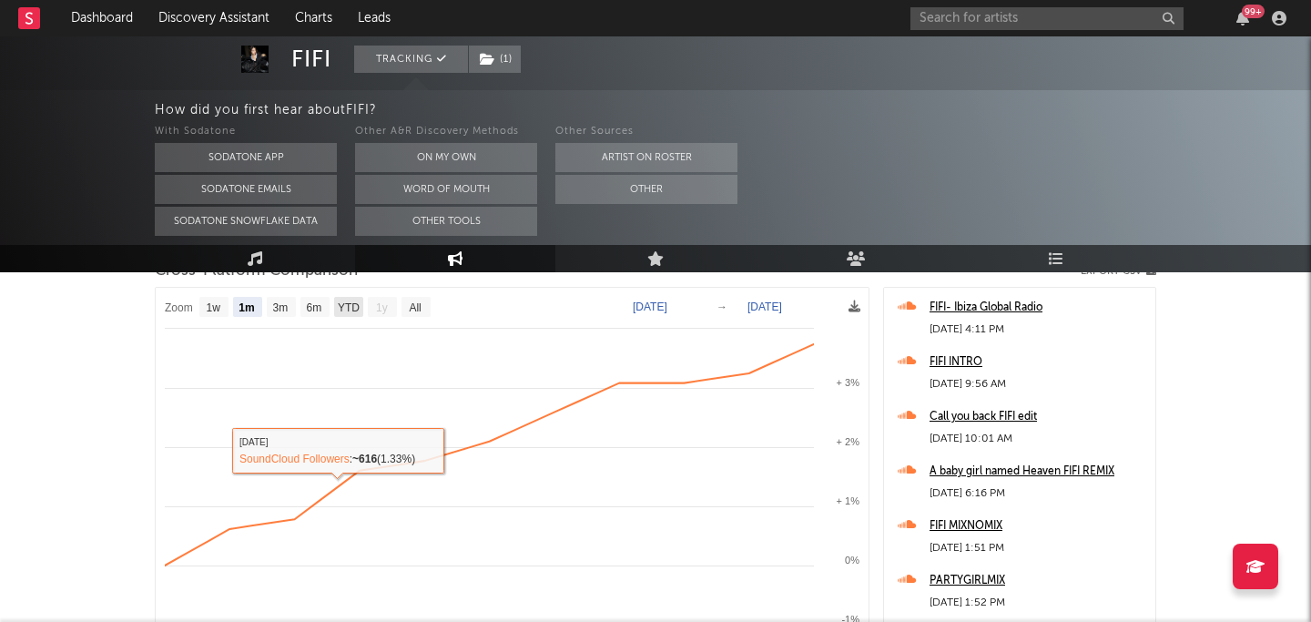
click at [339, 304] on text "YTD" at bounding box center [349, 307] width 22 height 13
select select "YTD"
type input "2025-01-01"
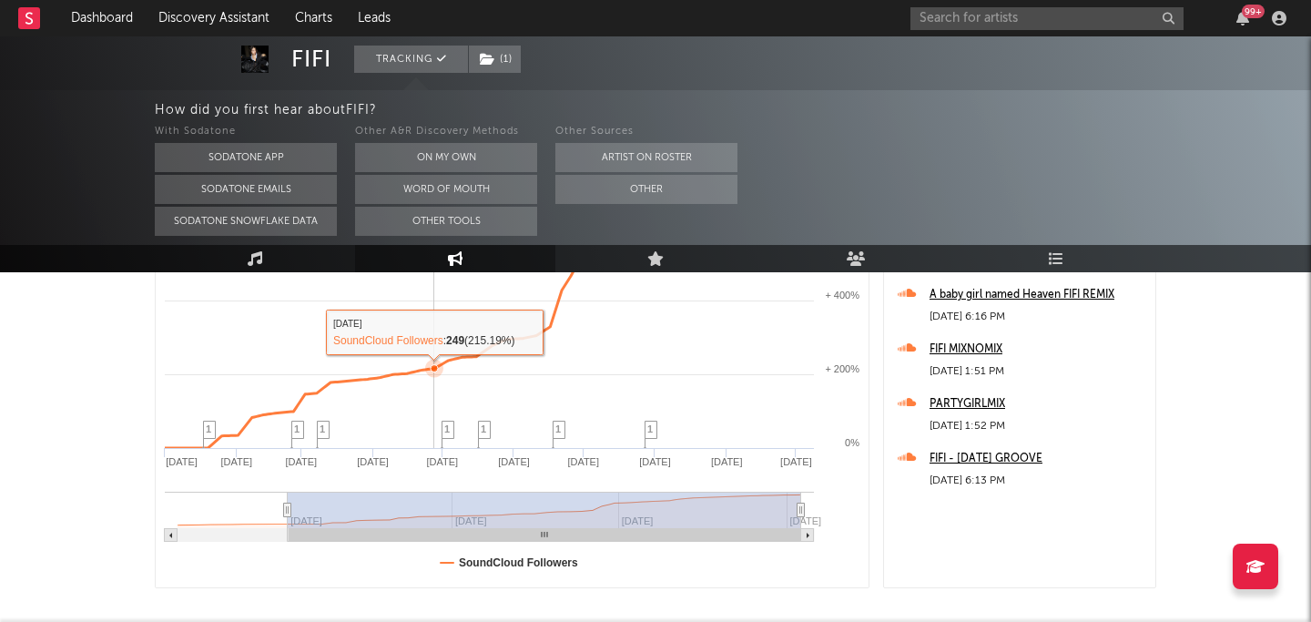
scroll to position [422, 0]
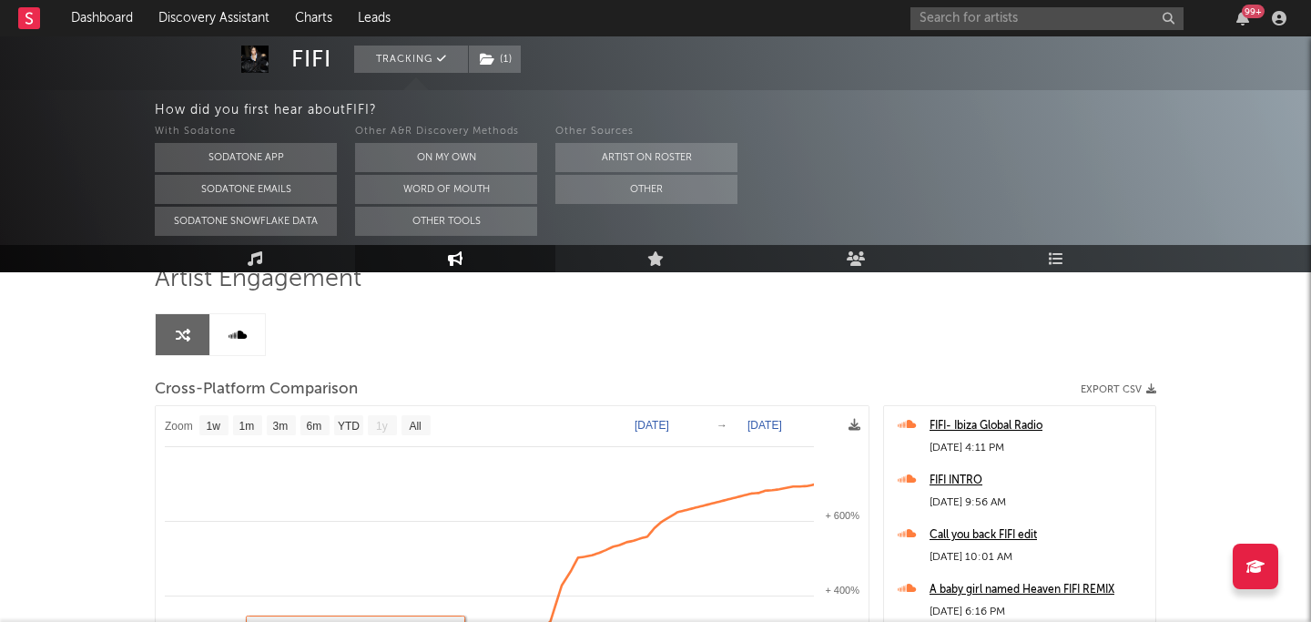
click at [284, 424] on text "3m" at bounding box center [280, 426] width 15 height 13
select select "3m"
type input "2025-07-08"
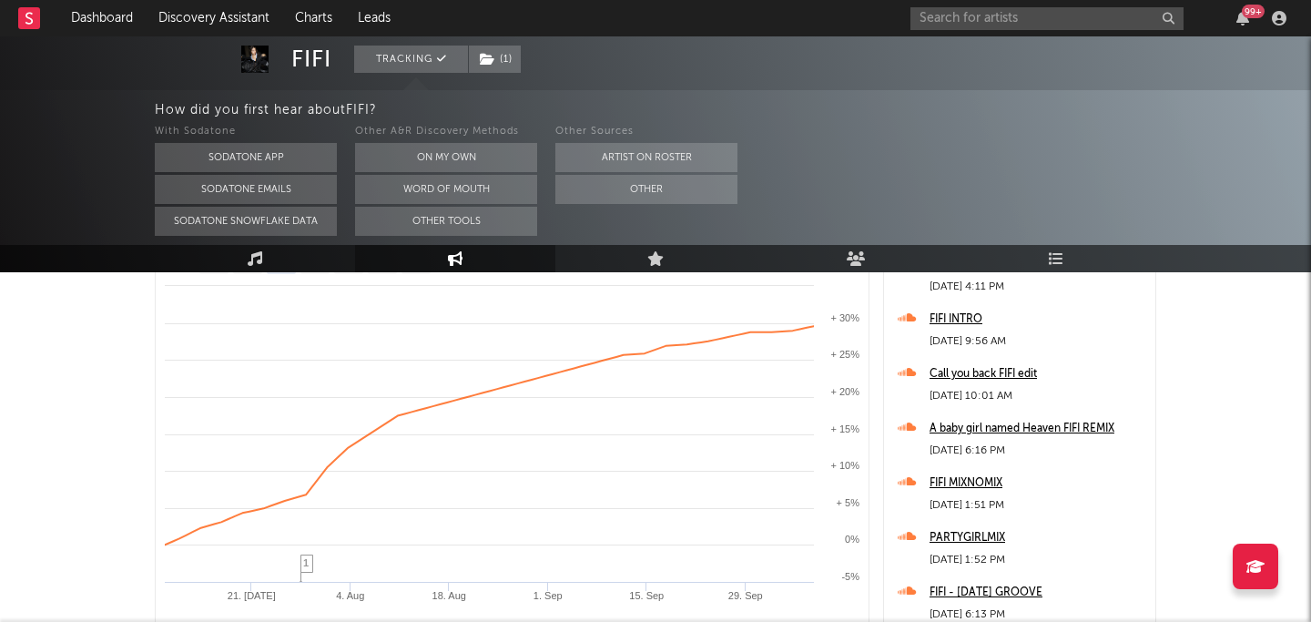
scroll to position [288, 0]
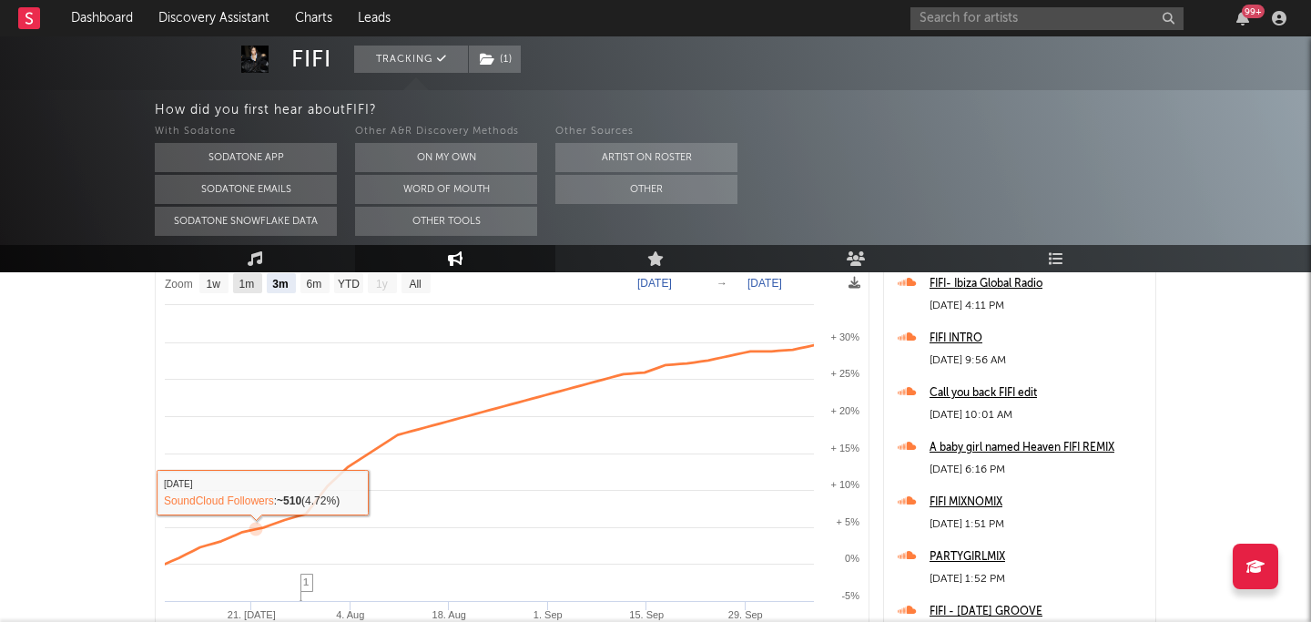
click at [253, 285] on text "1m" at bounding box center [246, 284] width 15 height 13
select select "1m"
type input "2025-09-08"
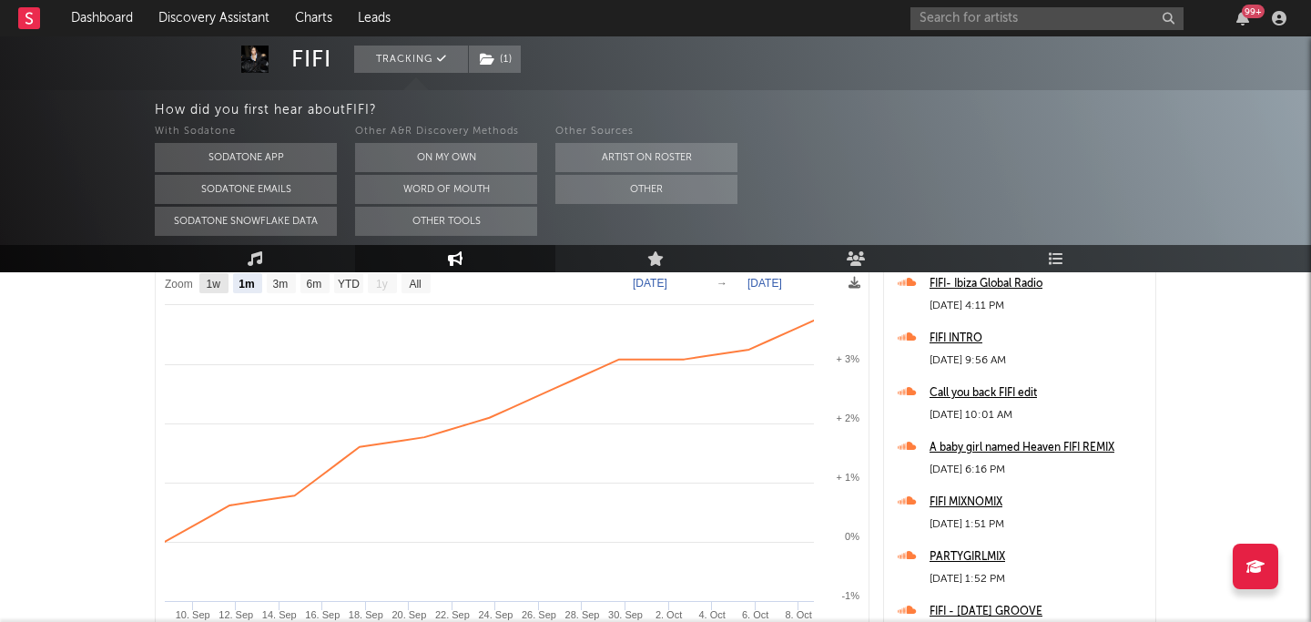
click at [220, 285] on text "1w" at bounding box center [214, 284] width 15 height 13
select select "1w"
type input "[DATE]"
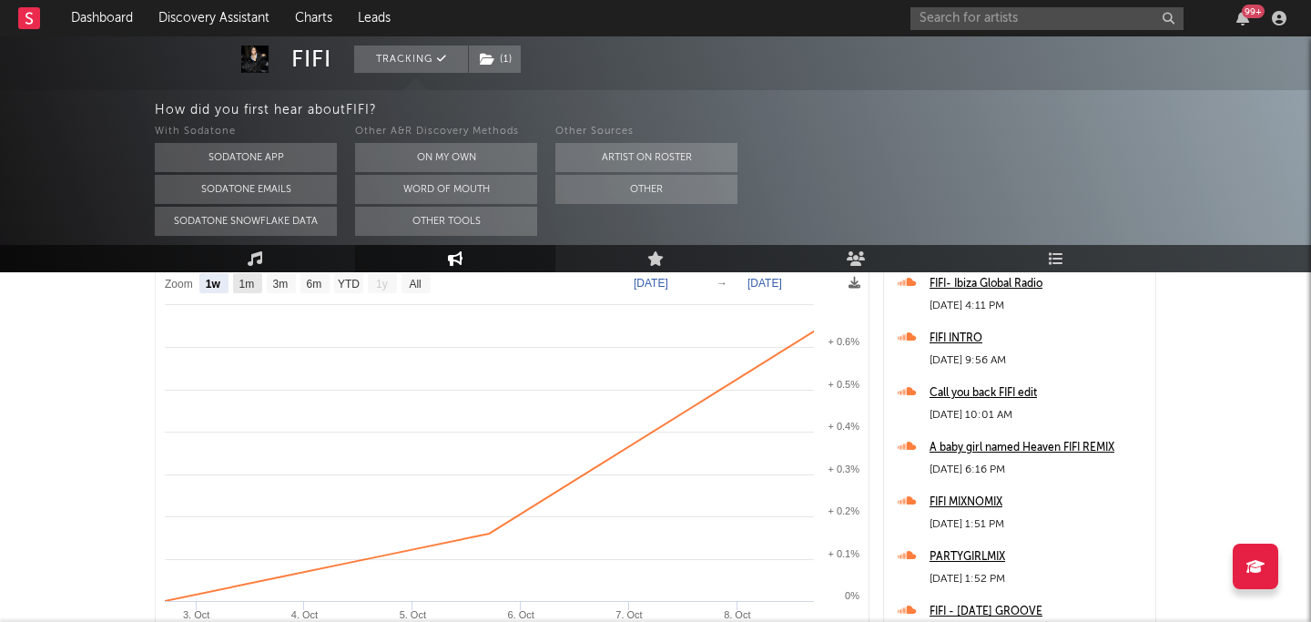
click at [254, 286] on text "1m" at bounding box center [246, 284] width 15 height 13
select select "1m"
type input "2025-09-08"
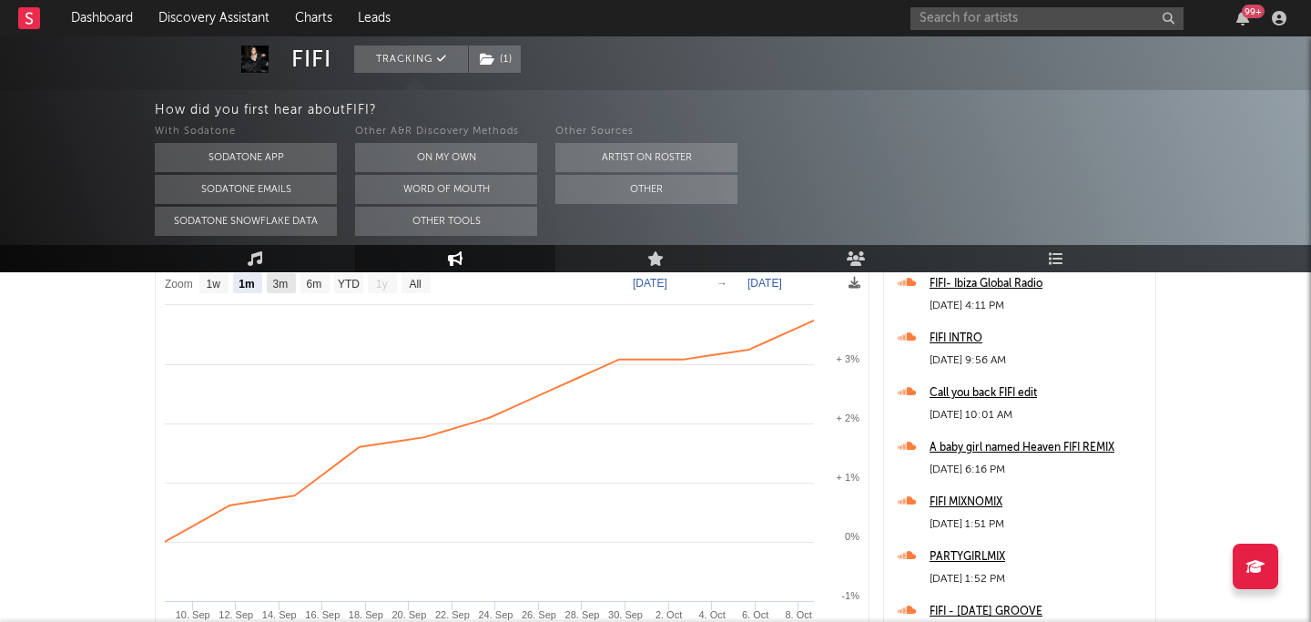
click at [279, 285] on text "3m" at bounding box center [280, 284] width 15 height 13
select select "3m"
type input "2025-07-08"
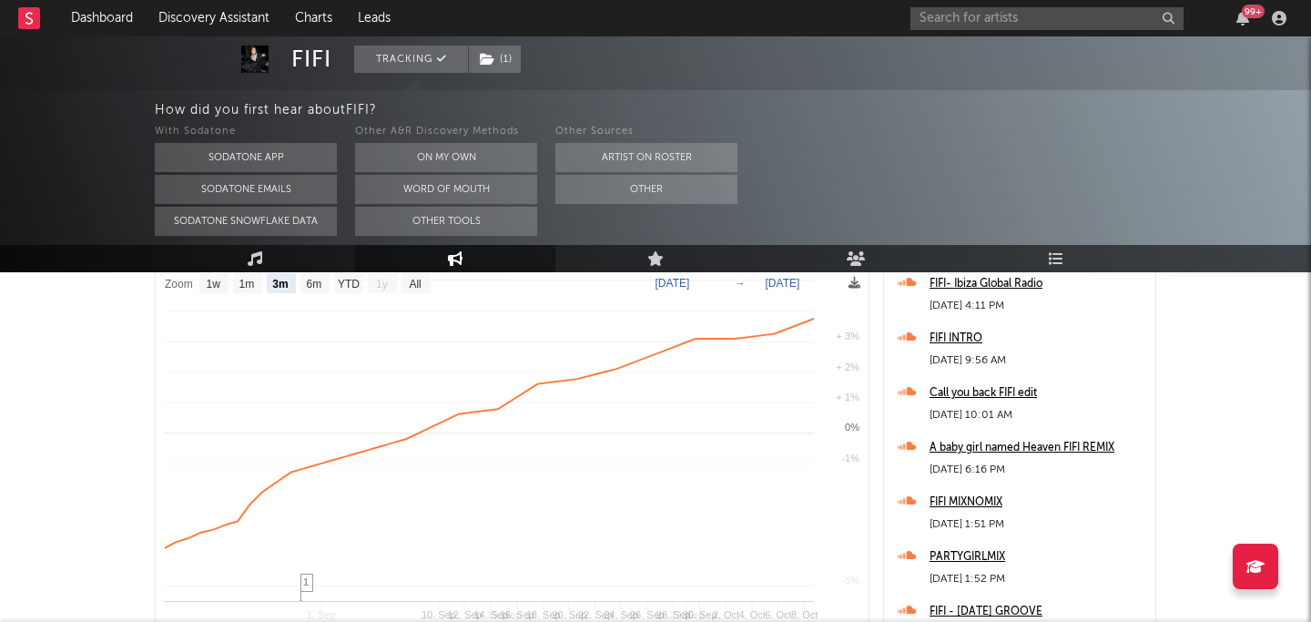
select select "3m"
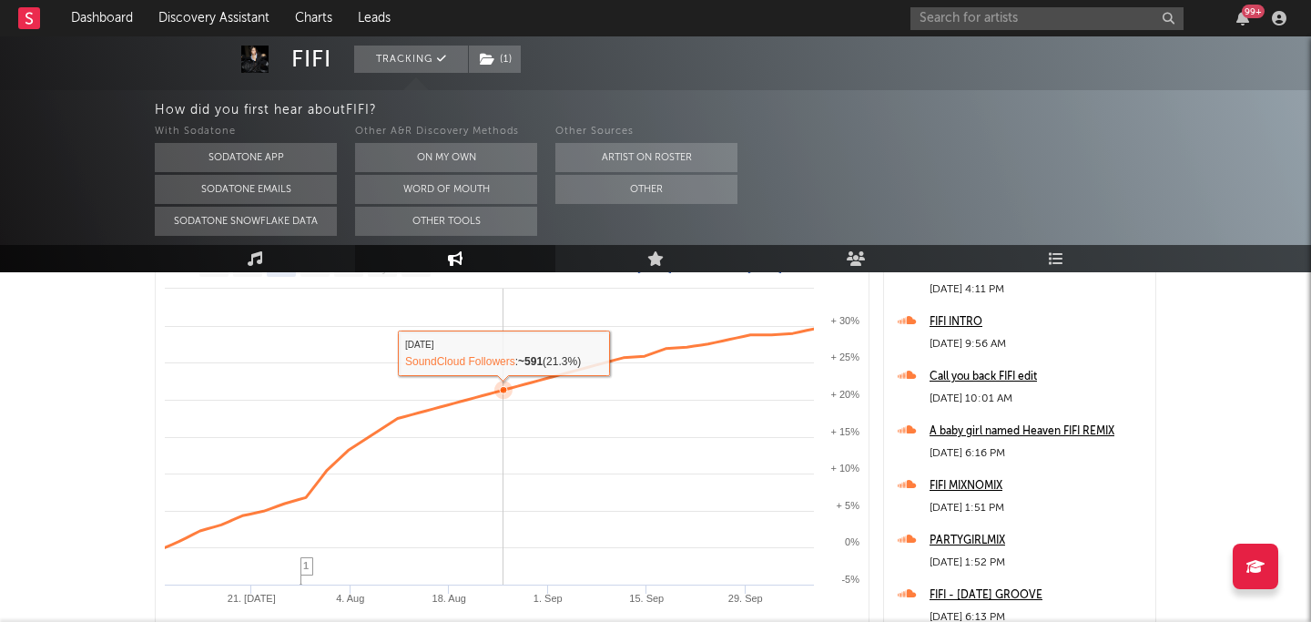
scroll to position [0, 0]
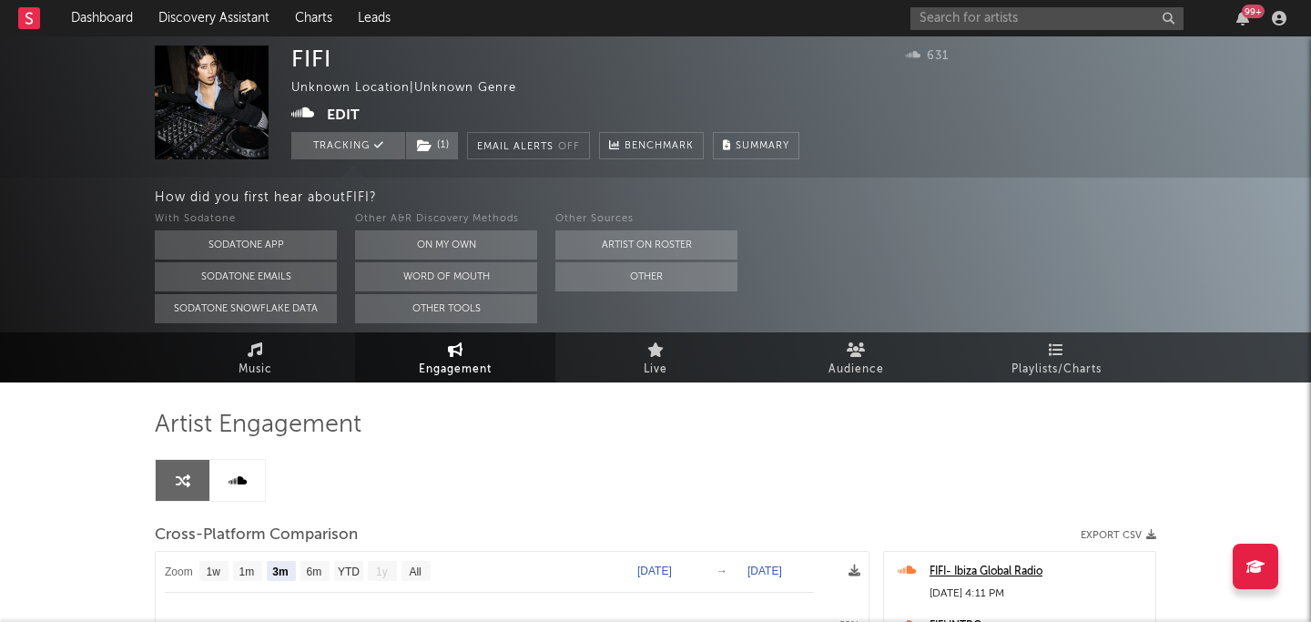
click at [341, 114] on button "Edit" at bounding box center [343, 115] width 33 height 23
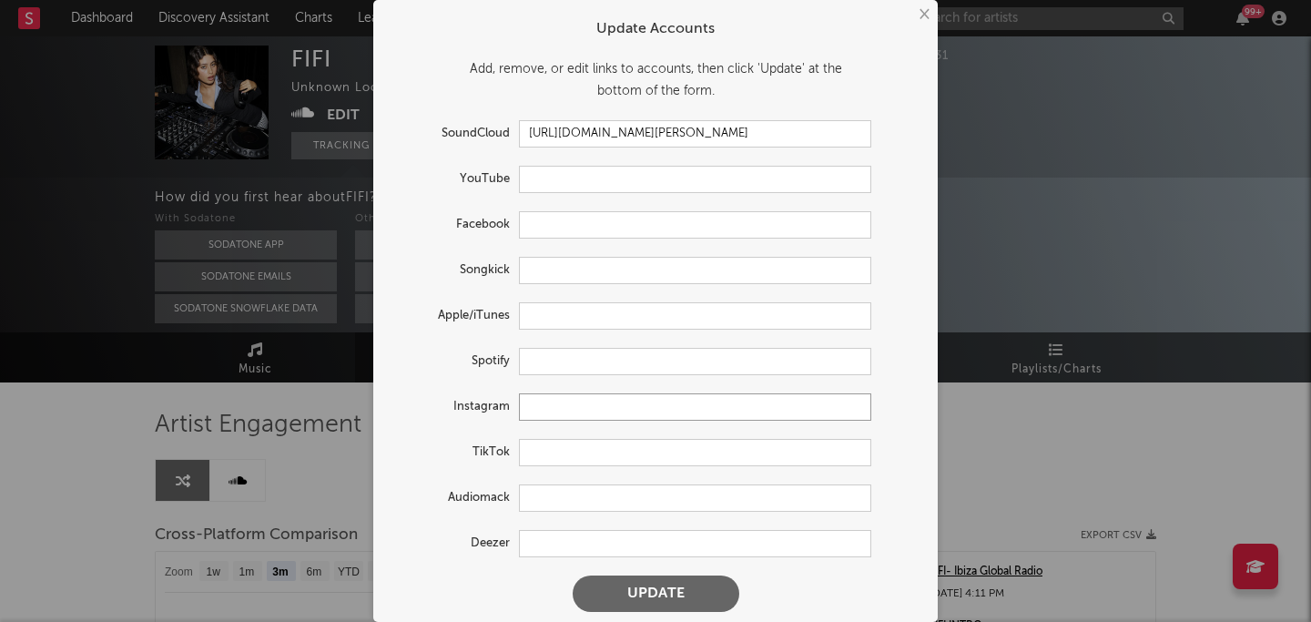
click at [539, 402] on input "text" at bounding box center [695, 406] width 352 height 27
paste input "https://www.instagram.com/sophiaziskin/"
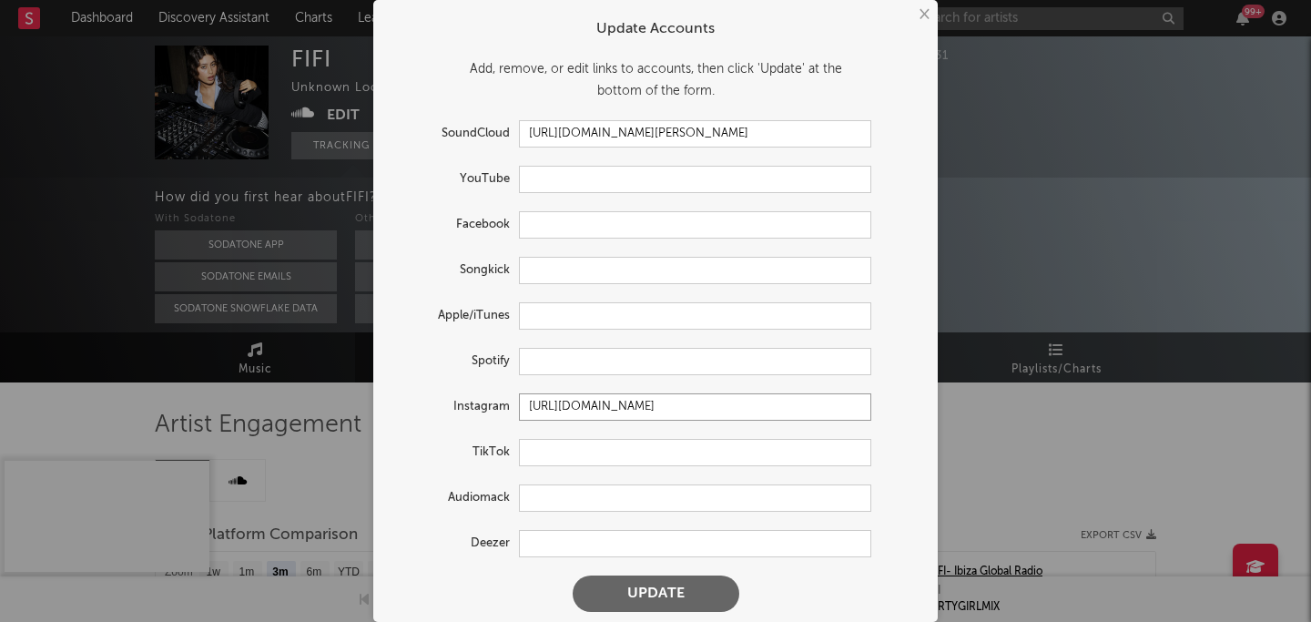
type input "https://www.instagram.com/sophiaziskin/"
click at [648, 591] on button "Update" at bounding box center [655, 593] width 167 height 36
select select "1w"
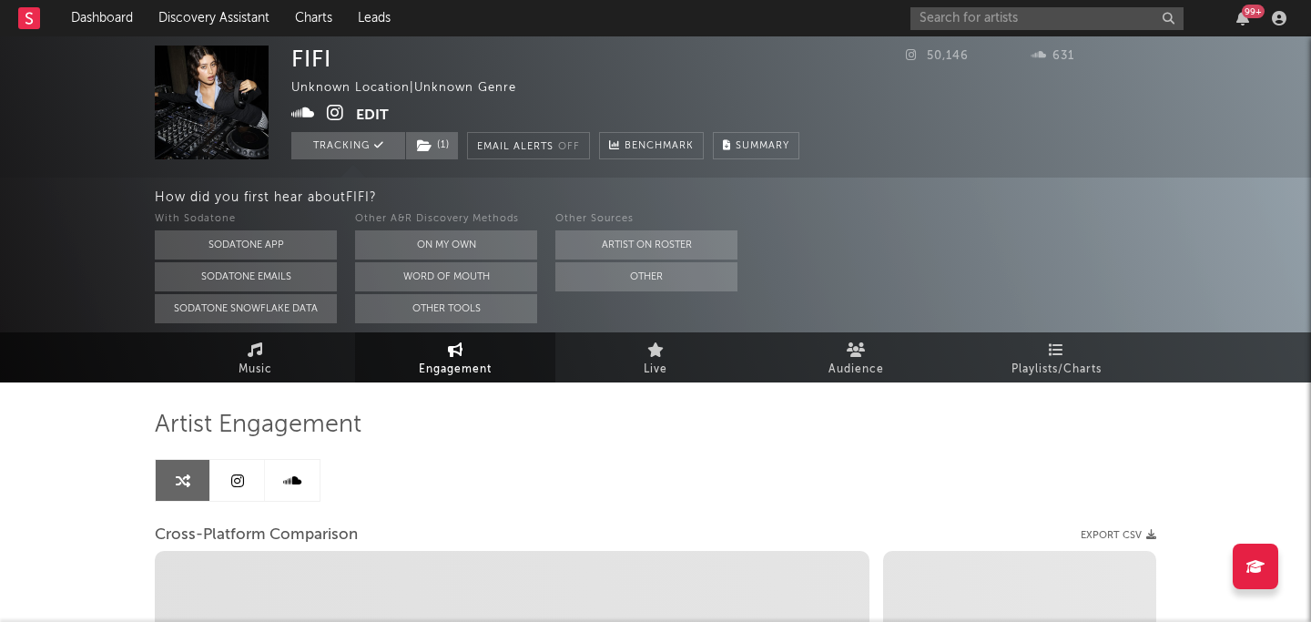
select select "1m"
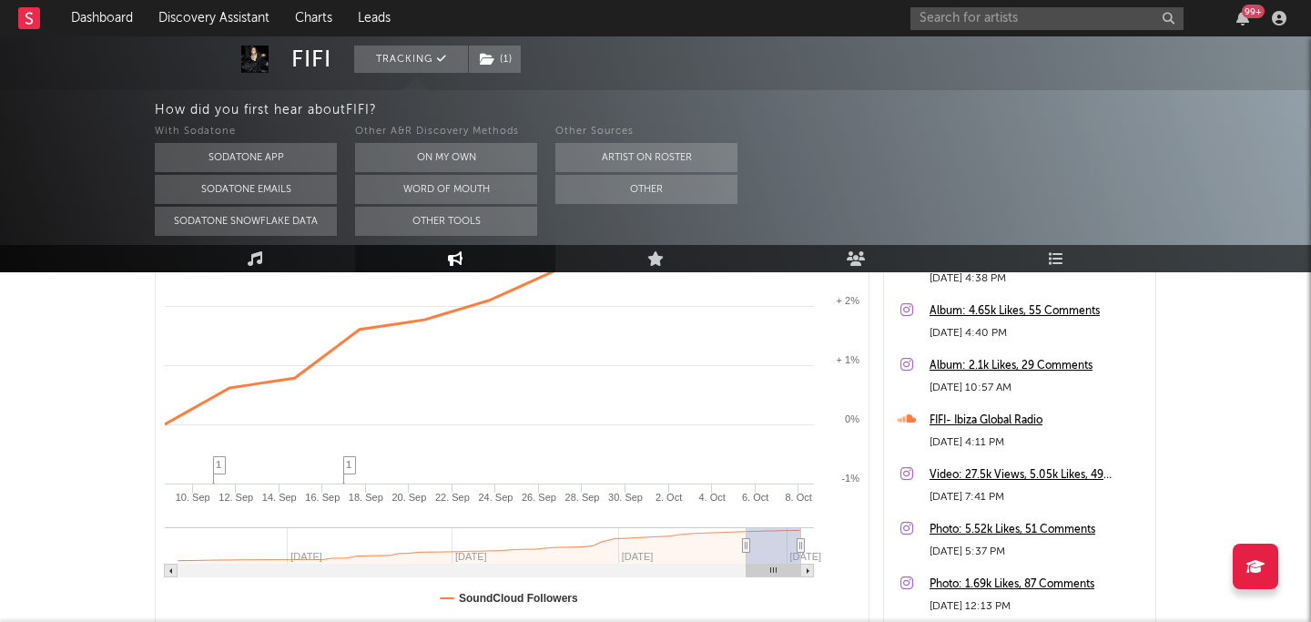
scroll to position [534, 0]
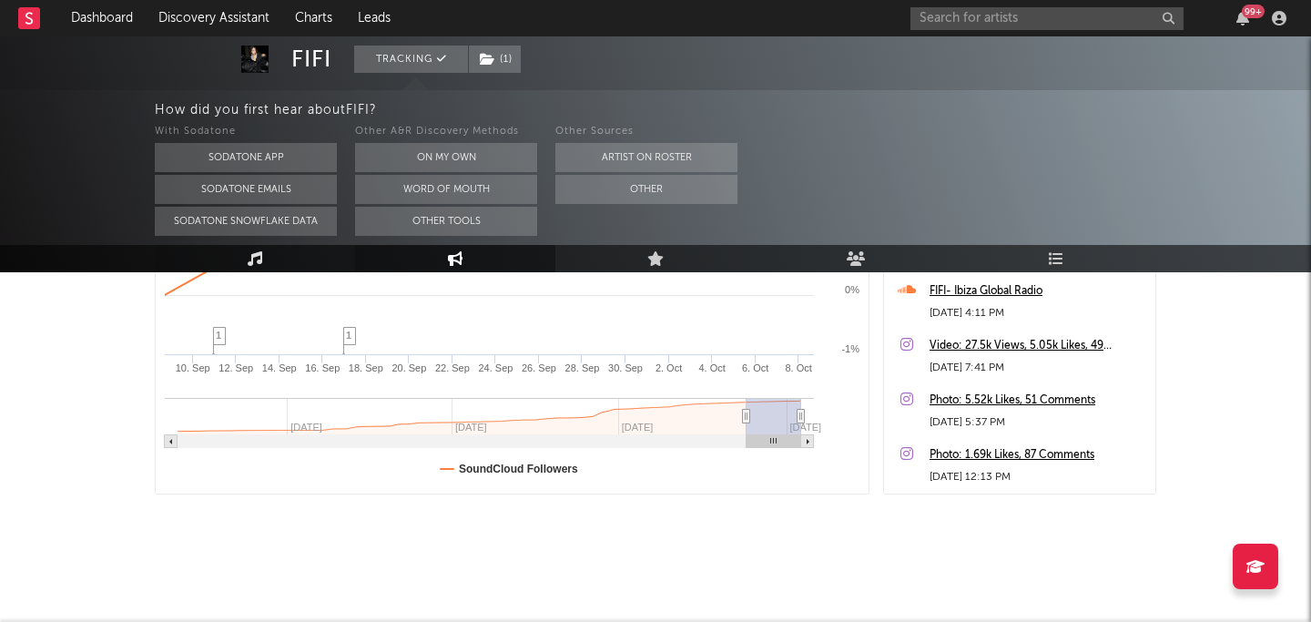
click at [278, 259] on link "Music" at bounding box center [255, 258] width 200 height 27
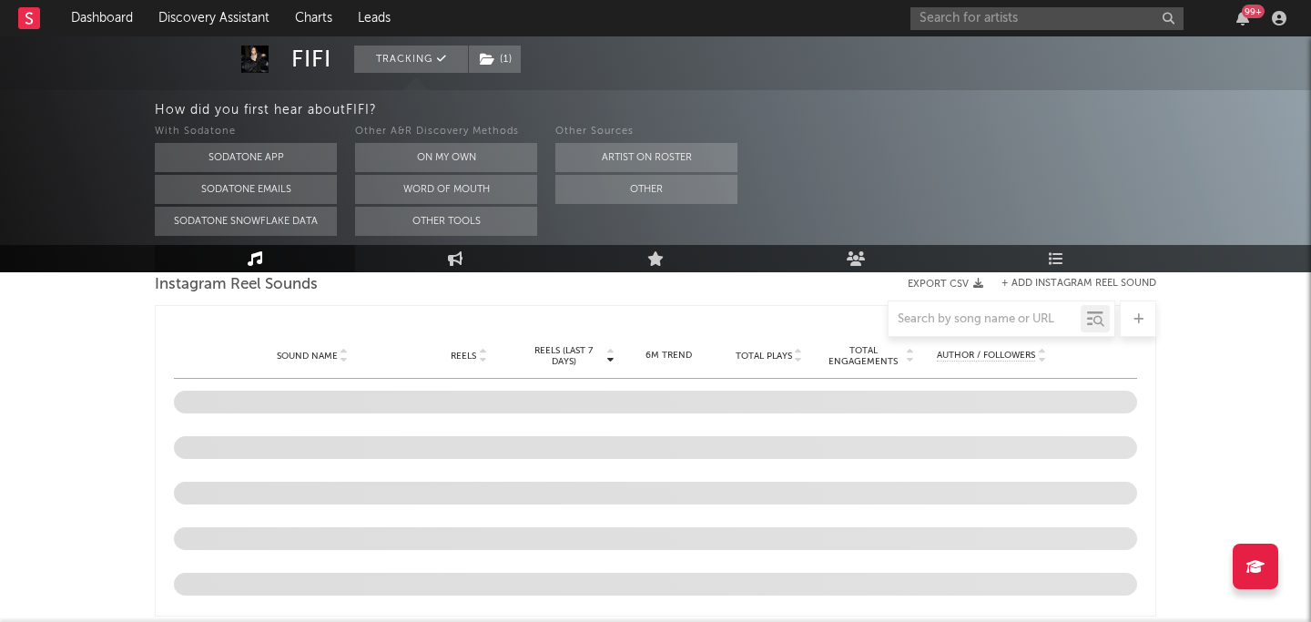
select select "1w"
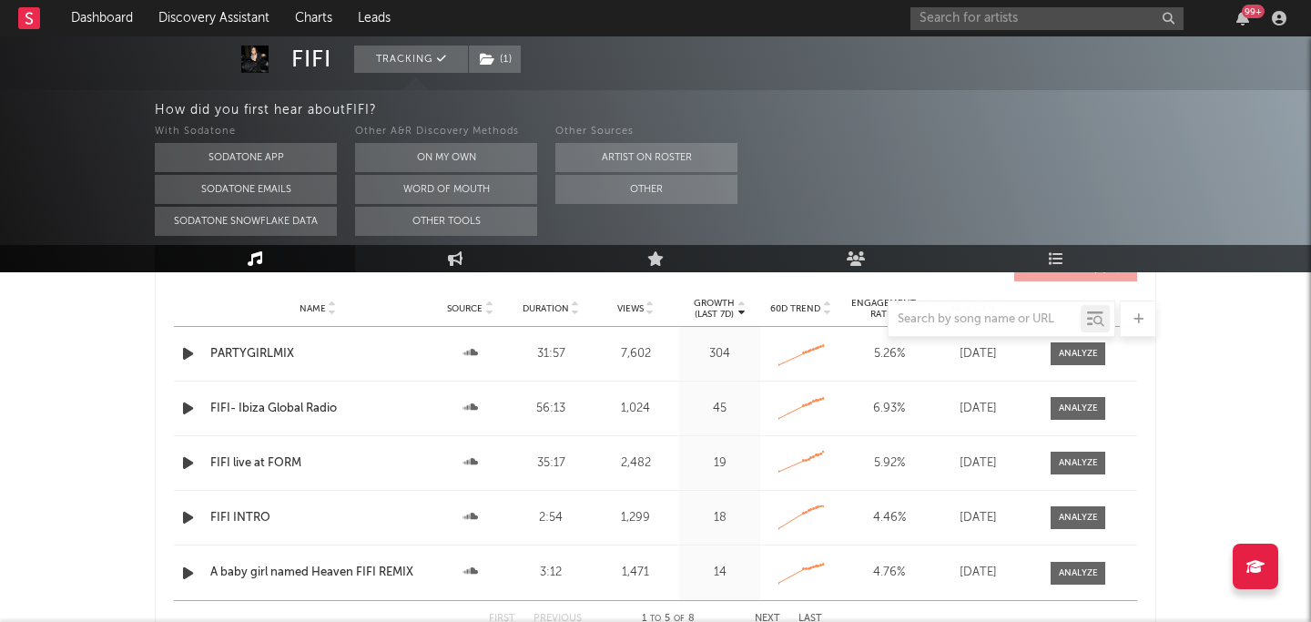
scroll to position [704, 0]
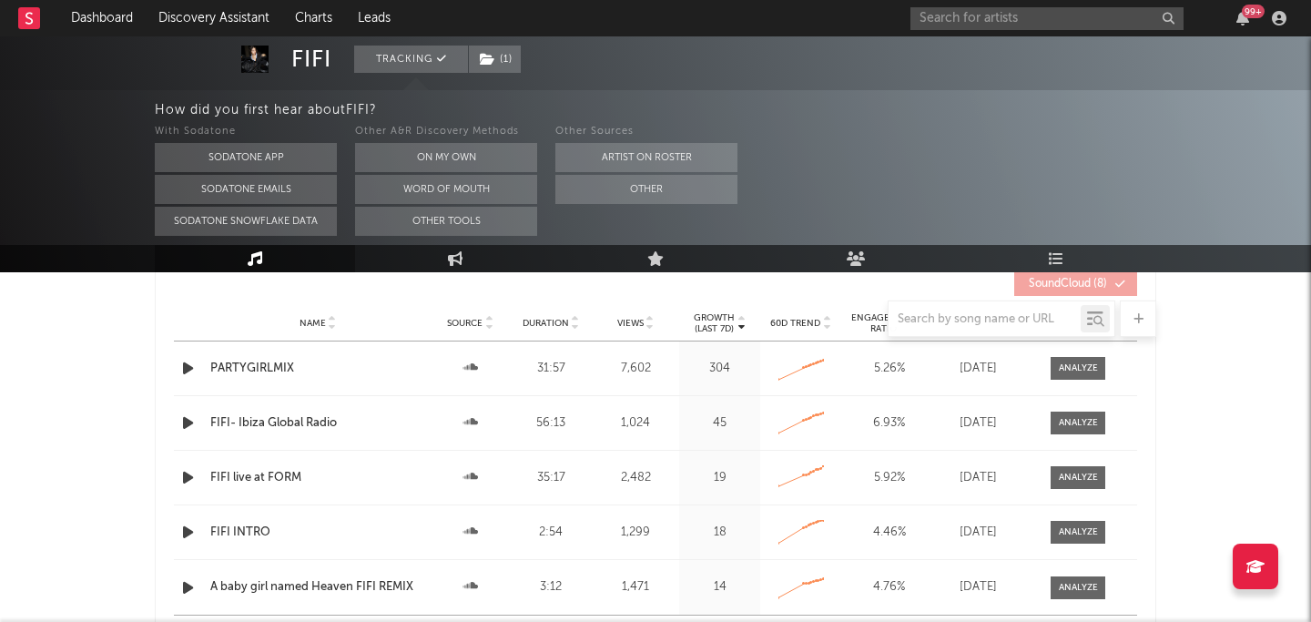
click at [836, 374] on div "Created with Highcharts 10.3.3" at bounding box center [801, 368] width 72 height 34
click at [779, 351] on div "Created with Highcharts 10.3.3" at bounding box center [801, 368] width 55 height 34
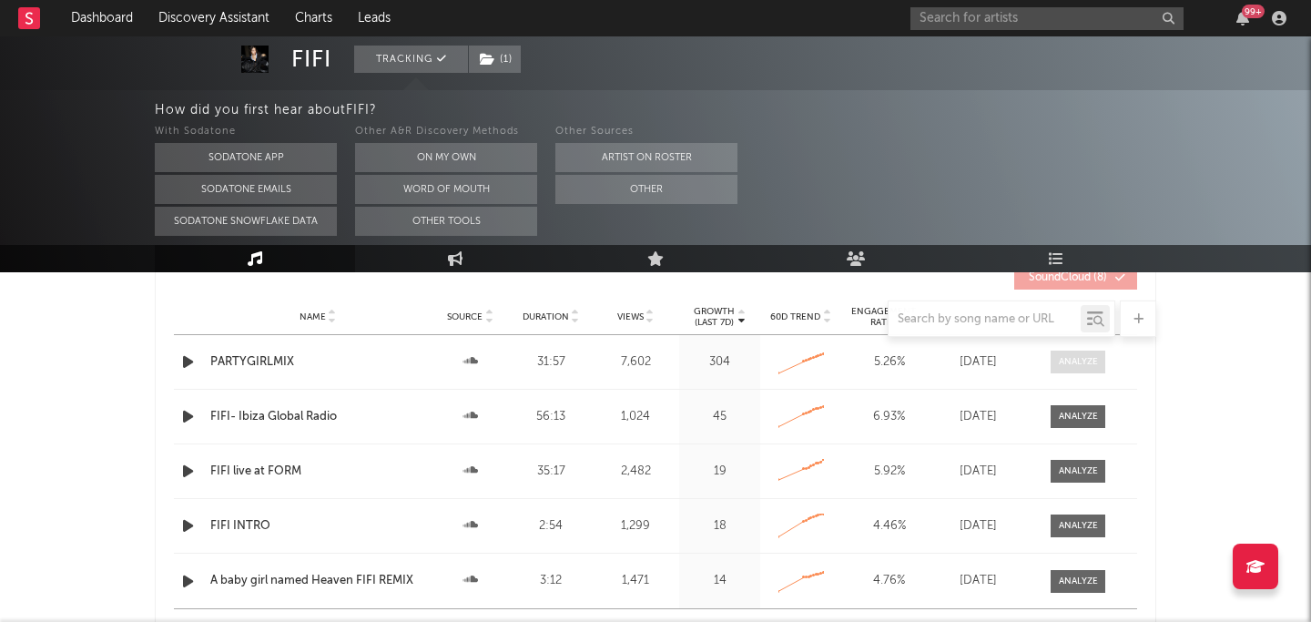
scroll to position [715, 0]
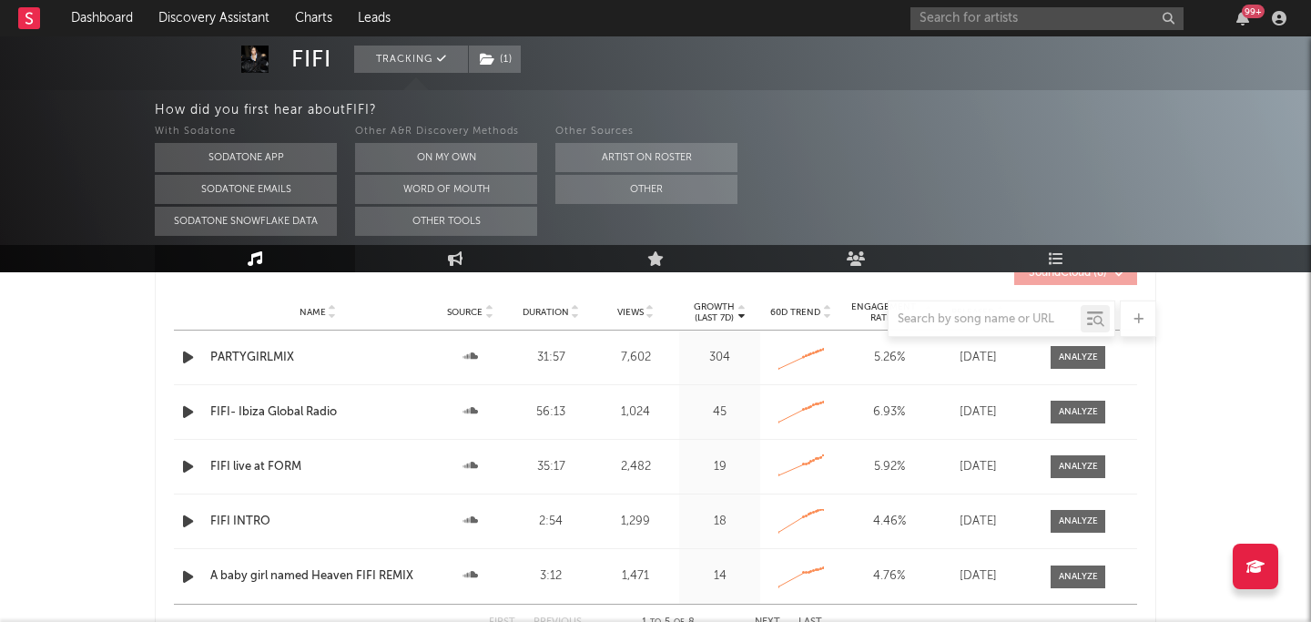
click at [634, 360] on div "7,602" at bounding box center [635, 358] width 79 height 18
click at [592, 360] on div "Views 7,602" at bounding box center [636, 358] width 88 height 18
click at [1077, 356] on div at bounding box center [1078, 357] width 39 height 14
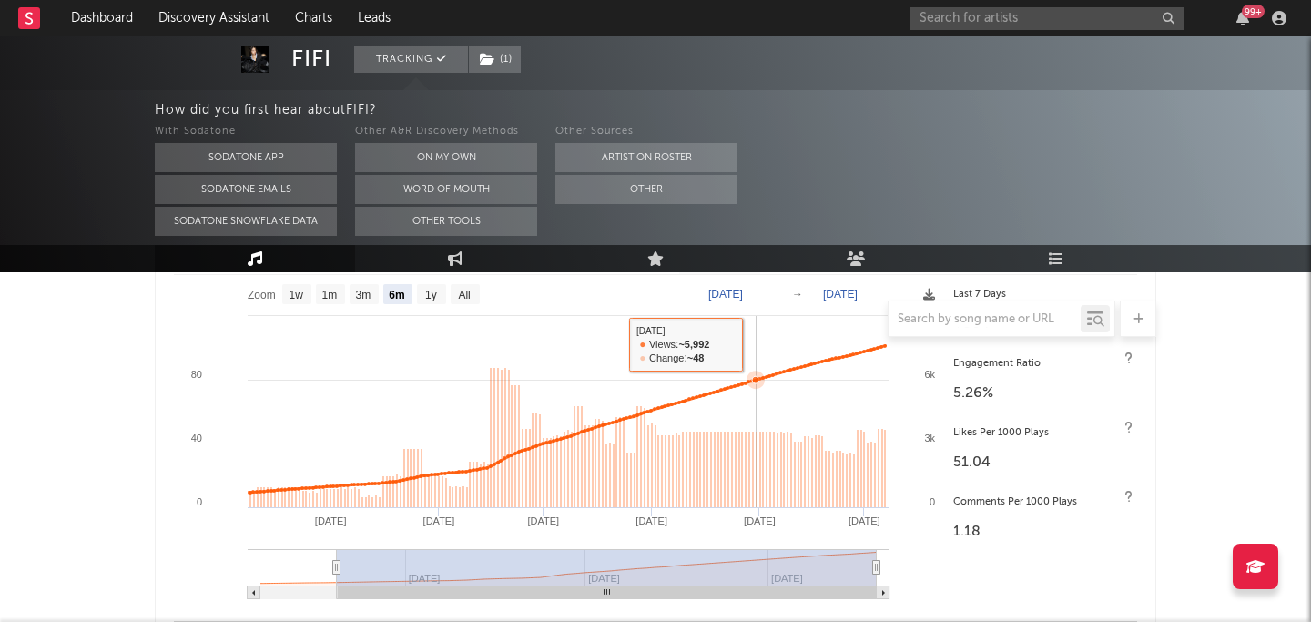
scroll to position [838, 0]
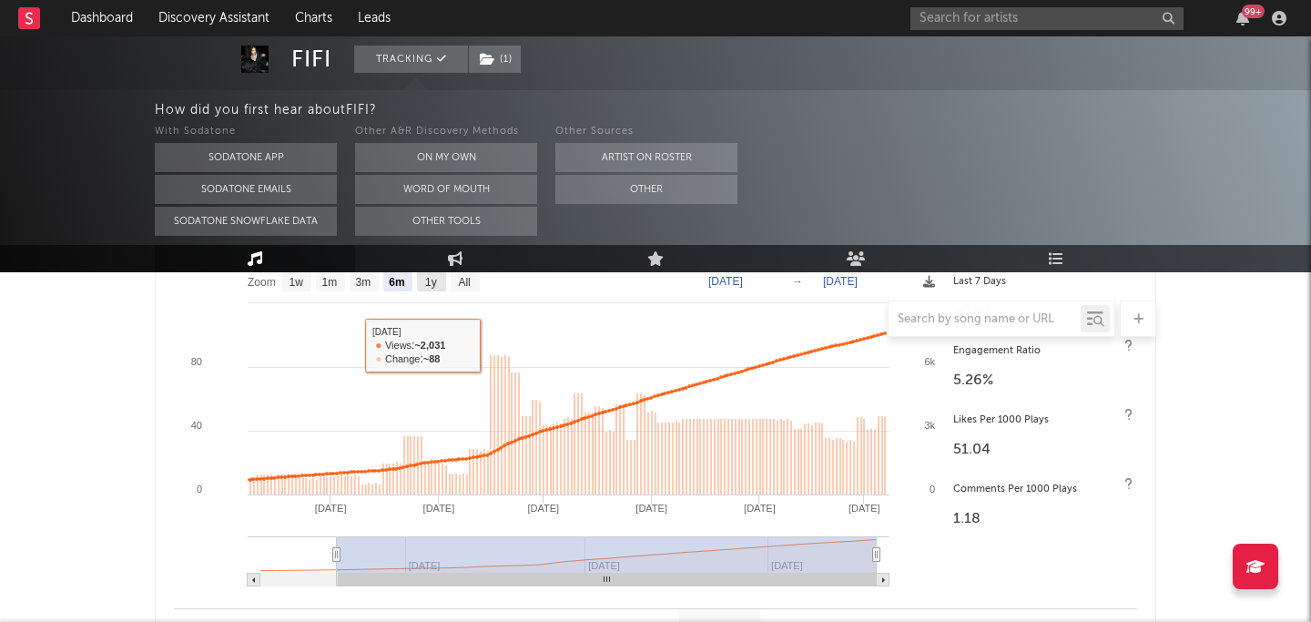
click at [436, 282] on text "1y" at bounding box center [431, 282] width 12 height 13
select select "1y"
type input "2025-03-12"
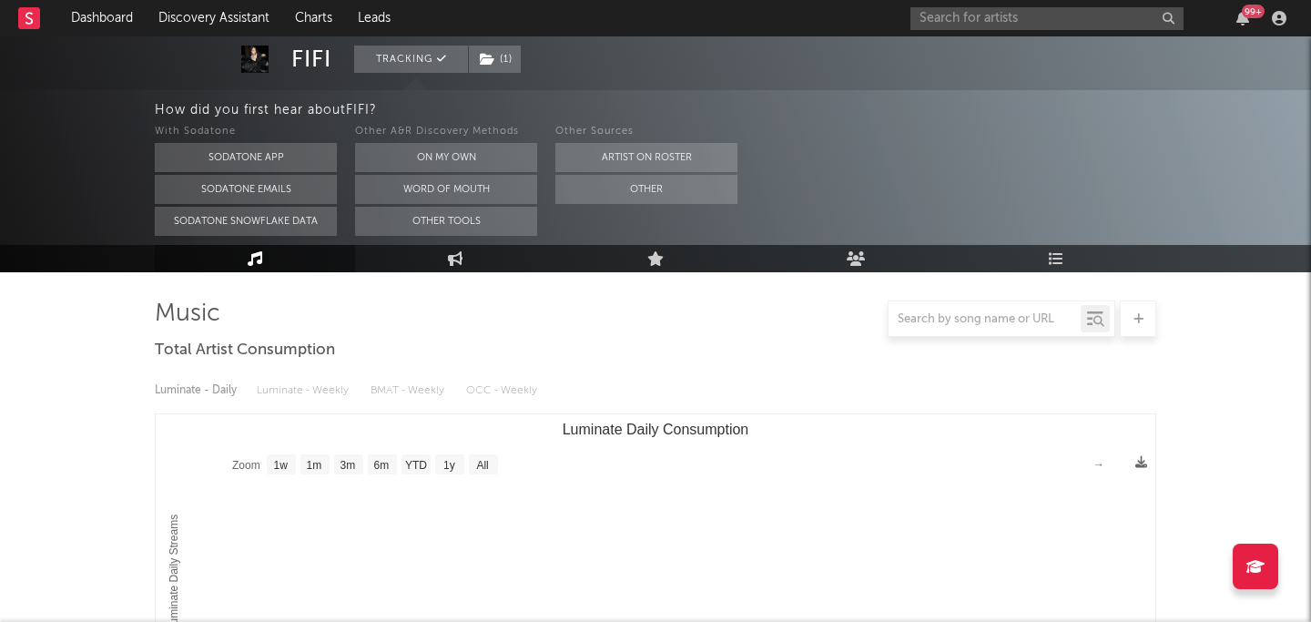
scroll to position [0, 0]
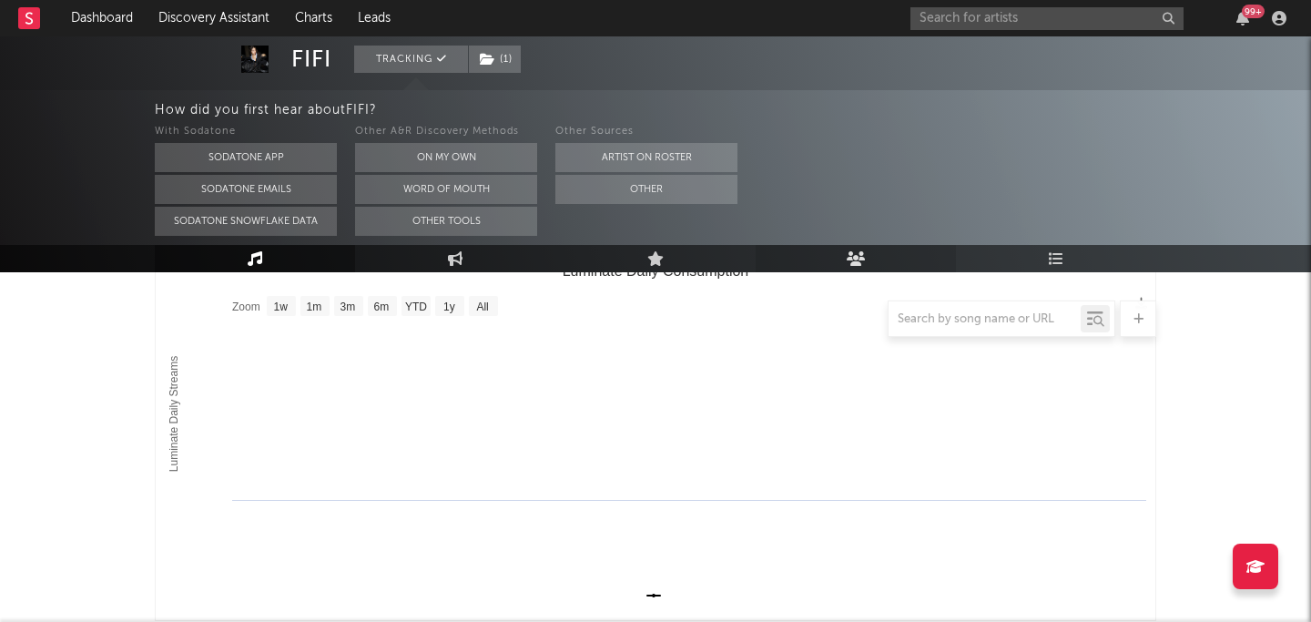
click at [855, 248] on link "Audience" at bounding box center [855, 258] width 200 height 27
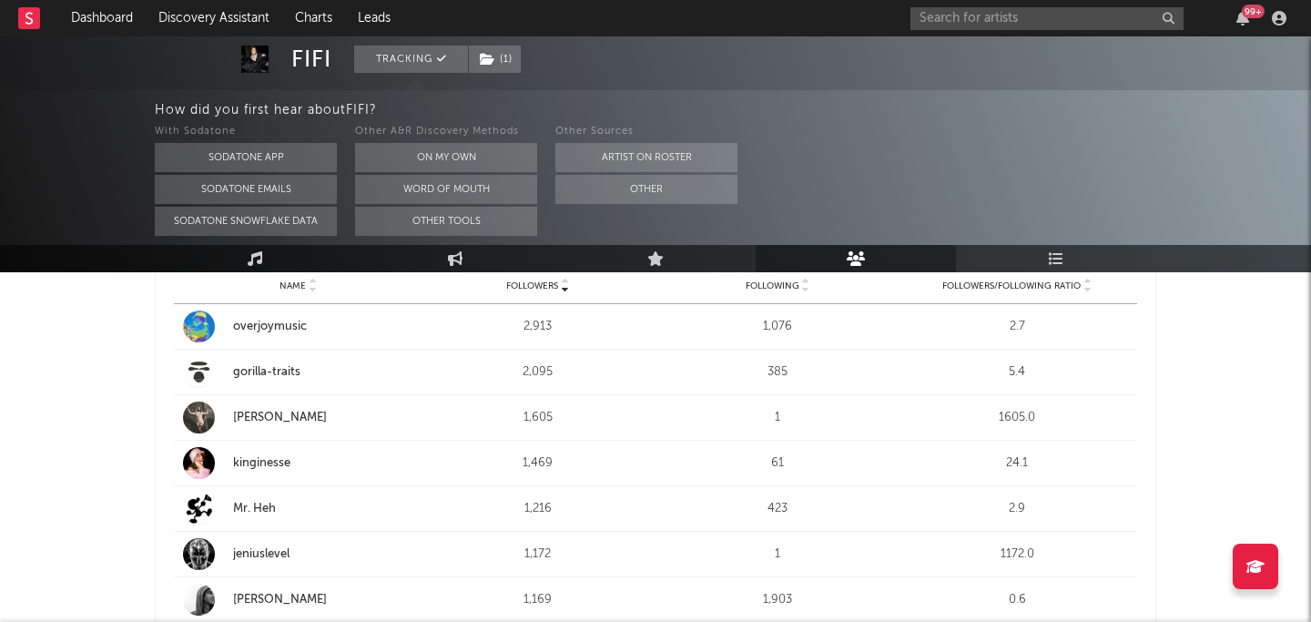
scroll to position [349, 0]
click at [284, 457] on div "kinginesse" at bounding box center [323, 461] width 180 height 18
click at [258, 370] on div "gorilla-traits" at bounding box center [323, 370] width 180 height 18
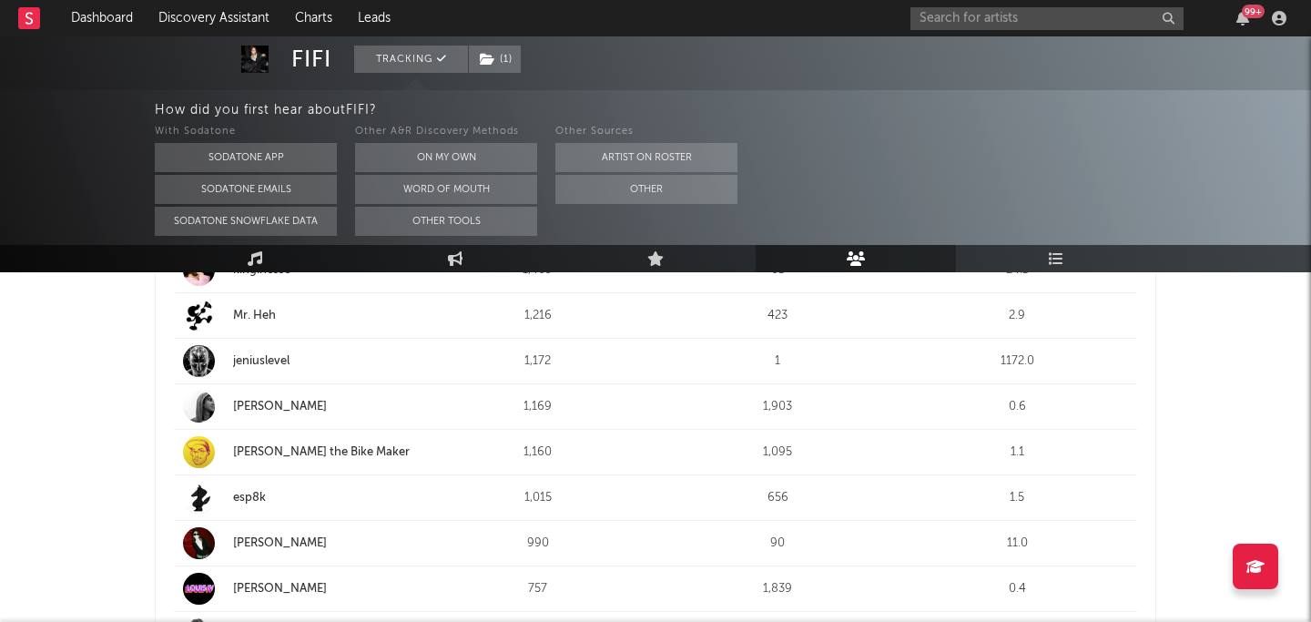
scroll to position [543, 0]
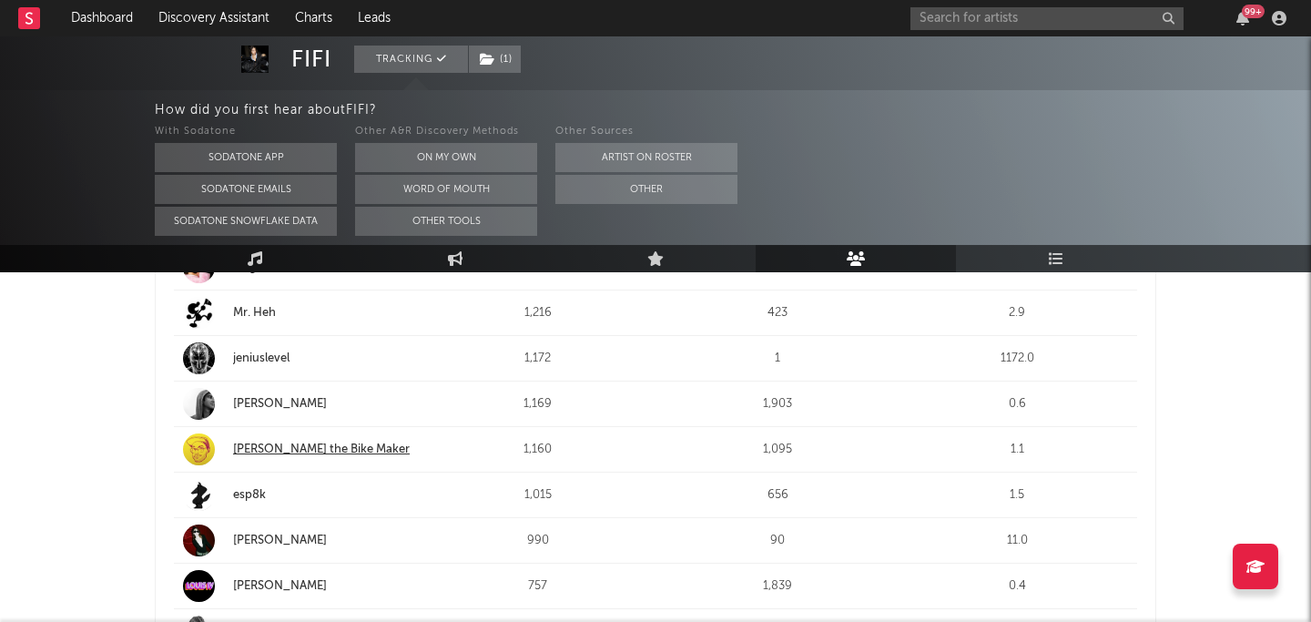
click at [344, 441] on div "Mike Baker the Bike Maker" at bounding box center [323, 450] width 180 height 18
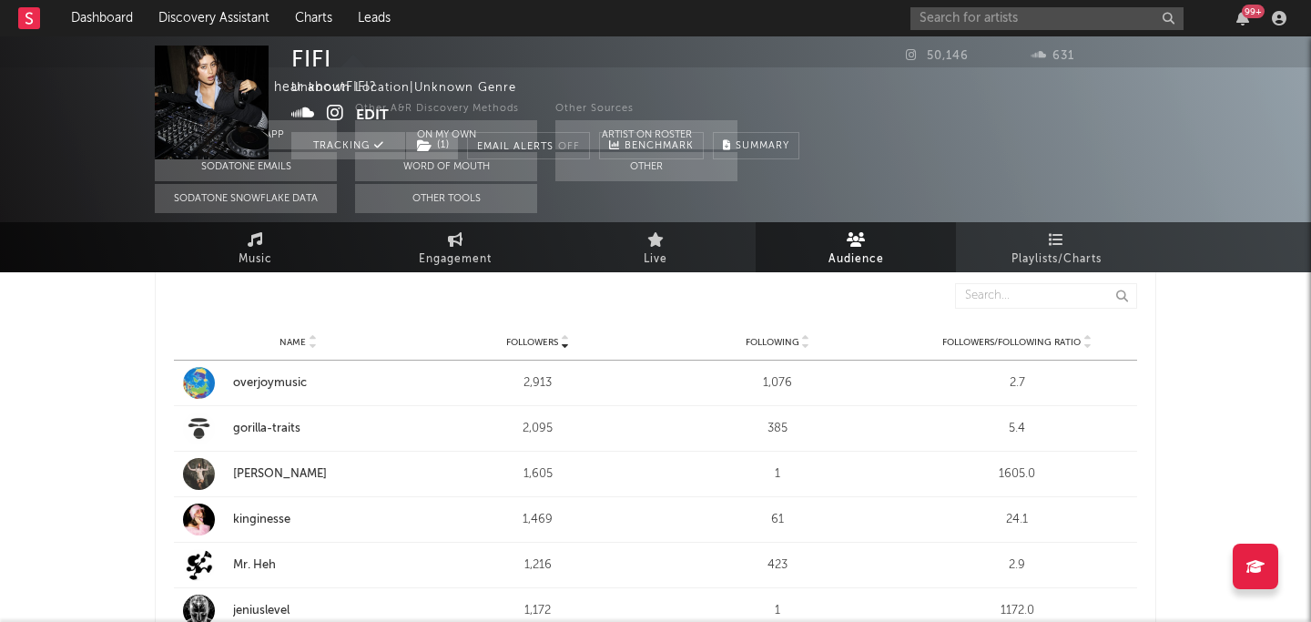
scroll to position [0, 0]
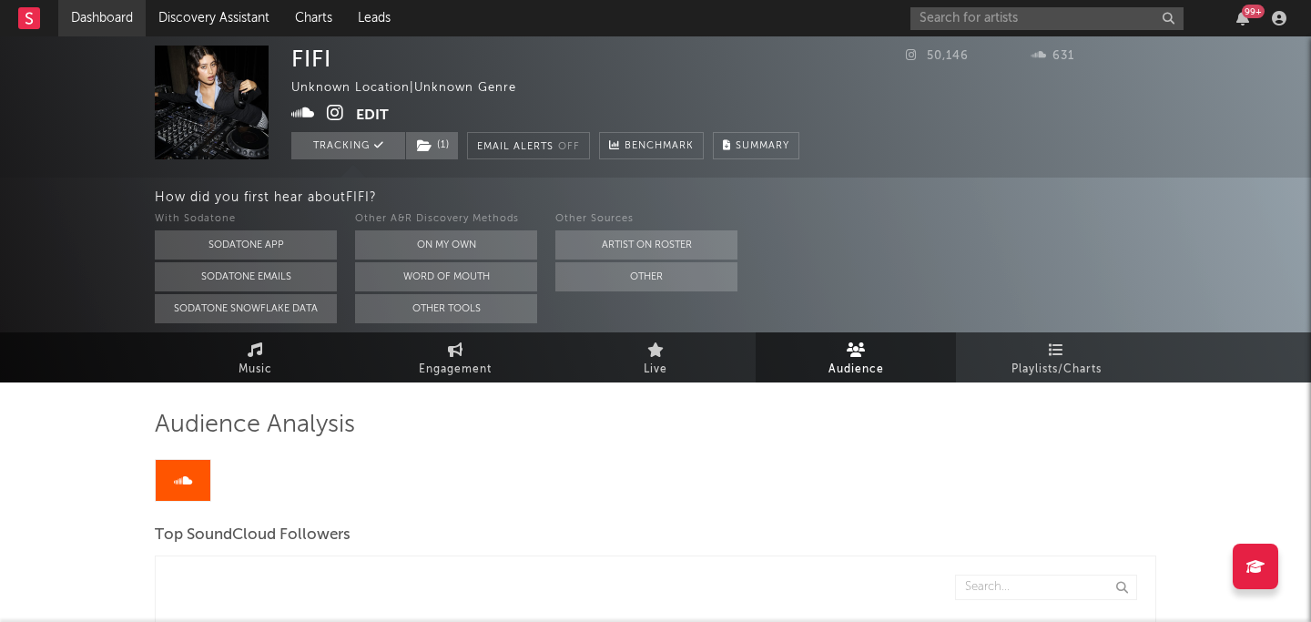
click at [94, 20] on link "Dashboard" at bounding box center [101, 18] width 87 height 36
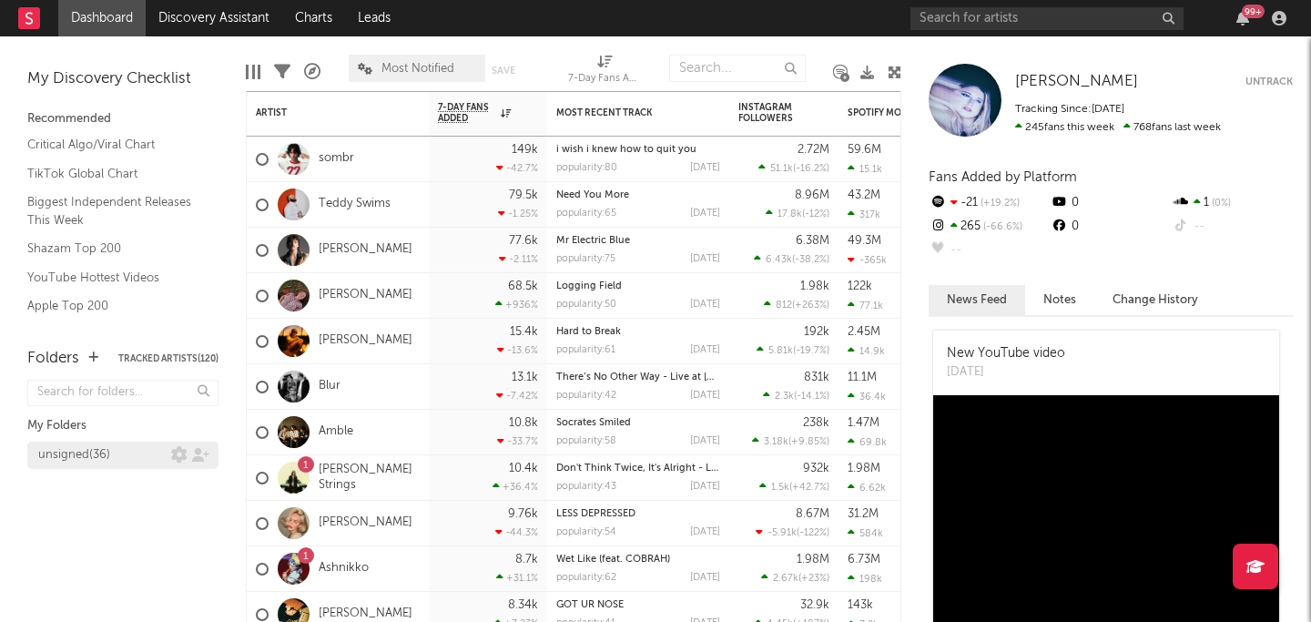
click at [116, 451] on div "unsigned ( 36 )" at bounding box center [104, 455] width 133 height 22
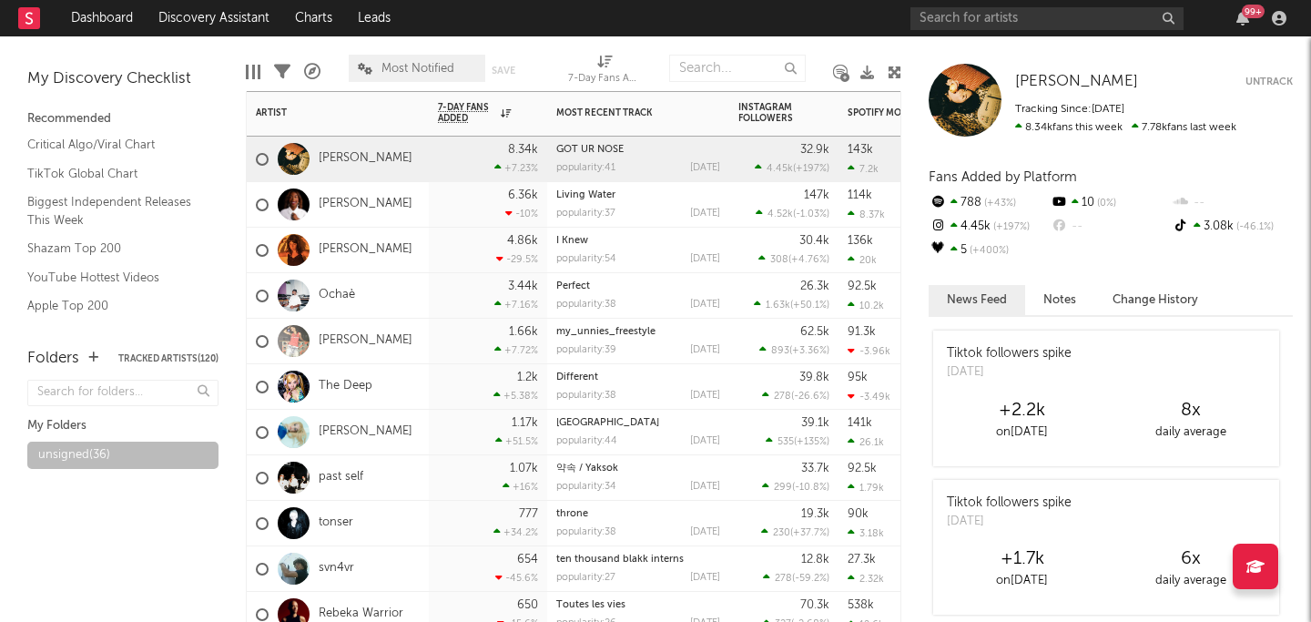
click at [417, 157] on div "[PERSON_NAME]" at bounding box center [338, 160] width 182 height 46
click at [400, 161] on div "[PERSON_NAME]" at bounding box center [338, 160] width 182 height 46
click at [344, 159] on link "[PERSON_NAME]" at bounding box center [366, 158] width 94 height 15
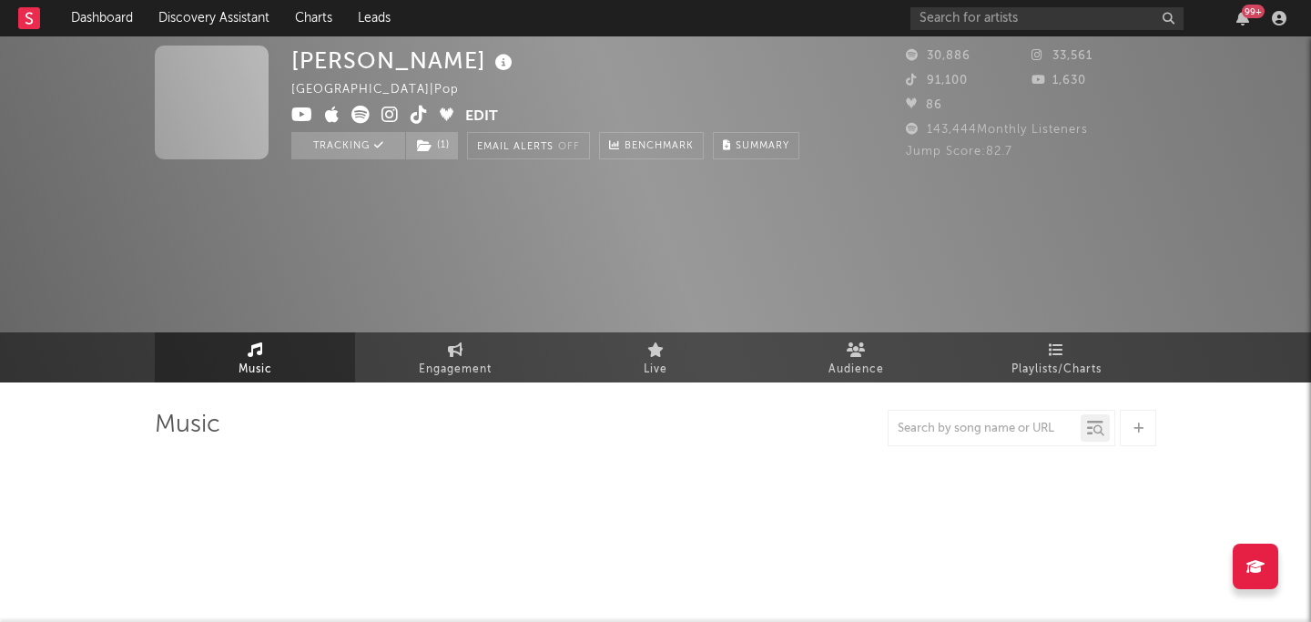
select select "6m"
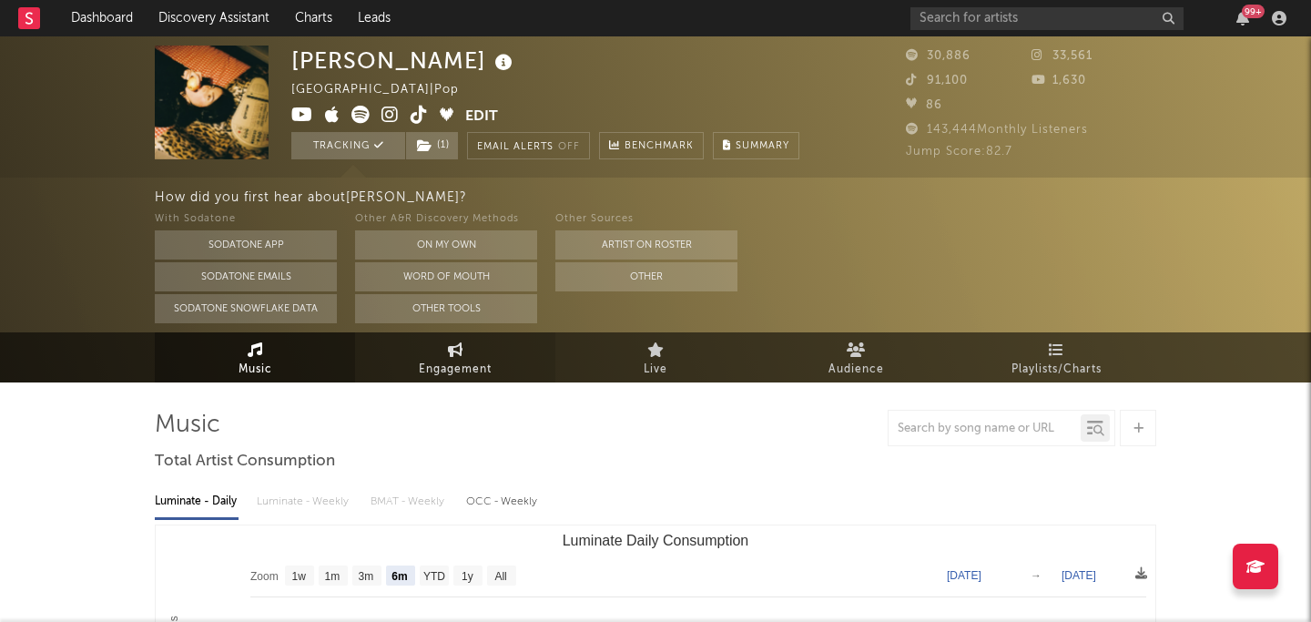
click at [430, 353] on link "Engagement" at bounding box center [455, 357] width 200 height 50
select select "1w"
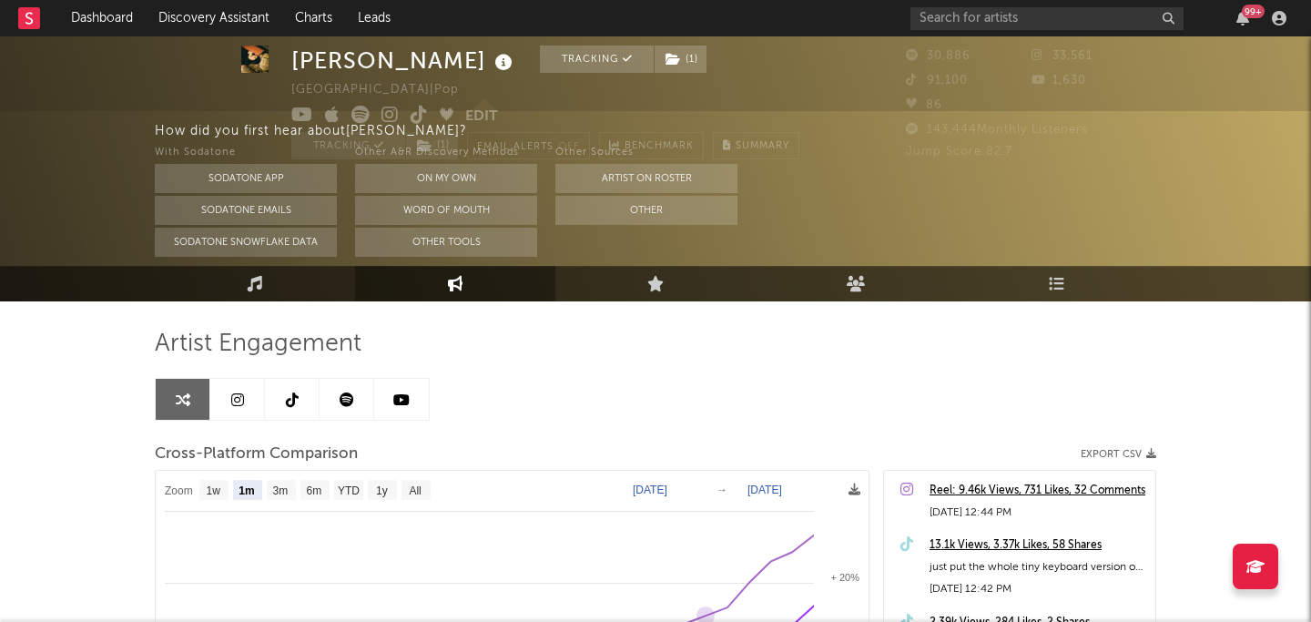
scroll to position [35, 0]
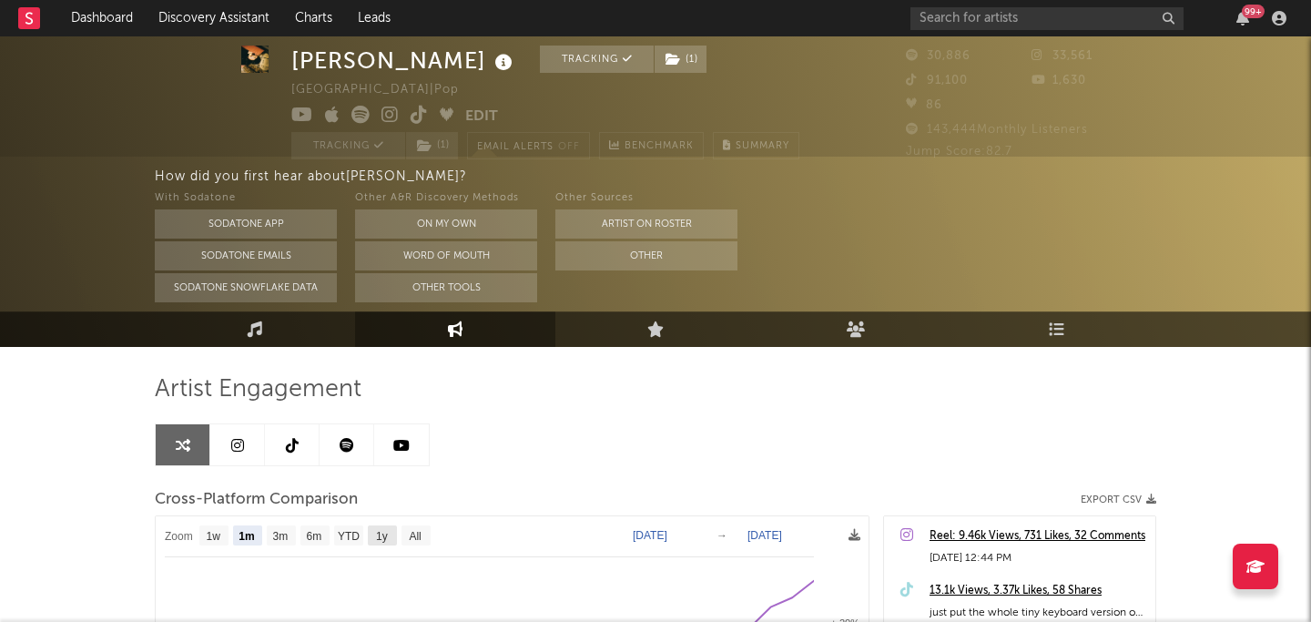
click at [381, 531] on text "1y" at bounding box center [382, 536] width 12 height 13
select select "1y"
type input "2024-10-08"
select select "1y"
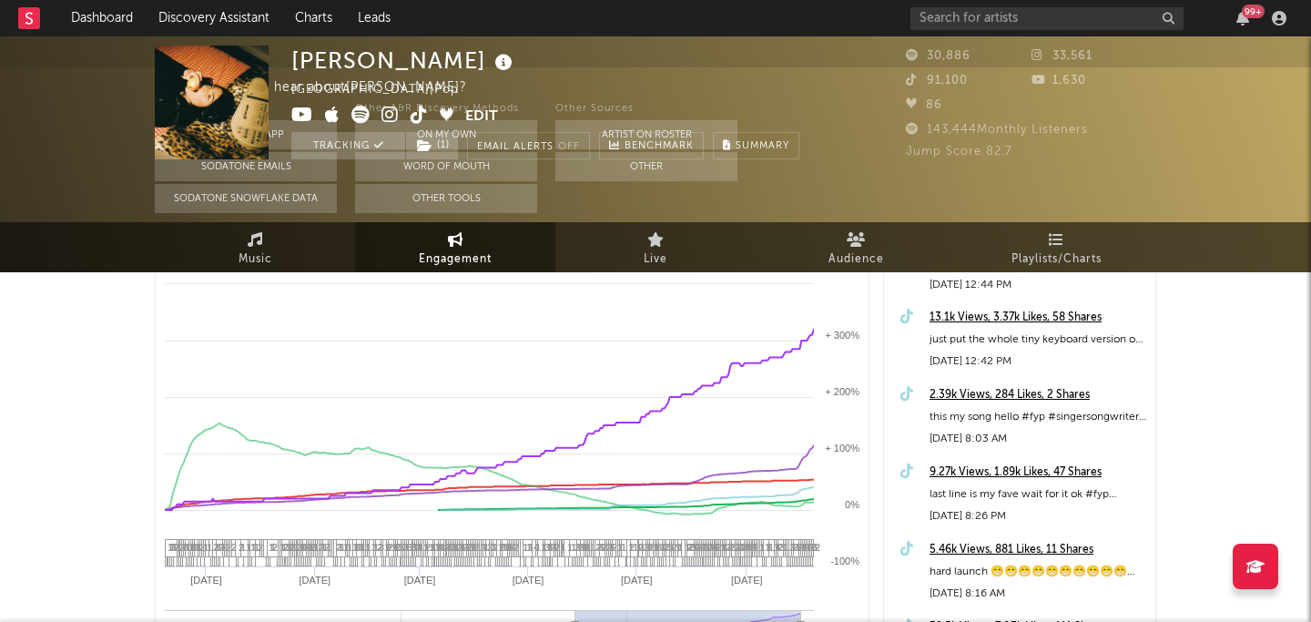
scroll to position [0, 0]
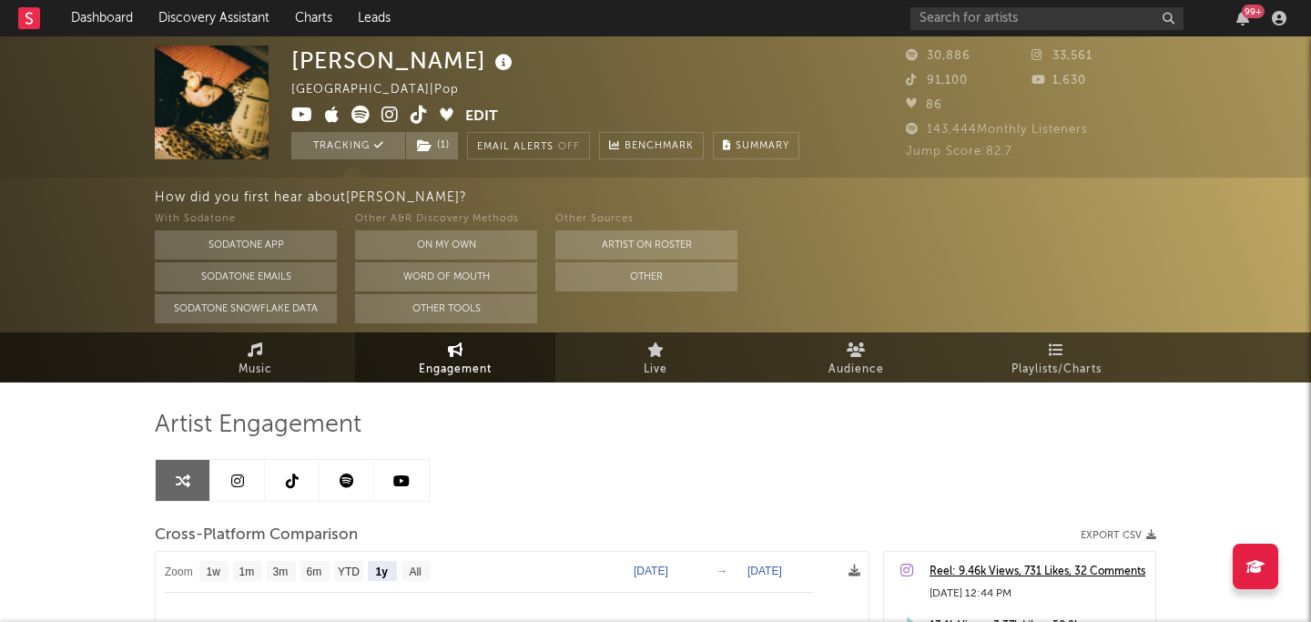
click at [16, 20] on nav "Dashboard Discovery Assistant Charts Leads 99 +" at bounding box center [655, 18] width 1311 height 36
click at [27, 20] on rect at bounding box center [29, 18] width 22 height 22
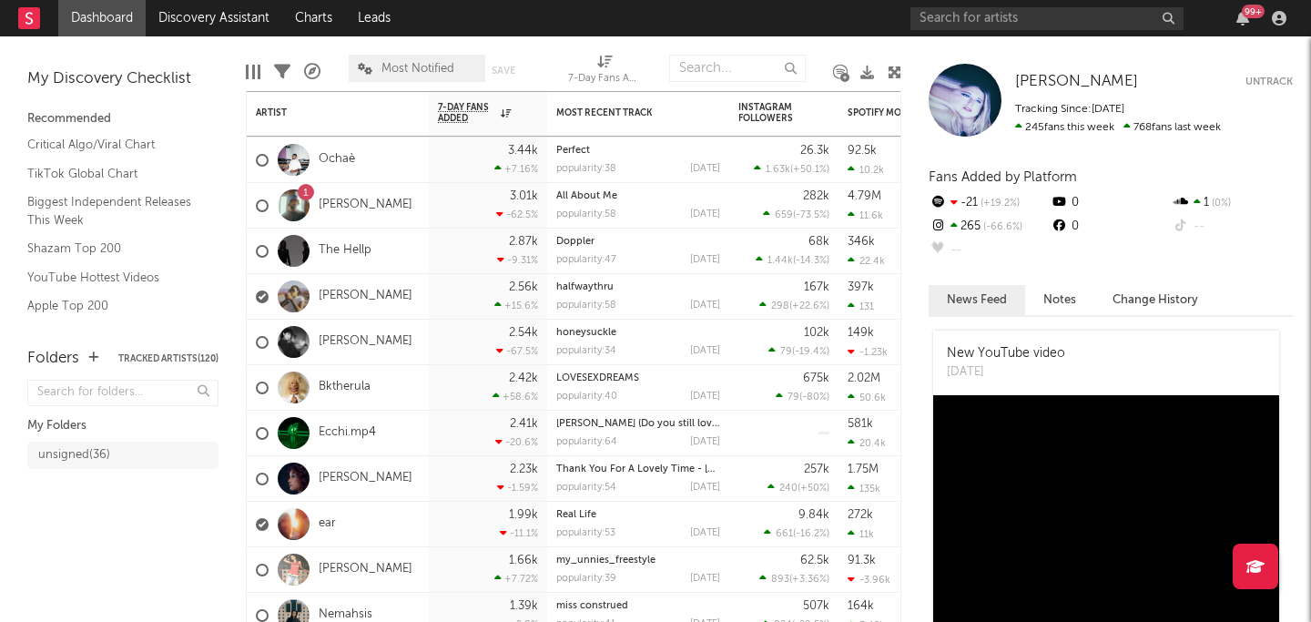
click at [1000, 5] on div "99 +" at bounding box center [1101, 18] width 382 height 36
click at [971, 15] on input "text" at bounding box center [1046, 18] width 273 height 23
click at [978, 5] on div "dj honey 99 +" at bounding box center [1101, 18] width 382 height 36
click at [978, 30] on div "dj honey 99 +" at bounding box center [1101, 18] width 382 height 36
drag, startPoint x: 988, startPoint y: 15, endPoint x: 864, endPoint y: 13, distance: 124.7
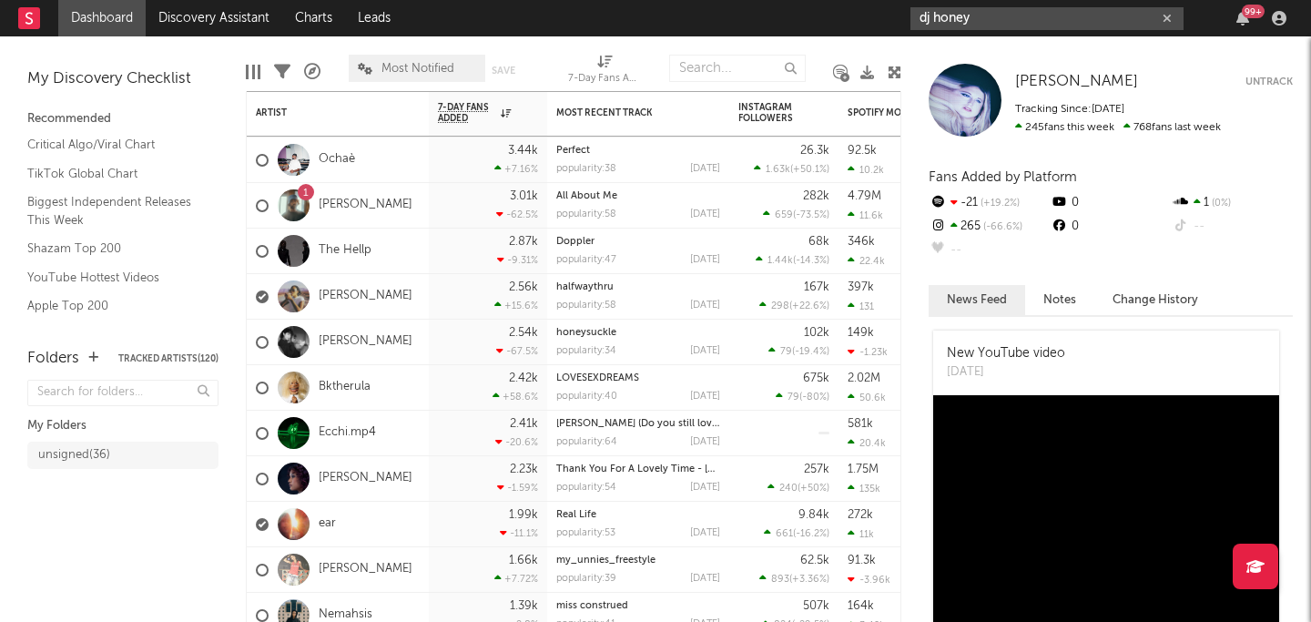
click at [864, 13] on nav "Dashboard Discovery Assistant Charts Leads dj honey 99 +" at bounding box center [655, 18] width 1311 height 36
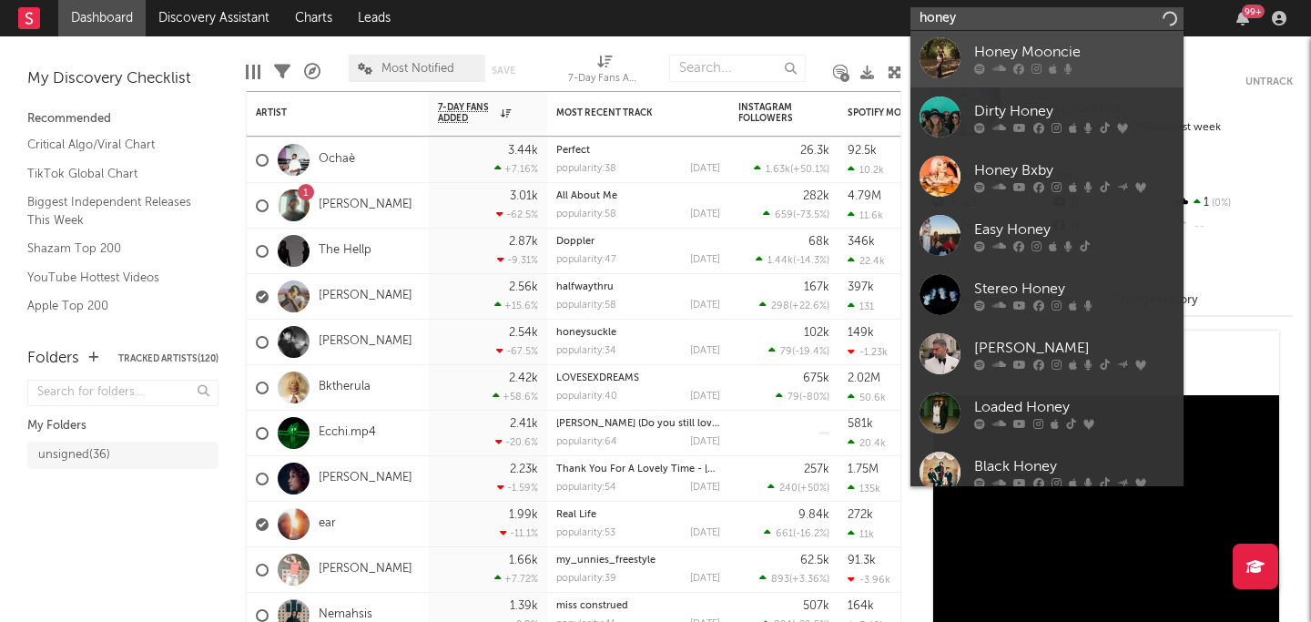
scroll to position [137, 0]
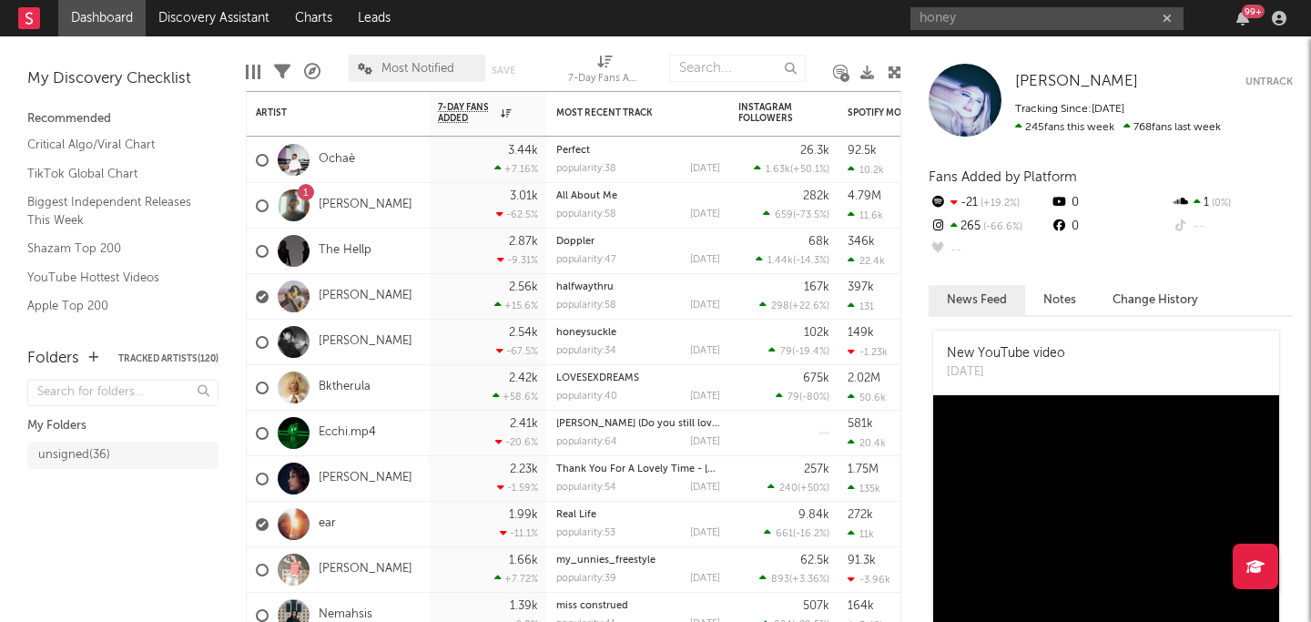
click at [689, 24] on nav "Dashboard Discovery Assistant Charts Leads honey 99 +" at bounding box center [655, 18] width 1311 height 36
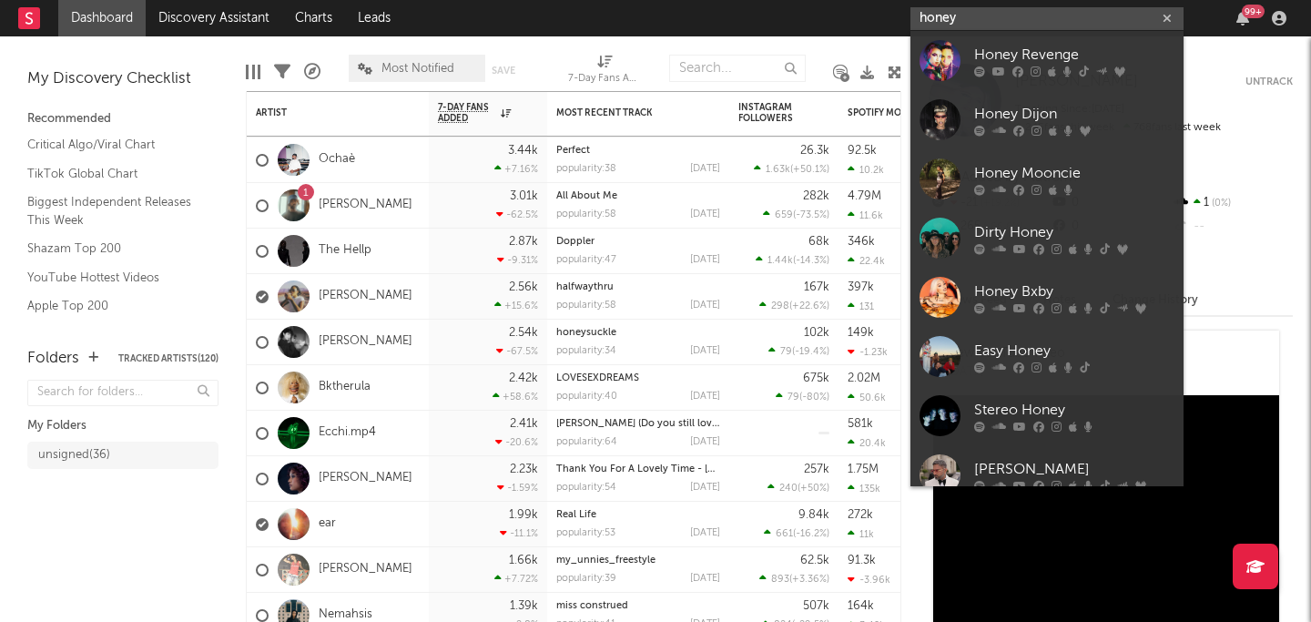
click at [943, 28] on input "honey" at bounding box center [1046, 18] width 273 height 23
drag, startPoint x: 971, startPoint y: 20, endPoint x: 855, endPoint y: 11, distance: 116.9
click at [855, 11] on nav "Dashboard Discovery Assistant Charts Leads honey 99 +" at bounding box center [655, 18] width 1311 height 36
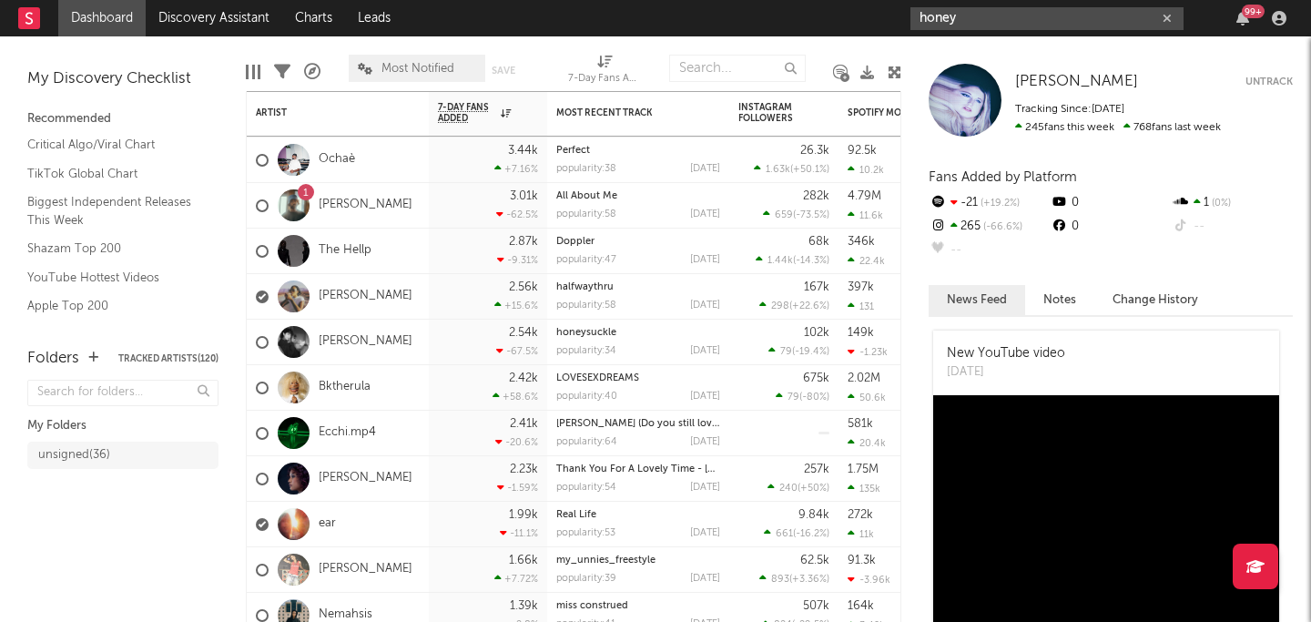
paste input "ttps://open.spotify.com/artist/0zIa9q36057Z48TTRgoA9f?si=UpfW0XiCQbustTgX-0Cs-w"
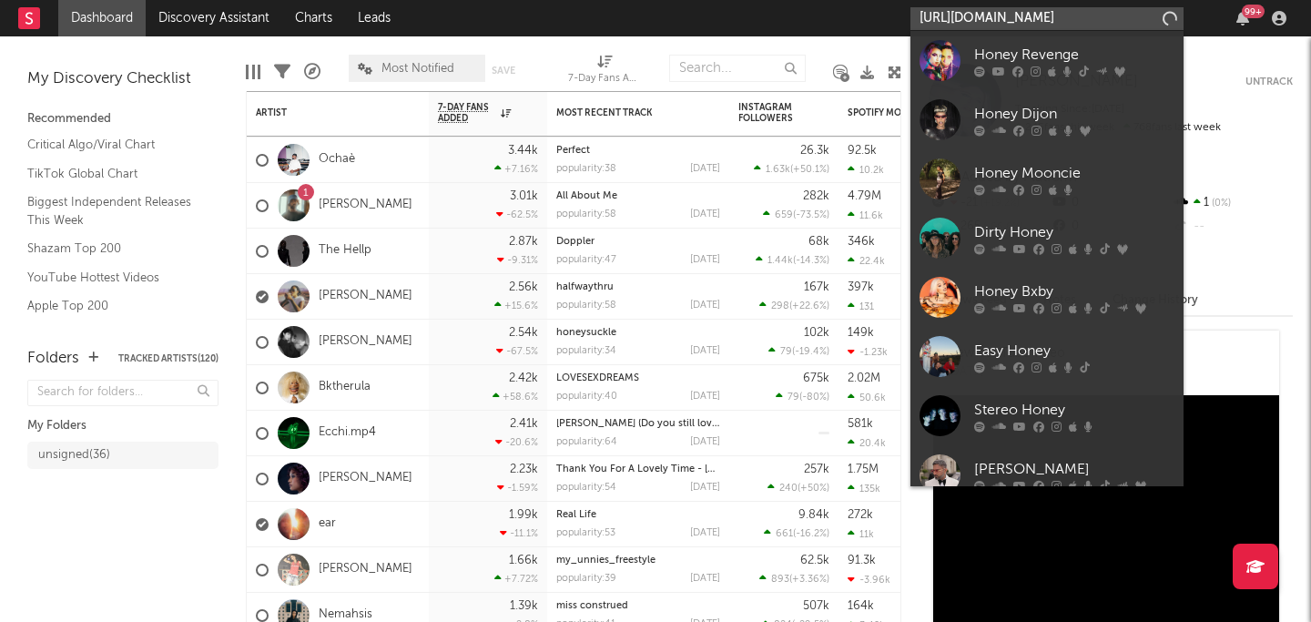
type input "https://open.spotify.com/artist/0zIa9q36057Z48TTRgoA9f?si=UpfW0XiCQbustTgX-0Cs-w"
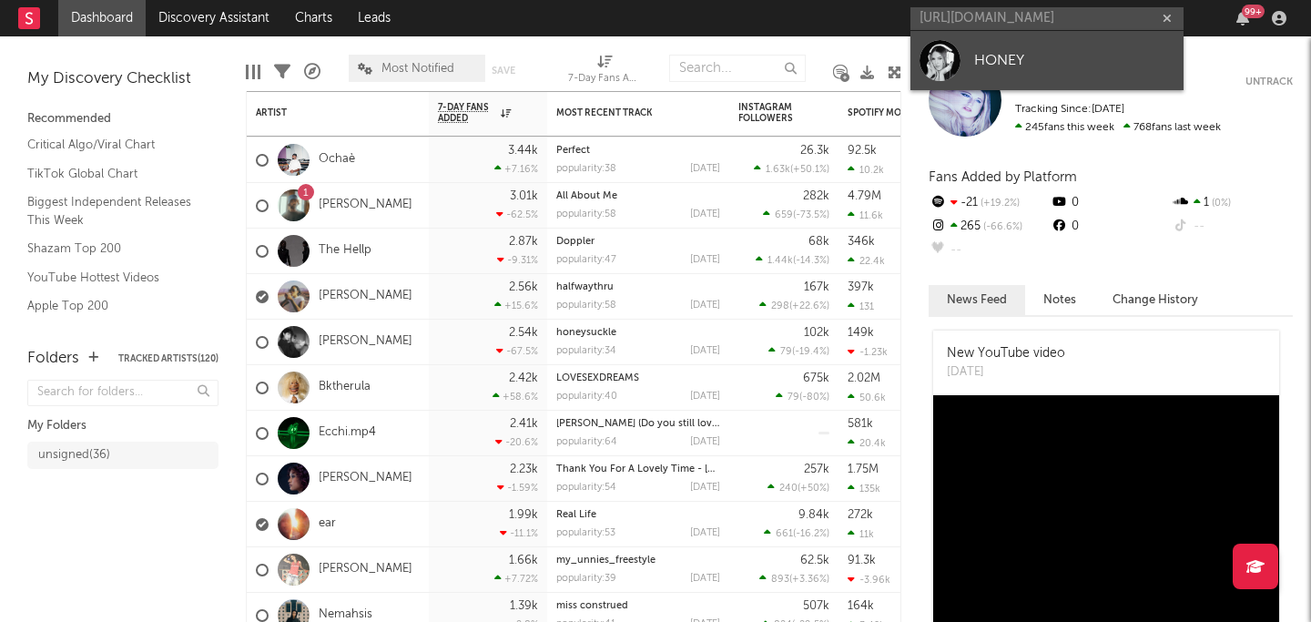
click at [943, 60] on div at bounding box center [939, 60] width 41 height 41
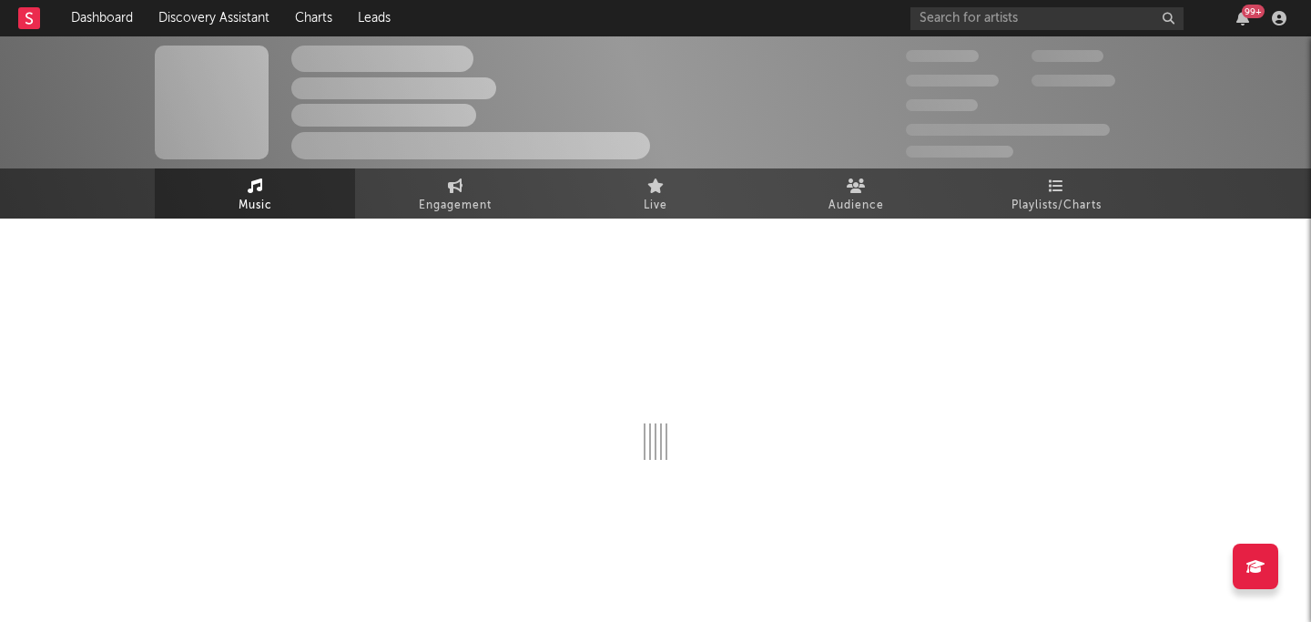
select select "1w"
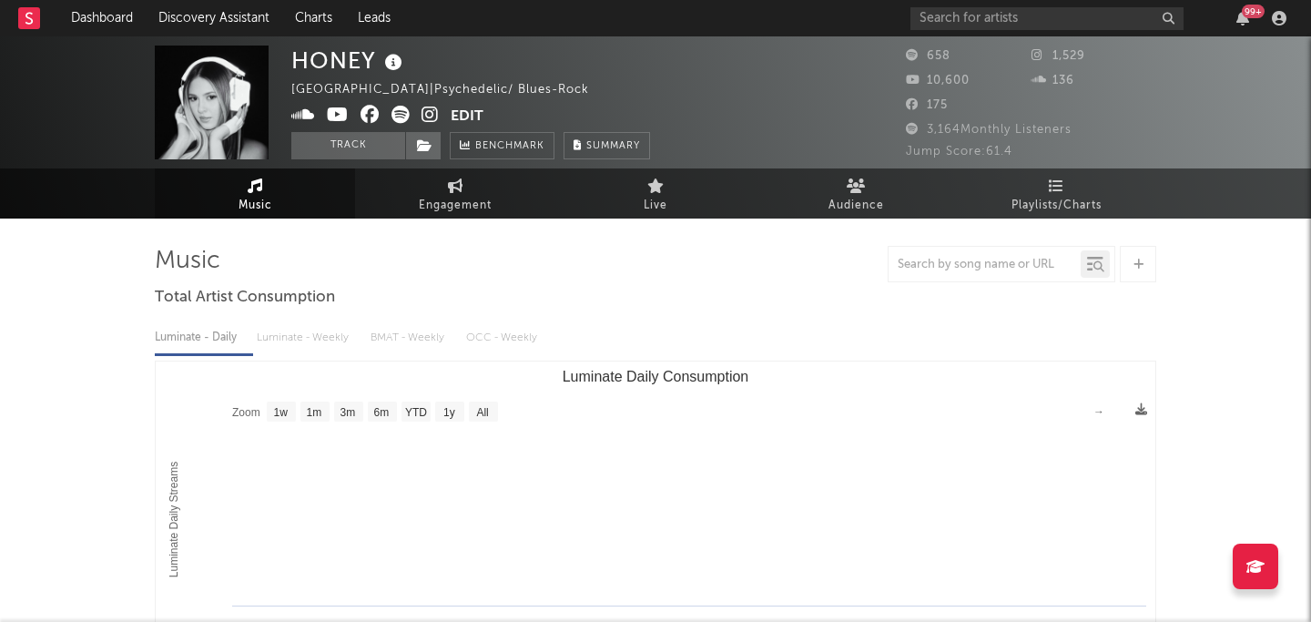
click at [430, 112] on icon at bounding box center [429, 115] width 17 height 18
click at [458, 116] on button "Edit" at bounding box center [467, 117] width 33 height 23
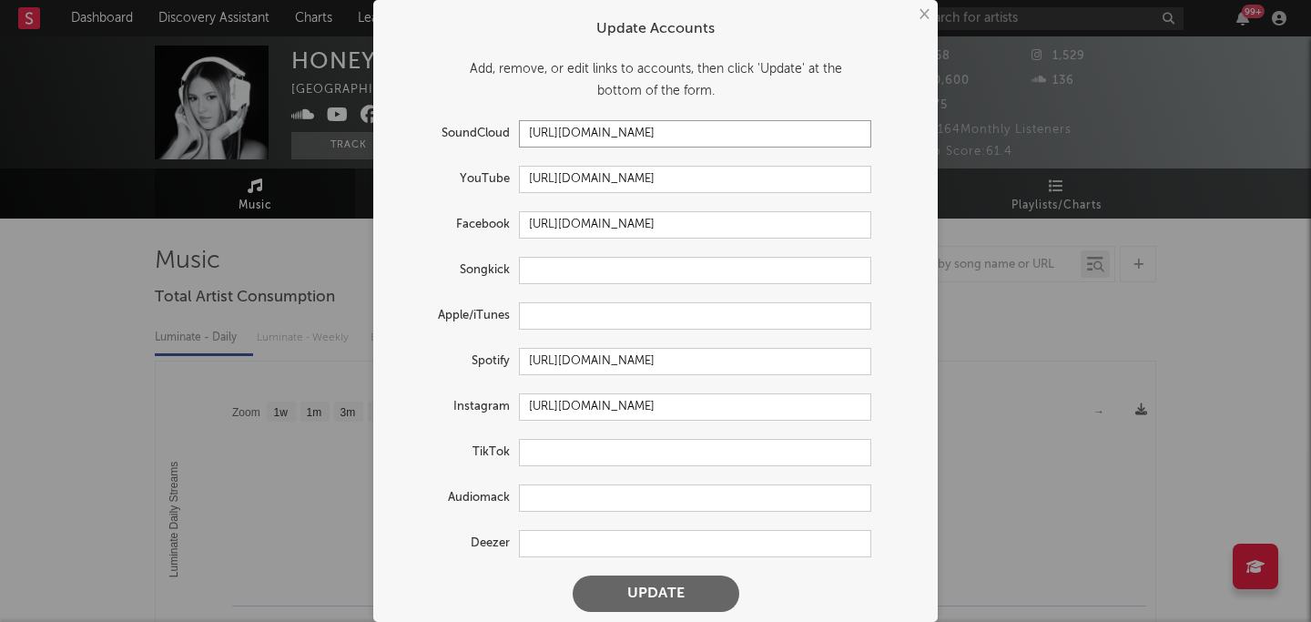
drag, startPoint x: 760, startPoint y: 141, endPoint x: 463, endPoint y: 119, distance: 297.5
click at [463, 120] on div "SoundCloud https://soundcloud.com/ohprettyhoney" at bounding box center [631, 133] width 480 height 27
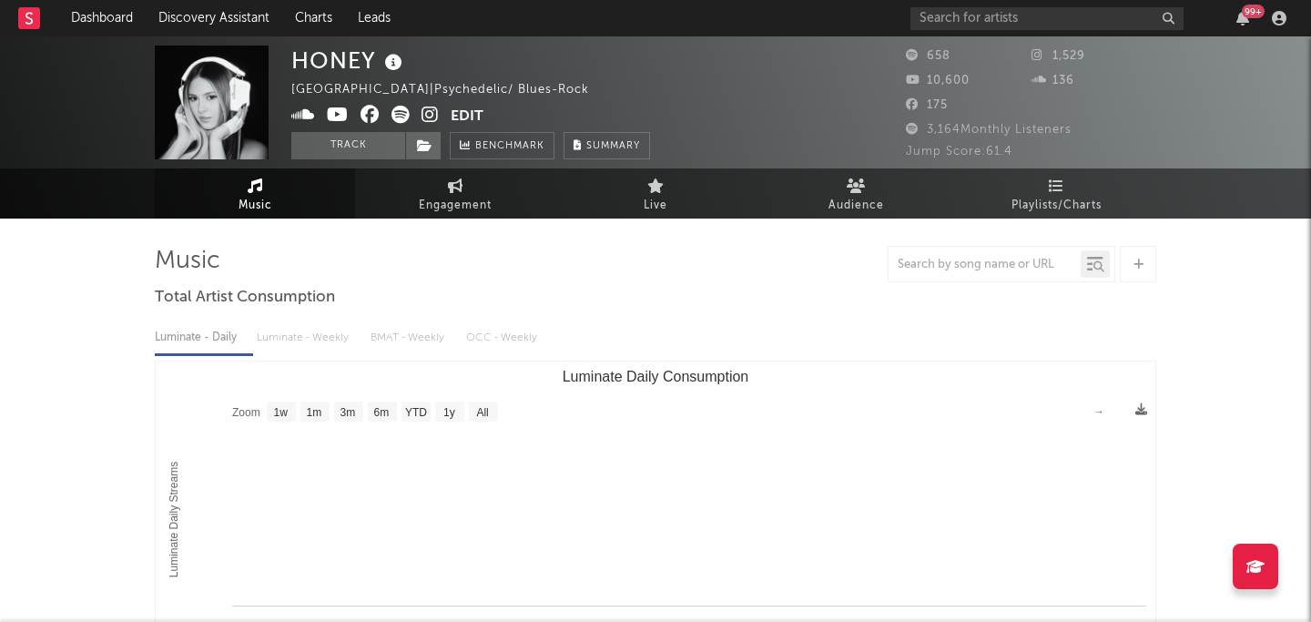
click at [964, 349] on div "× Update Accounts Add, remove, or edit links to accounts, then click 'Update' a…" at bounding box center [655, 311] width 1311 height 622
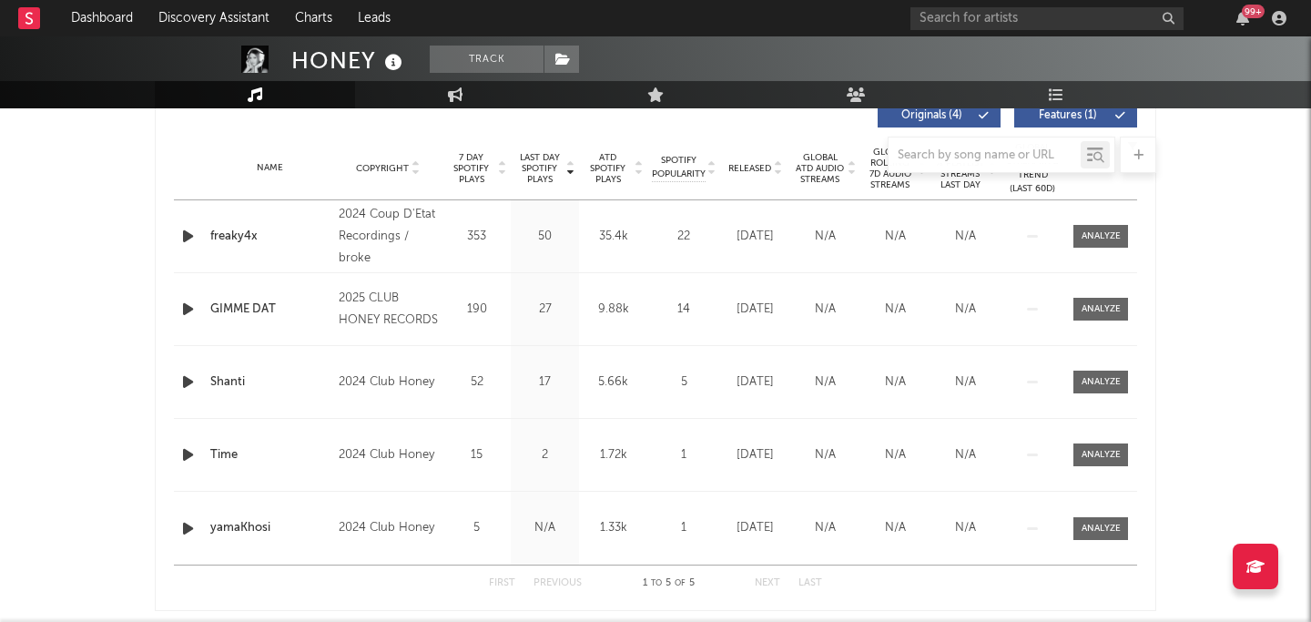
scroll to position [711, 0]
click at [754, 176] on div "Name Copyright Label Album Names Composer Names 7 Day Spotify Plays Last Day Sp…" at bounding box center [655, 167] width 963 height 64
click at [754, 165] on div at bounding box center [655, 155] width 1001 height 36
click at [734, 165] on div at bounding box center [655, 155] width 1001 height 36
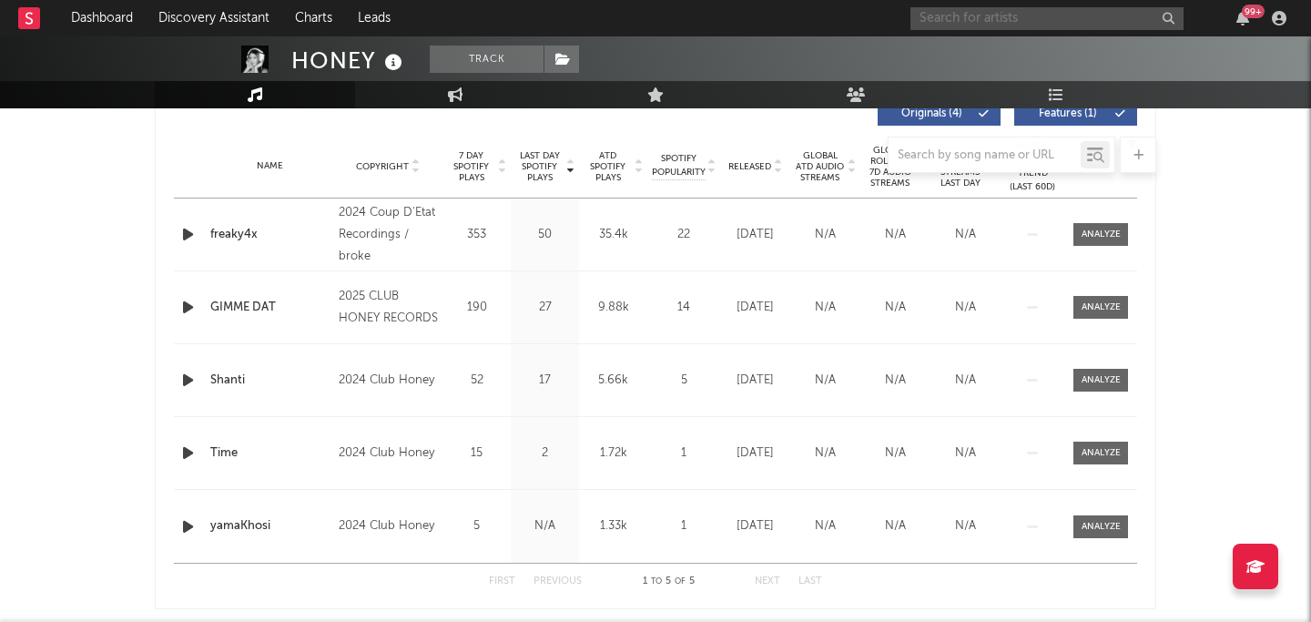
click at [977, 7] on input "text" at bounding box center [1046, 18] width 273 height 23
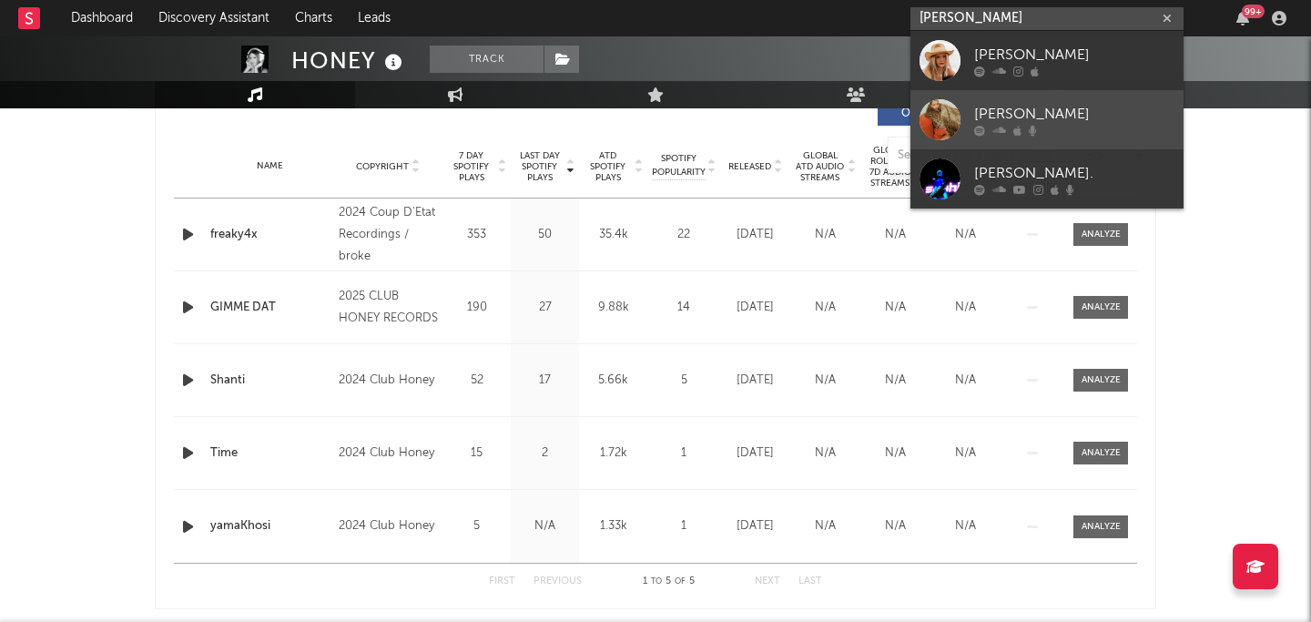
type input "sophie gray"
click at [1053, 111] on div "Sophie Gray" at bounding box center [1074, 114] width 200 height 22
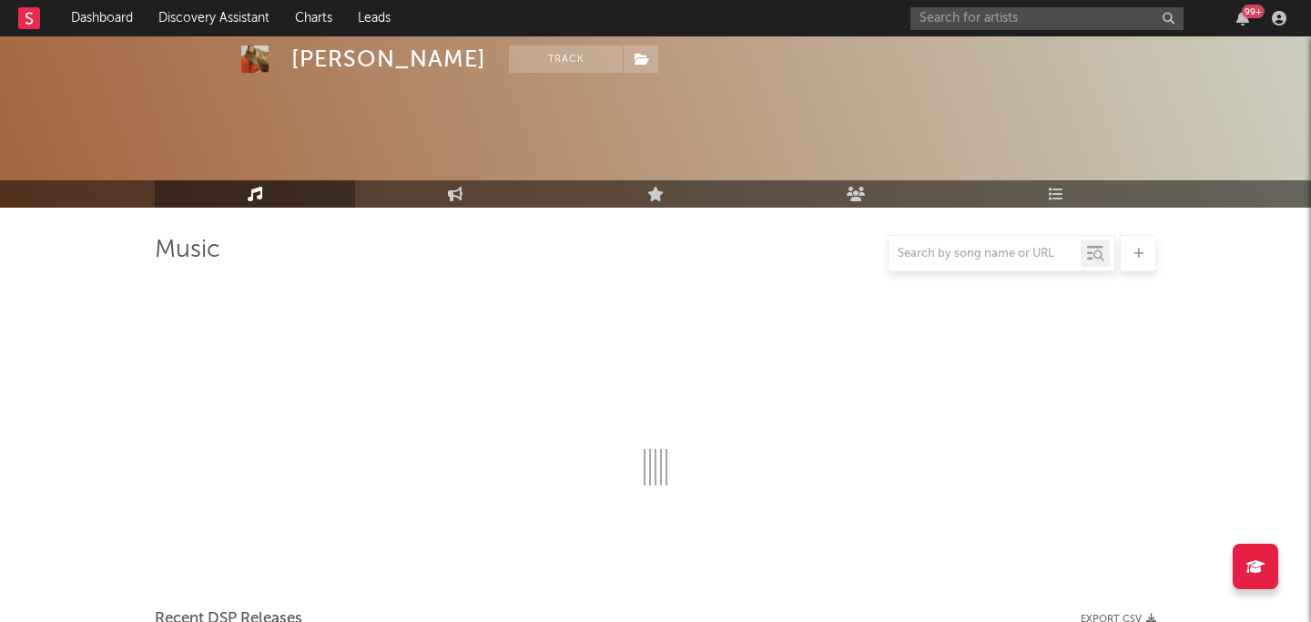
scroll to position [711, 0]
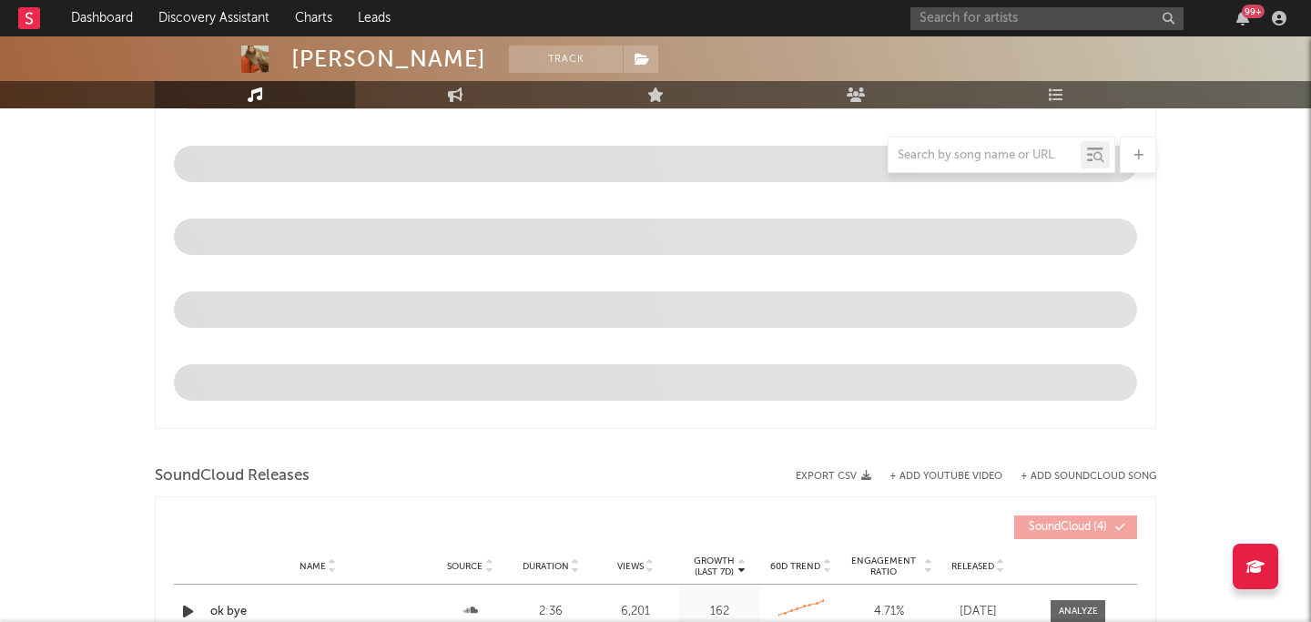
select select "1w"
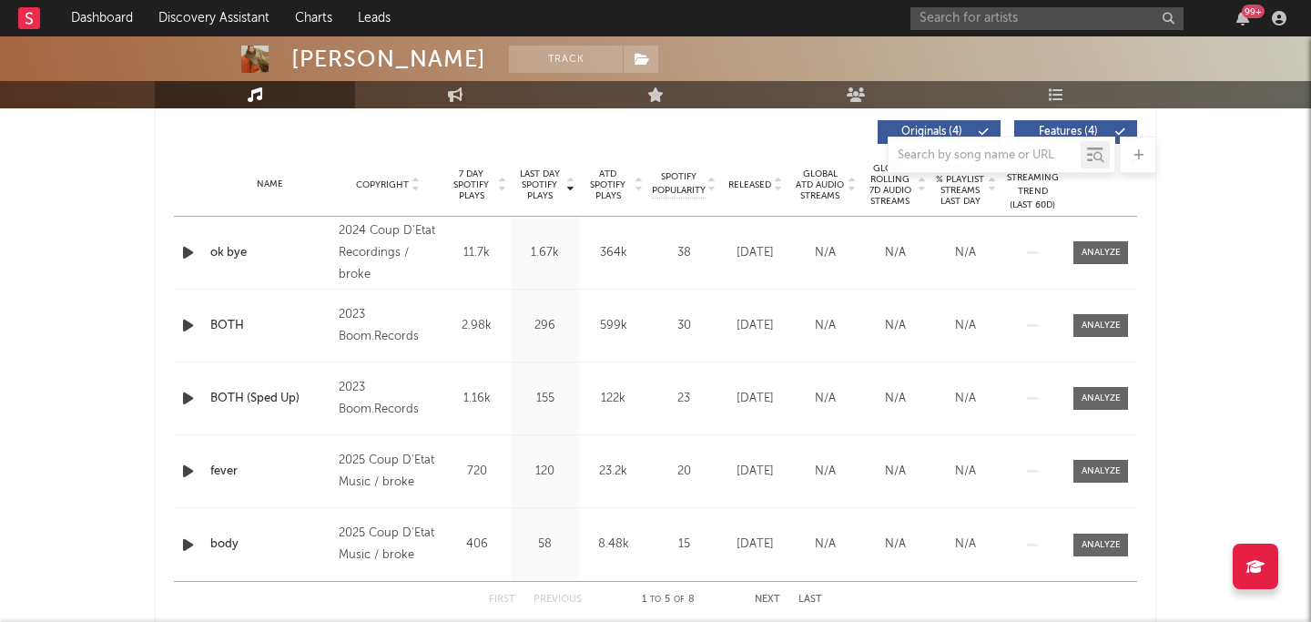
scroll to position [713, 0]
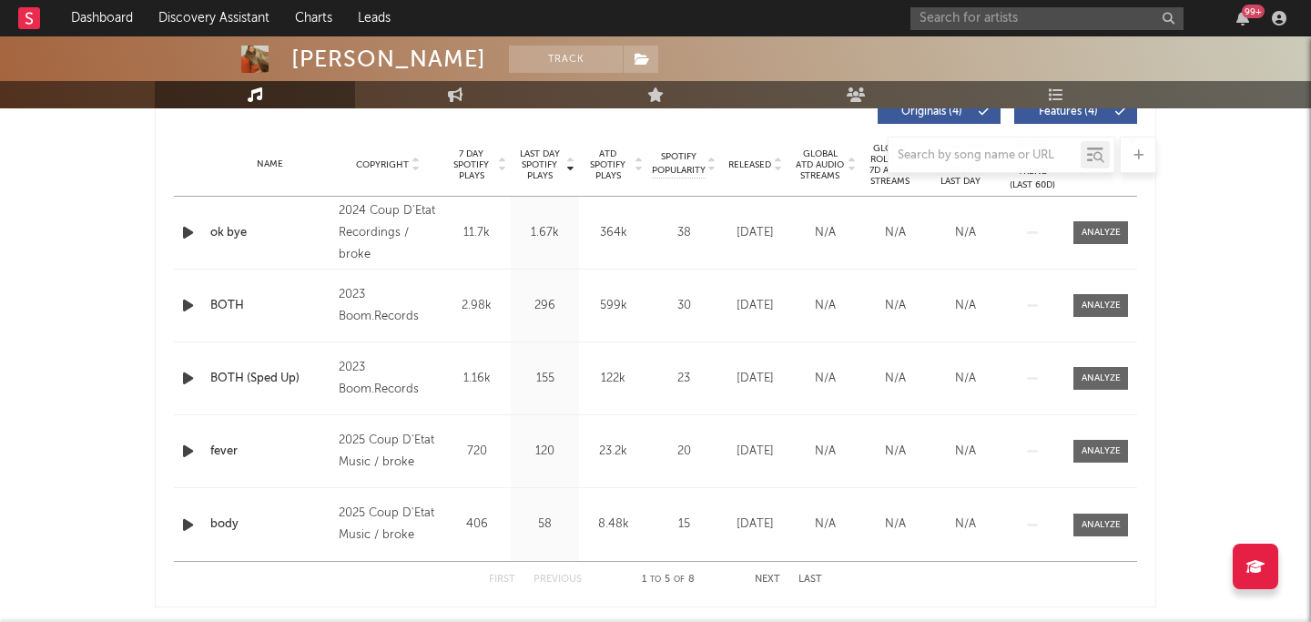
click at [756, 162] on div at bounding box center [655, 155] width 1001 height 36
click at [755, 208] on div "Name ok bye Copyright 2024 Coup D'Etat Recordings / broke Label broke Album Nam…" at bounding box center [655, 233] width 963 height 72
click at [748, 262] on div "Name ok bye Copyright 2024 Coup D'Etat Recordings / broke Label broke Album Nam…" at bounding box center [655, 233] width 963 height 72
click at [763, 574] on button "Next" at bounding box center [767, 579] width 25 height 10
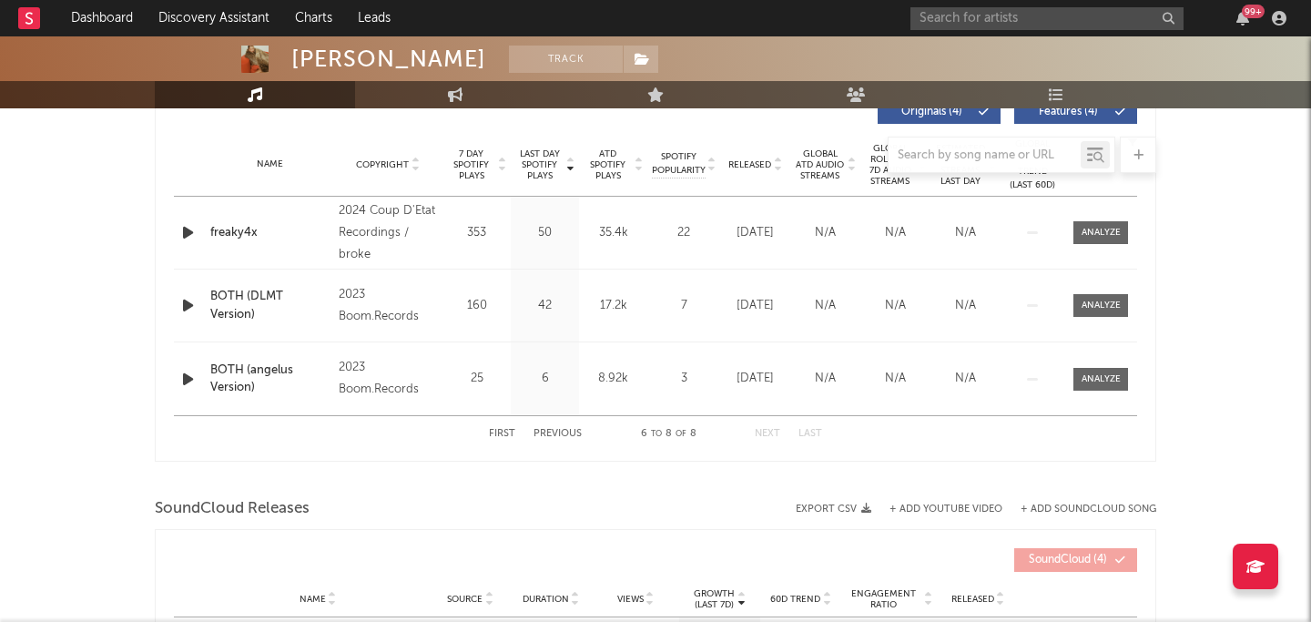
click at [549, 427] on div "First Previous 6 to 8 of 8 Next Last" at bounding box center [655, 433] width 333 height 35
click at [548, 431] on button "Previous" at bounding box center [557, 434] width 48 height 10
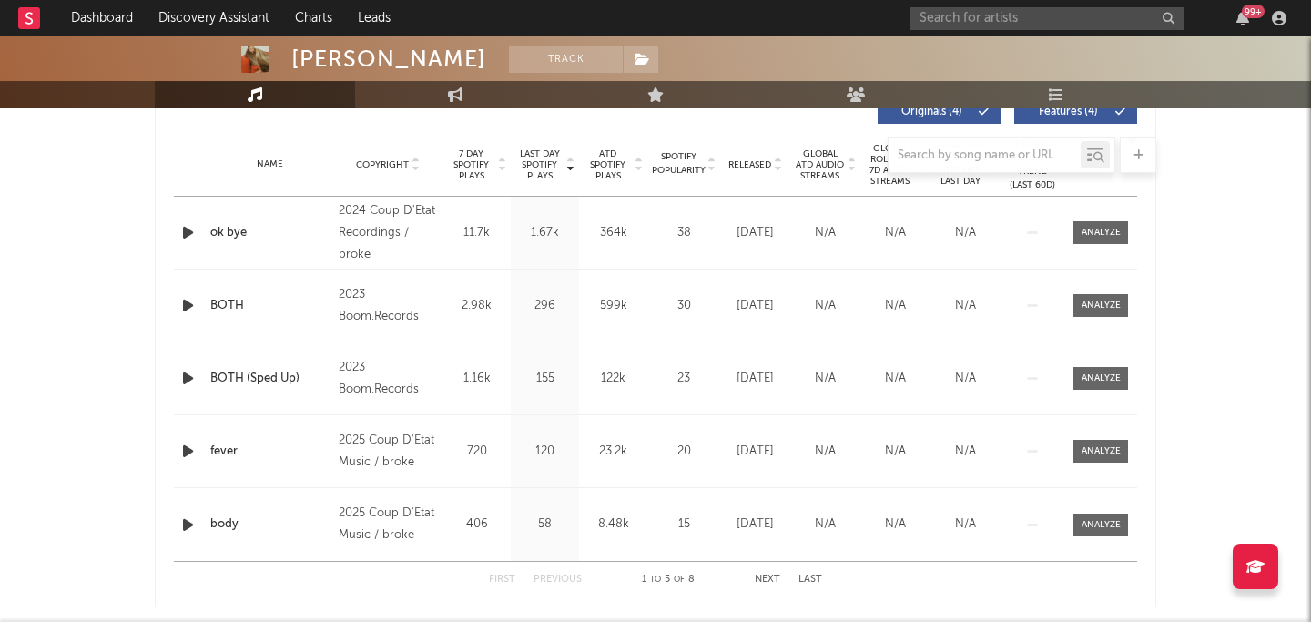
click at [753, 160] on div at bounding box center [655, 155] width 1001 height 36
click at [776, 164] on div at bounding box center [655, 155] width 1001 height 36
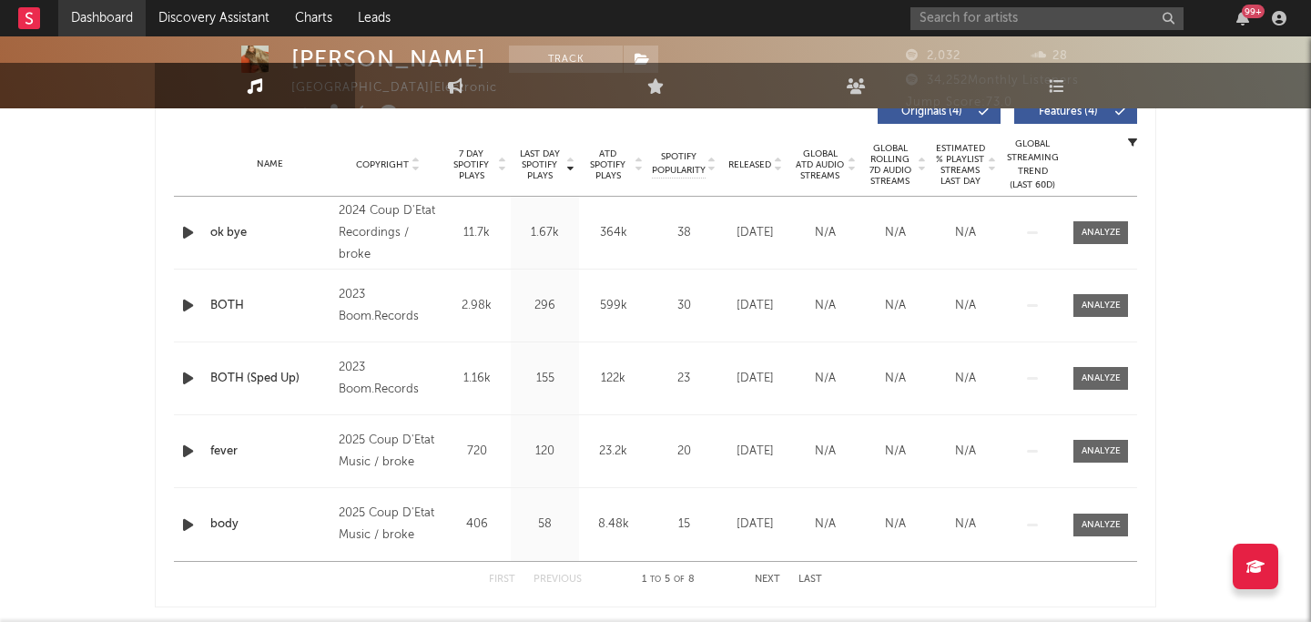
scroll to position [11, 0]
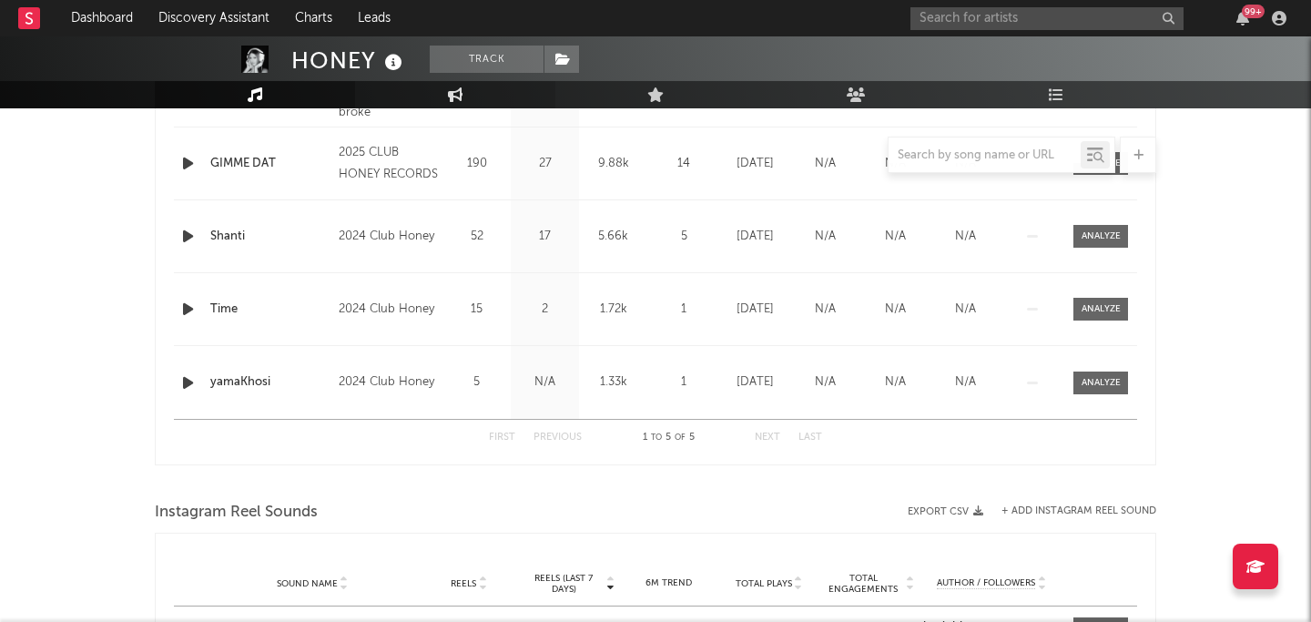
select select "1w"
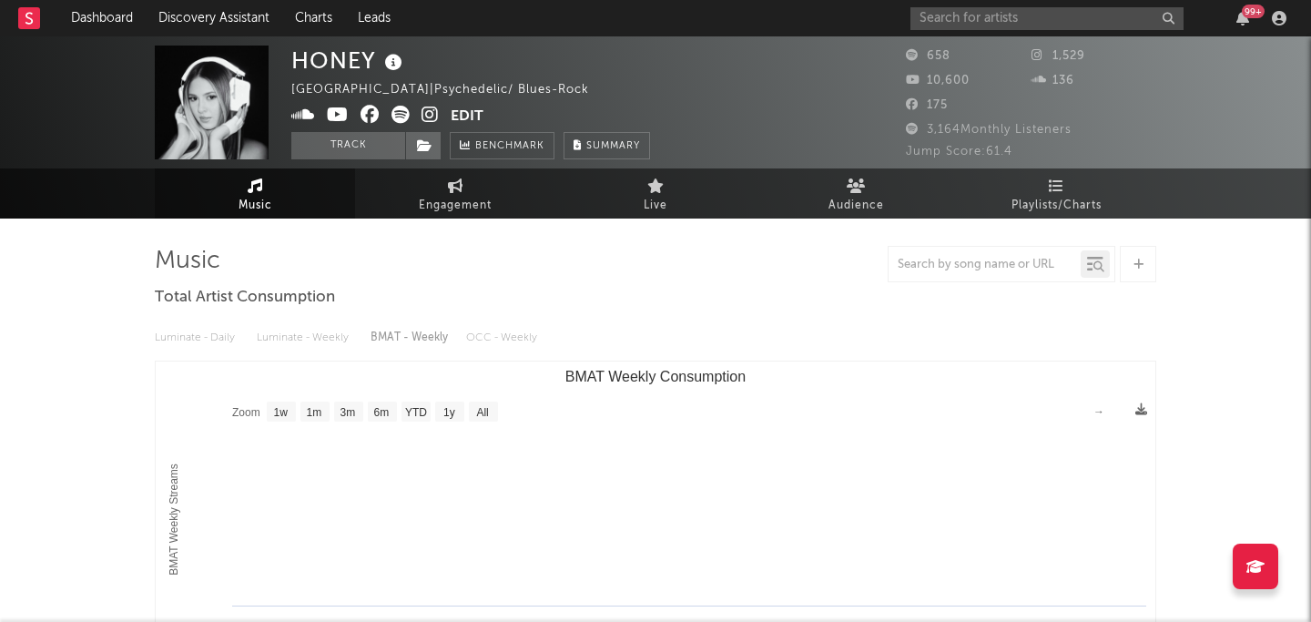
click at [472, 116] on button "Edit" at bounding box center [467, 117] width 33 height 23
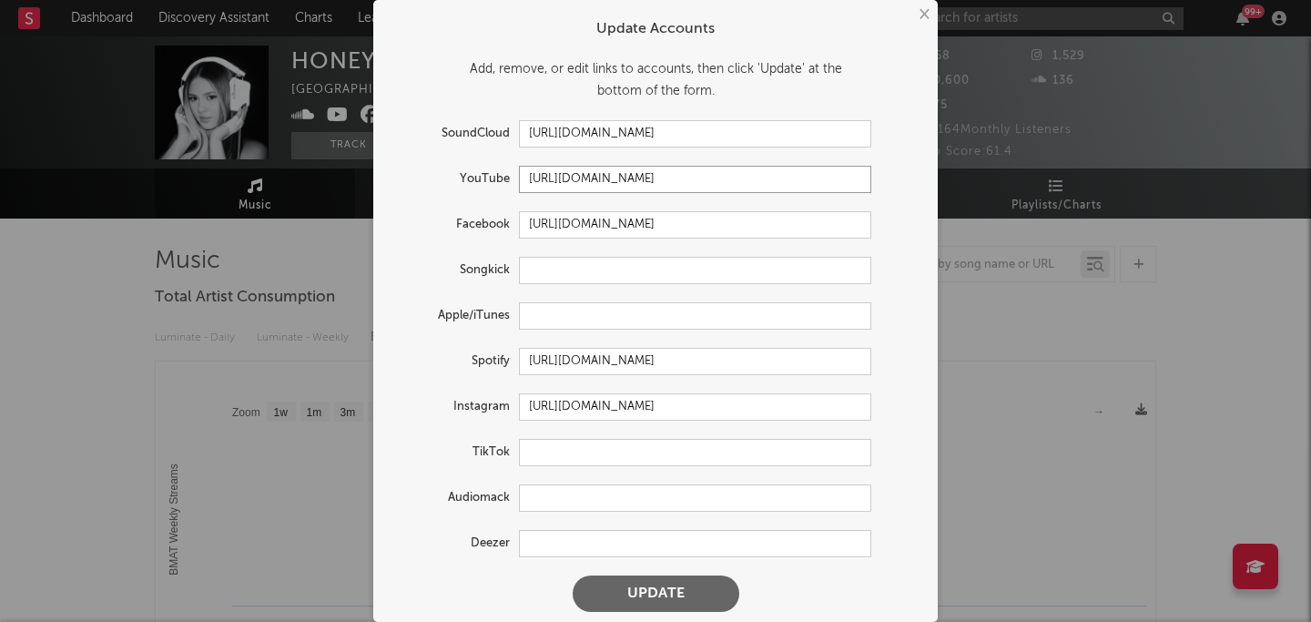
drag, startPoint x: 740, startPoint y: 177, endPoint x: 526, endPoint y: 169, distance: 214.0
click at [526, 169] on input "https://youtube.com/@honeyld" at bounding box center [695, 179] width 352 height 27
paste input "www.youtube.com/channel/UCqBVG4PyNLsm-xIsPXw5-pA"
type input "https://www.youtube.com/channel/UCqBVG4PyNLsm-xIsPXw5-pA"
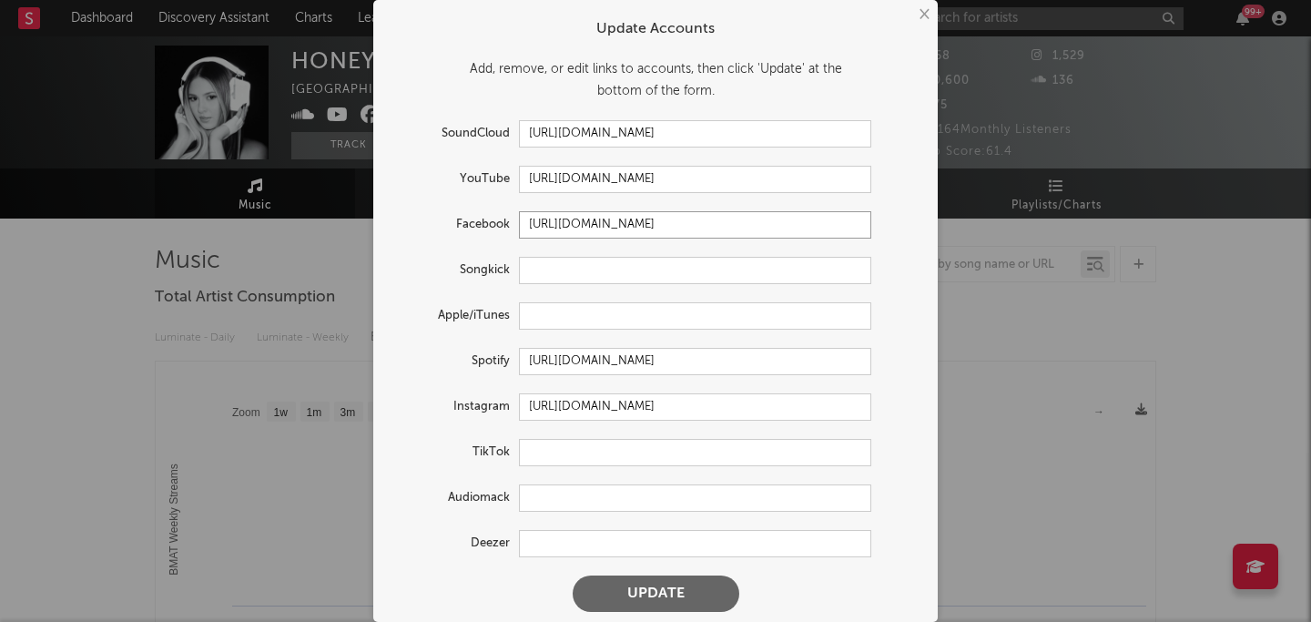
scroll to position [0, 0]
drag, startPoint x: 752, startPoint y: 228, endPoint x: 532, endPoint y: 209, distance: 220.2
click at [532, 209] on form "Update Accounts Add, remove, or edit links to accounts, then click 'Update' at …" at bounding box center [655, 315] width 546 height 612
click at [900, 366] on div "Spotify https://open.spotify.com/artist/0zIa9q36057Z48TTRgoA9f" at bounding box center [655, 361] width 528 height 27
drag, startPoint x: 813, startPoint y: 401, endPoint x: 418, endPoint y: 398, distance: 395.0
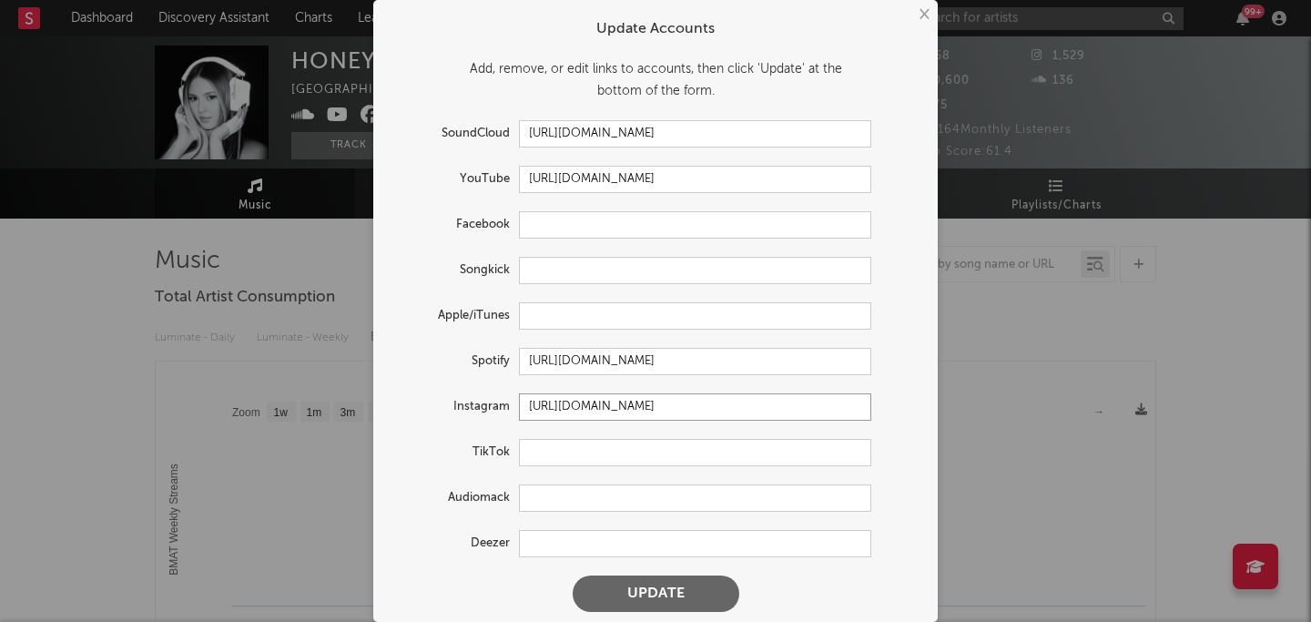
click at [418, 398] on div "Instagram https://www.instagram.com/maqicalmatt/" at bounding box center [631, 406] width 480 height 27
paste input "https://www.instagram.com/itshoneyy/?hl=en"
type input "https://www.instagram.com/itshoneyy/?hl=en"
click at [682, 586] on button "Update" at bounding box center [655, 593] width 167 height 36
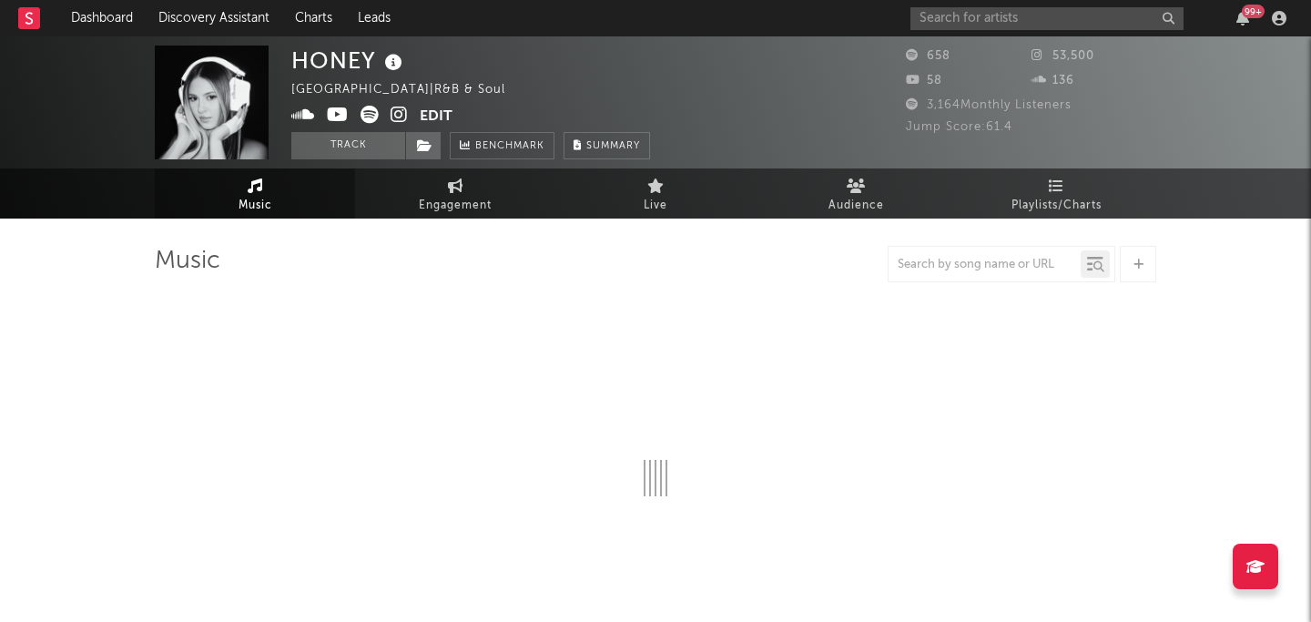
select select "1w"
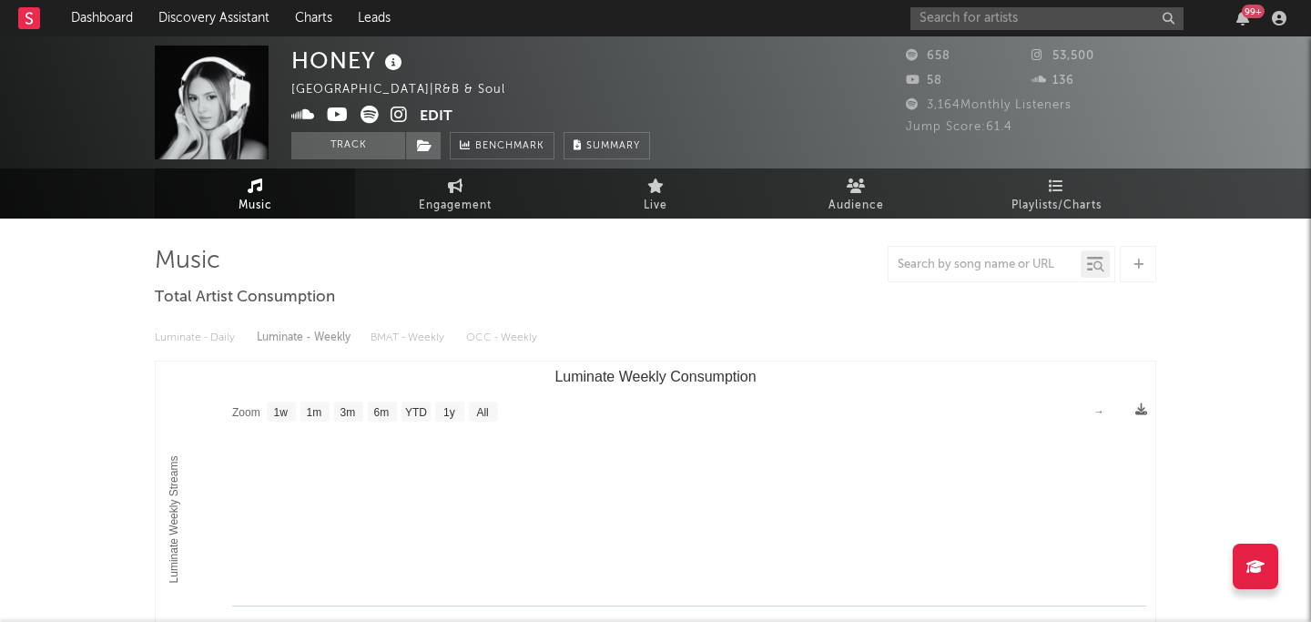
click at [441, 111] on button "Edit" at bounding box center [436, 117] width 33 height 23
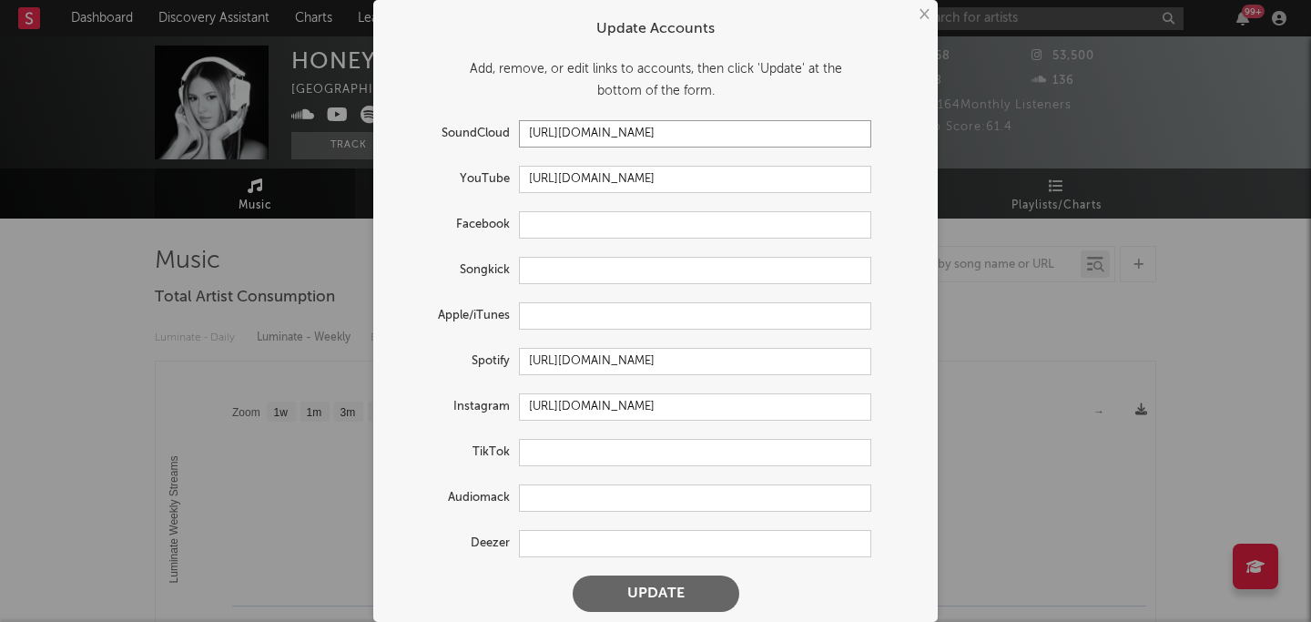
drag, startPoint x: 779, startPoint y: 134, endPoint x: 523, endPoint y: 126, distance: 255.9
click at [523, 126] on input "https://soundcloud.com/ohprettyhoney" at bounding box center [695, 133] width 352 height 27
click at [730, 167] on input "https://youtube.com/@clubhoney" at bounding box center [695, 179] width 352 height 27
drag, startPoint x: 759, startPoint y: 138, endPoint x: 456, endPoint y: 129, distance: 303.2
click at [456, 129] on div "SoundCloud https://soundcloud.com/ohprettyhoney" at bounding box center [631, 133] width 480 height 27
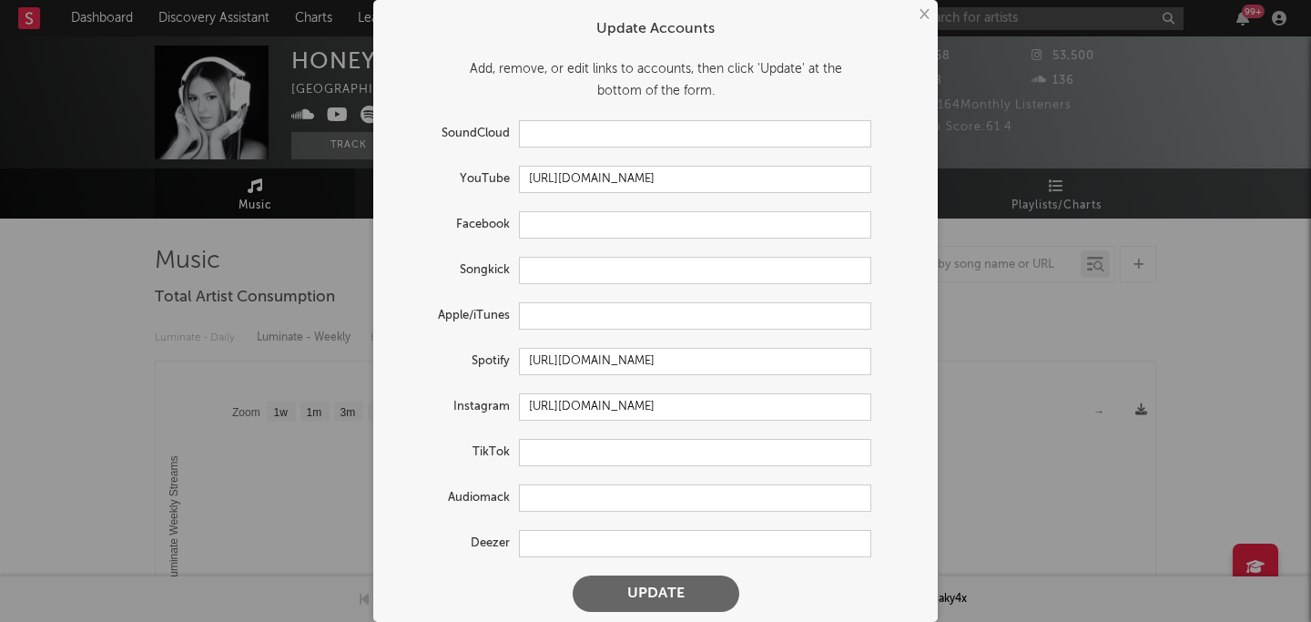
click at [642, 582] on button "Update" at bounding box center [655, 593] width 167 height 36
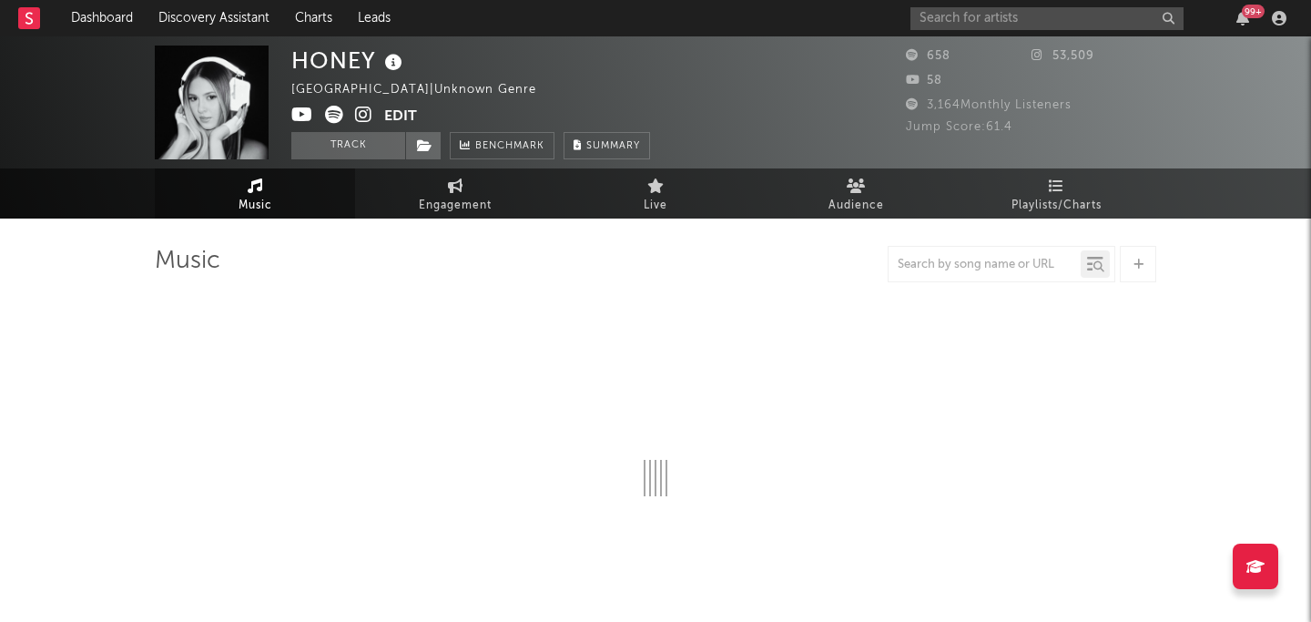
select select "1w"
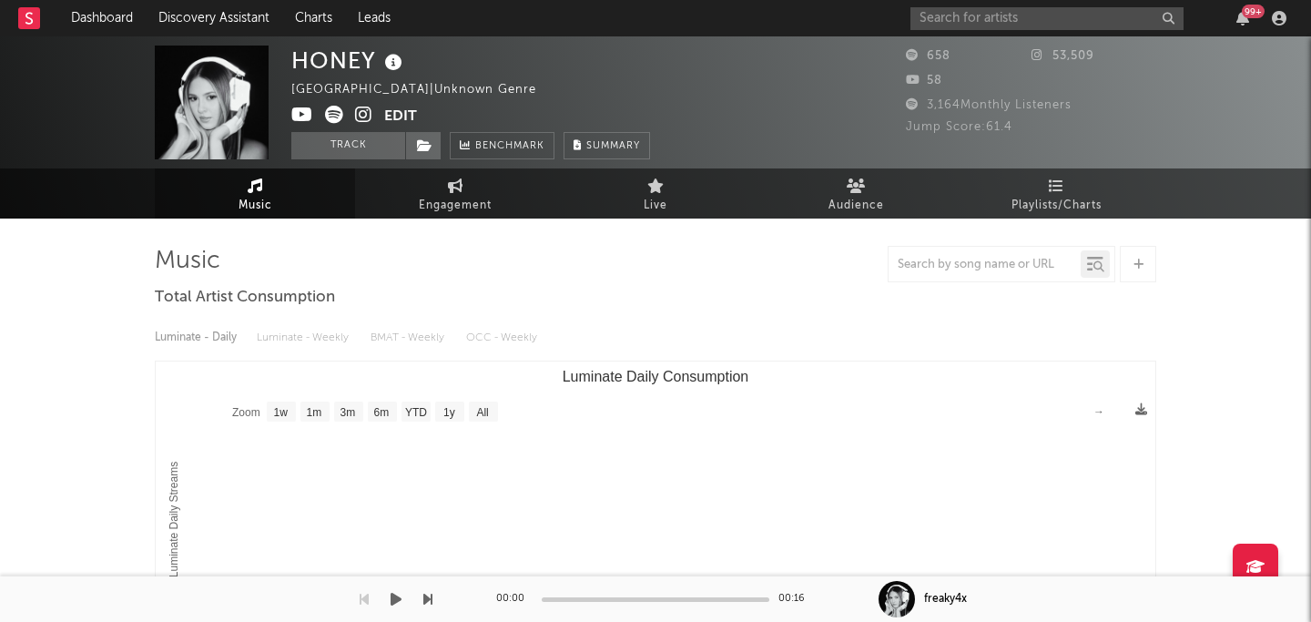
click at [331, 86] on div "Vietnam | Unknown Genre" at bounding box center [424, 90] width 266 height 22
click at [396, 114] on button "Edit" at bounding box center [400, 117] width 33 height 23
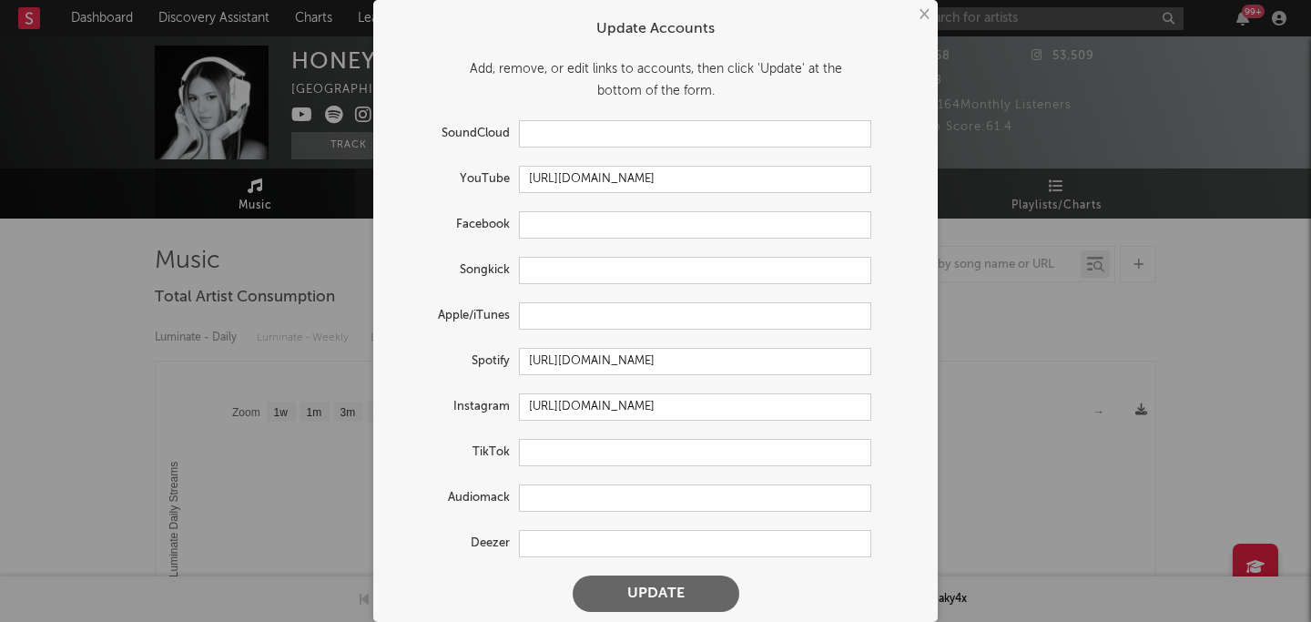
scroll to position [8, 0]
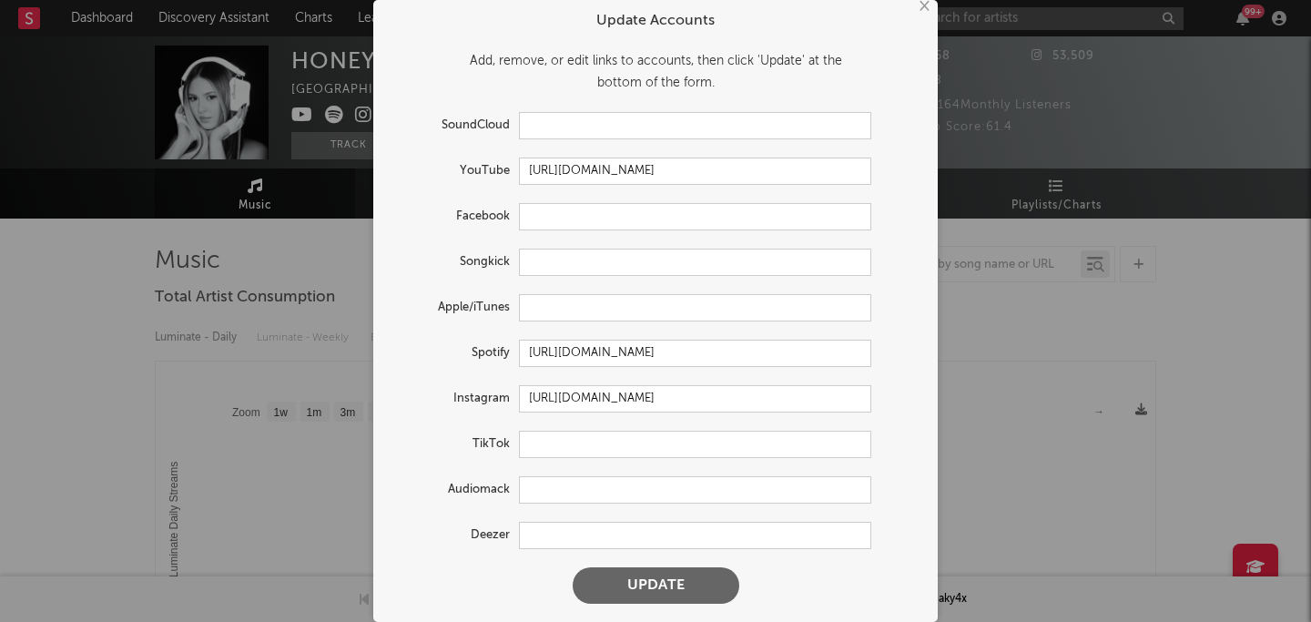
click at [645, 577] on button "Update" at bounding box center [655, 585] width 167 height 36
click at [1069, 333] on div "× Update Accounts Add, remove, or edit links to accounts, then click 'Update' a…" at bounding box center [655, 311] width 1311 height 622
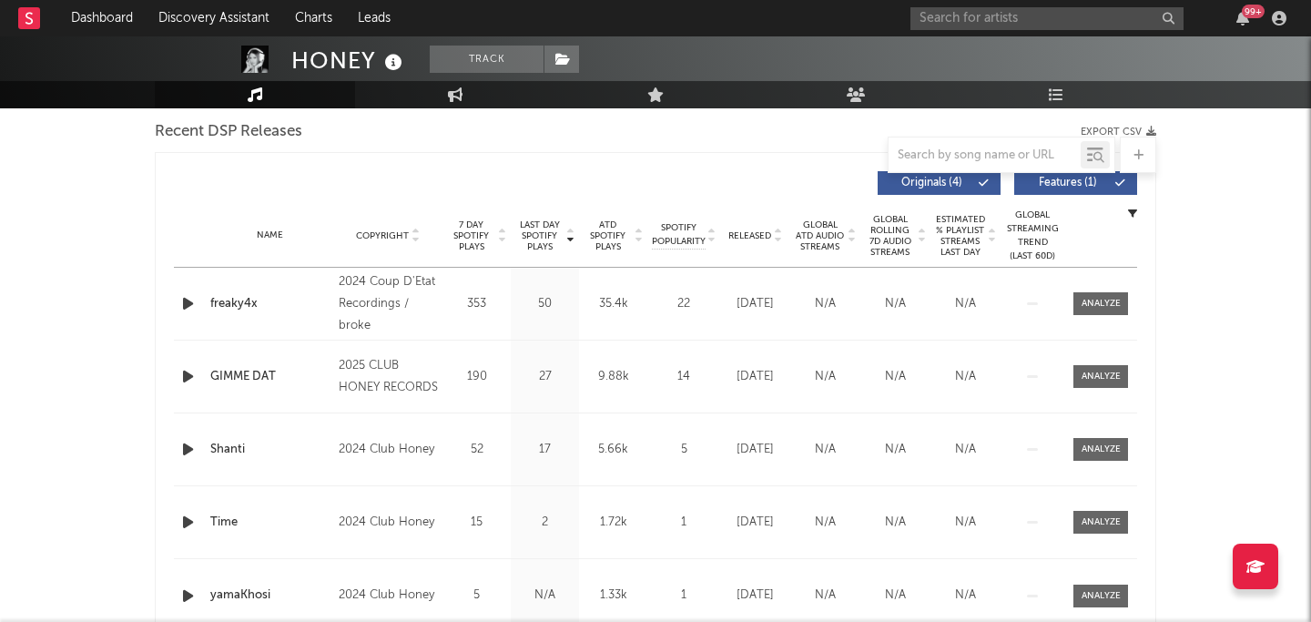
select select "1w"
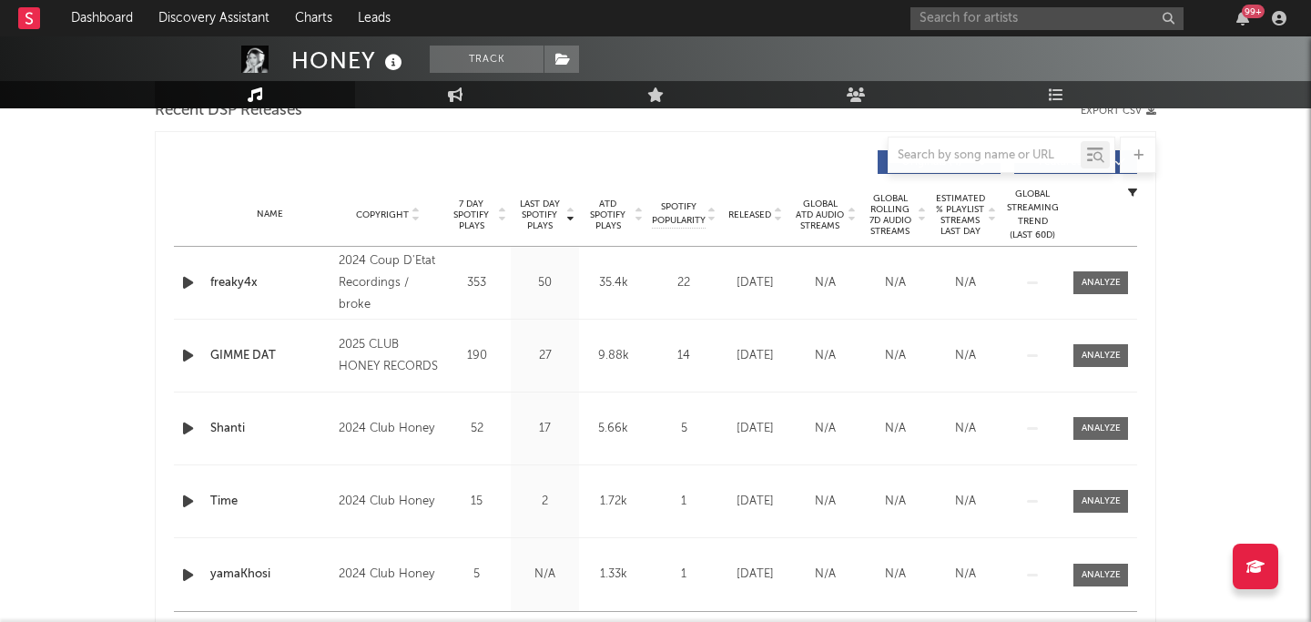
scroll to position [717, 0]
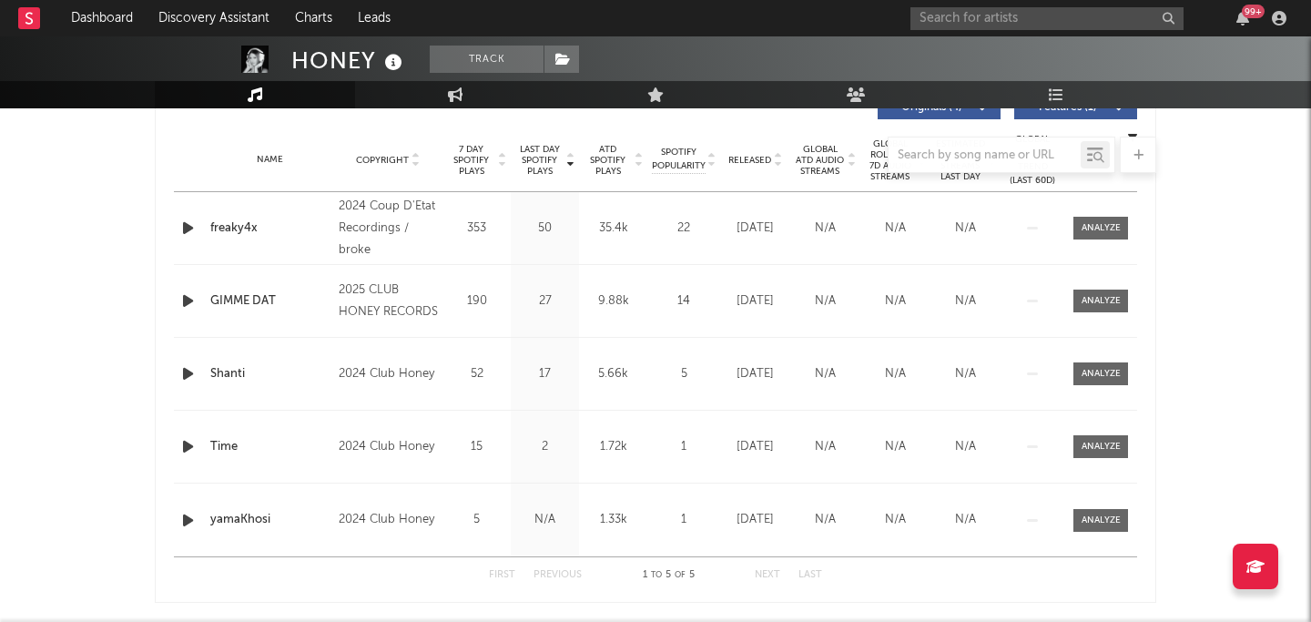
click at [749, 162] on div at bounding box center [655, 155] width 1001 height 36
click at [735, 158] on div at bounding box center [655, 155] width 1001 height 36
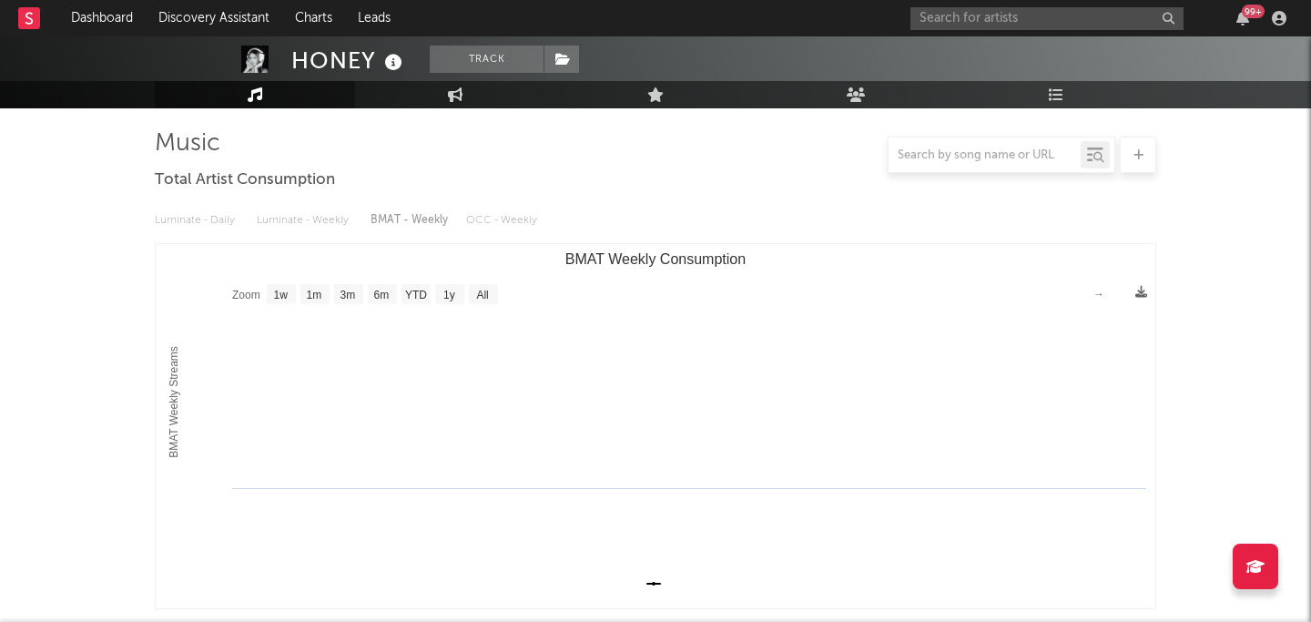
scroll to position [91, 0]
